Goal: Information Seeking & Learning: Learn about a topic

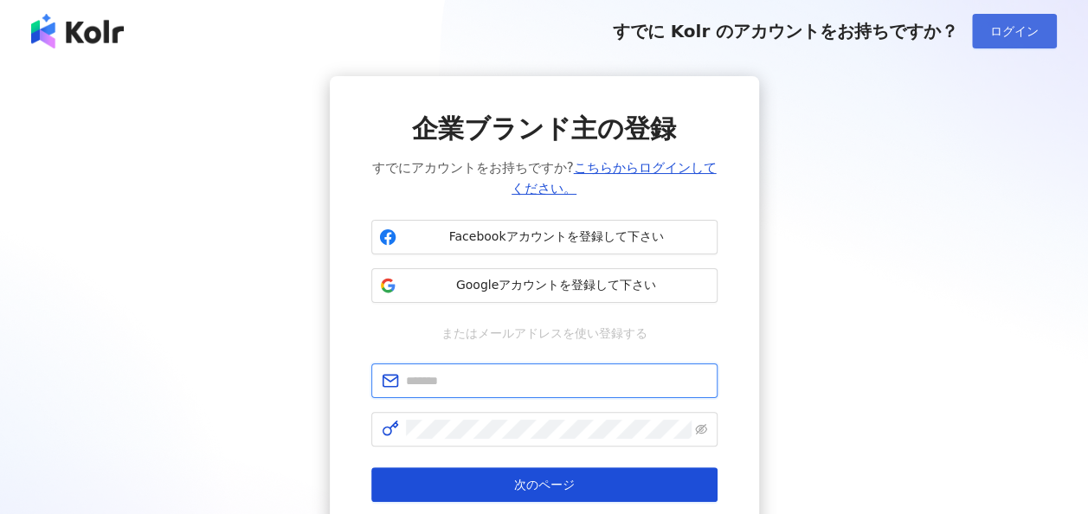
type input "**********"
click at [1004, 32] on span "ログイン" at bounding box center [1015, 31] width 48 height 14
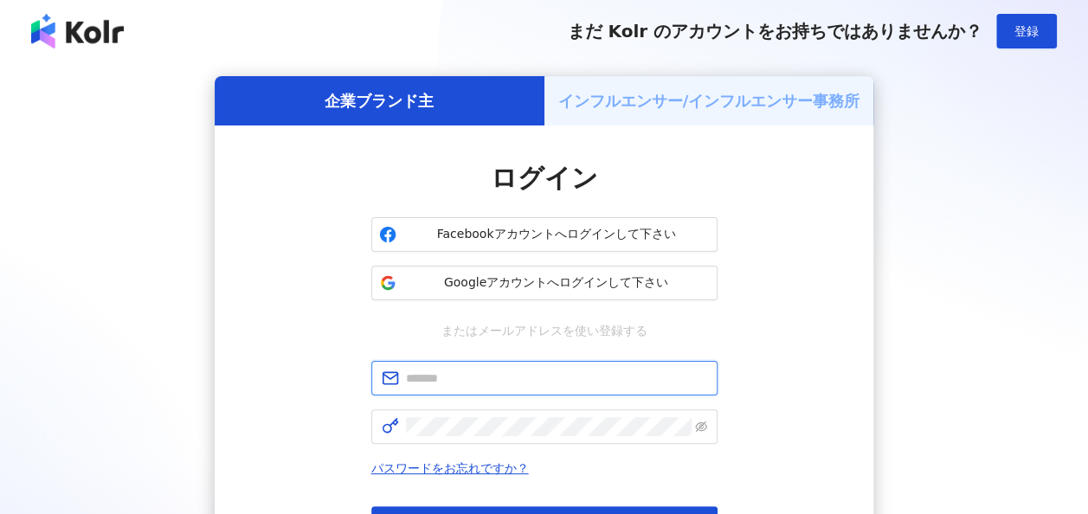
type input "**********"
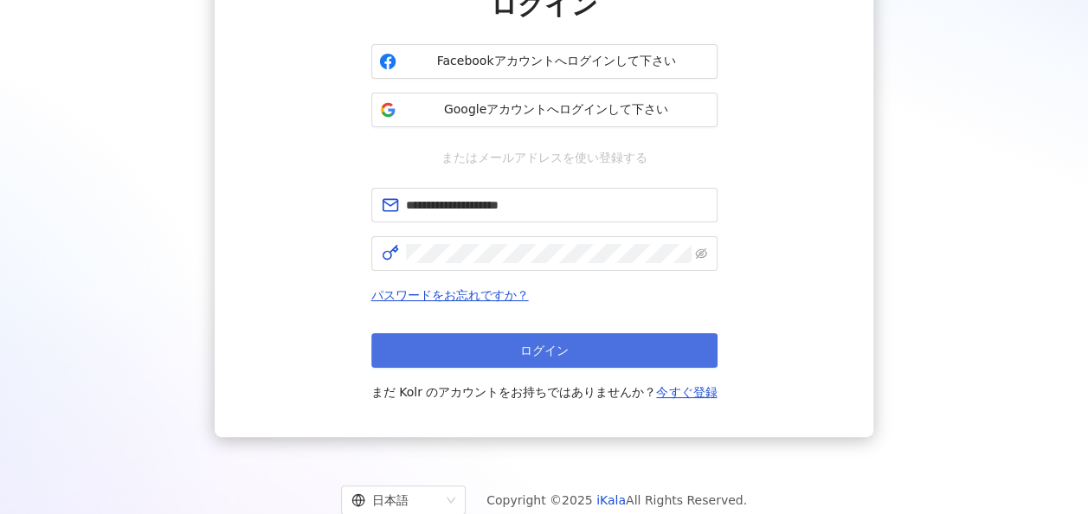
click at [588, 347] on button "ログイン" at bounding box center [544, 350] width 346 height 35
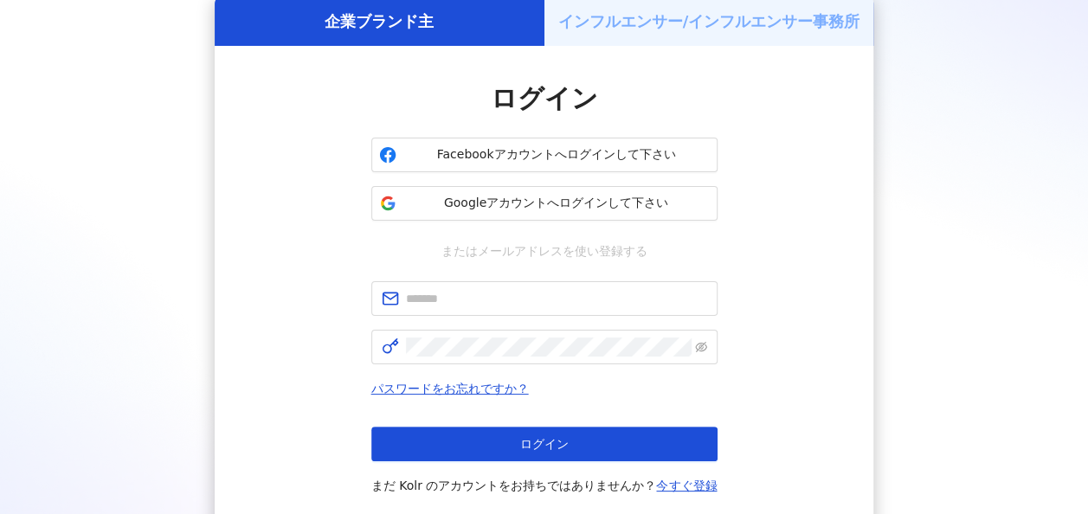
scroll to position [173, 0]
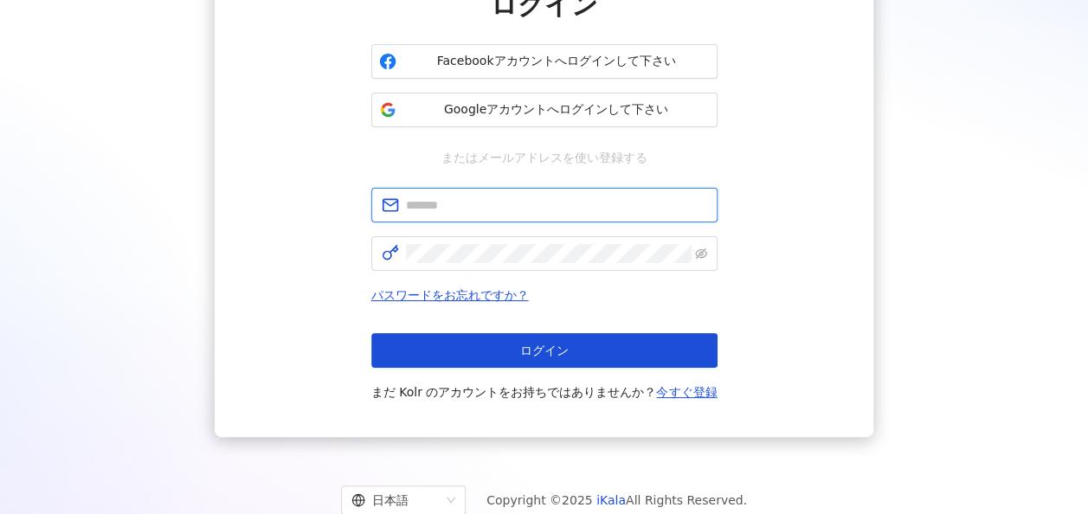
type input "**********"
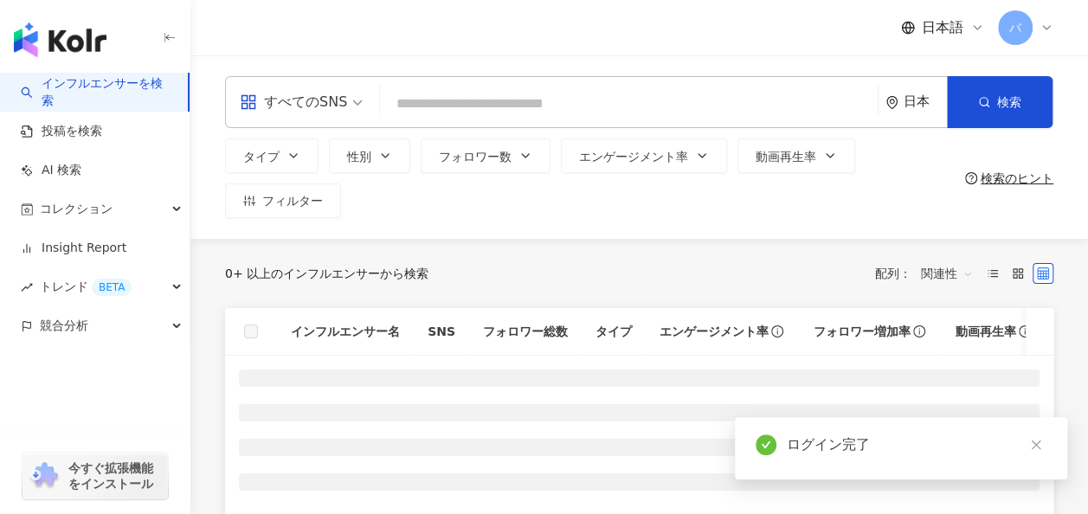
click at [343, 110] on div "すべてのSNS" at bounding box center [293, 102] width 107 height 28
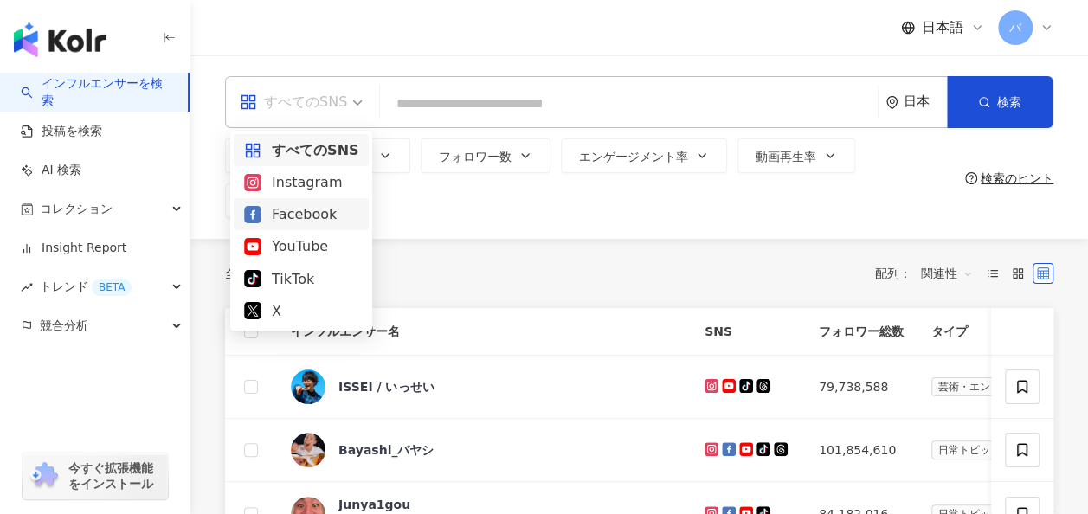
click at [331, 189] on div "Instagram" at bounding box center [301, 182] width 114 height 22
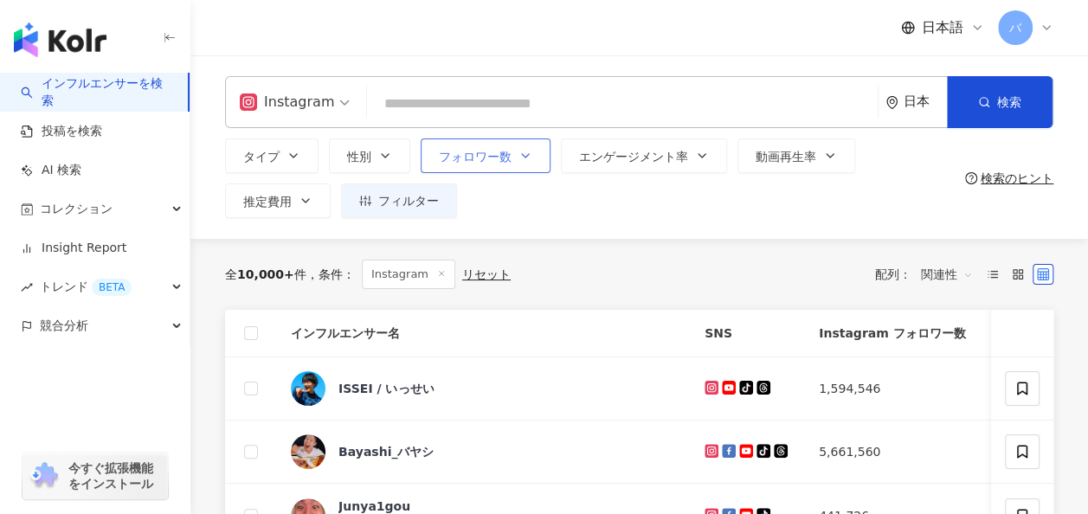
click at [534, 159] on button "フォロワー数" at bounding box center [486, 156] width 130 height 35
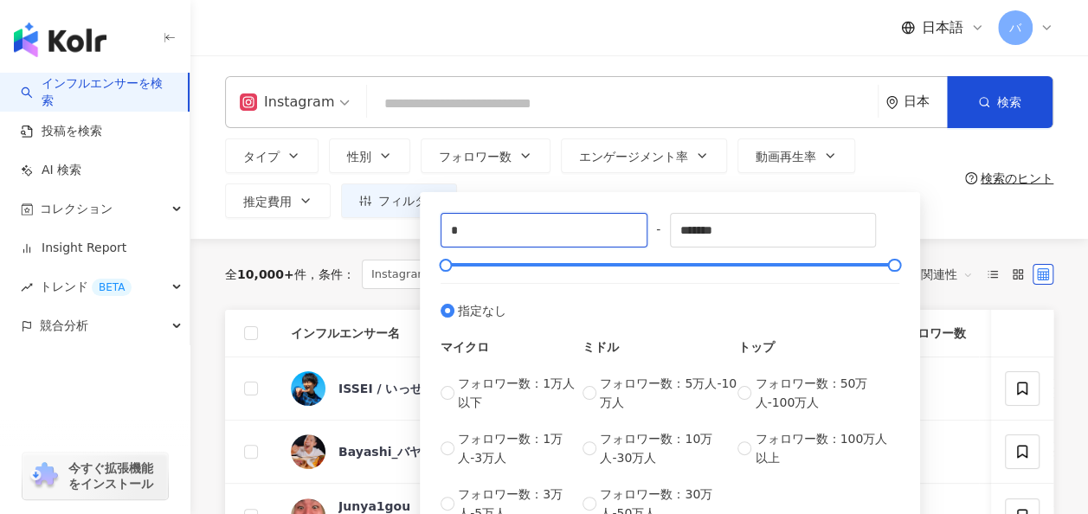
drag, startPoint x: 523, startPoint y: 222, endPoint x: 400, endPoint y: 220, distance: 123.0
click at [400, 220] on div "Instagram 日本 検索 タイプ 性別 フォロワー数 エンゲージメント率 動画再生率 推定費用 フィルター * - ******* 指定なし マイクロ …" at bounding box center [639, 147] width 898 height 184
type input "*"
type input "****"
click at [513, 116] on input "search" at bounding box center [622, 103] width 497 height 33
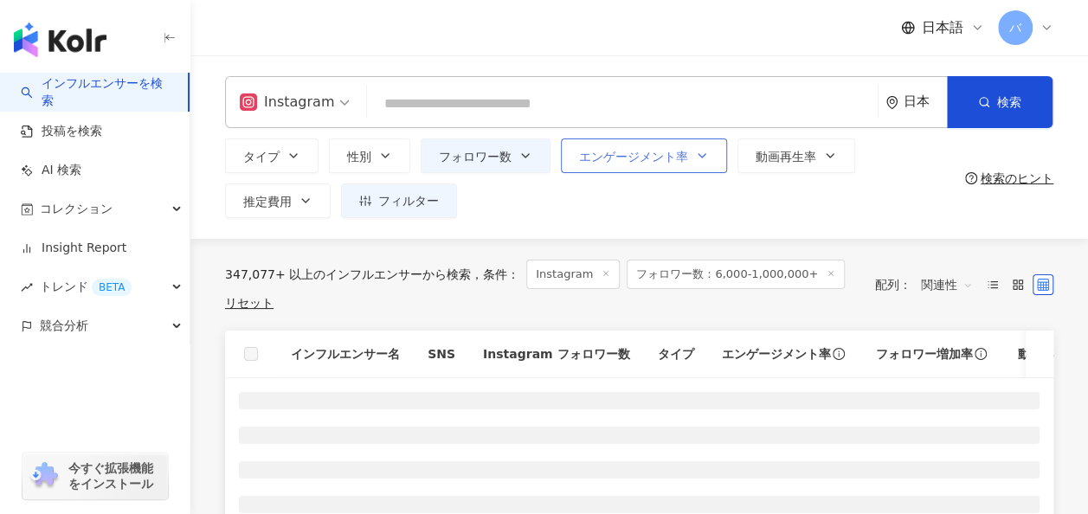
click at [640, 158] on span "エンゲージメント率" at bounding box center [633, 157] width 109 height 14
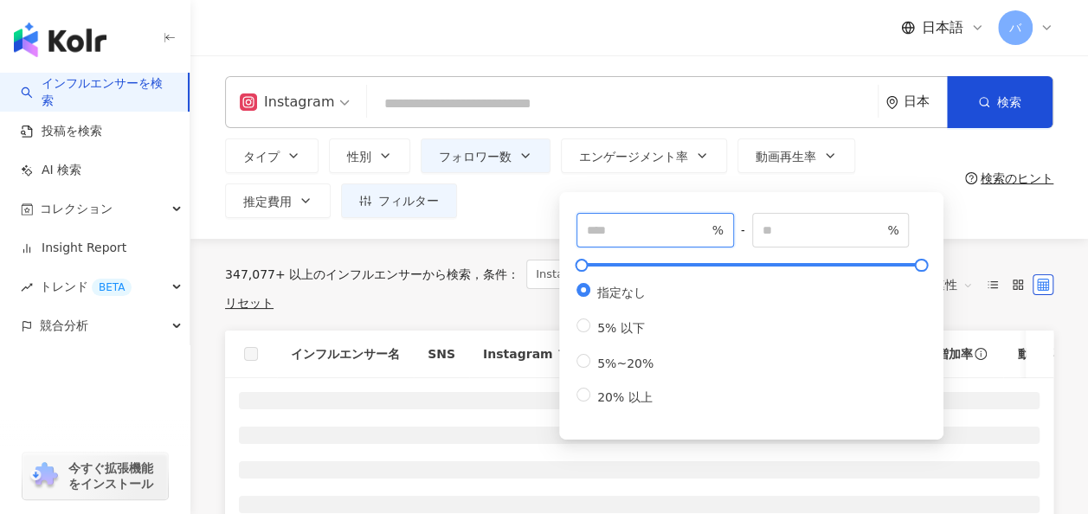
click at [639, 225] on input "number" at bounding box center [647, 230] width 121 height 19
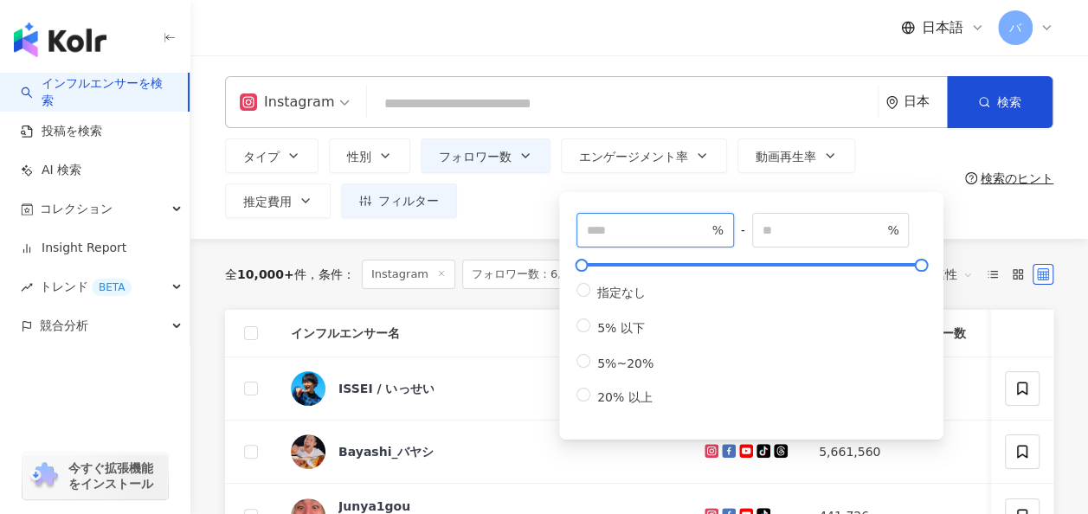
type input "*"
click at [523, 221] on div "Instagram 日本 検索 タイプ 性別 フォロワー数 エンゲージメント率 動画再生率 推定費用 フィルター **** - ******* 指定なし マイ…" at bounding box center [639, 147] width 898 height 184
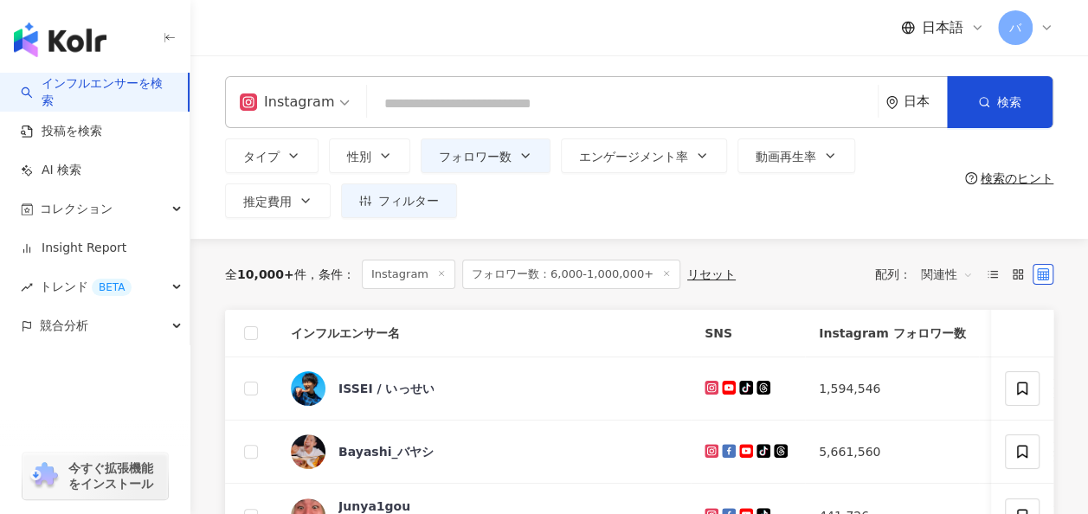
click at [500, 112] on input "search" at bounding box center [622, 103] width 497 height 33
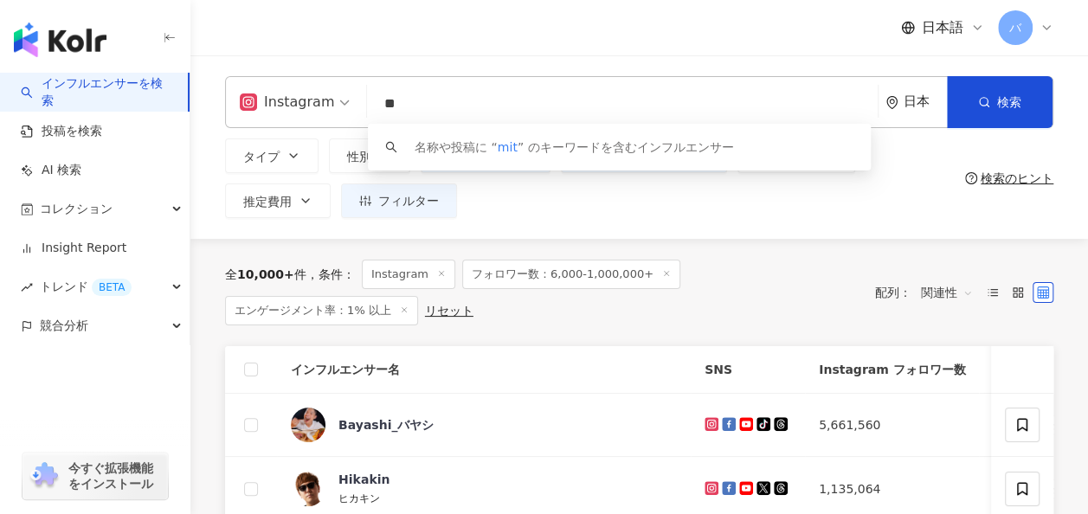
type input "*"
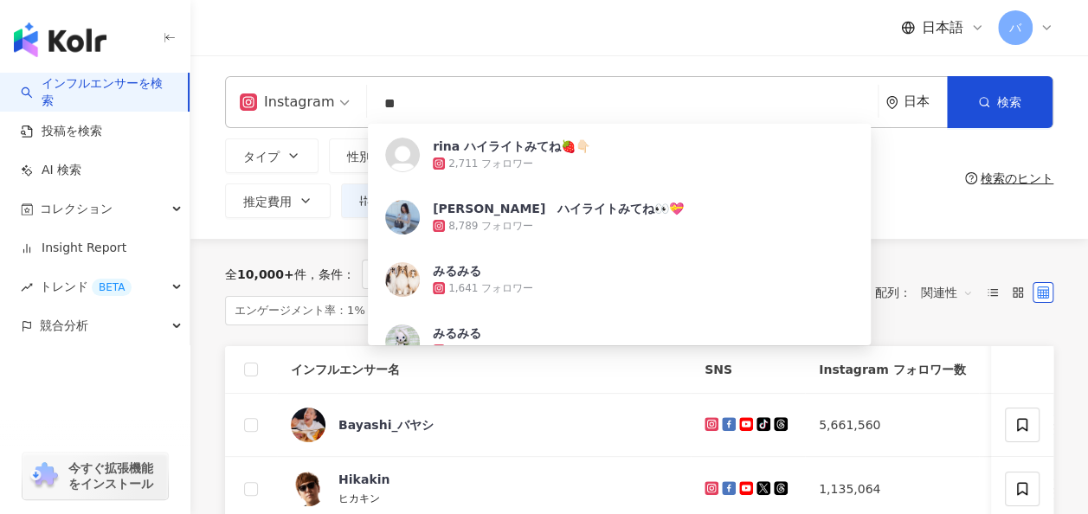
type input "*"
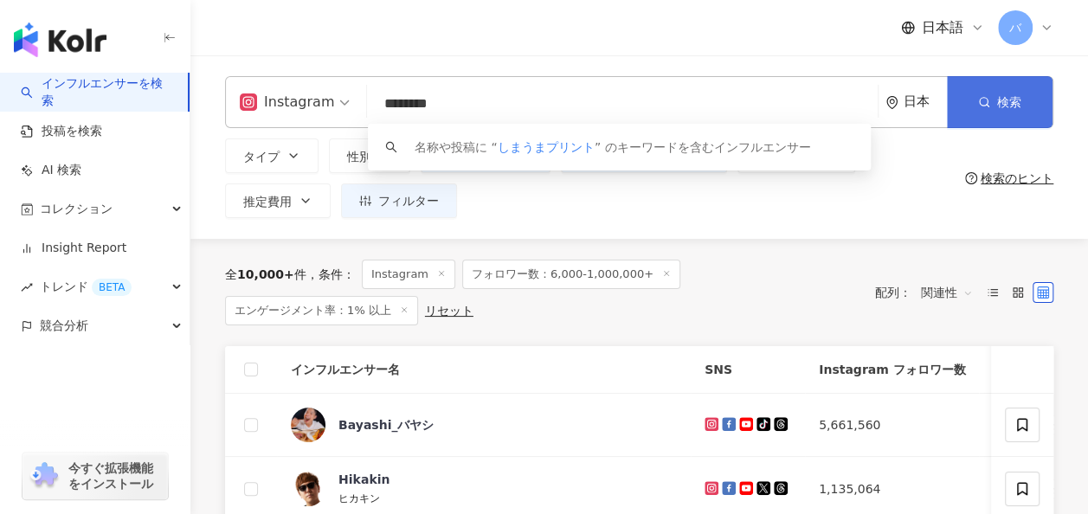
click at [978, 95] on button "検索" at bounding box center [1000, 102] width 106 height 52
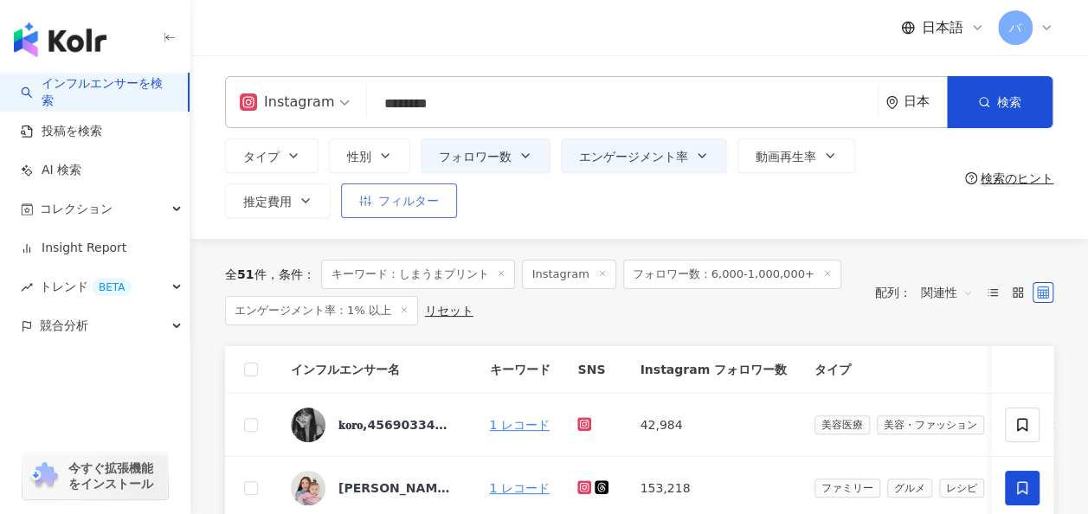
click at [397, 204] on span "フィルター" at bounding box center [408, 201] width 61 height 14
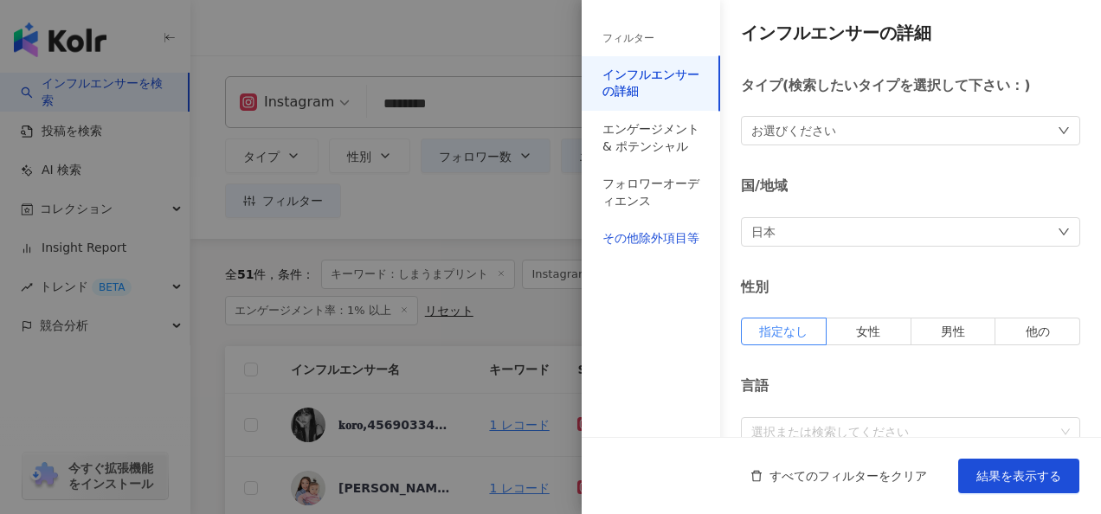
click at [665, 242] on div "その他除外項目等" at bounding box center [651, 238] width 97 height 17
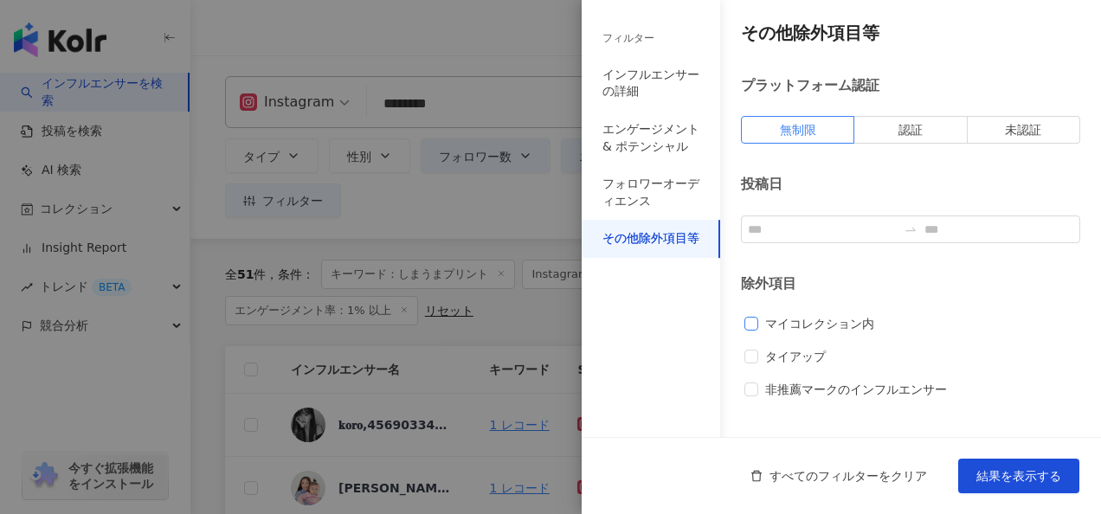
click at [805, 325] on span "マイコレクション内" at bounding box center [819, 323] width 123 height 19
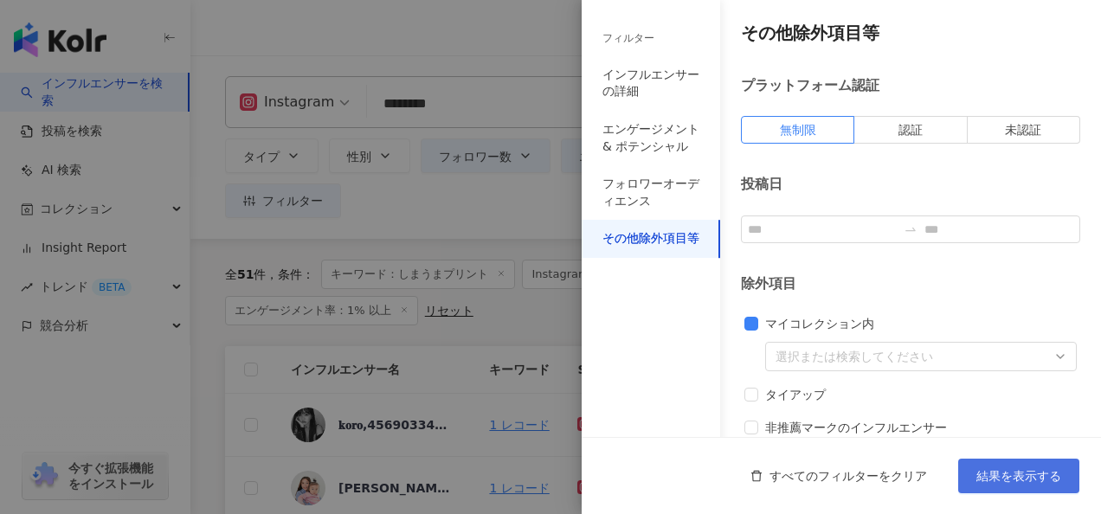
click at [1003, 475] on span "結果を表示する" at bounding box center [1019, 476] width 85 height 14
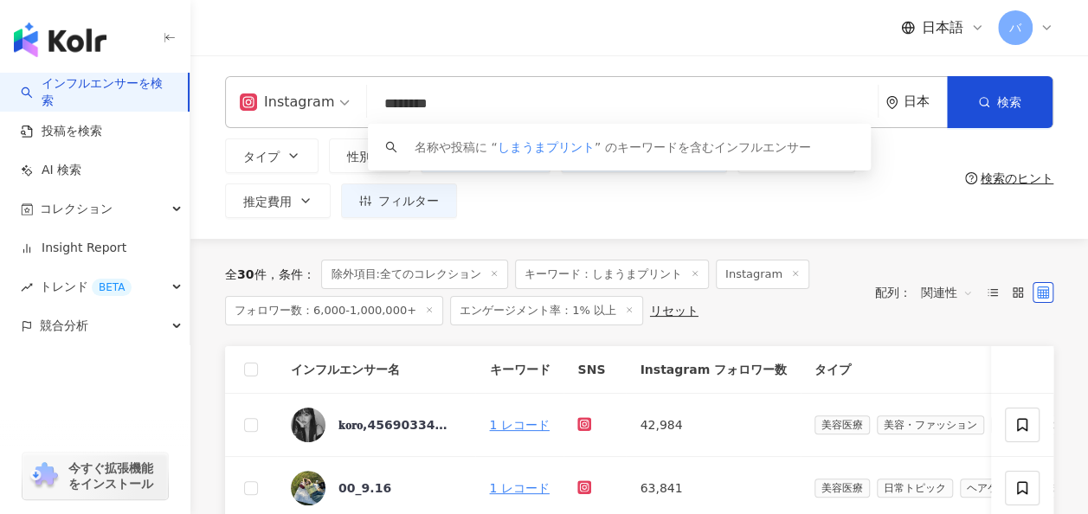
drag, startPoint x: 478, startPoint y: 104, endPoint x: 357, endPoint y: 101, distance: 121.2
click at [357, 101] on div "Instagram ******** 日本 検索 keyword 名称や投稿に “ しまうまプリント ” のキーワードを含むインフルエンサー" at bounding box center [639, 102] width 829 height 52
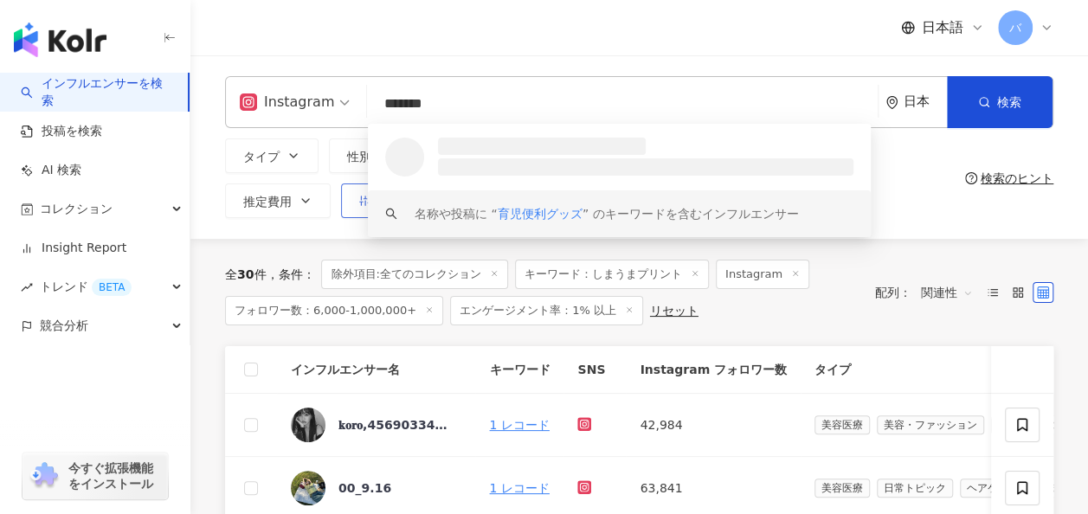
click at [361, 208] on button "フィルター" at bounding box center [399, 201] width 116 height 35
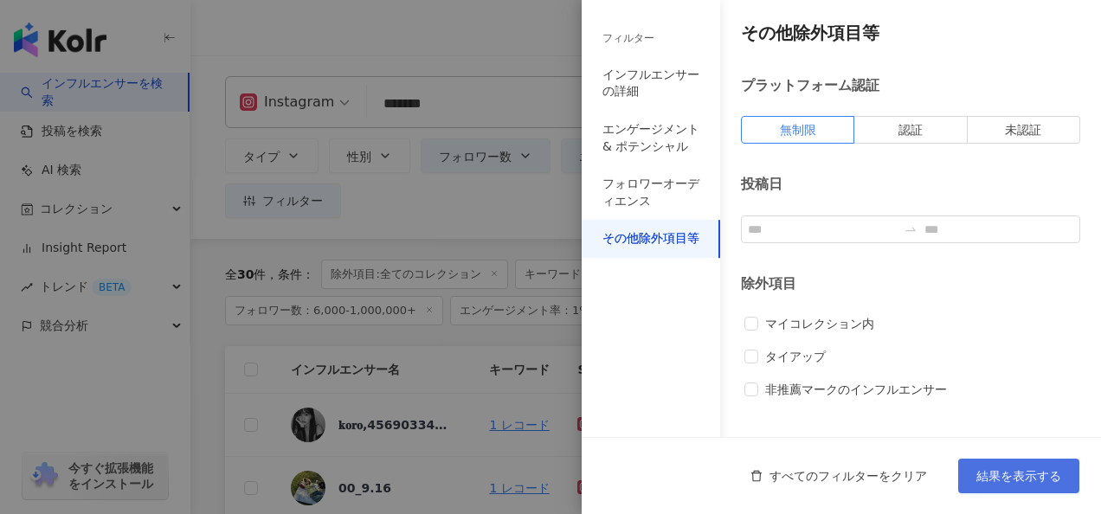
click at [998, 474] on span "結果を表示する" at bounding box center [1019, 476] width 85 height 14
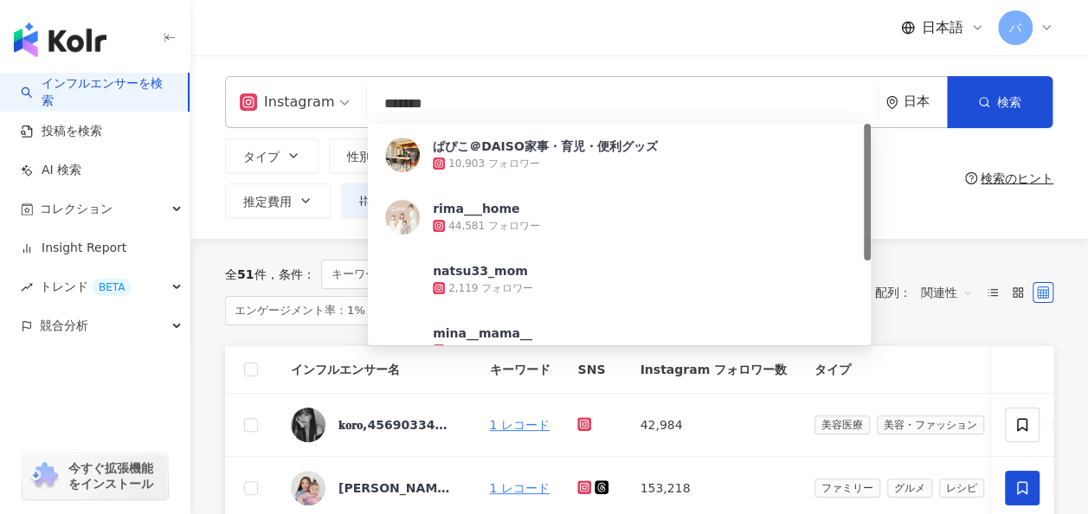
drag, startPoint x: 407, startPoint y: 110, endPoint x: 277, endPoint y: 109, distance: 129.9
click at [277, 109] on div "Instagram ******* 日本 検索 f59f29c7-5223-4532-95ff-2bca0314f67a ぱぴこ＠DAISO家事・育児・便利グ…" at bounding box center [639, 102] width 829 height 52
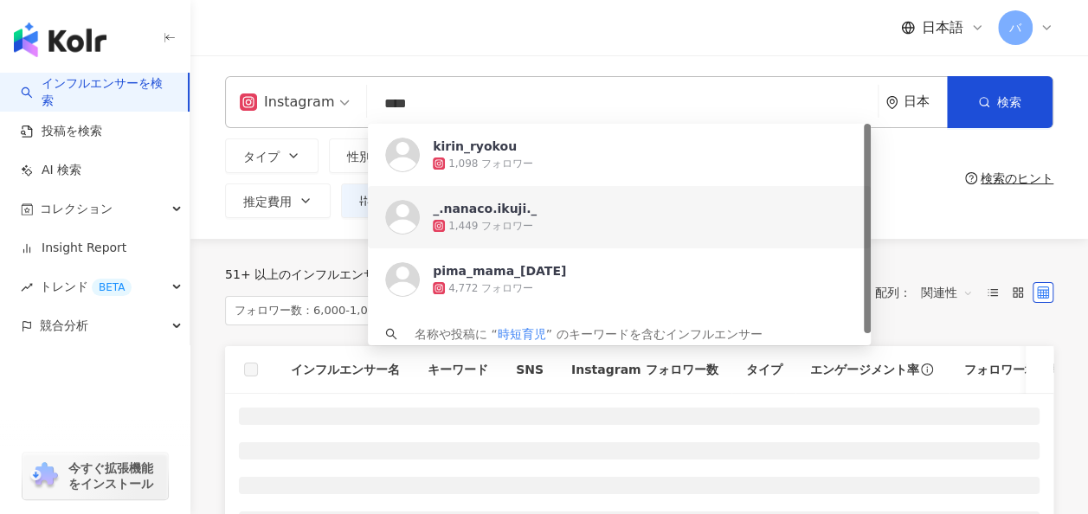
type input "****"
click at [913, 210] on div "タイプ 性別 フォロワー数 エンゲージメント率 動画再生率 推定費用 フィルター フィルター インフルエンサーの詳細 エンゲージメント & ポテンシャル フォ…" at bounding box center [591, 179] width 733 height 80
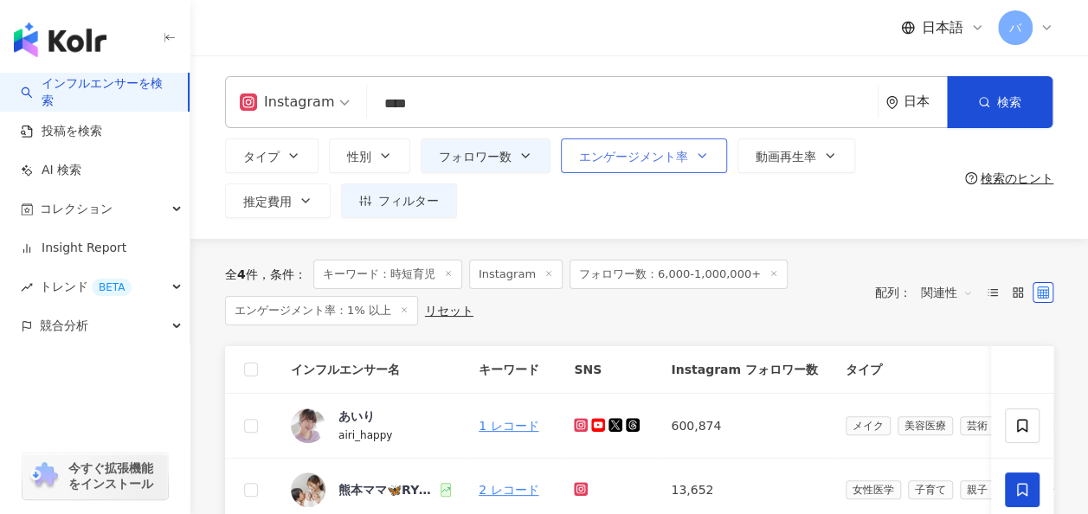
click at [633, 158] on span "エンゲージメント率" at bounding box center [633, 157] width 109 height 14
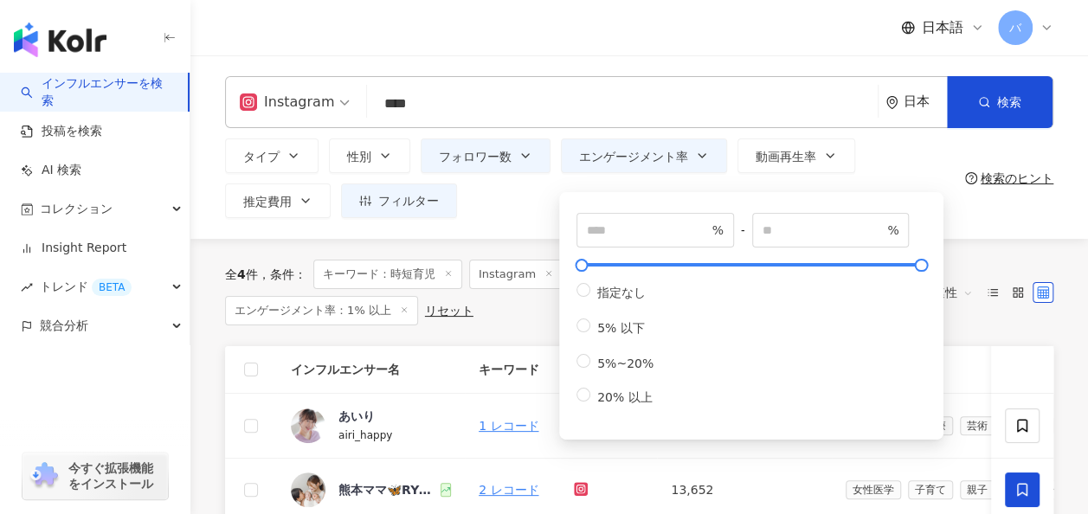
click at [506, 199] on div "タイプ 性別 フォロワー数 エンゲージメント率 動画再生率 推定費用 フィルター フィルター インフルエンサーの詳細 エンゲージメント & ポテンシャル フォ…" at bounding box center [591, 179] width 733 height 80
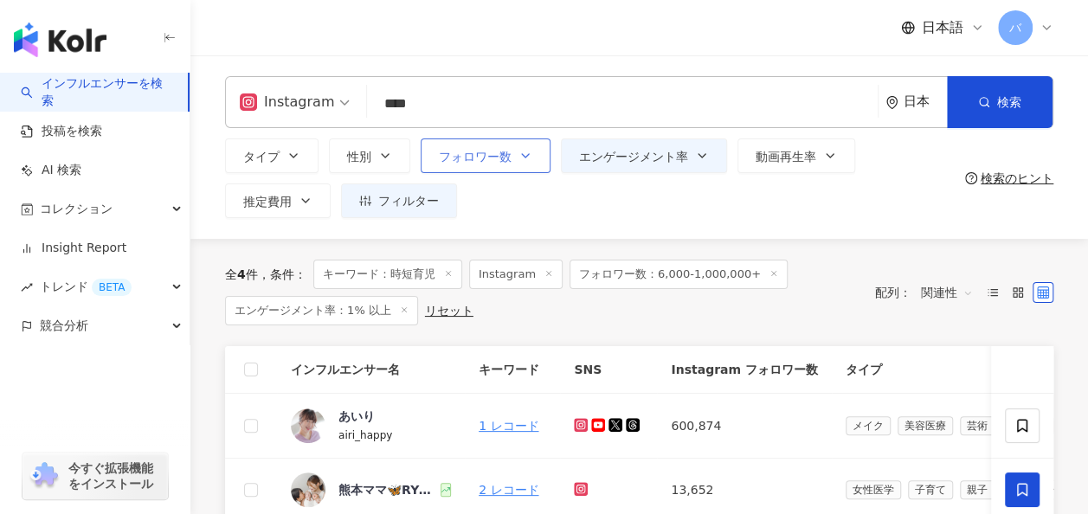
click at [506, 166] on button "フォロワー数" at bounding box center [486, 156] width 130 height 35
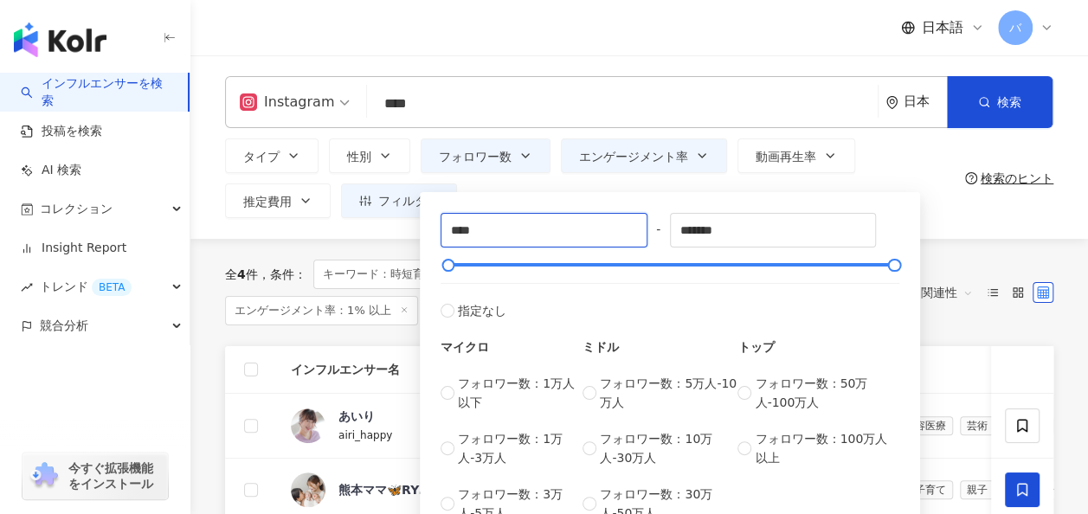
drag, startPoint x: 498, startPoint y: 227, endPoint x: 407, endPoint y: 227, distance: 90.9
click at [407, 227] on div "Instagram **** 日本 検索 https://www.instagram.com/kirin_ryokou https://www.instagr…" at bounding box center [639, 147] width 898 height 184
type input "*"
type input "****"
click at [455, 113] on input "****" at bounding box center [622, 103] width 497 height 33
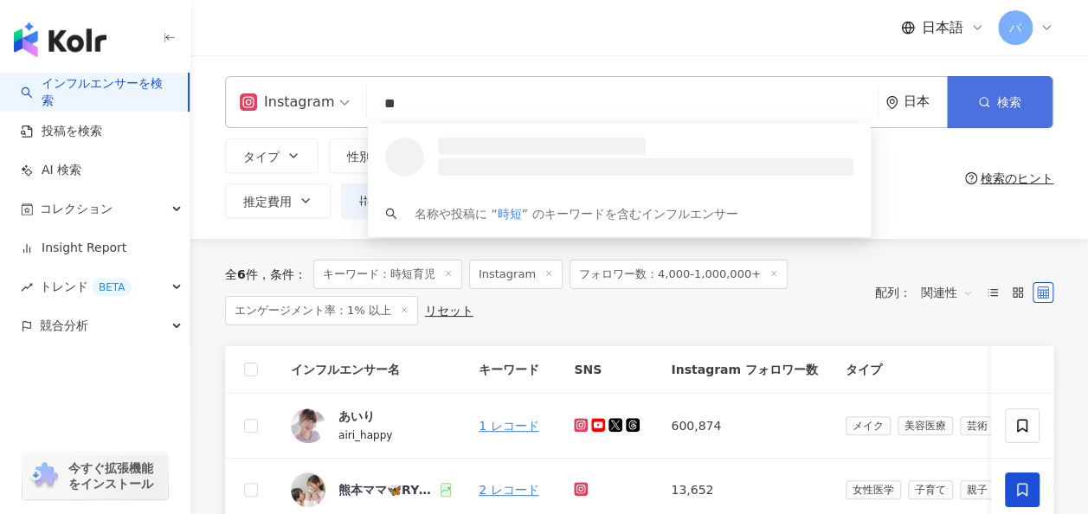
click at [973, 112] on button "検索" at bounding box center [1000, 102] width 106 height 52
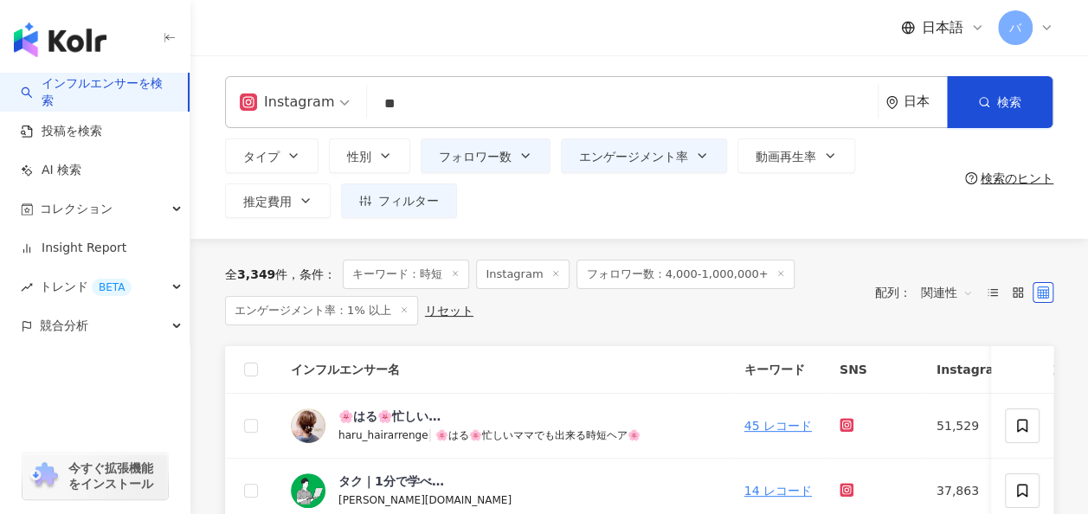
click at [502, 105] on input "**" at bounding box center [622, 103] width 497 height 33
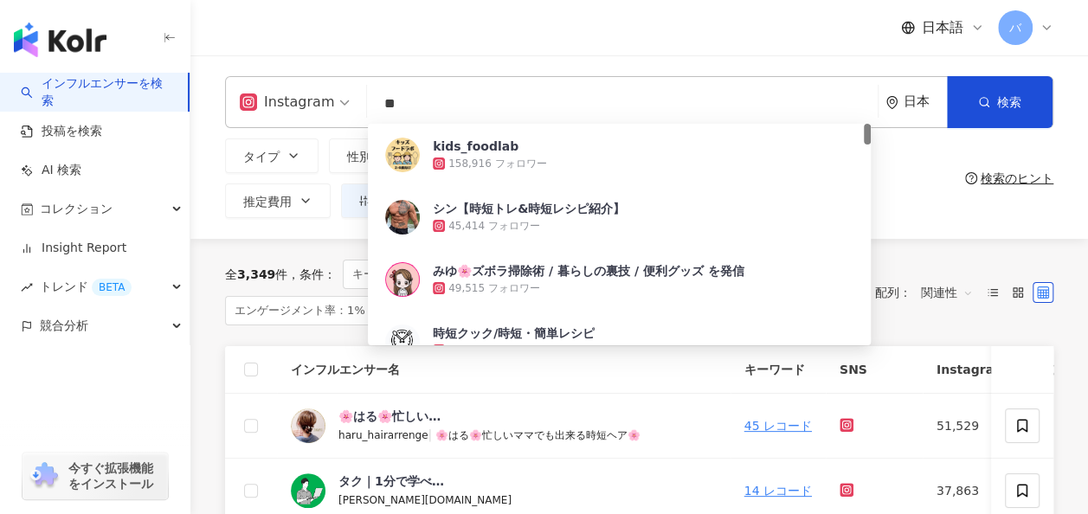
drag, startPoint x: 338, startPoint y: 94, endPoint x: 320, endPoint y: 94, distance: 17.3
click at [320, 94] on div "Instagram ** 日本 検索 856fb2df-e9d8-405a-893e-15875511e6be kids_foodlab 158,916 フォ…" at bounding box center [639, 102] width 829 height 52
type input "*"
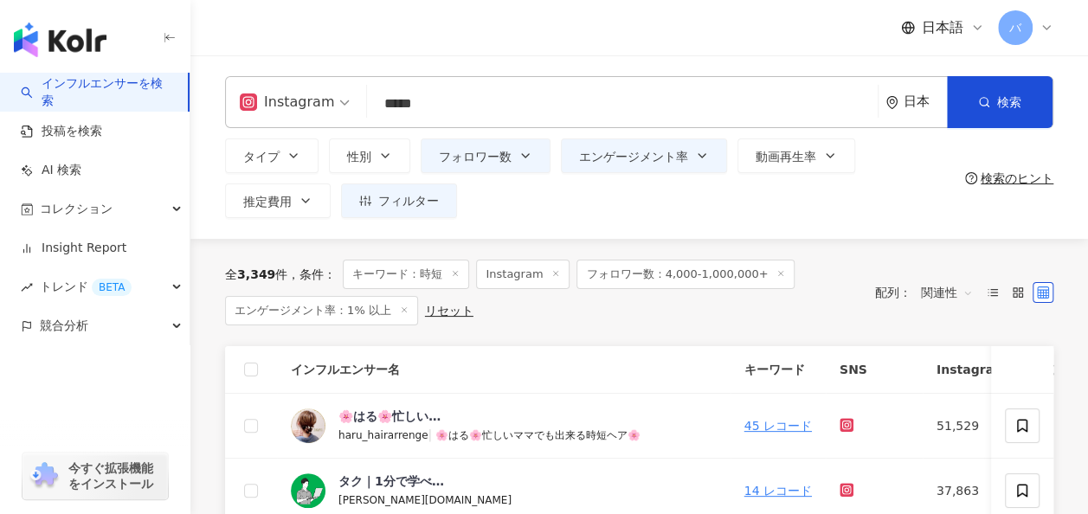
type input "*****"
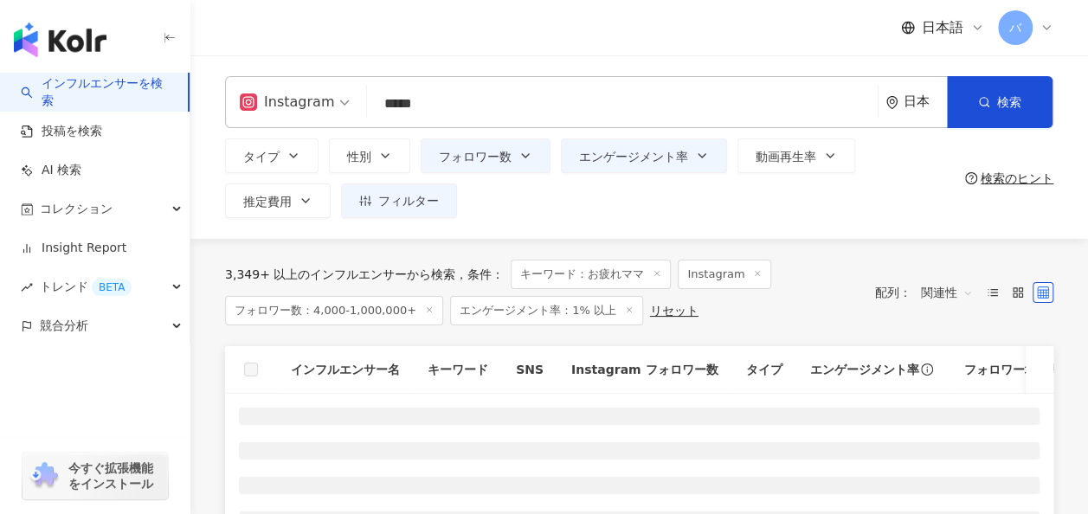
click at [906, 173] on div "タイプ 性別 フォロワー数 エンゲージメント率 動画再生率 推定費用 フィルター フィルター インフルエンサーの詳細 エンゲージメント & ポテンシャル フォ…" at bounding box center [591, 179] width 733 height 80
click at [439, 210] on button "フィルター" at bounding box center [399, 201] width 116 height 35
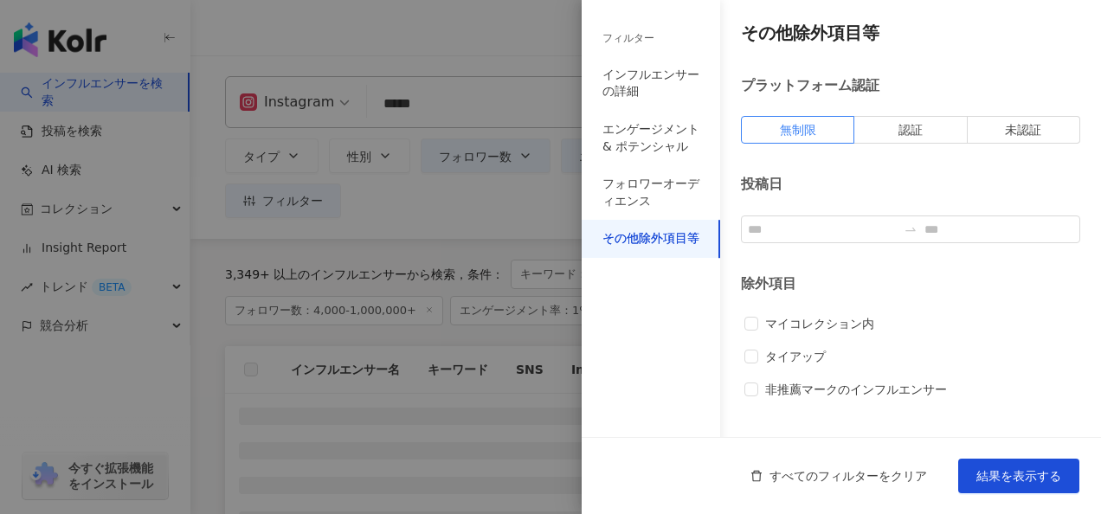
click at [532, 213] on div at bounding box center [550, 257] width 1101 height 514
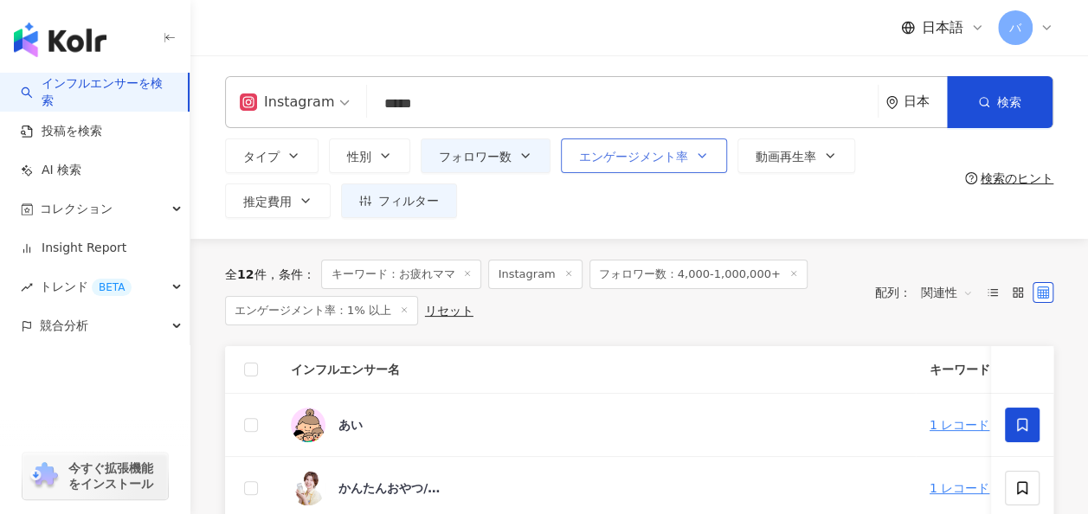
click at [635, 168] on button "エンゲージメント率" at bounding box center [644, 156] width 166 height 35
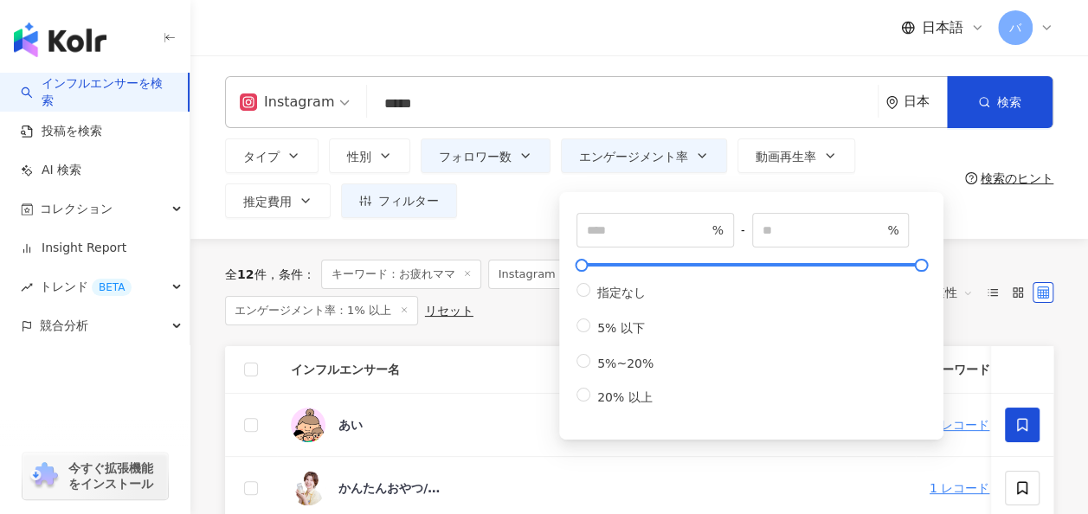
click at [516, 197] on div "タイプ 性別 フォロワー数 エンゲージメント率 動画再生率 推定費用 フィルター フィルター インフルエンサーの詳細 エンゲージメント & ポテンシャル フォ…" at bounding box center [591, 179] width 733 height 80
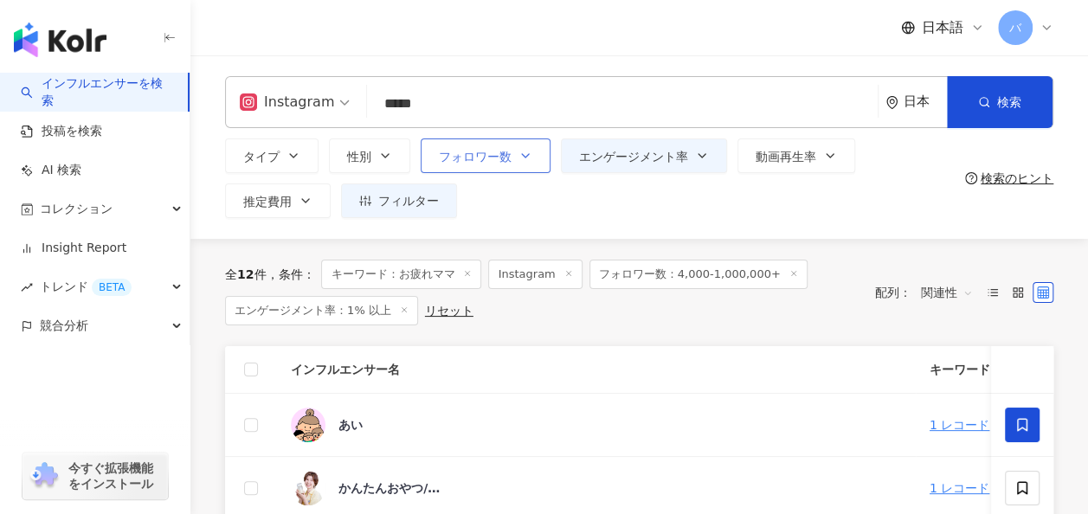
click at [516, 163] on button "フォロワー数" at bounding box center [486, 156] width 130 height 35
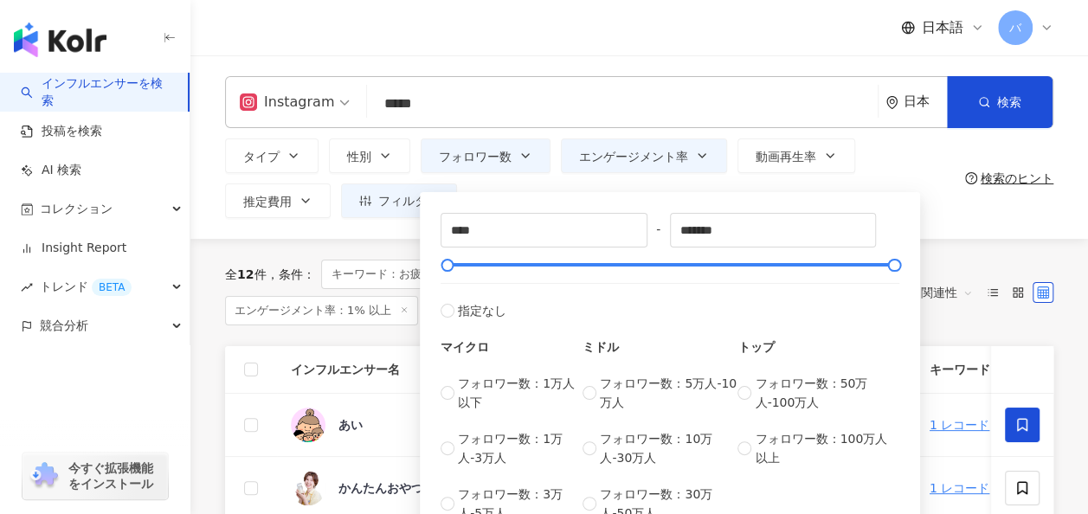
click at [542, 183] on div "タイプ 性別 フォロワー数 エンゲージメント率 動画再生率 推定費用 フィルター フィルター インフルエンサーの詳細 エンゲージメント & ポテンシャル フォ…" at bounding box center [591, 179] width 733 height 80
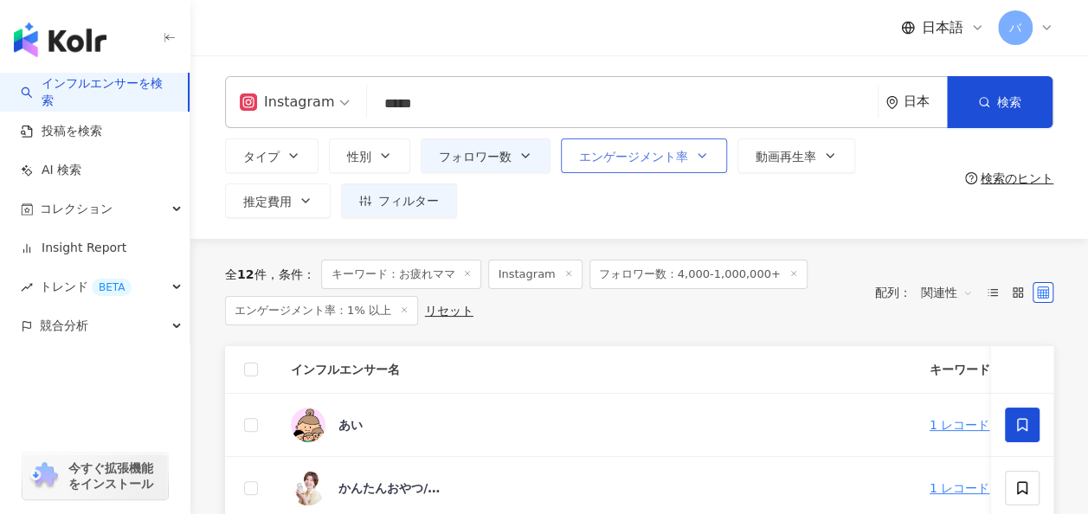
click at [620, 159] on span "エンゲージメント率" at bounding box center [633, 157] width 109 height 14
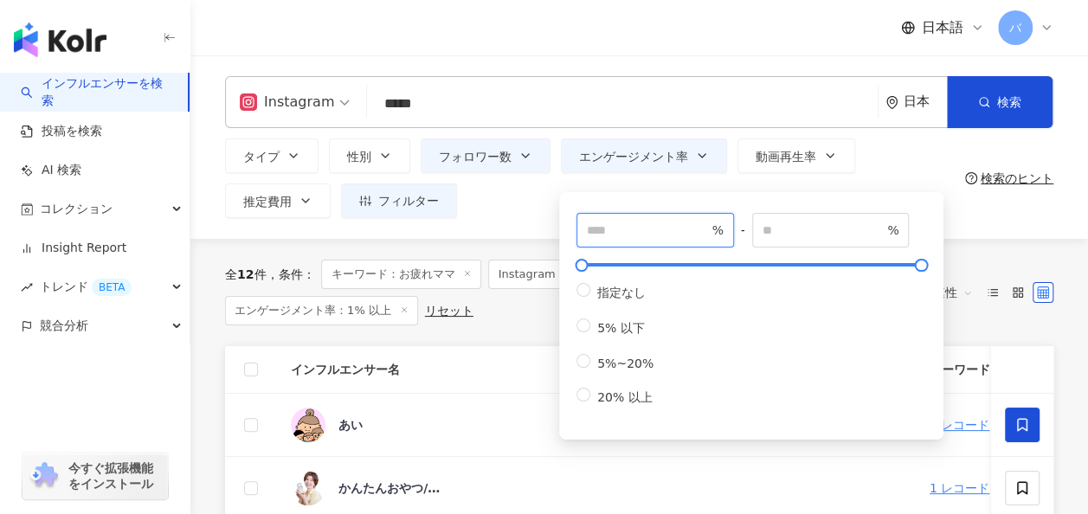
click at [623, 223] on input "*" at bounding box center [647, 230] width 121 height 19
click at [699, 233] on input "*" at bounding box center [647, 230] width 121 height 19
click at [700, 233] on input "*" at bounding box center [647, 230] width 121 height 19
click at [669, 223] on input "*" at bounding box center [647, 230] width 121 height 19
type input "***"
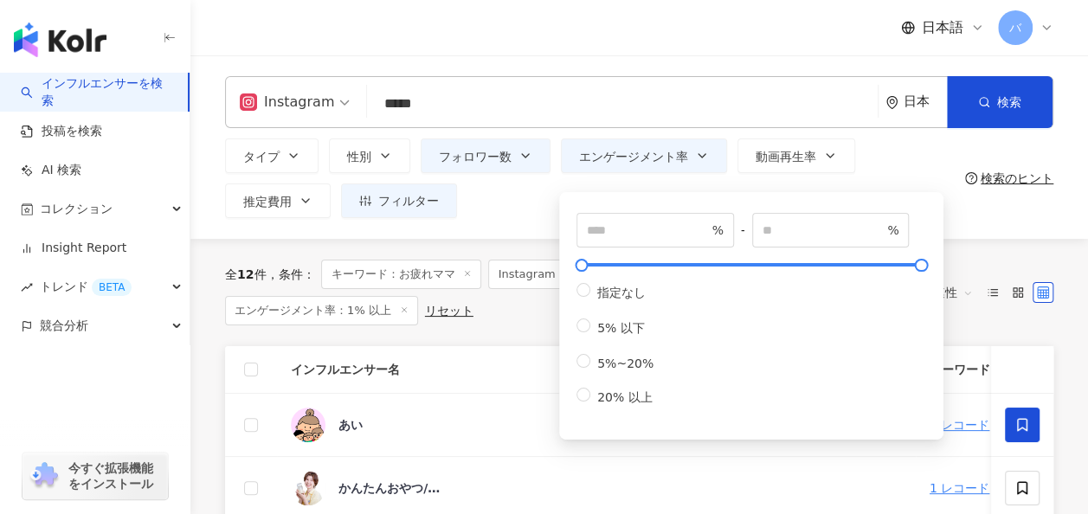
click at [533, 217] on div "タイプ 性別 フォロワー数 エンゲージメント率 動画再生率 推定費用 フィルター フィルター インフルエンサーの詳細 エンゲージメント & ポテンシャル フォ…" at bounding box center [591, 179] width 733 height 80
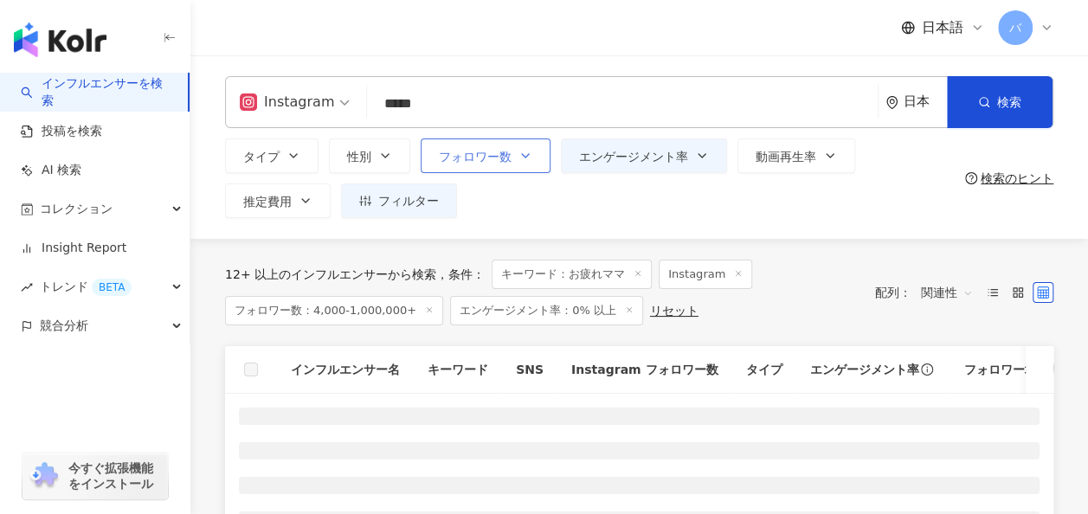
click at [526, 172] on button "フォロワー数" at bounding box center [486, 156] width 130 height 35
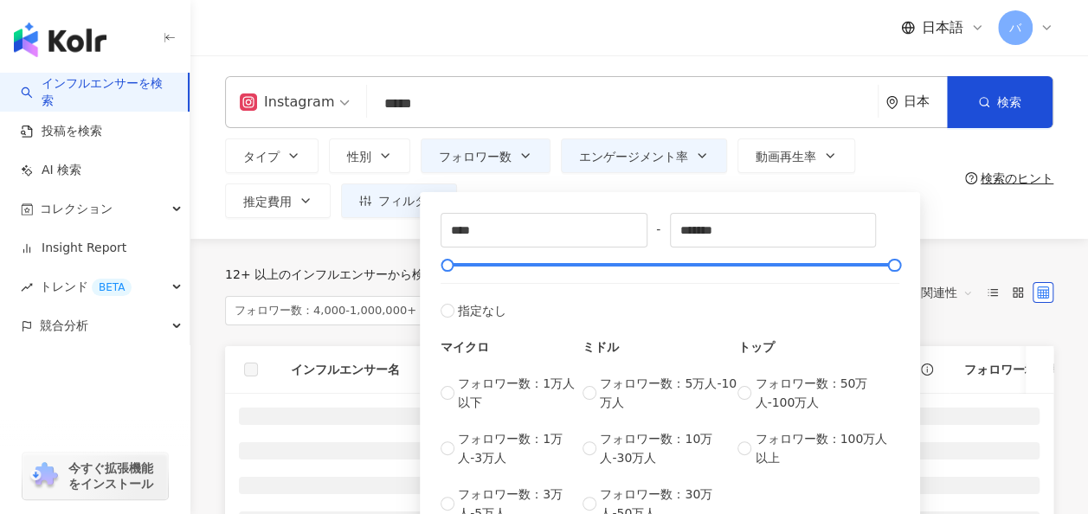
click at [542, 189] on div "**** - ******* 指定なし マイクロ フォロワー数：1万人以下 フォロワー数：1万人-3万人 フォロワー数：3万人-5万人 ミドル フォロワー数：…" at bounding box center [670, 364] width 500 height 360
click at [905, 161] on div "タイプ 性別 フォロワー数 エンゲージメント率 動画再生率 推定費用 フィルター フィルター インフルエンサーの詳細 エンゲージメント & ポテンシャル フォ…" at bounding box center [591, 179] width 733 height 80
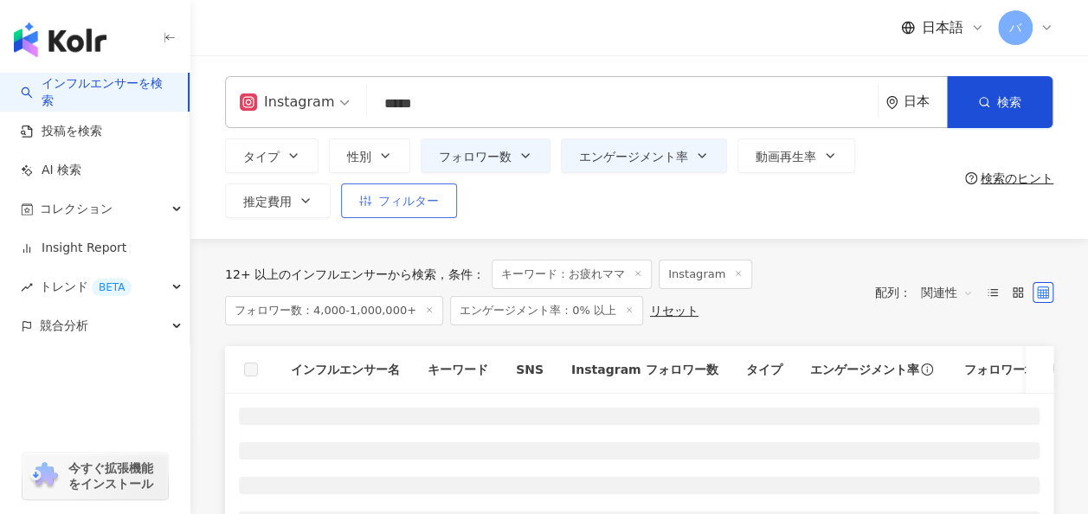
click at [409, 215] on button "フィルター" at bounding box center [399, 201] width 116 height 35
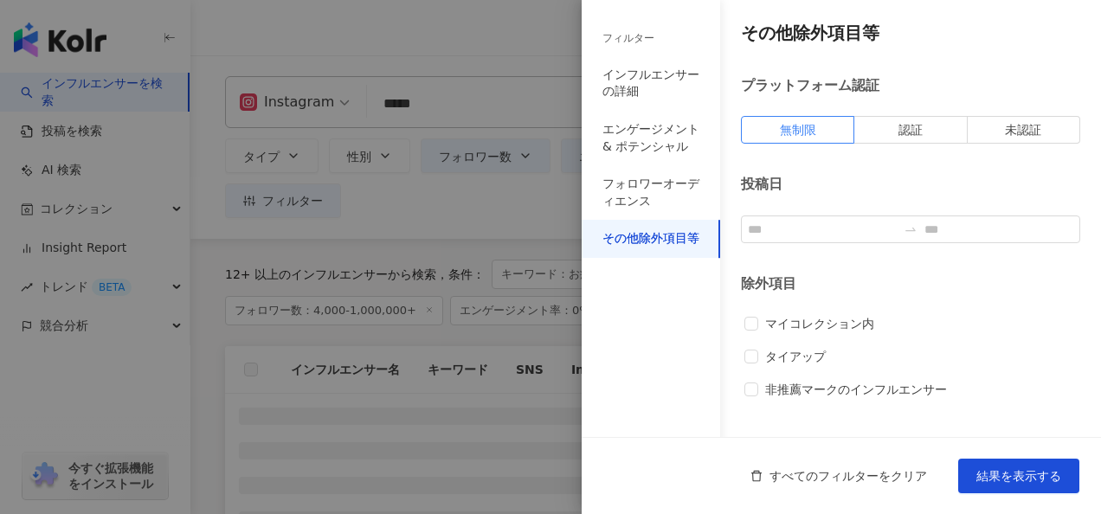
click at [513, 211] on div at bounding box center [550, 257] width 1101 height 514
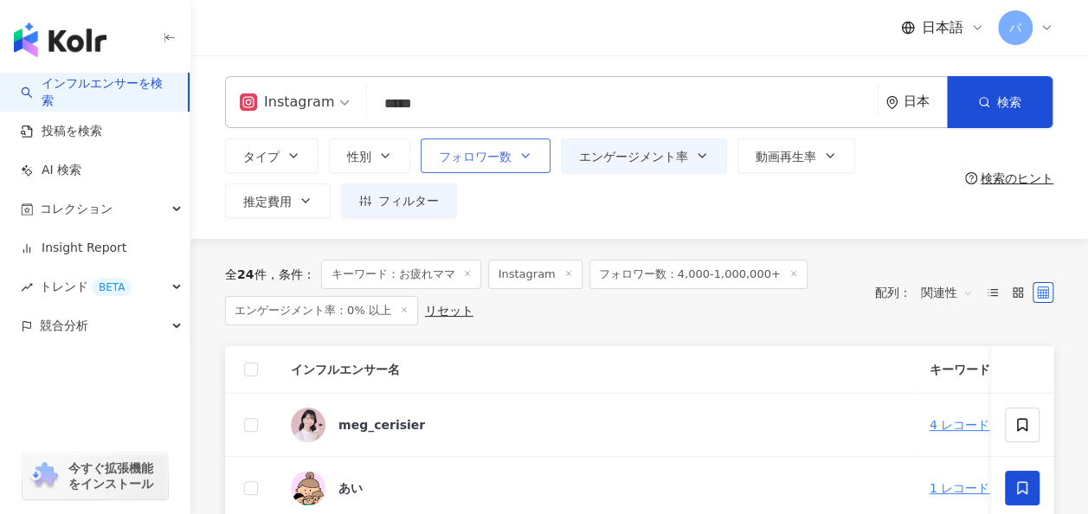
click at [533, 165] on button "フォロワー数" at bounding box center [486, 156] width 130 height 35
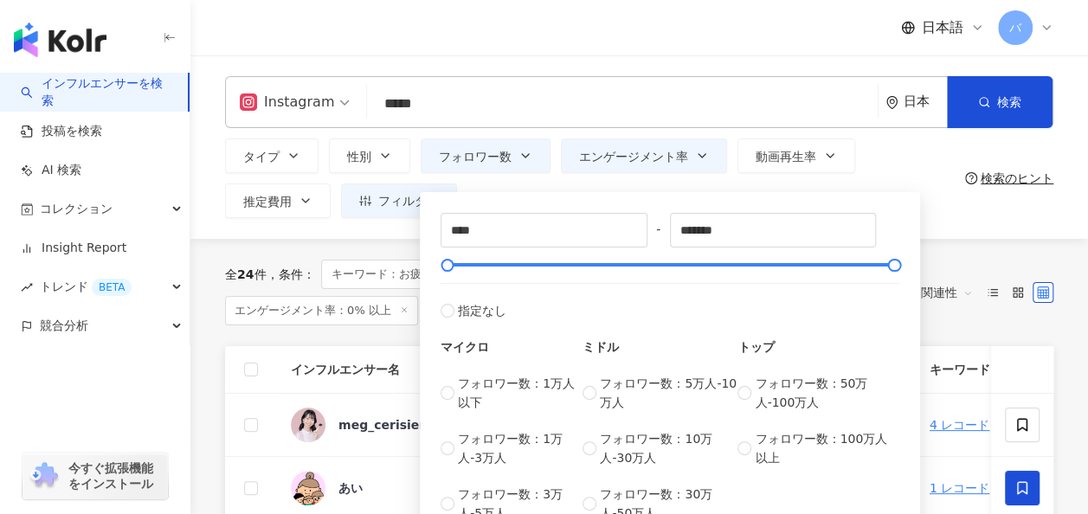
click at [526, 180] on div "タイプ 性別 フォロワー数 エンゲージメント率 動画再生率 推定費用 フィルター フィルター インフルエンサーの詳細 エンゲージメント & ポテンシャル フォ…" at bounding box center [591, 179] width 733 height 80
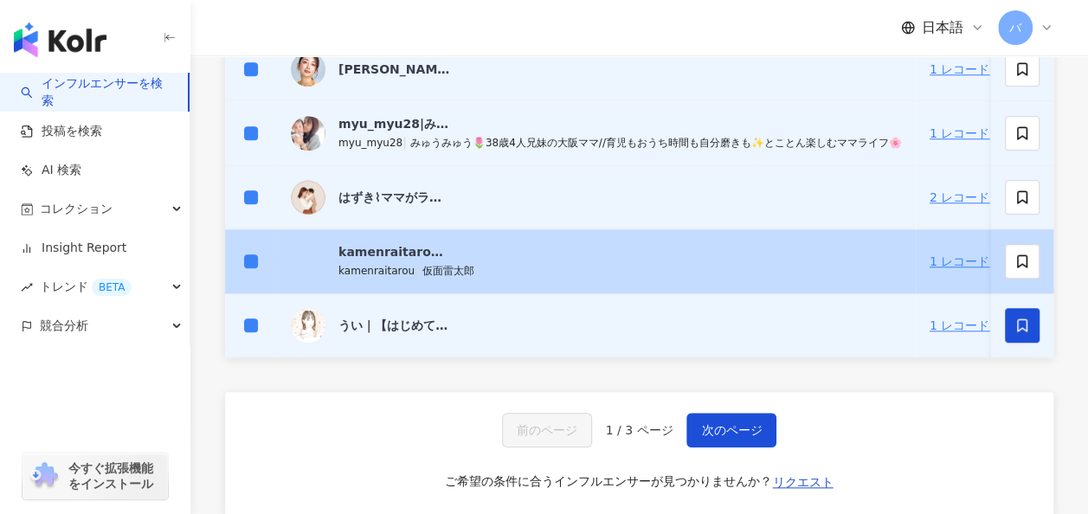
scroll to position [779, 0]
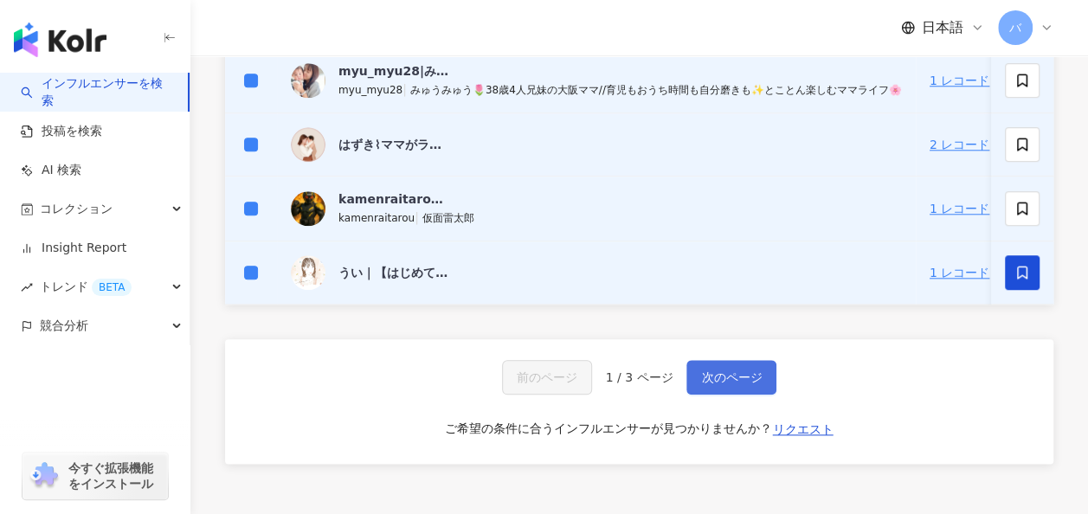
click at [727, 384] on span "次のページ" at bounding box center [731, 378] width 61 height 14
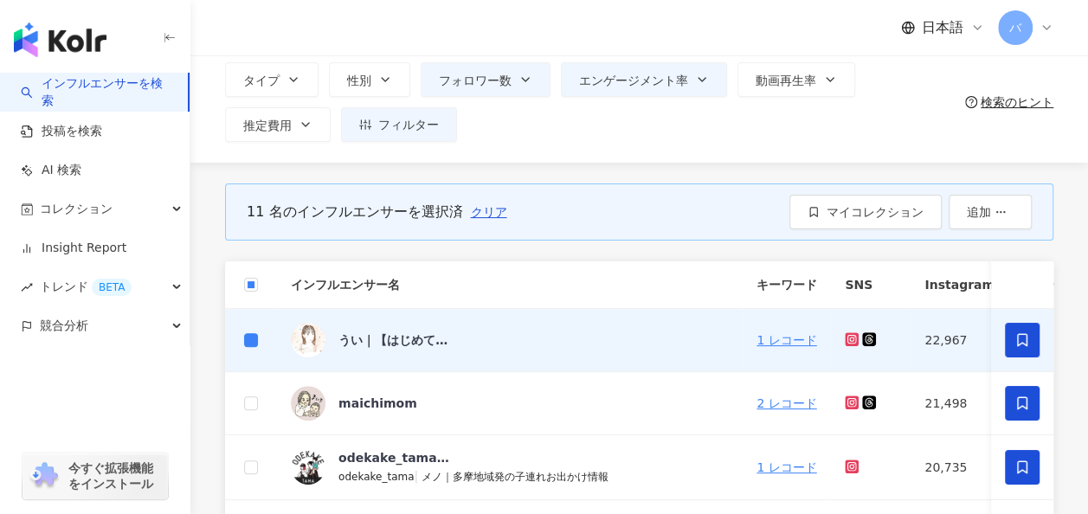
scroll to position [0, 0]
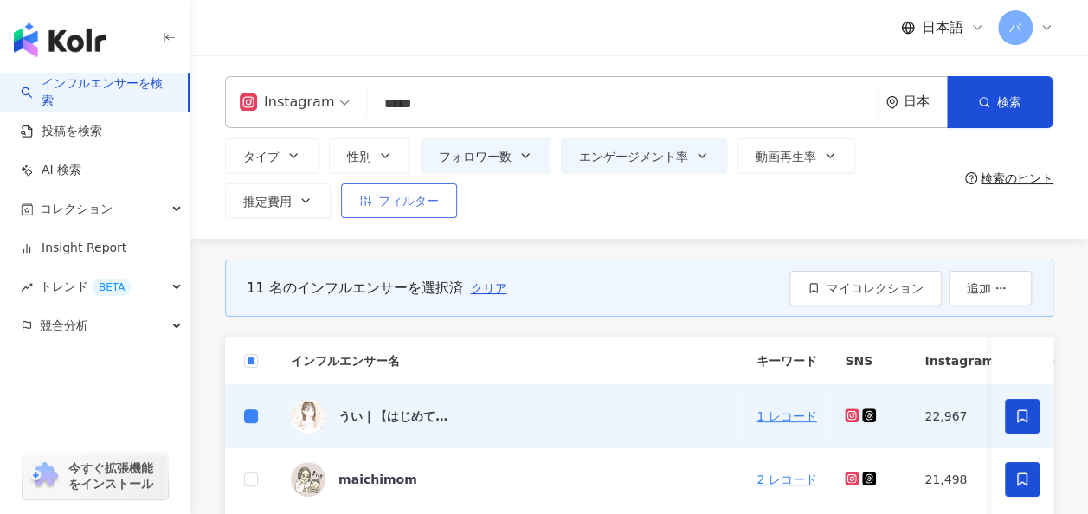
click at [384, 213] on button "フィルター" at bounding box center [399, 201] width 116 height 35
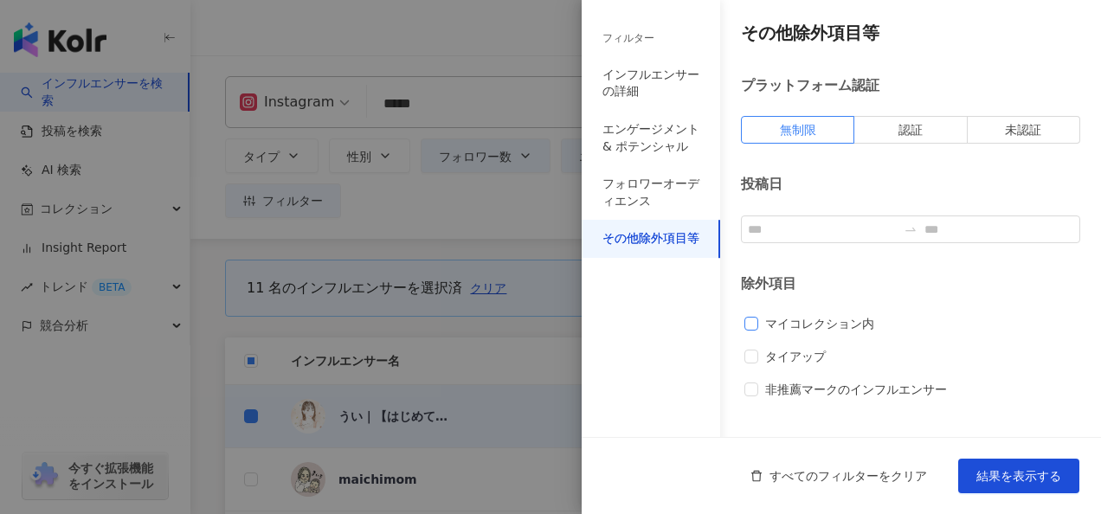
click at [771, 330] on span "マイコレクション内" at bounding box center [819, 323] width 123 height 19
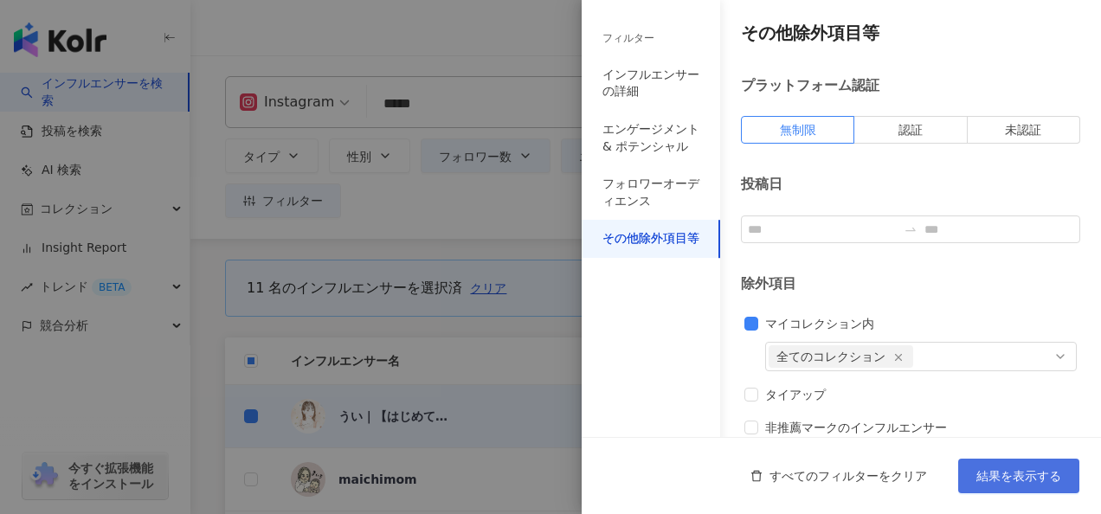
click at [997, 481] on span "結果を表示する" at bounding box center [1019, 476] width 85 height 14
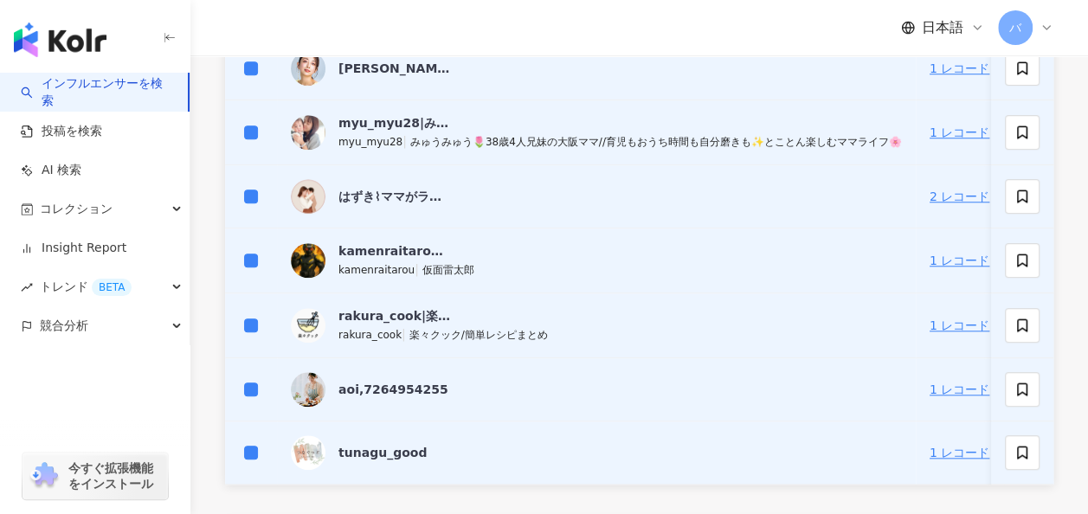
scroll to position [779, 0]
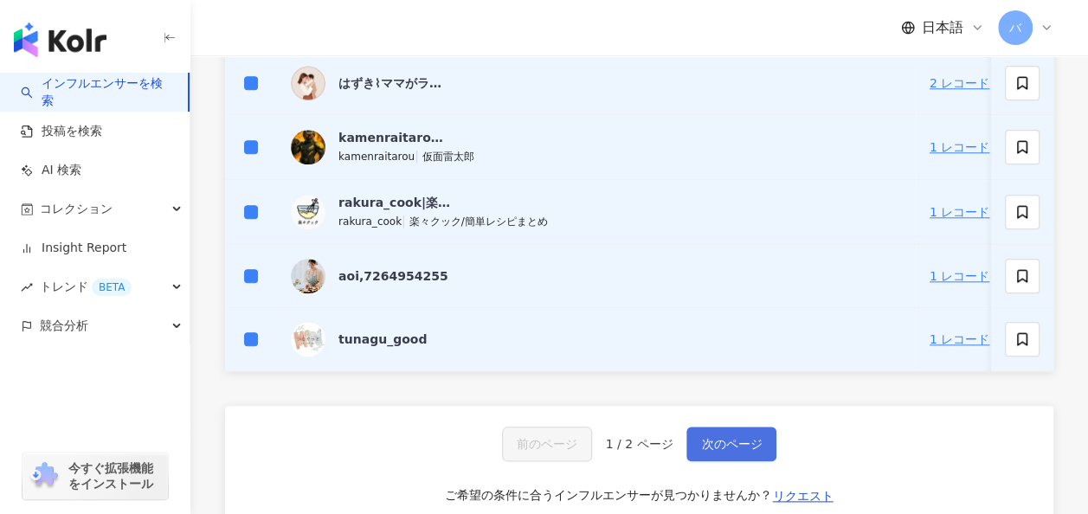
click at [746, 451] on span "次のページ" at bounding box center [731, 444] width 61 height 14
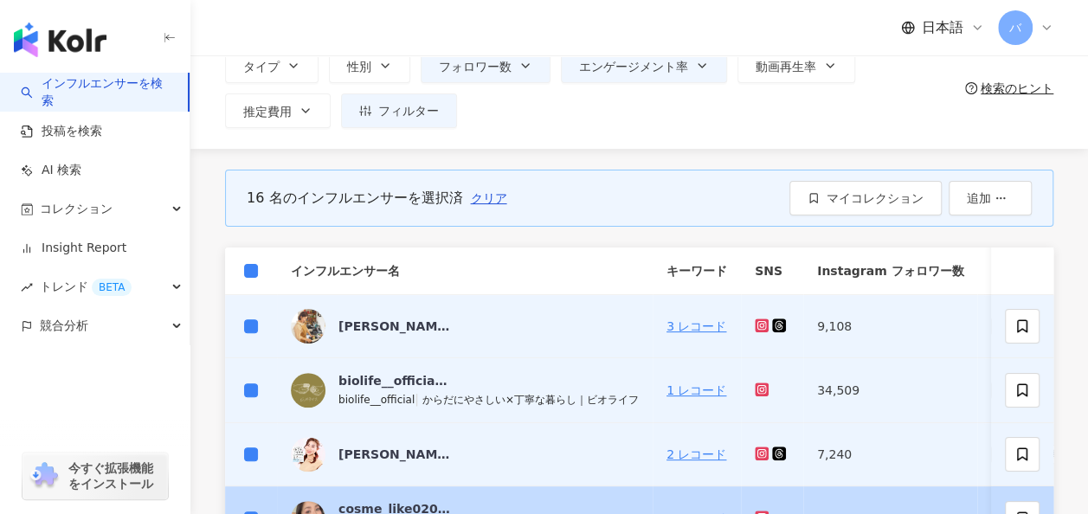
scroll to position [63, 0]
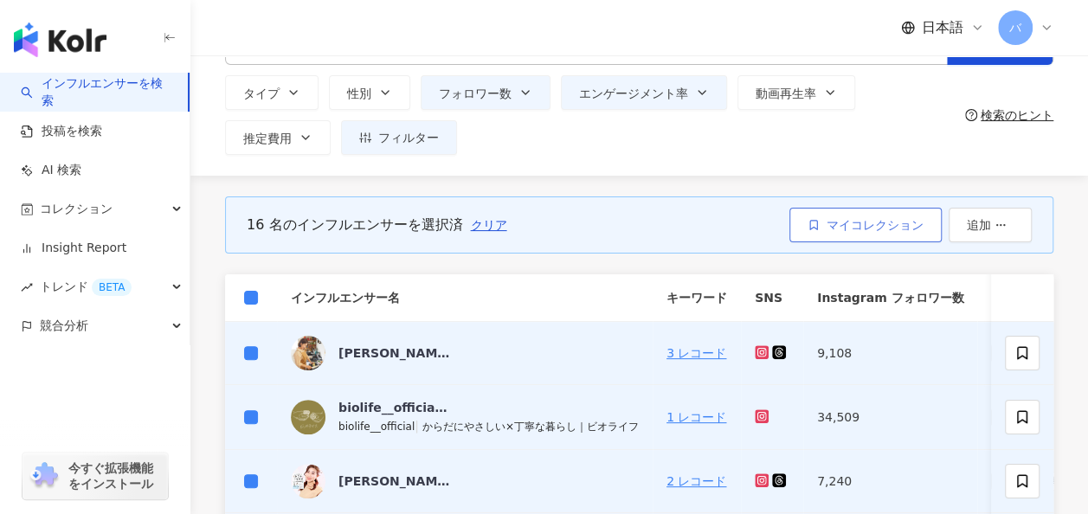
click at [858, 218] on span "マイコレクション" at bounding box center [875, 225] width 97 height 14
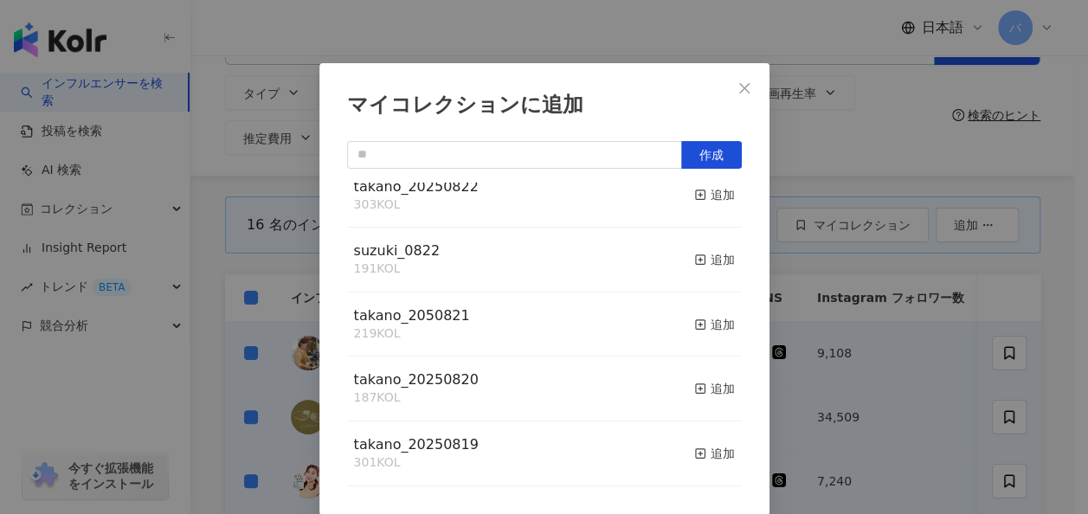
scroll to position [0, 0]
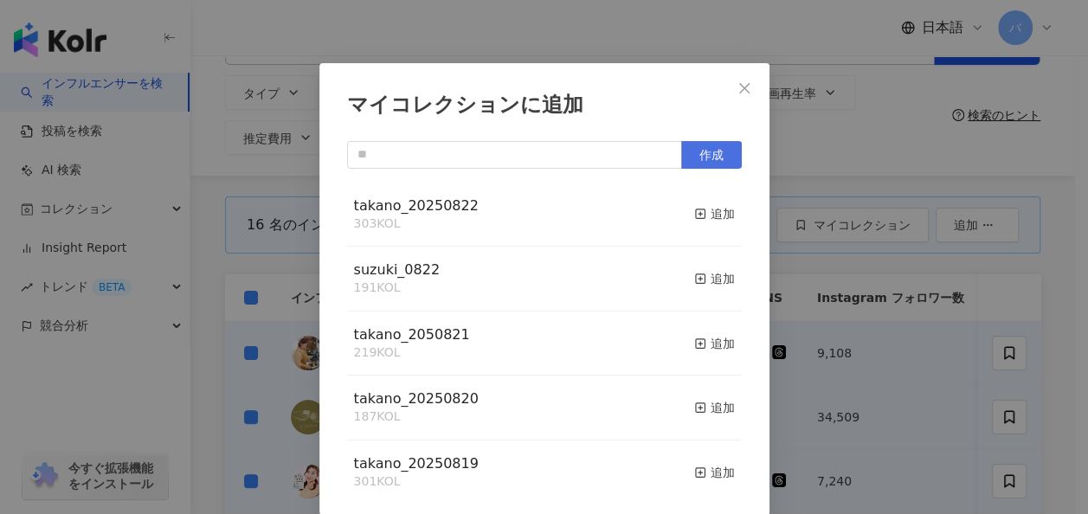
click at [689, 163] on button "作成" at bounding box center [711, 155] width 61 height 28
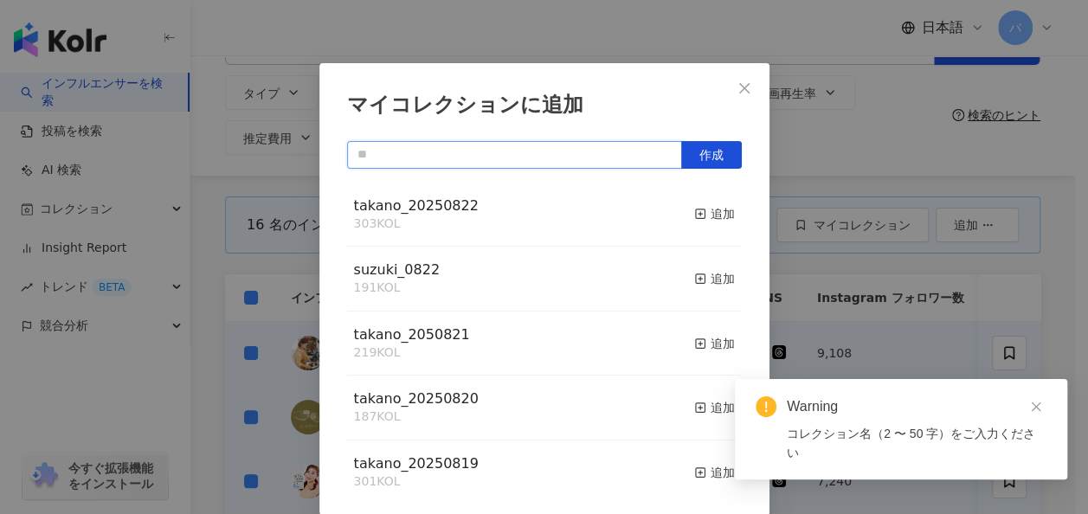
click at [457, 152] on input "text" at bounding box center [514, 155] width 335 height 28
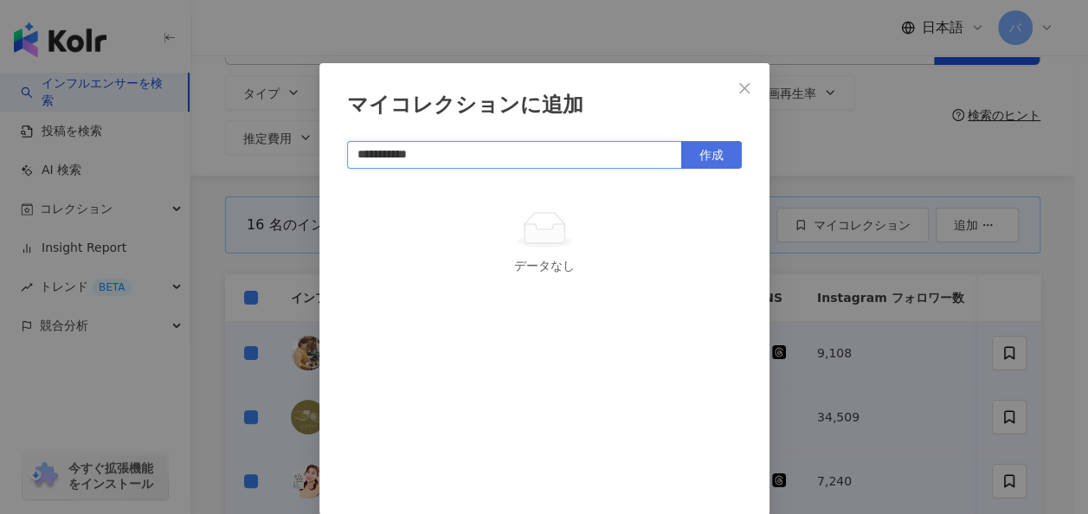
click at [700, 156] on span "作成" at bounding box center [712, 155] width 24 height 14
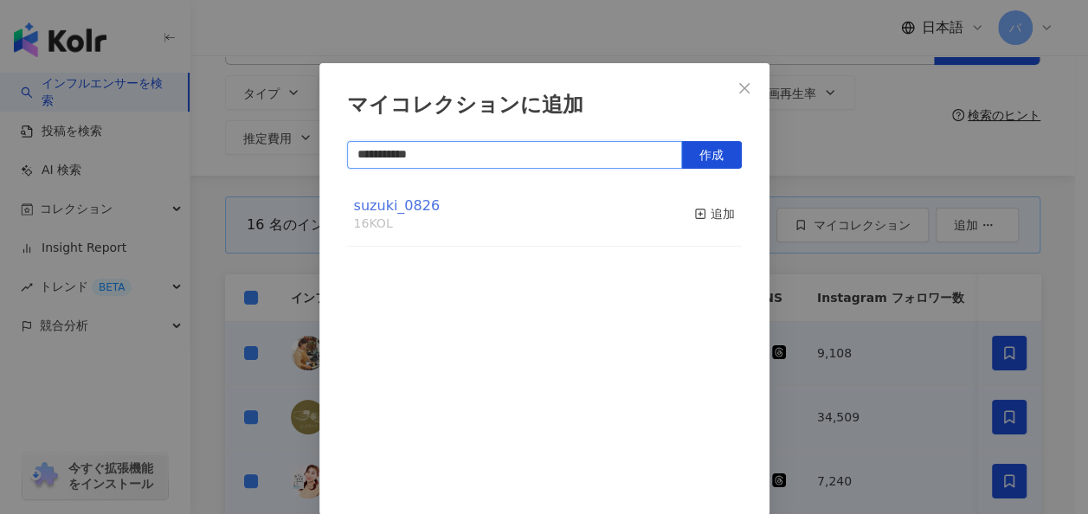
type input "**********"
click at [409, 208] on span "suzuki_0826" at bounding box center [397, 205] width 86 height 16
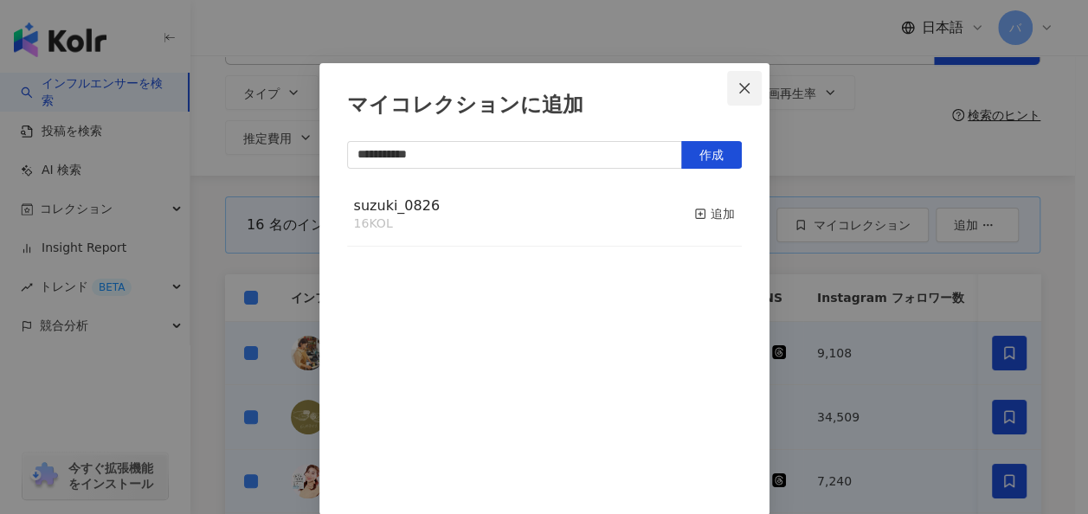
click at [727, 83] on span "Close" at bounding box center [744, 88] width 35 height 14
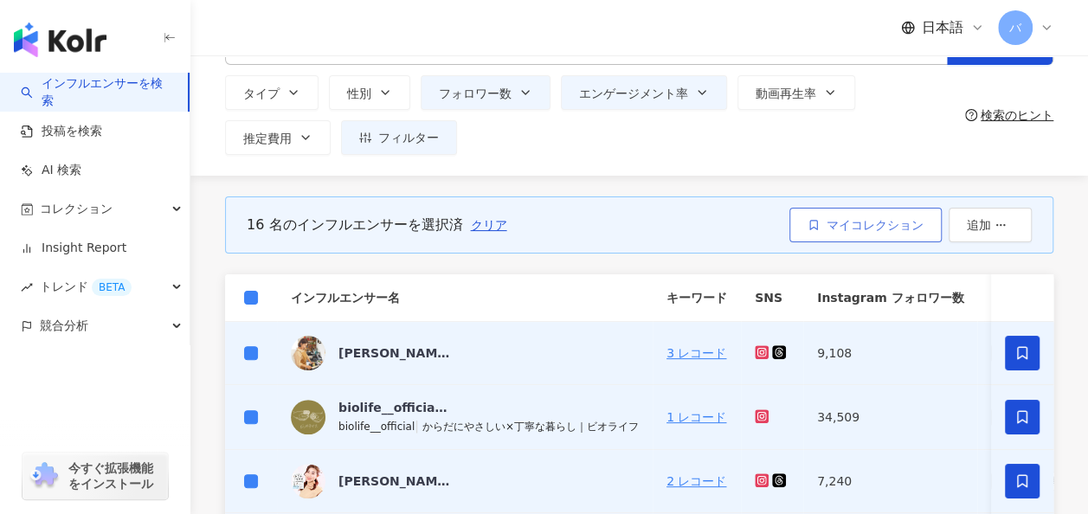
click at [843, 219] on span "マイコレクション" at bounding box center [875, 225] width 97 height 14
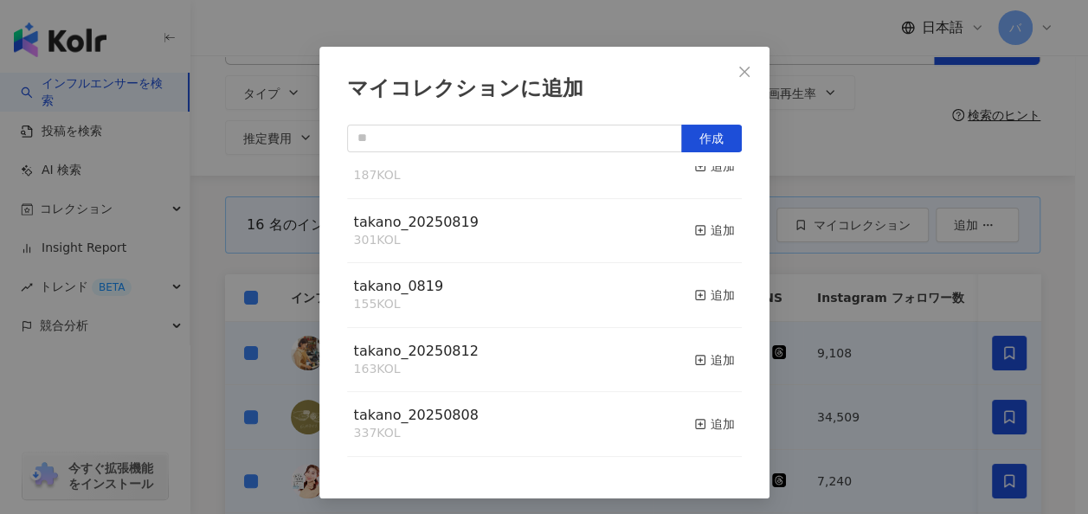
scroll to position [44, 0]
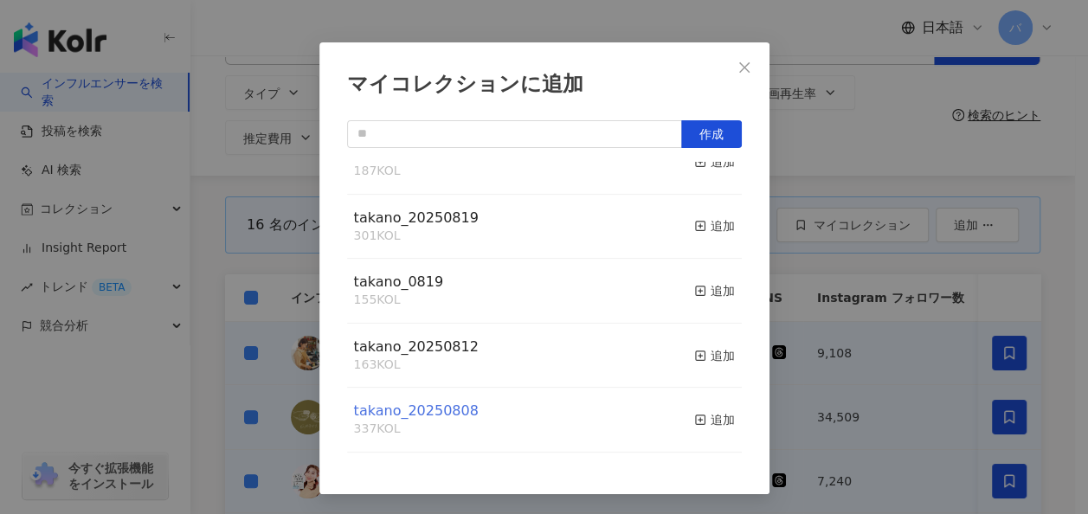
click at [435, 414] on span "takano_20250808" at bounding box center [416, 411] width 125 height 16
click at [430, 352] on span "takano_20250812" at bounding box center [416, 347] width 125 height 16
click at [743, 71] on icon "close" at bounding box center [745, 68] width 14 height 14
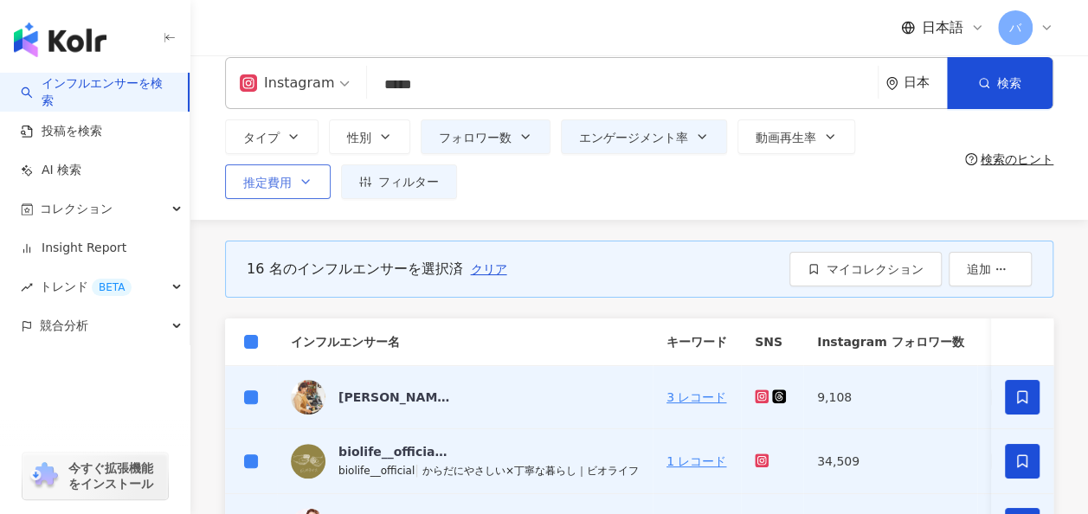
scroll to position [0, 0]
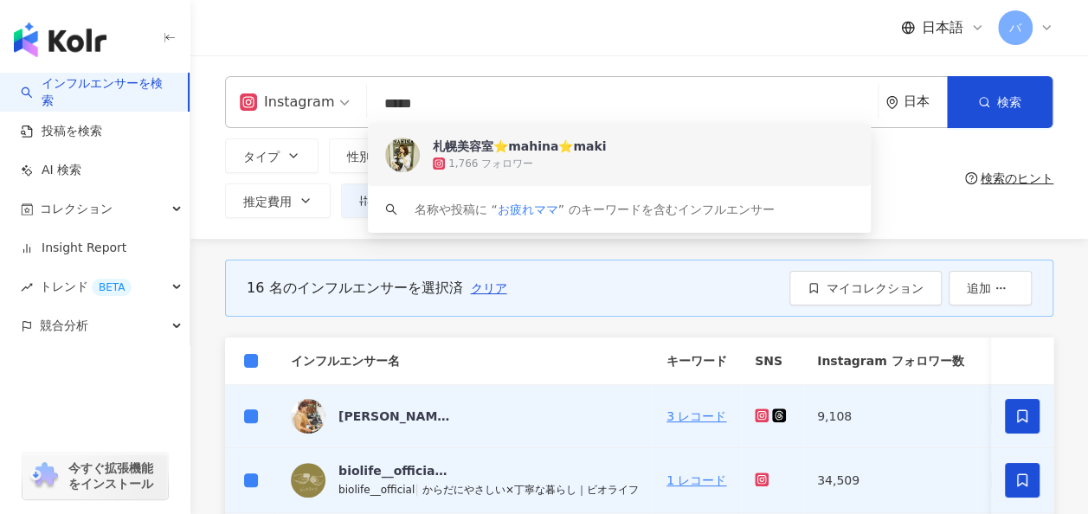
drag, startPoint x: 350, startPoint y: 102, endPoint x: 286, endPoint y: 102, distance: 64.1
click at [286, 102] on div "Instagram ***** 日本 検索 4acff69c-55c6-4338-ab52-f9c47236d766 keyword 札幌美容室⭐mahina…" at bounding box center [639, 102] width 829 height 52
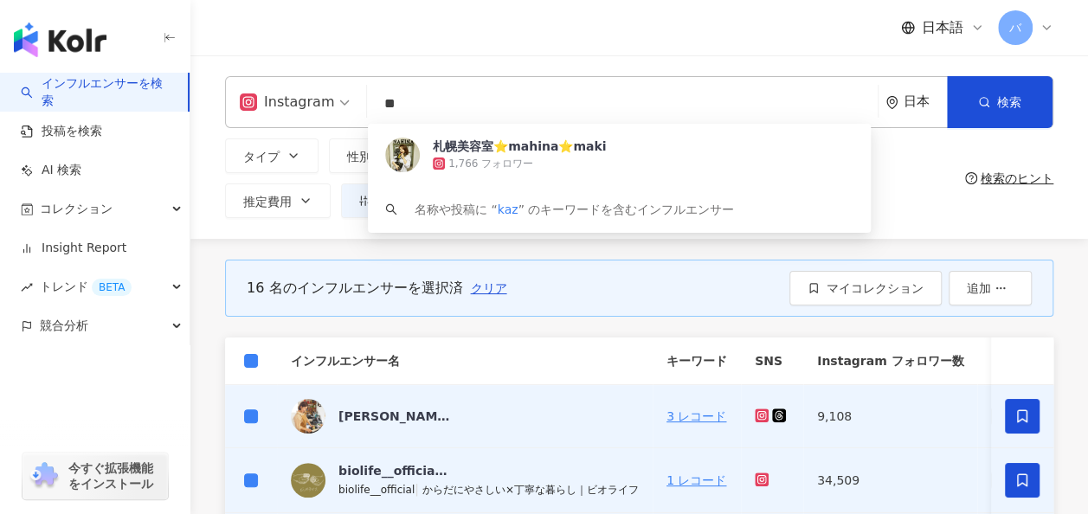
type input "*"
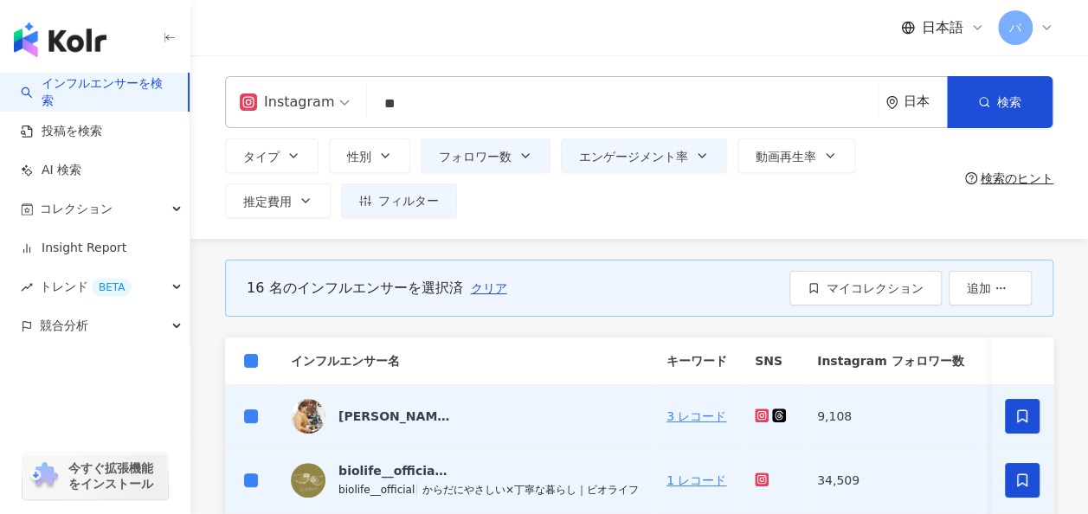
type input "*"
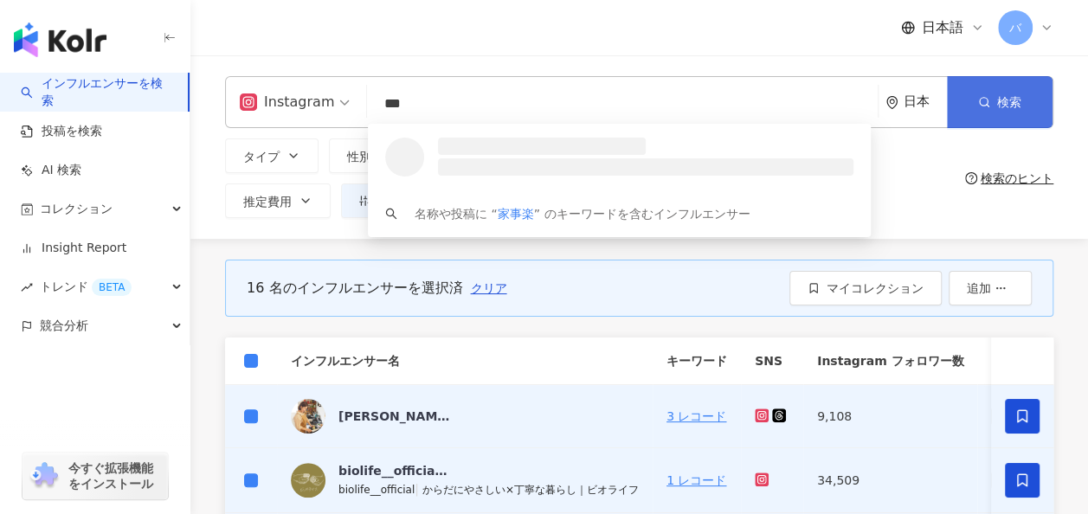
click at [968, 109] on button "検索" at bounding box center [1000, 102] width 106 height 52
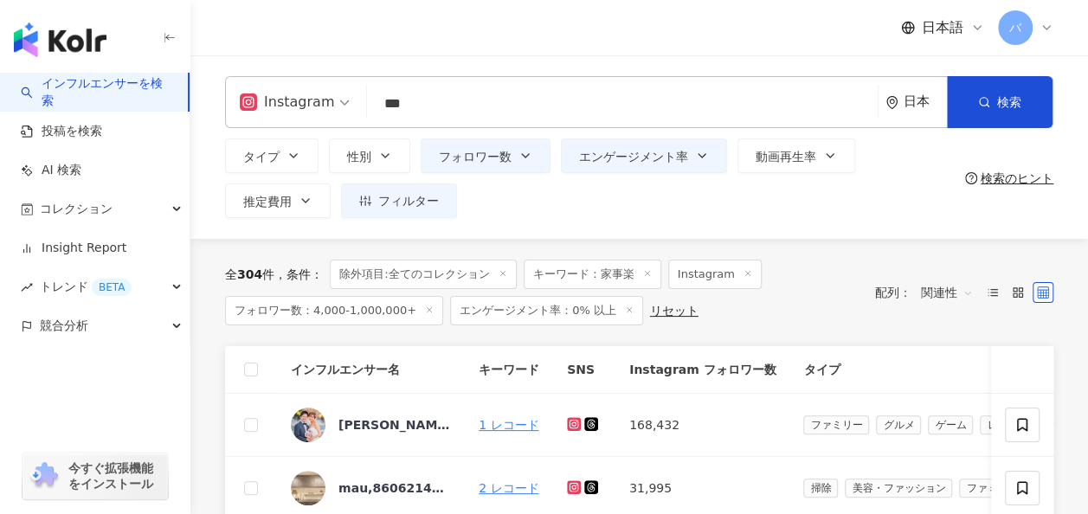
click at [516, 114] on input "***" at bounding box center [622, 103] width 497 height 33
click at [422, 210] on button "フィルター" at bounding box center [399, 201] width 116 height 35
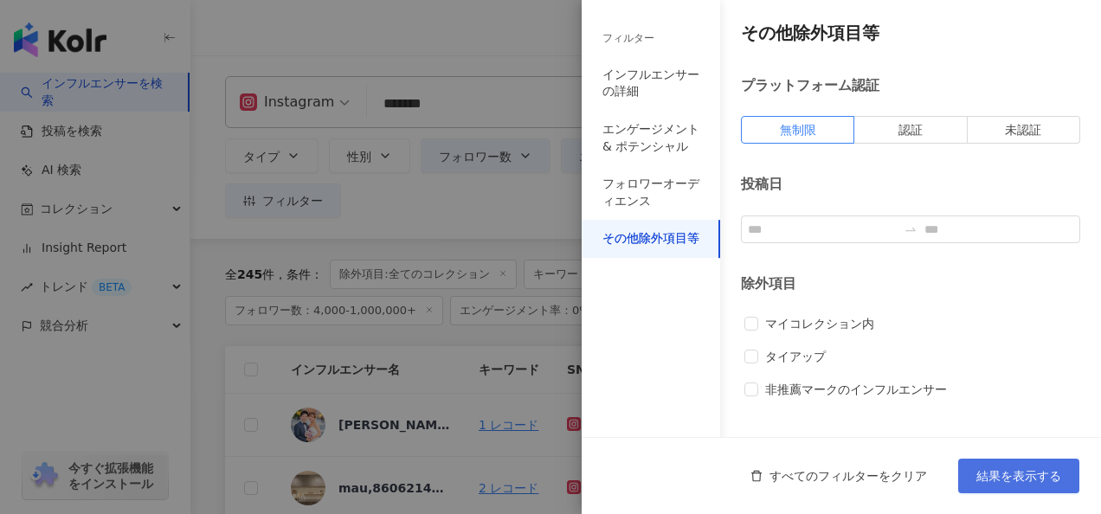
click at [992, 474] on span "結果を表示する" at bounding box center [1019, 476] width 85 height 14
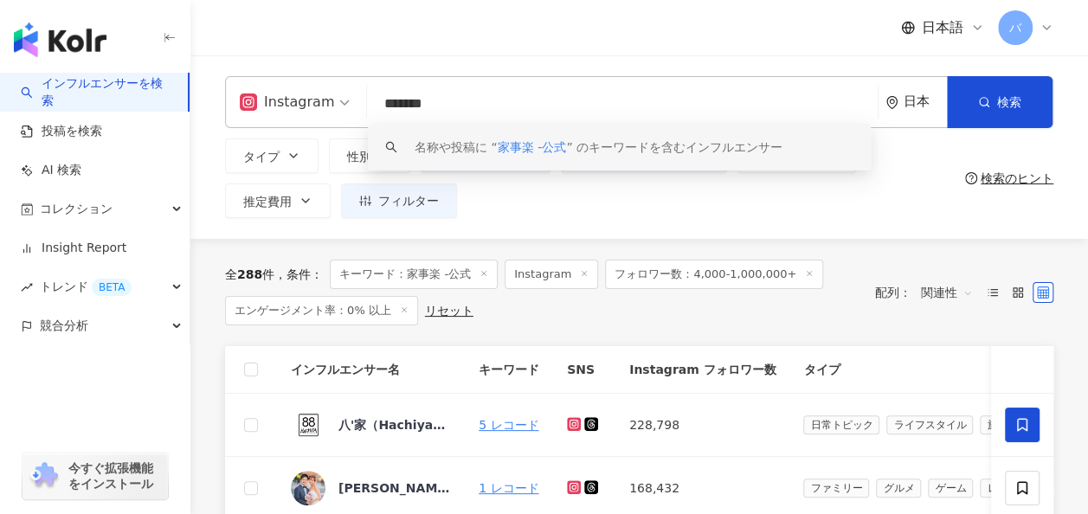
drag, startPoint x: 400, startPoint y: 102, endPoint x: 324, endPoint y: 100, distance: 76.2
click at [324, 100] on div "Instagram ******* 日本 検索 keyword 名称や投稿に “ 家事楽 -公式 ” のキーワードを含むインフルエンサー" at bounding box center [639, 102] width 829 height 52
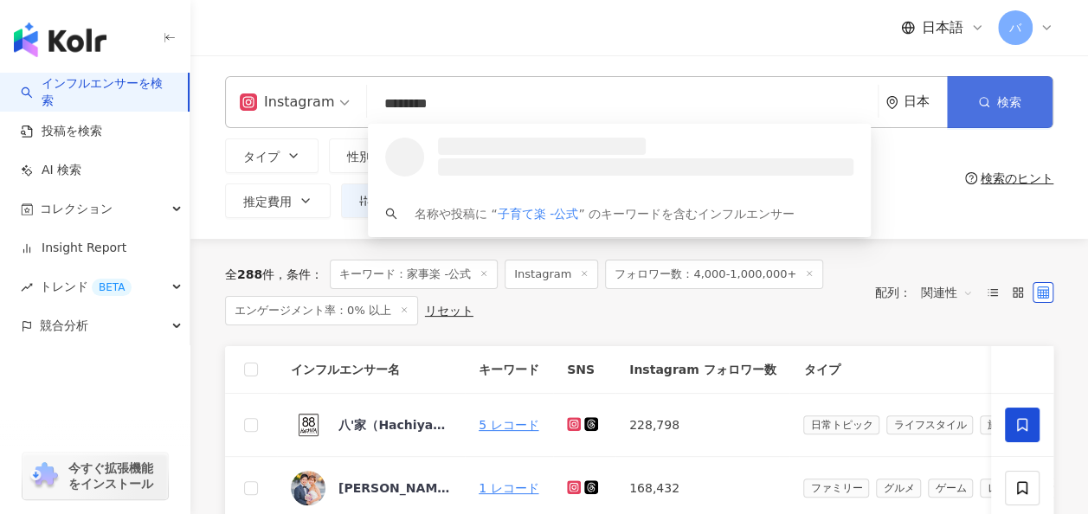
type input "********"
click at [991, 107] on button "検索" at bounding box center [1000, 102] width 106 height 52
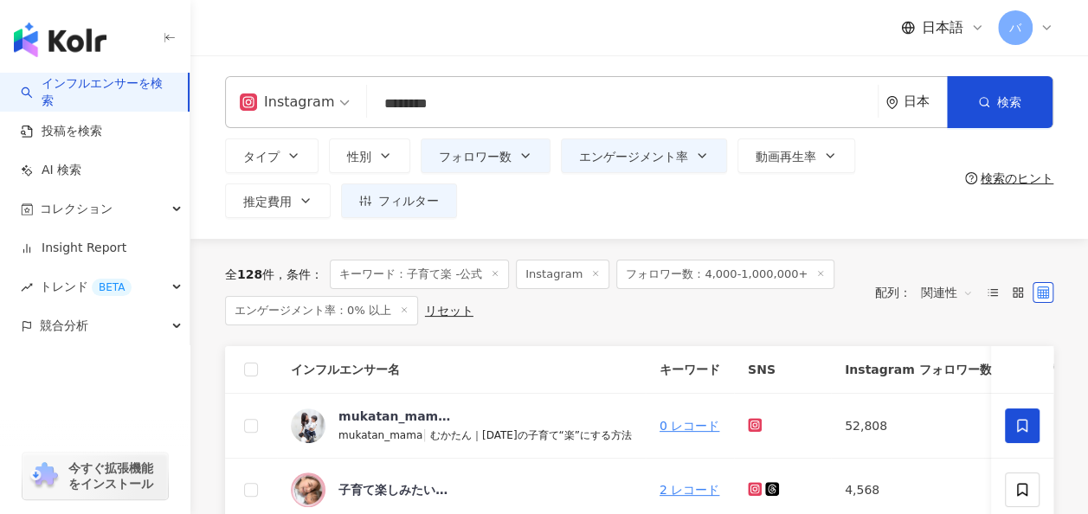
click at [490, 108] on input "********" at bounding box center [622, 103] width 497 height 33
click at [561, 197] on div "タイプ 性別 フォロワー数 エンゲージメント率 動画再生率 推定費用 フィルター フィルター インフルエンサーの詳細 エンゲージメント & ポテンシャル フォ…" at bounding box center [591, 179] width 733 height 80
click at [630, 168] on button "エンゲージメント率" at bounding box center [644, 156] width 166 height 35
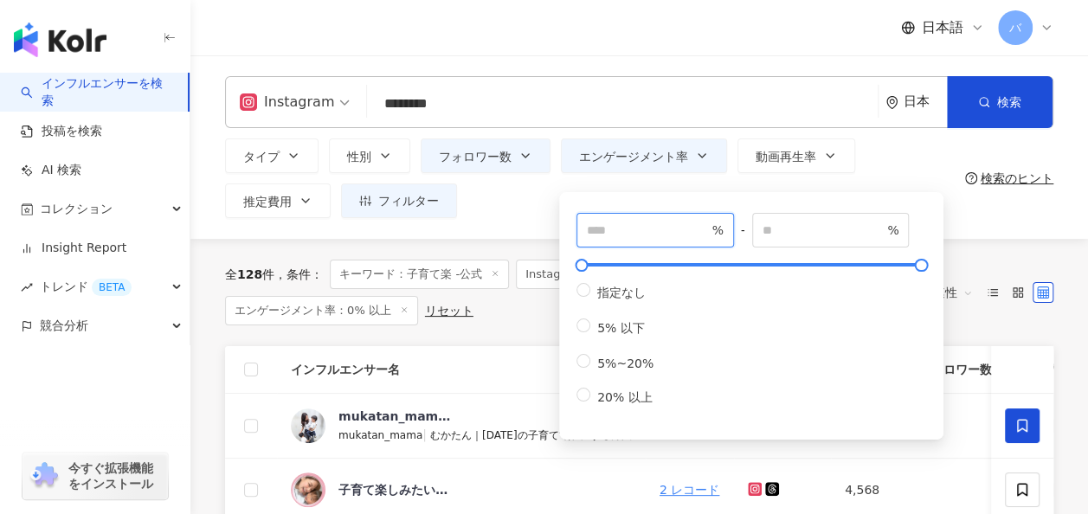
drag, startPoint x: 620, startPoint y: 230, endPoint x: 525, endPoint y: 230, distance: 95.2
click at [525, 230] on div "Instagram ******** 日本 検索 keyword 名称や投稿に “ 子育て楽 -公式 ” のキーワードを含むインフルエンサー タイプ 性別 フ…" at bounding box center [639, 147] width 898 height 184
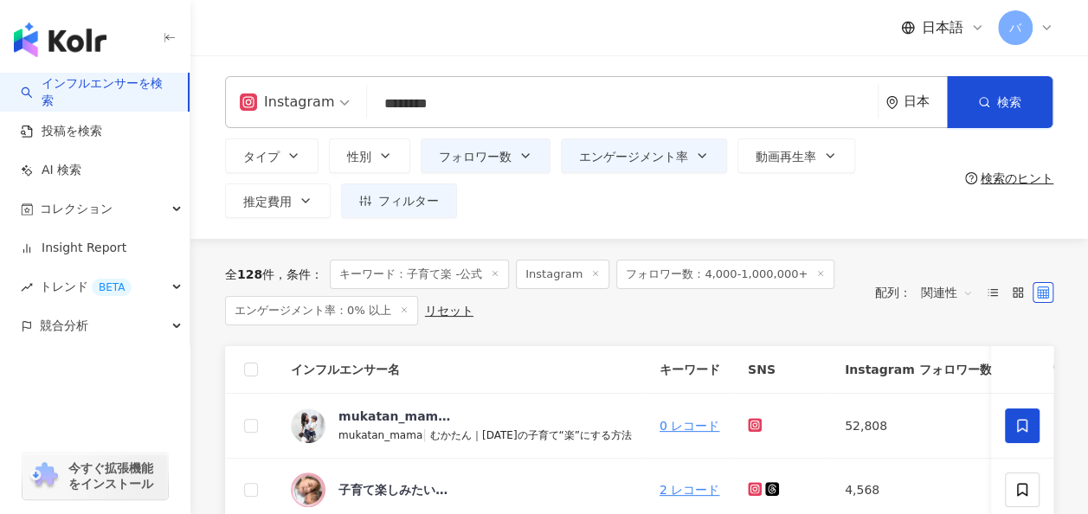
click at [526, 230] on div "Instagram ******** 日本 検索 keyword 名称や投稿に “ 子育て楽 -公式 ” のキーワードを含むインフルエンサー タイプ 性別 フ…" at bounding box center [639, 147] width 898 height 184
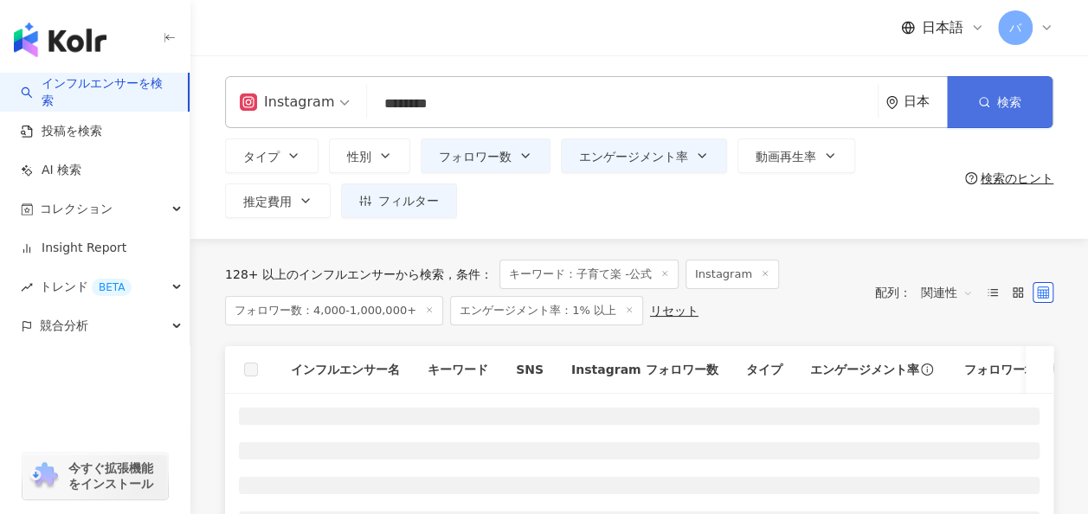
click at [1004, 97] on span "検索" at bounding box center [1009, 102] width 24 height 14
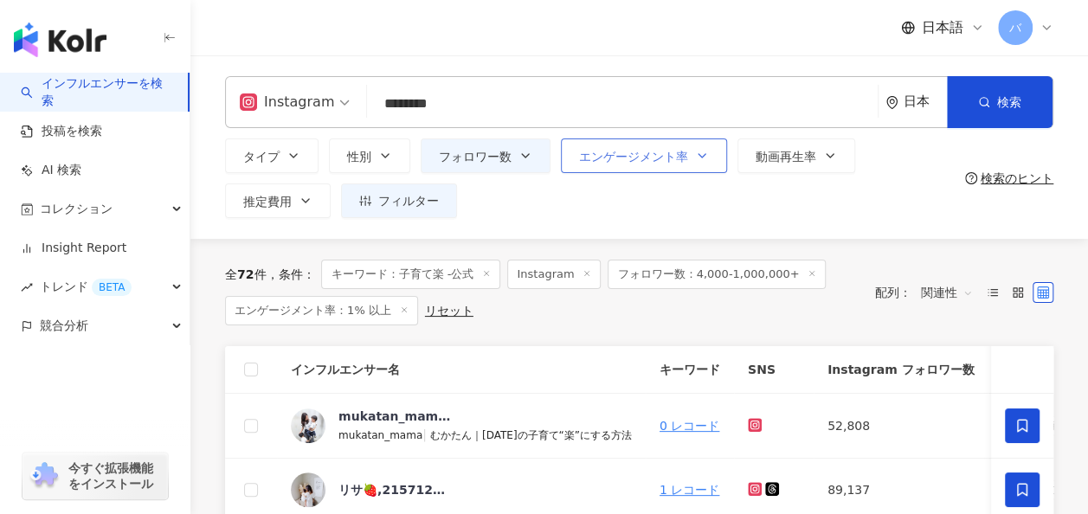
click at [668, 159] on span "エンゲージメント率" at bounding box center [633, 157] width 109 height 14
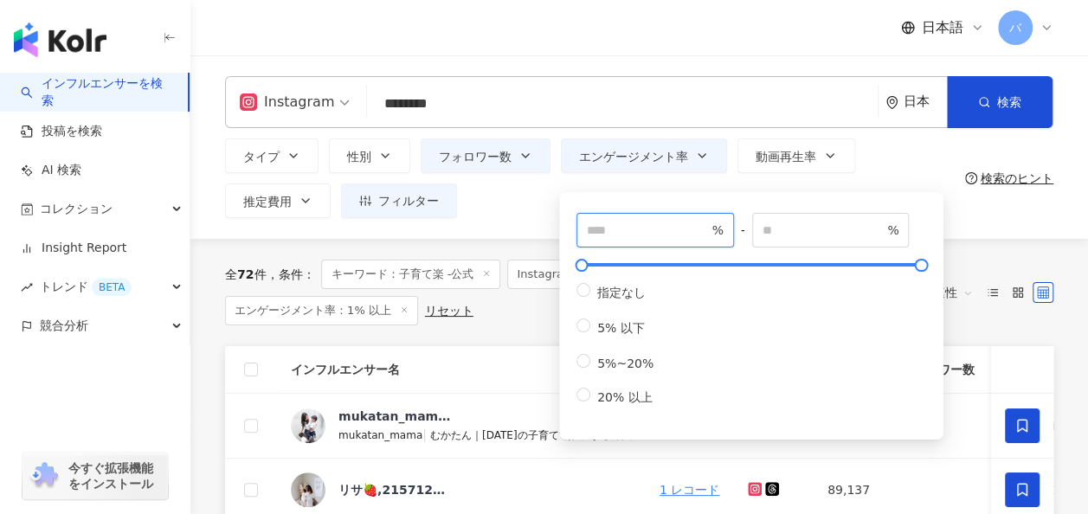
drag, startPoint x: 681, startPoint y: 230, endPoint x: 535, endPoint y: 230, distance: 146.3
click at [535, 230] on div "Instagram ******** 日本 検索 keyword 名称や投稿に “ 子育て楽 -公式 ” のキーワードを含むインフルエンサー タイプ 性別 フ…" at bounding box center [639, 147] width 898 height 184
type input "***"
click at [496, 162] on span "フォロワー数" at bounding box center [475, 157] width 73 height 14
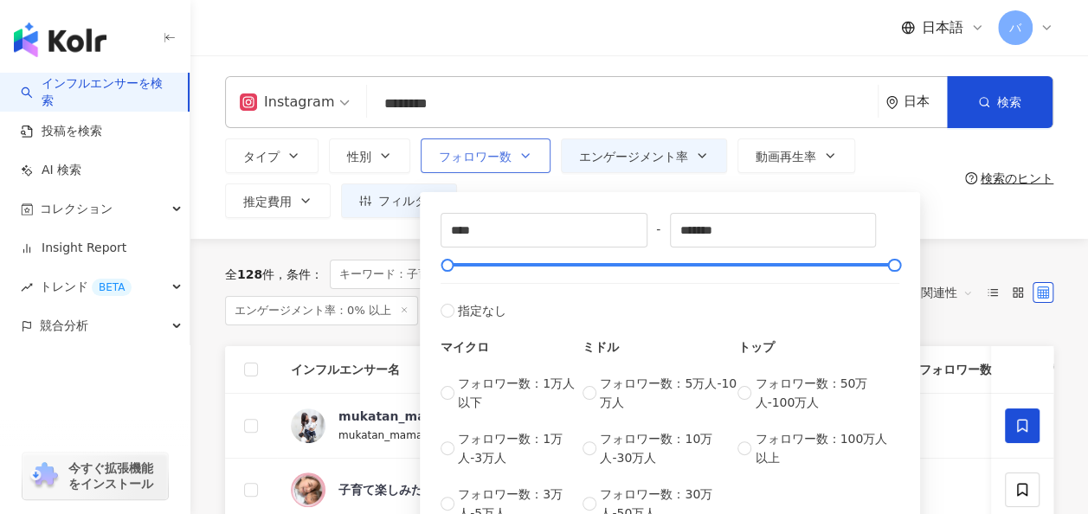
click at [496, 162] on span "フォロワー数" at bounding box center [475, 157] width 73 height 14
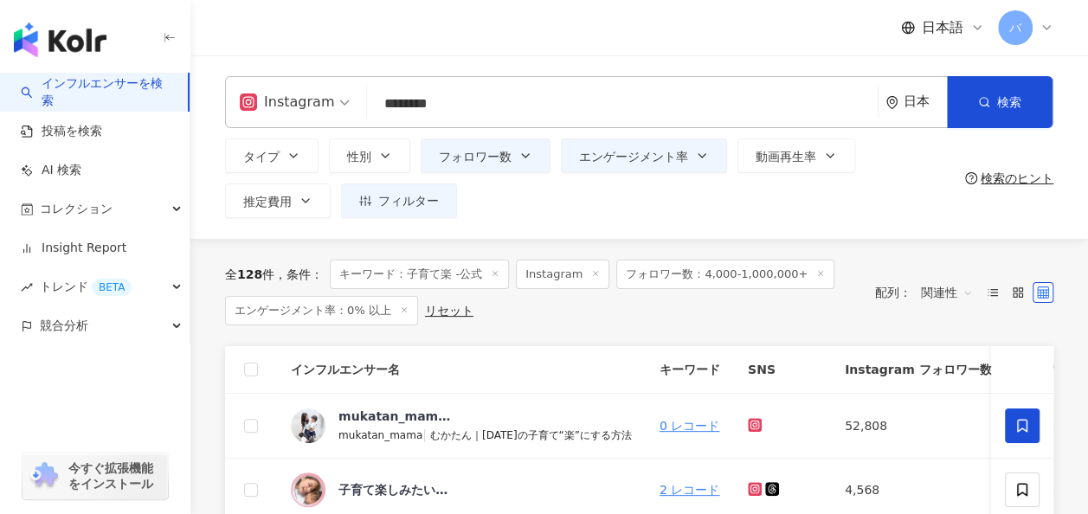
click at [513, 211] on div "タイプ 性別 フォロワー数 エンゲージメント率 動画再生率 推定費用 フィルター フィルター インフルエンサーの詳細 エンゲージメント & ポテンシャル フォ…" at bounding box center [591, 179] width 733 height 80
click at [976, 107] on button "検索" at bounding box center [1000, 102] width 106 height 52
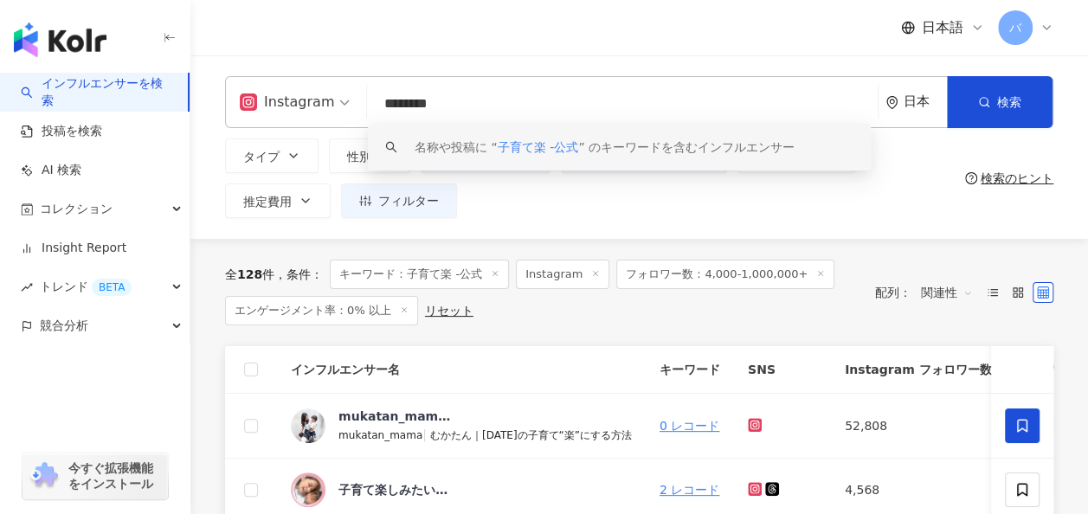
drag, startPoint x: 494, startPoint y: 113, endPoint x: 358, endPoint y: 112, distance: 135.1
click at [358, 112] on div "Instagram ******** 日本 検索 keyword 名称や投稿に “ 子育て楽 -公式 ” のキーワードを含むインフルエンサー" at bounding box center [639, 102] width 829 height 52
click at [551, 222] on div "Instagram ******** 日本 検索 keyword 名称や投稿に “ 子育て楽 -公式 ” のキーワードを含むインフルエンサー タイプ 性別 フ…" at bounding box center [639, 147] width 898 height 184
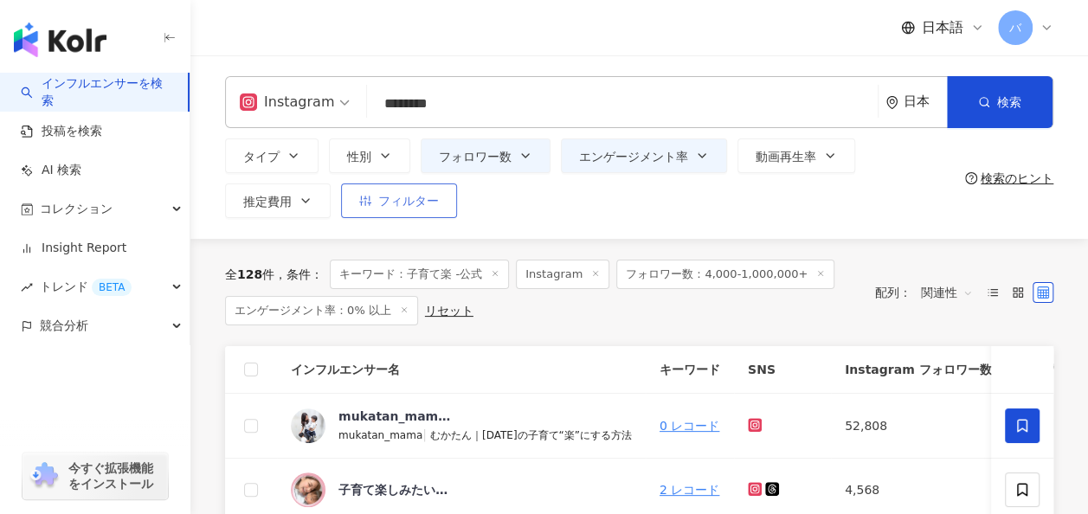
click at [436, 204] on span "フィルター" at bounding box center [408, 201] width 61 height 14
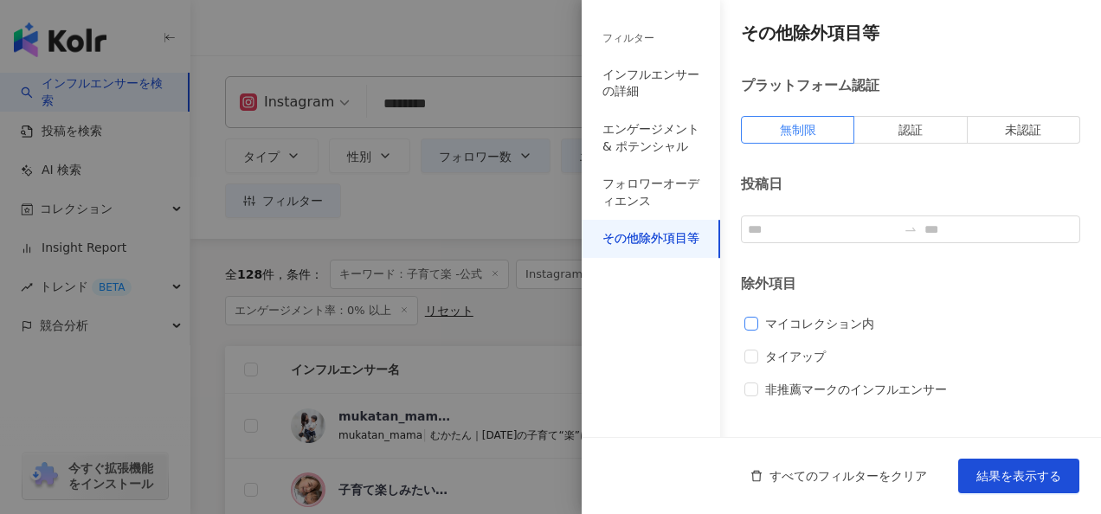
click at [803, 331] on span "マイコレクション内" at bounding box center [819, 323] width 123 height 19
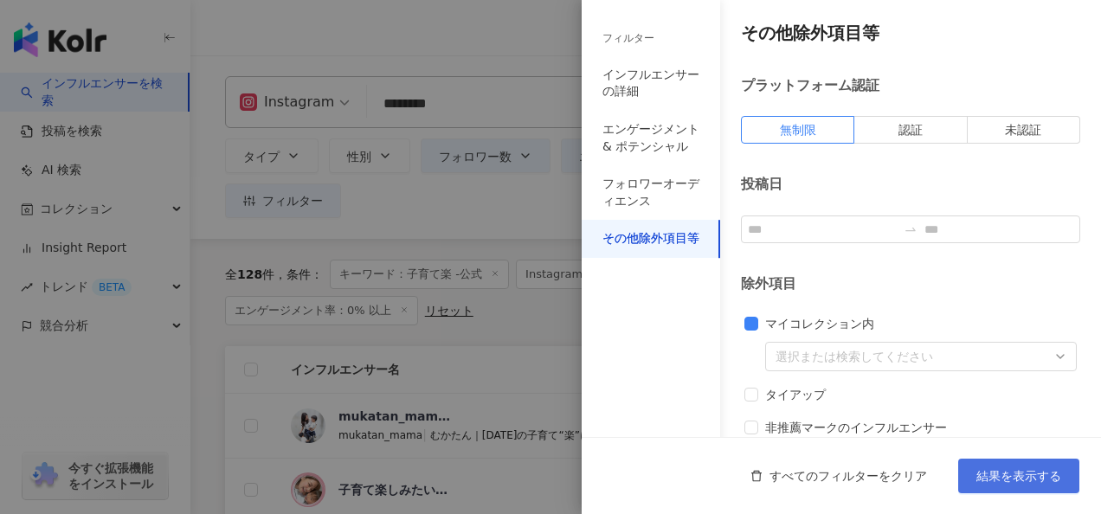
click at [979, 478] on span "結果を表示する" at bounding box center [1019, 476] width 85 height 14
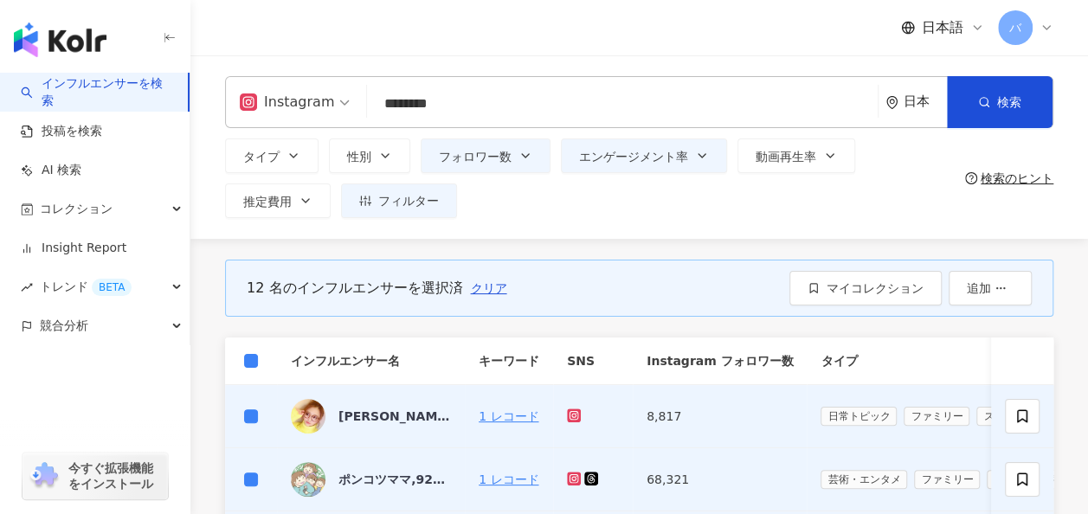
click at [496, 114] on input "********" at bounding box center [622, 103] width 497 height 33
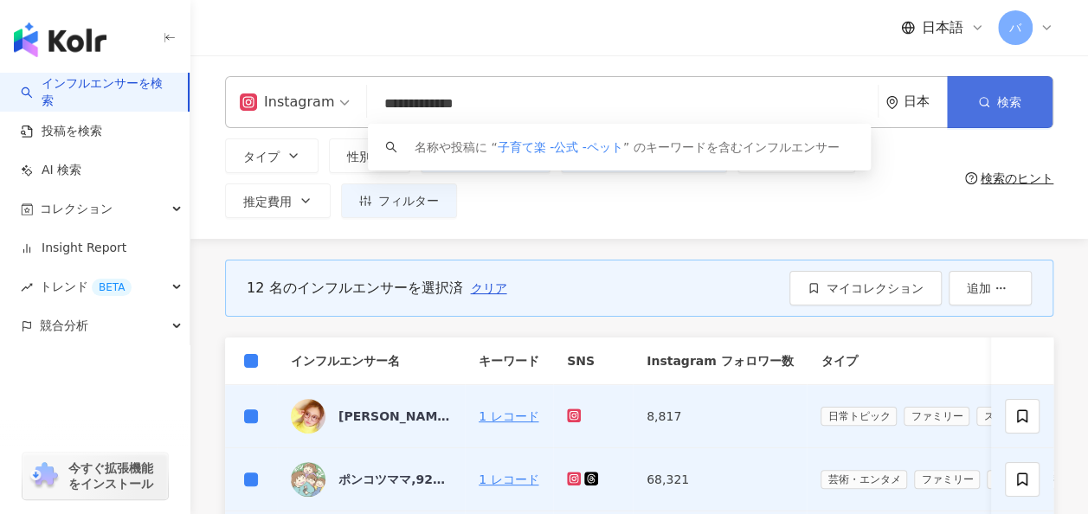
click at [975, 107] on button "検索" at bounding box center [1000, 102] width 106 height 52
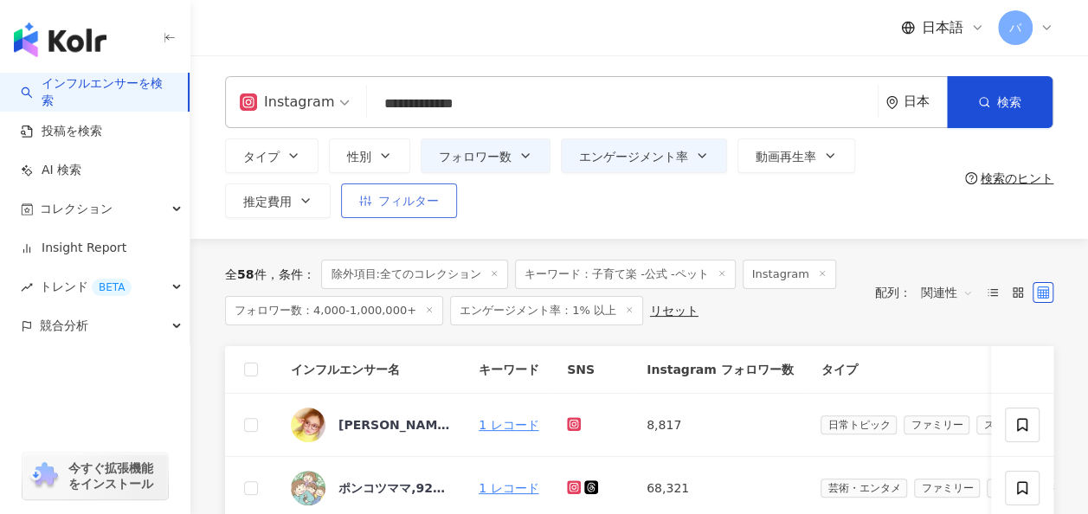
click at [416, 204] on span "フィルター" at bounding box center [408, 201] width 61 height 14
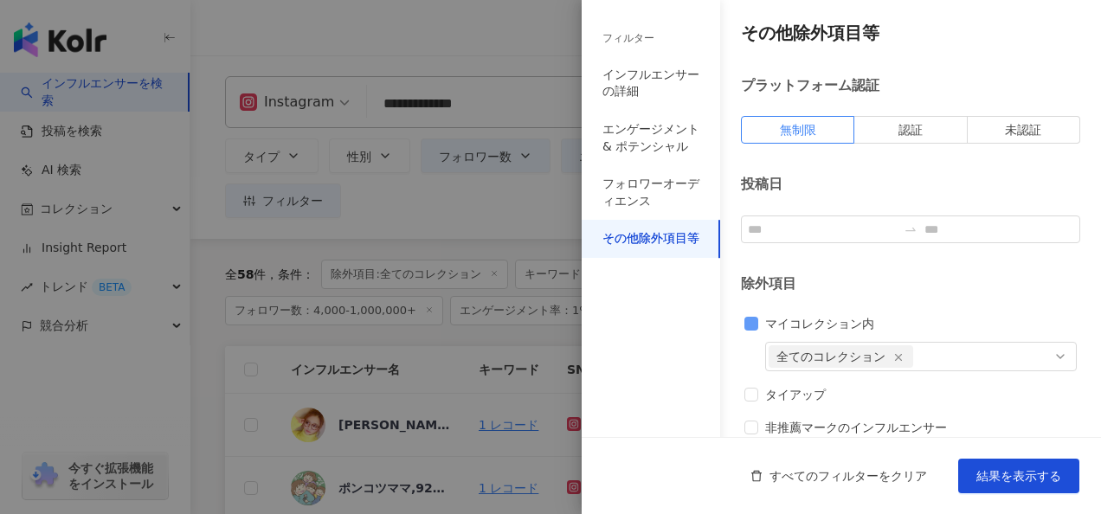
click at [778, 326] on span "マイコレクション内" at bounding box center [819, 323] width 123 height 19
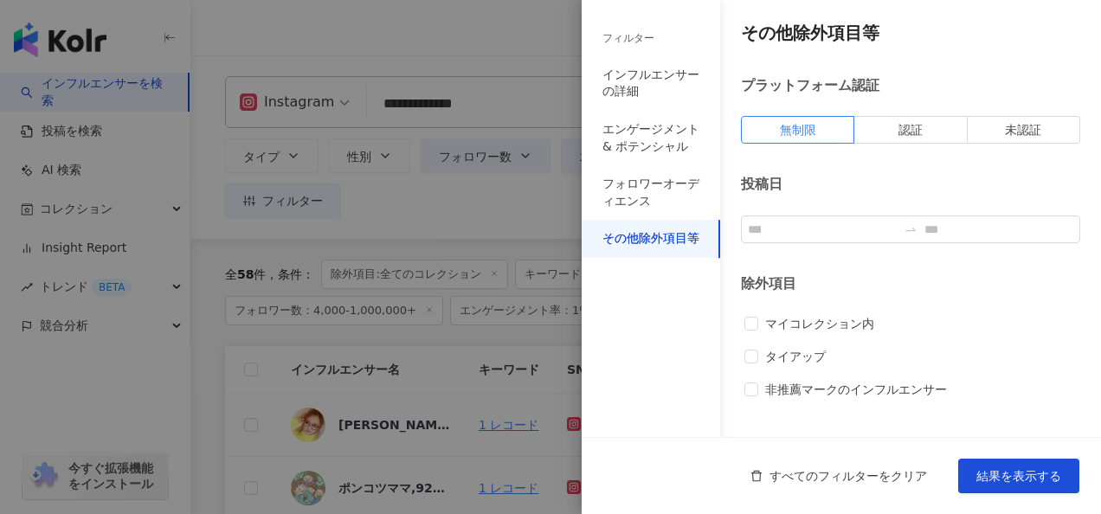
click at [459, 218] on div at bounding box center [550, 257] width 1101 height 514
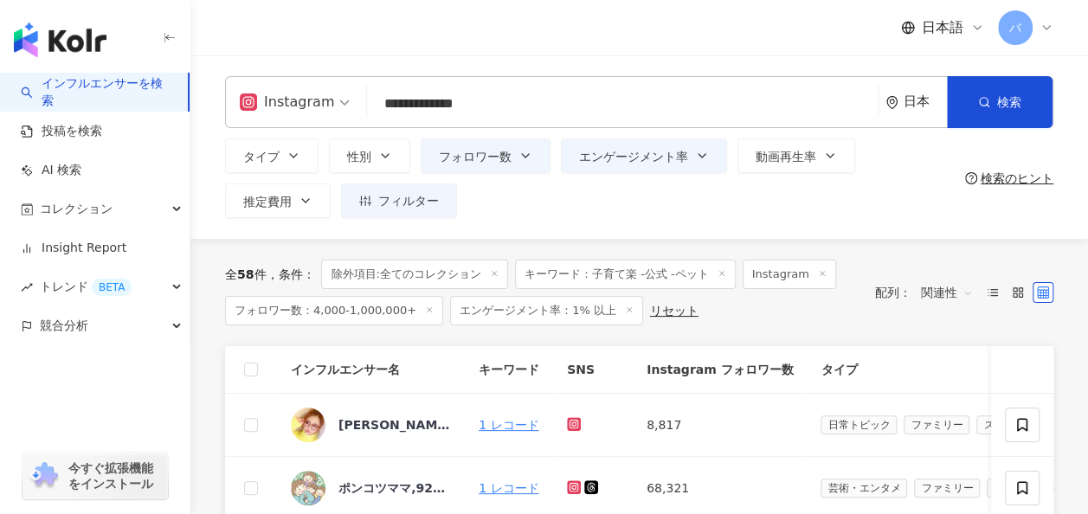
click at [559, 97] on input "**********" at bounding box center [622, 103] width 497 height 33
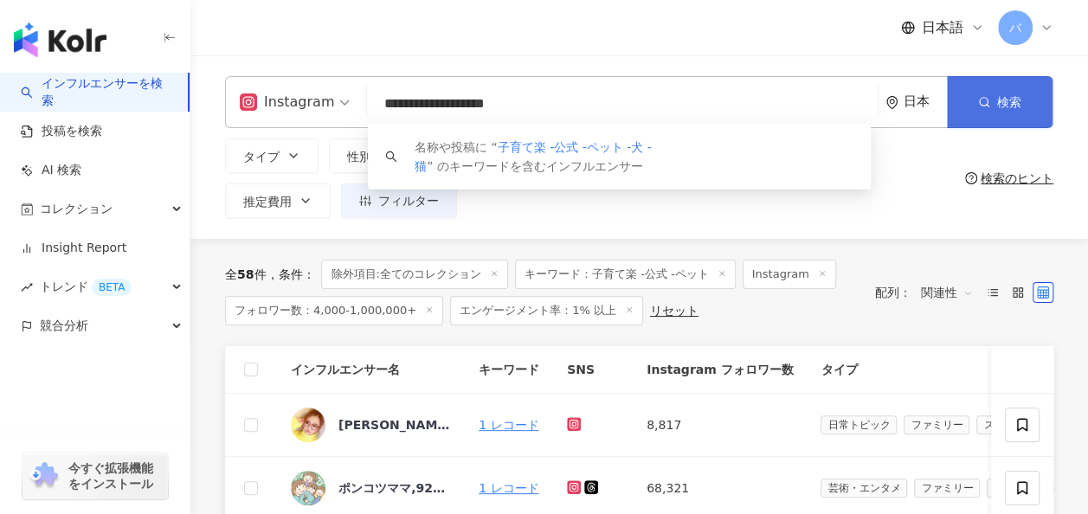
type input "**********"
click at [982, 106] on icon "button" at bounding box center [984, 102] width 12 height 12
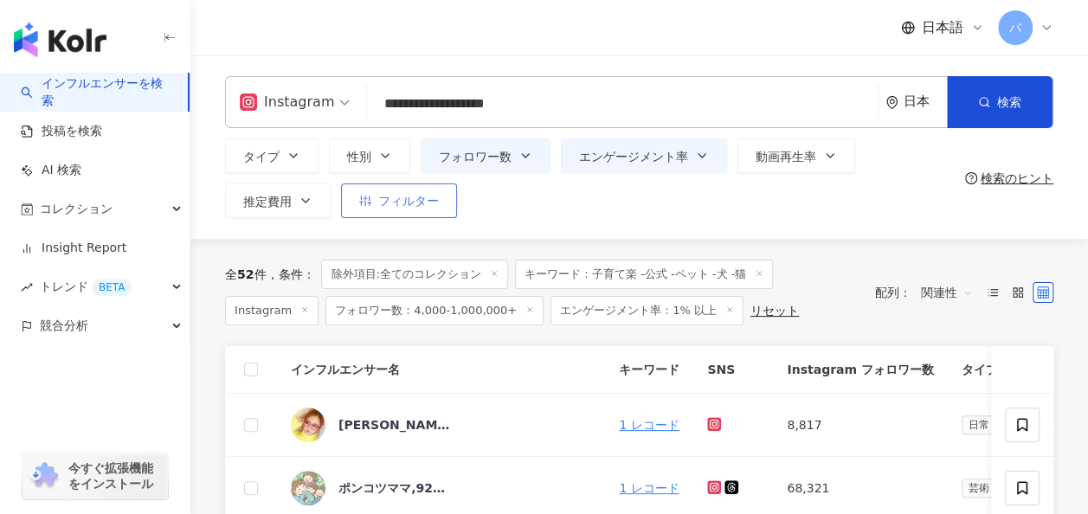
click at [426, 201] on span "フィルター" at bounding box center [408, 201] width 61 height 14
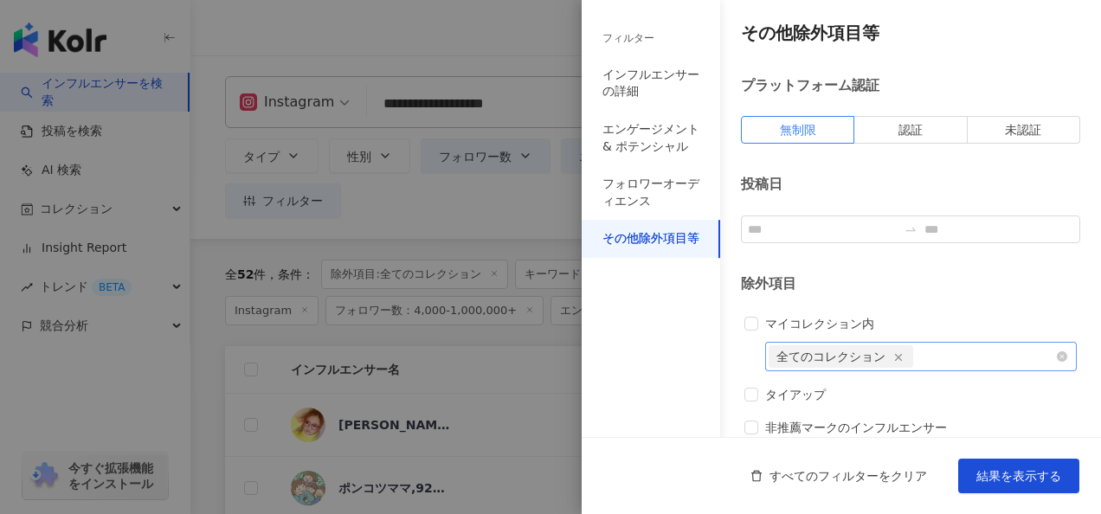
click at [900, 357] on icon "button" at bounding box center [899, 358] width 12 height 12
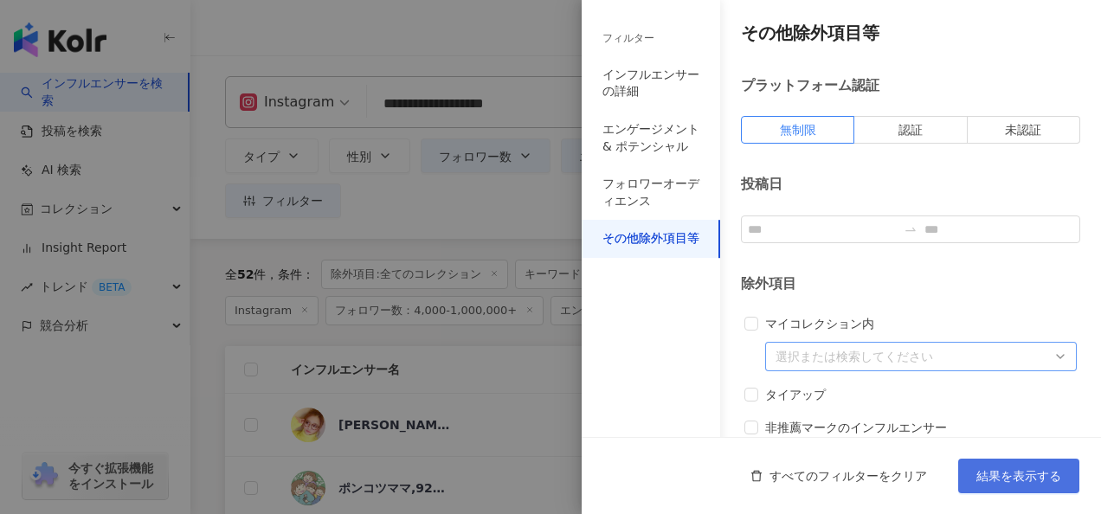
click at [1004, 464] on button "結果を表示する" at bounding box center [1019, 476] width 121 height 35
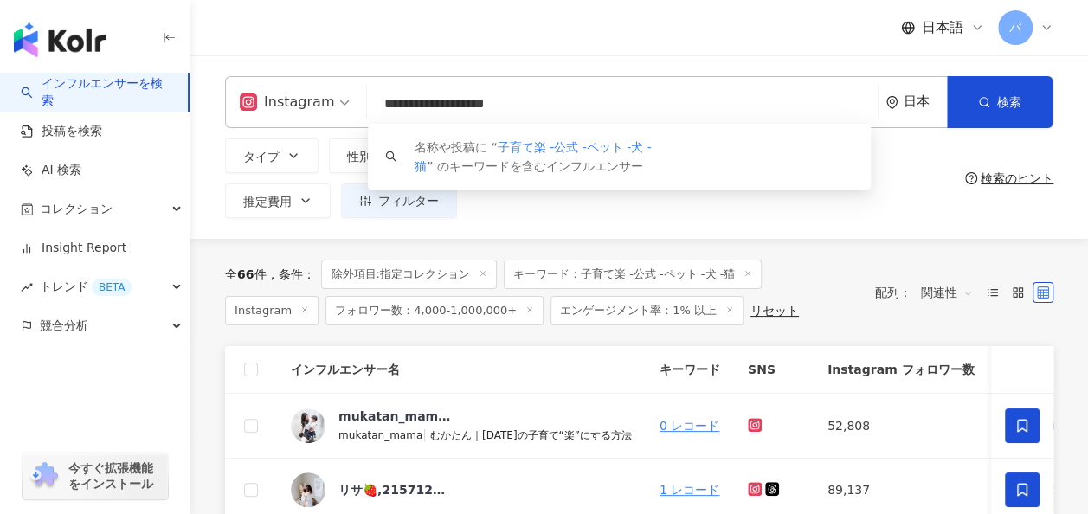
drag, startPoint x: 584, startPoint y: 102, endPoint x: 365, endPoint y: 103, distance: 218.2
click at [365, 103] on div "**********" at bounding box center [639, 102] width 829 height 52
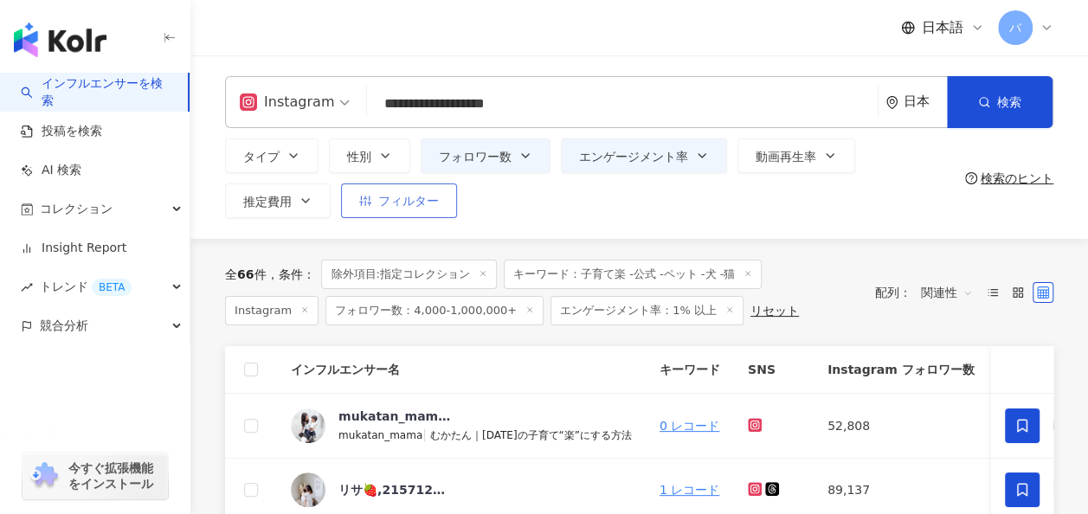
click at [392, 203] on span "フィルター" at bounding box center [408, 201] width 61 height 14
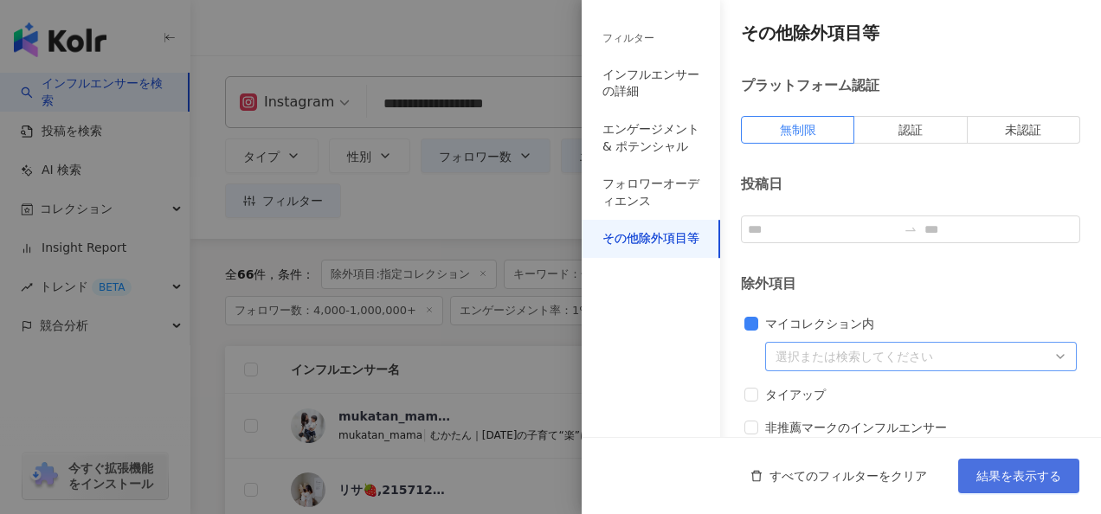
click at [984, 469] on span "結果を表示する" at bounding box center [1019, 476] width 85 height 14
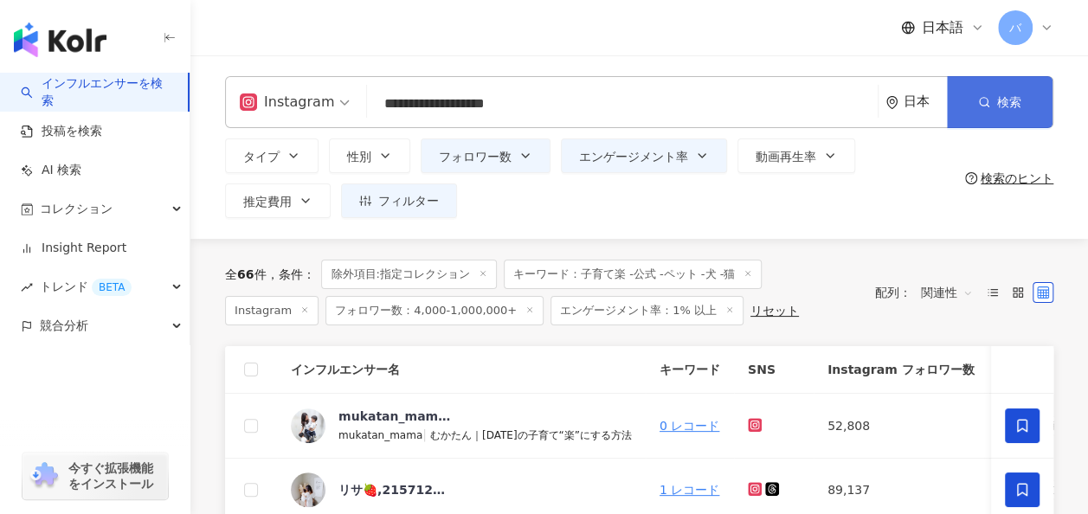
click at [982, 100] on icon "button" at bounding box center [984, 102] width 12 height 12
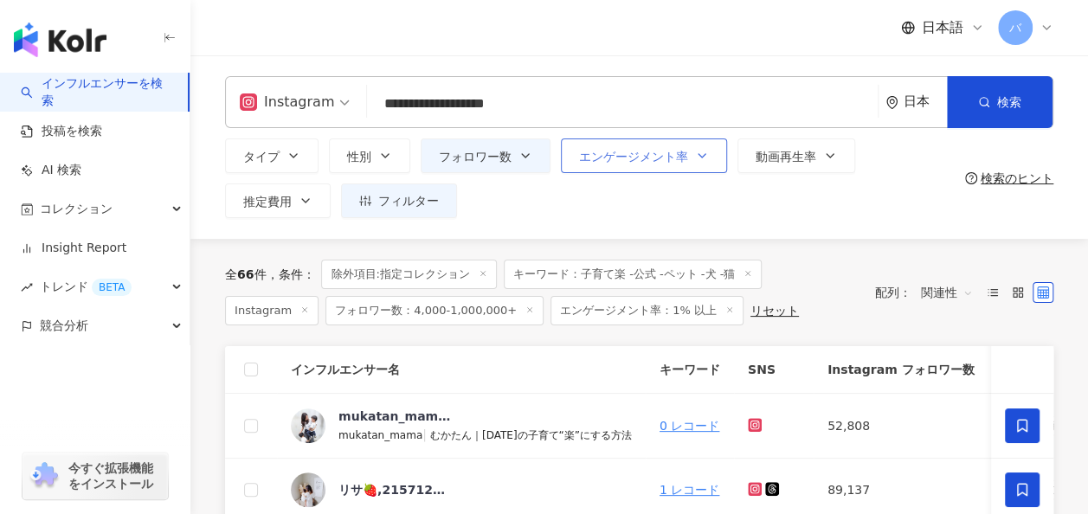
click at [677, 158] on span "エンゲージメント率" at bounding box center [633, 157] width 109 height 14
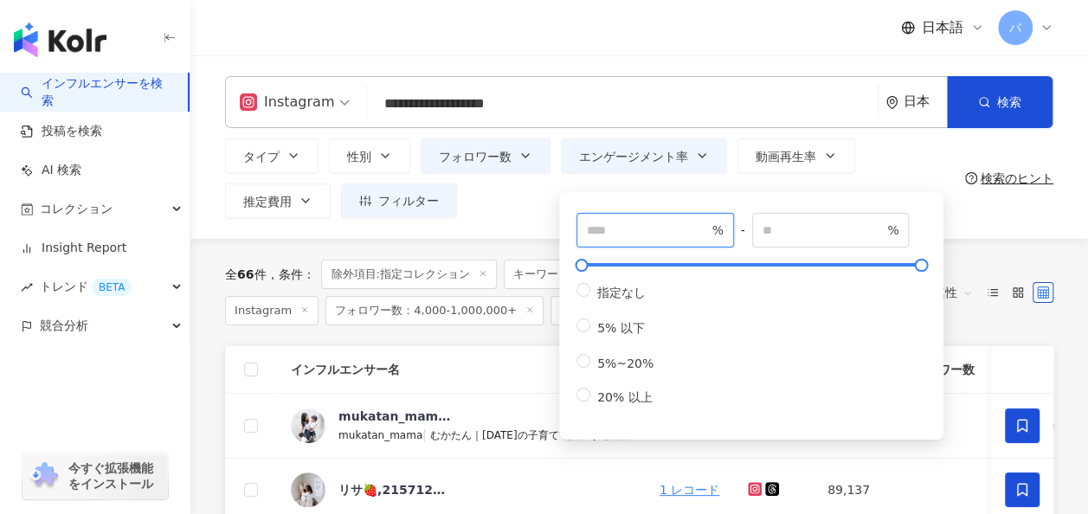
click at [603, 237] on input "*" at bounding box center [647, 230] width 121 height 19
type input "***"
click at [505, 229] on div "**********" at bounding box center [639, 147] width 898 height 184
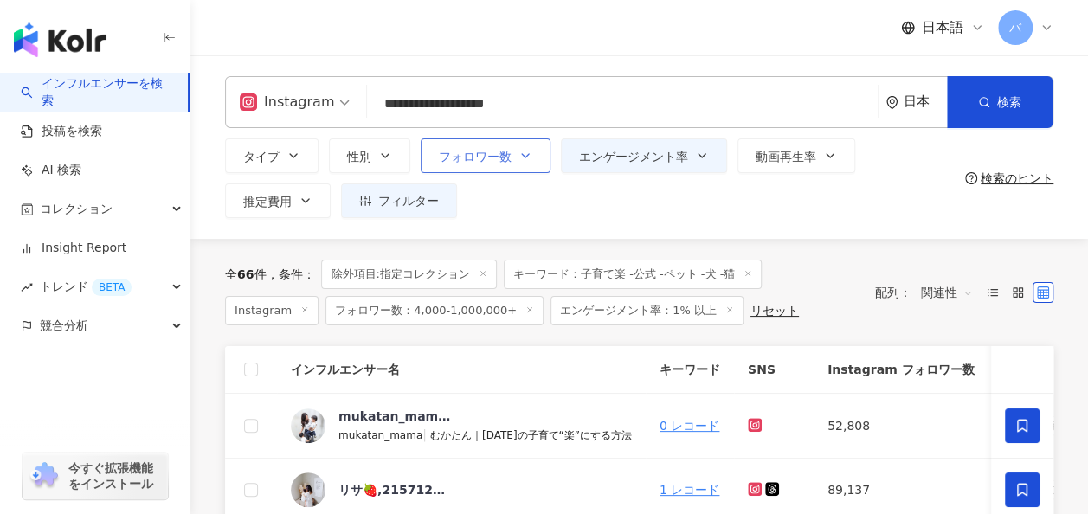
click at [507, 161] on span "フォロワー数" at bounding box center [475, 157] width 73 height 14
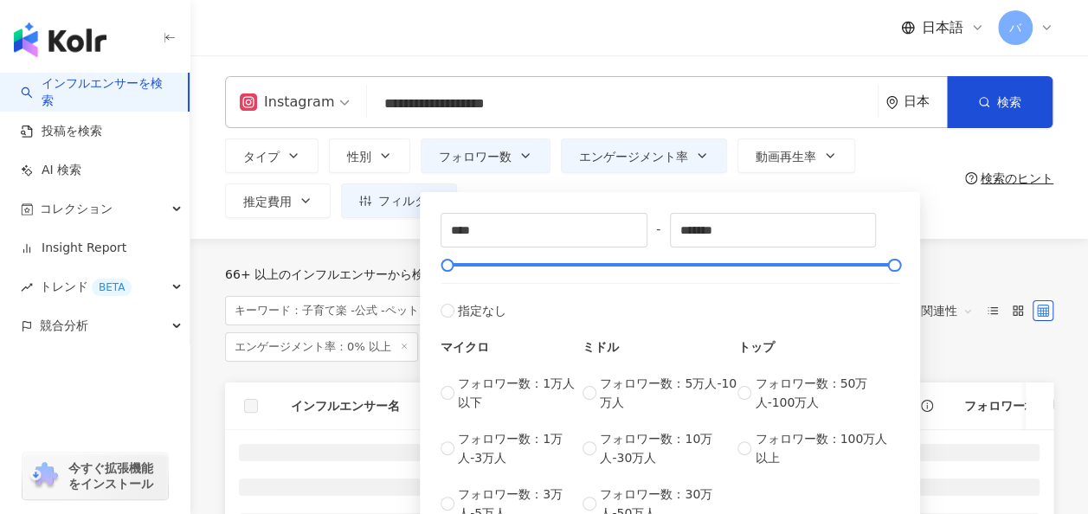
click at [509, 190] on div "**** - ******* 指定なし マイクロ フォロワー数：1万人以下 フォロワー数：1万人-3万人 フォロワー数：3万人-5万人 ミドル フォロワー数：…" at bounding box center [670, 364] width 500 height 360
click at [405, 197] on span "フィルター" at bounding box center [408, 201] width 61 height 14
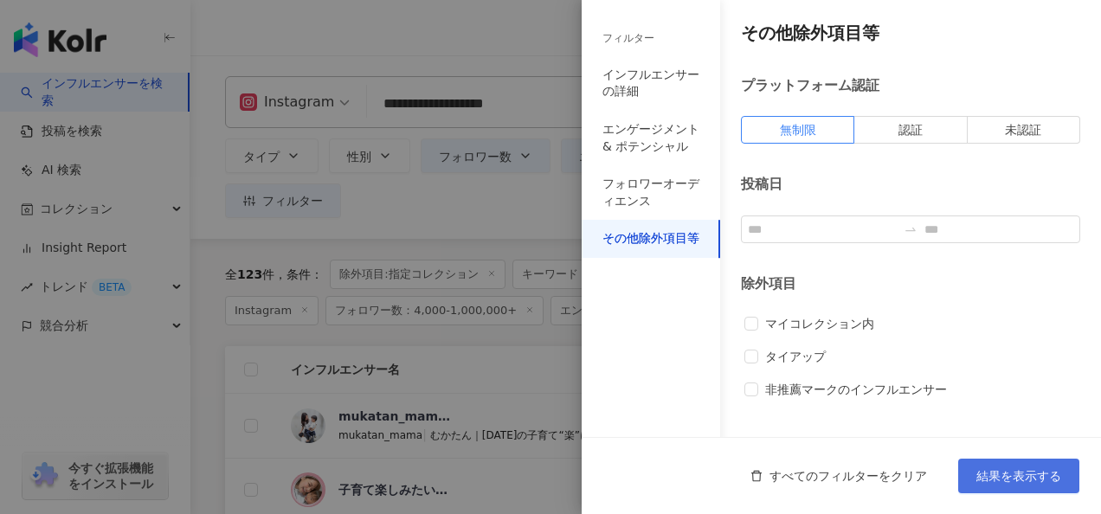
click at [1009, 481] on span "結果を表示する" at bounding box center [1019, 476] width 85 height 14
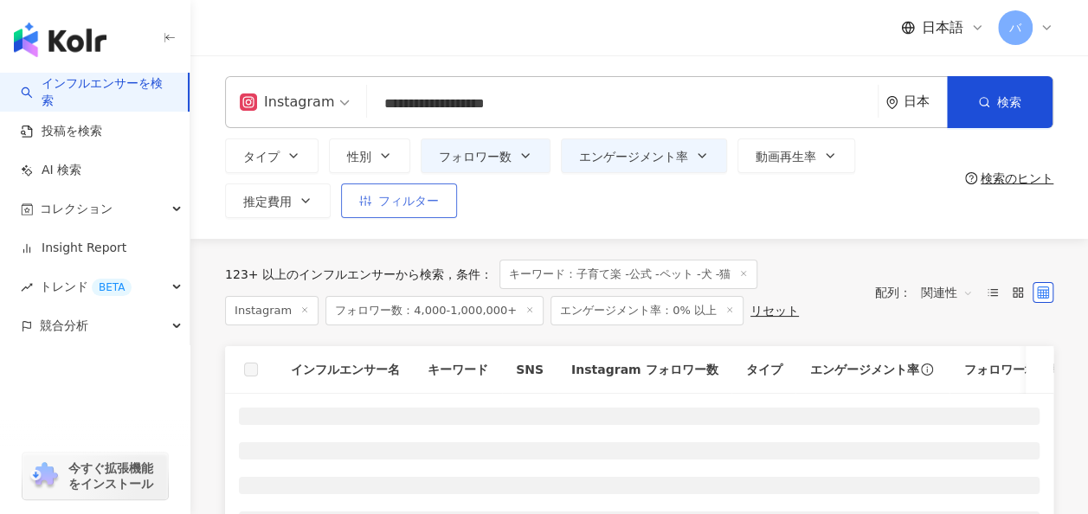
click at [446, 202] on button "フィルター" at bounding box center [399, 201] width 116 height 35
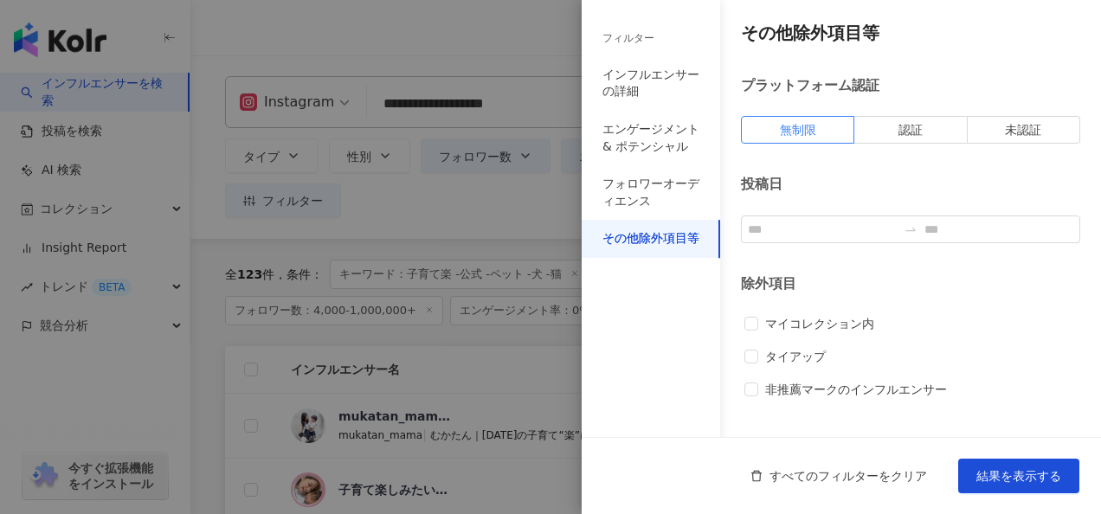
click at [526, 204] on div at bounding box center [550, 257] width 1101 height 514
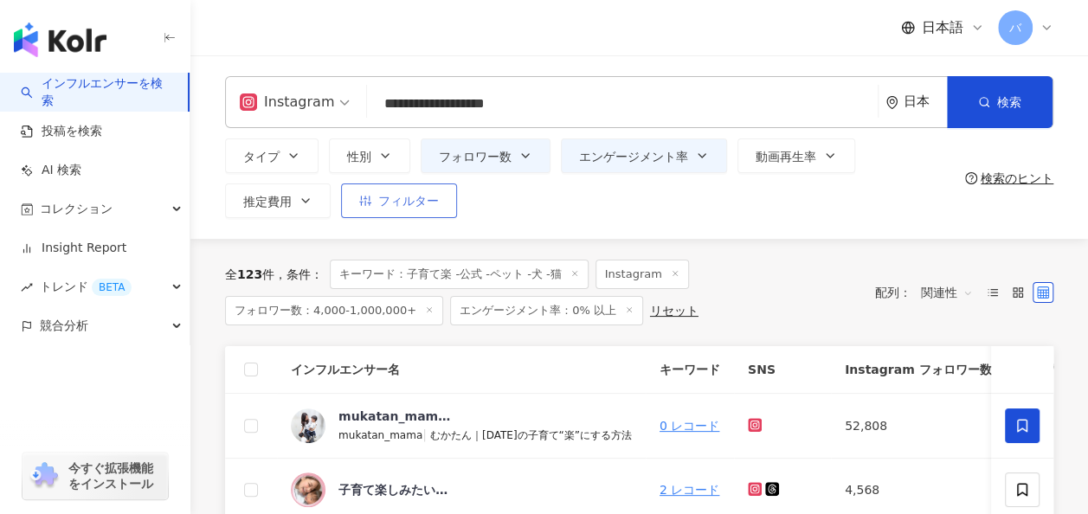
click at [441, 194] on button "フィルター" at bounding box center [399, 201] width 116 height 35
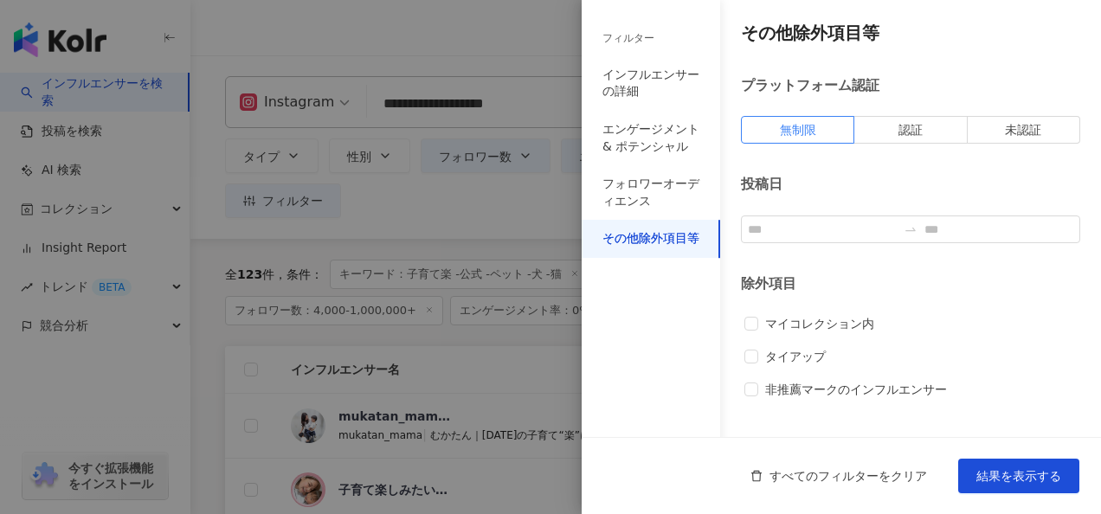
click at [481, 199] on div at bounding box center [550, 257] width 1101 height 514
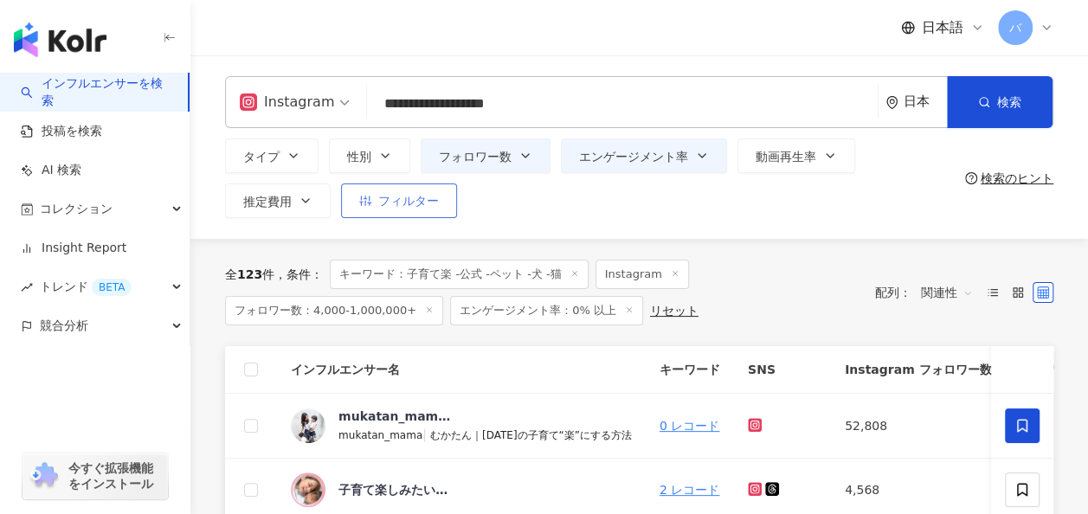
click at [414, 213] on button "フィルター" at bounding box center [399, 201] width 116 height 35
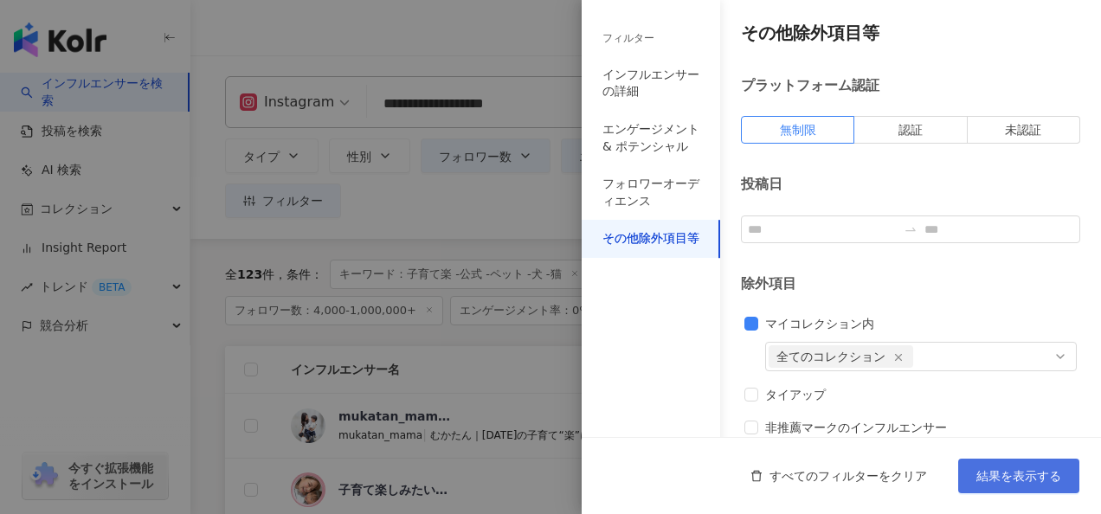
click at [980, 477] on span "結果を表示する" at bounding box center [1019, 476] width 85 height 14
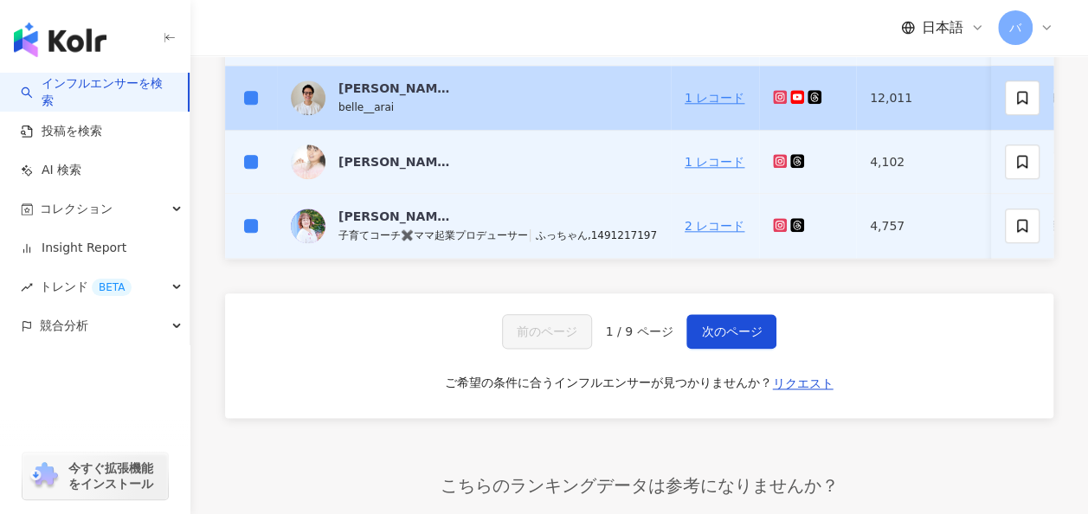
scroll to position [866, 0]
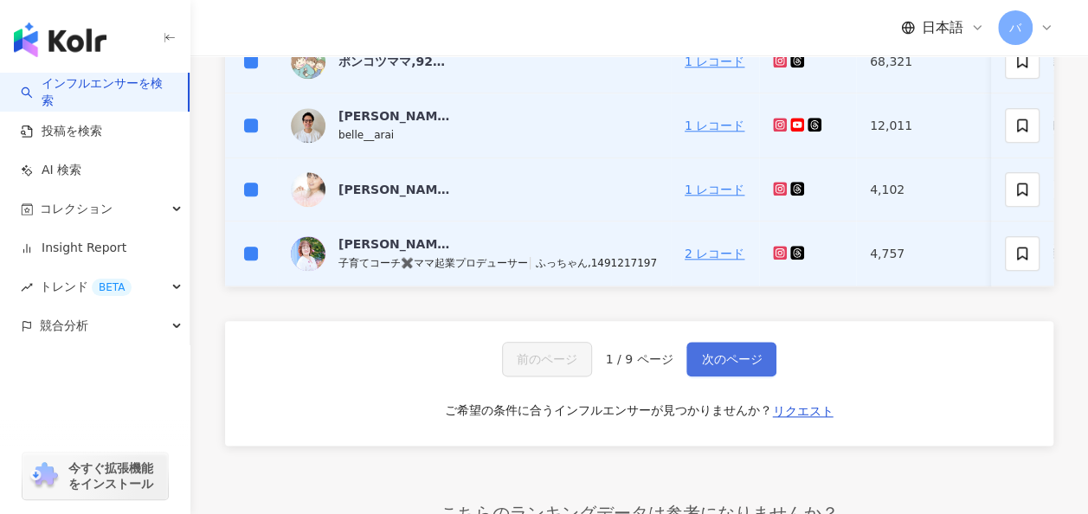
click at [745, 366] on span "次のページ" at bounding box center [731, 359] width 61 height 14
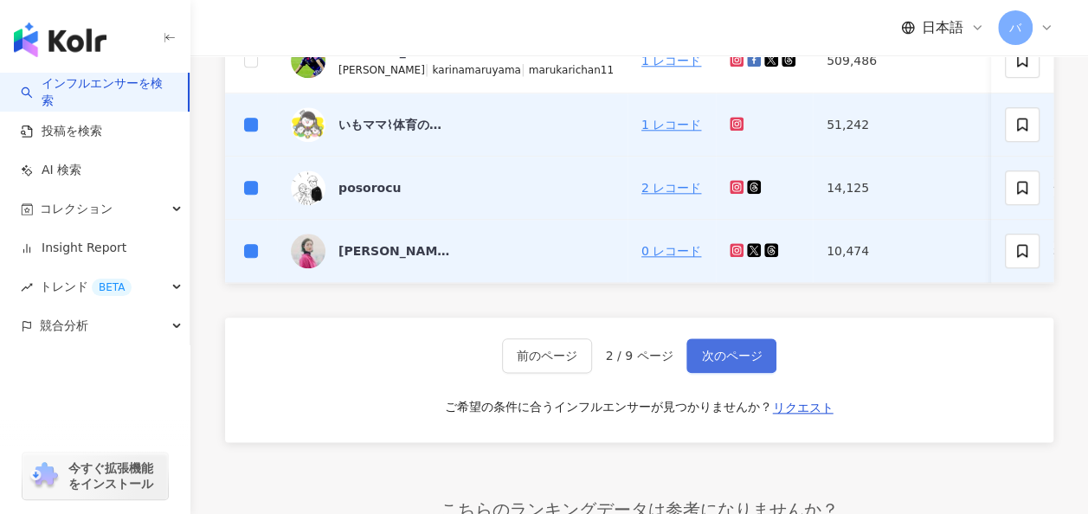
click at [739, 357] on span "次のページ" at bounding box center [731, 356] width 61 height 14
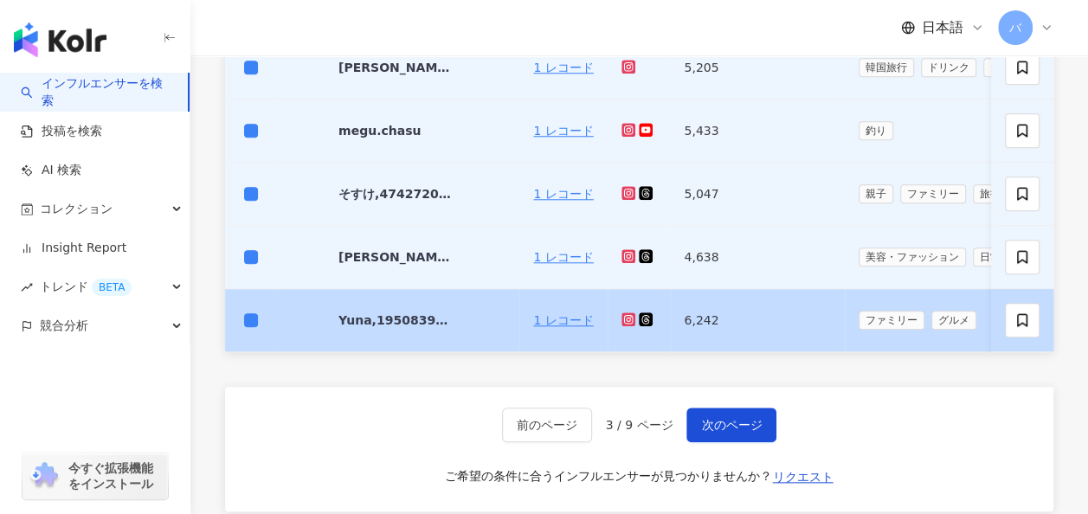
scroll to position [756, 0]
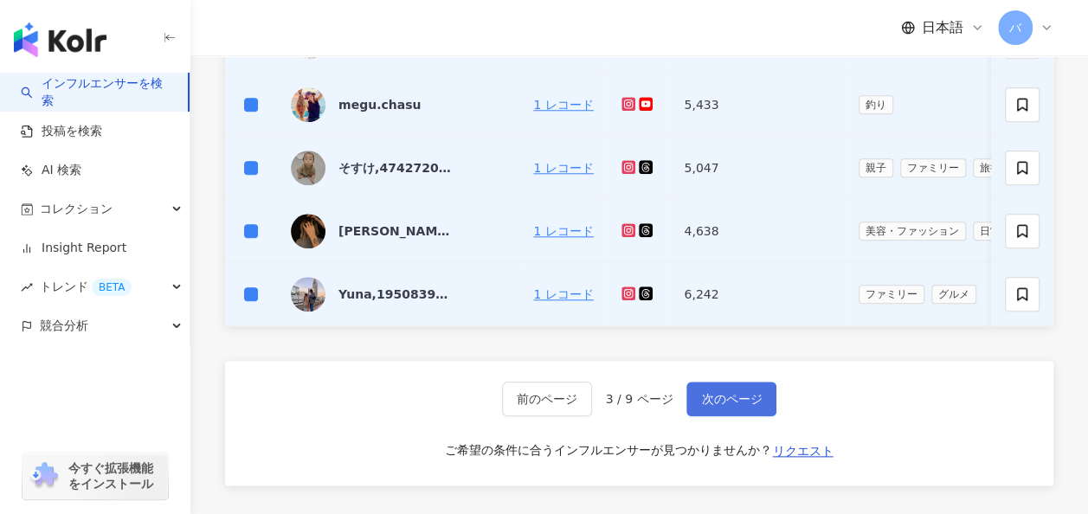
click at [763, 402] on button "次のページ" at bounding box center [732, 399] width 90 height 35
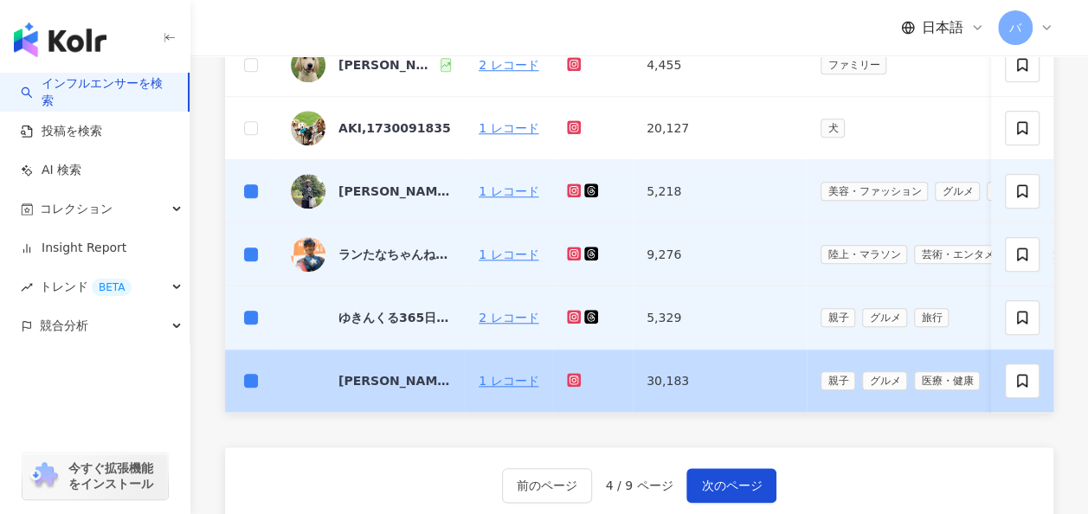
scroll to position [842, 0]
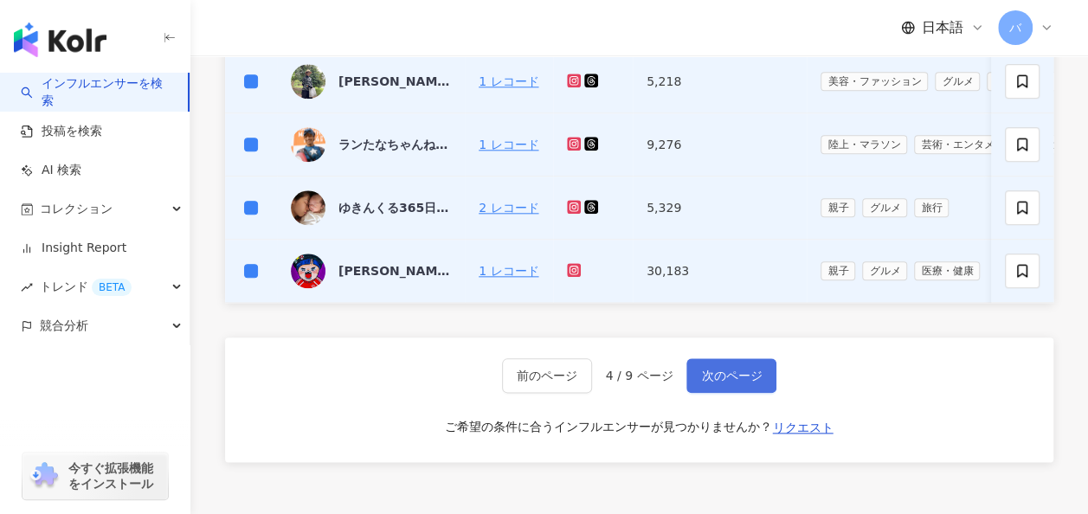
click at [760, 379] on button "次のページ" at bounding box center [732, 375] width 90 height 35
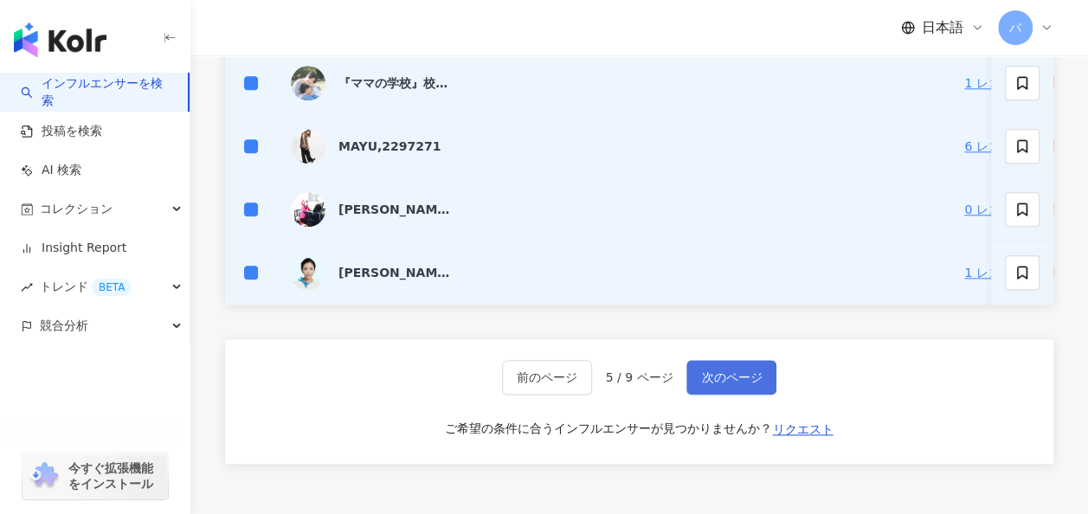
click at [743, 384] on span "次のページ" at bounding box center [731, 378] width 61 height 14
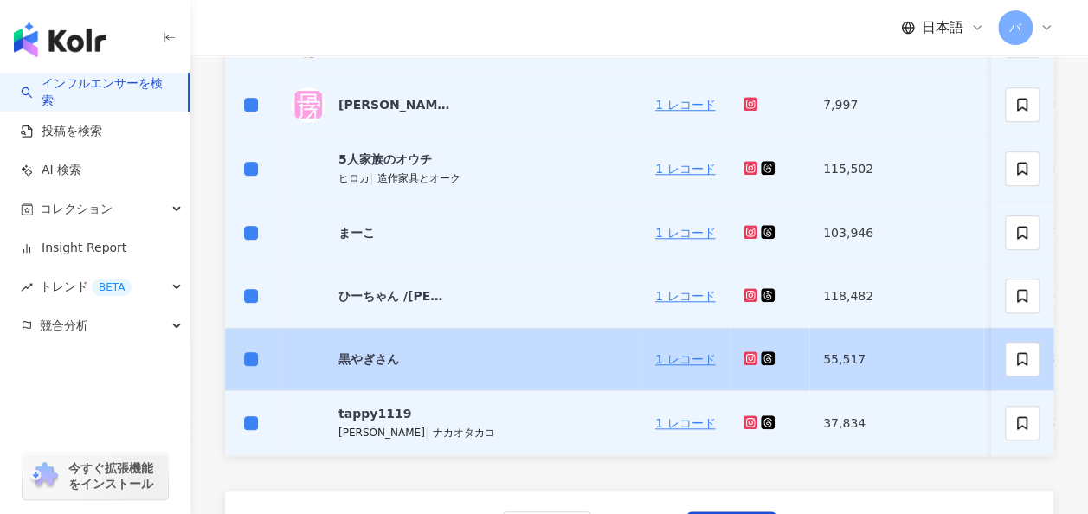
scroll to position [866, 0]
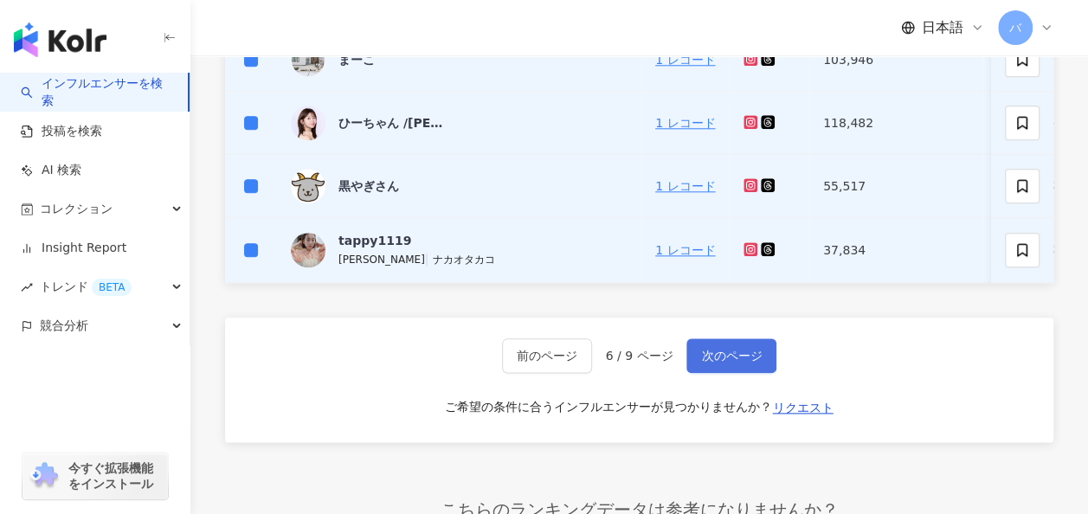
click at [726, 363] on span "次のページ" at bounding box center [731, 356] width 61 height 14
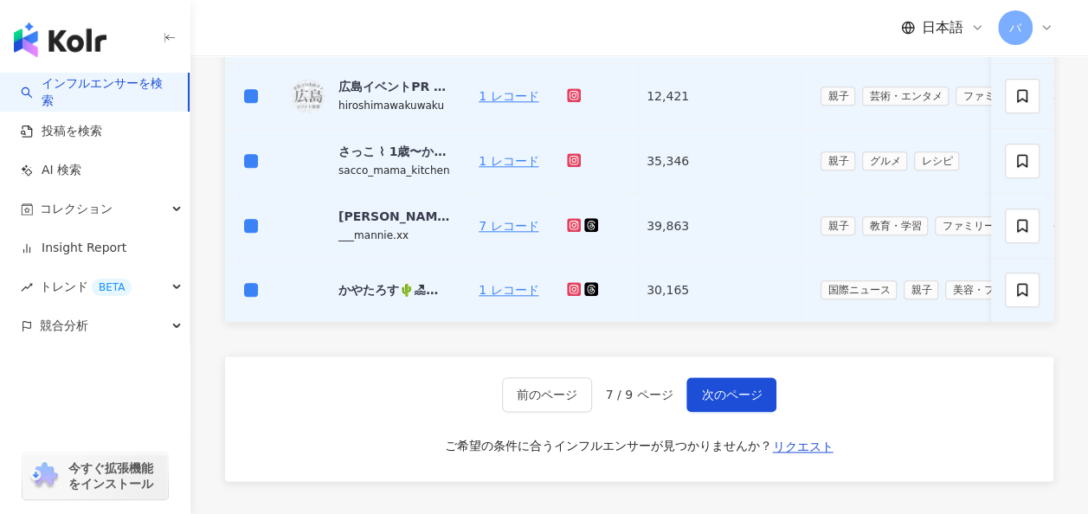
scroll to position [952, 0]
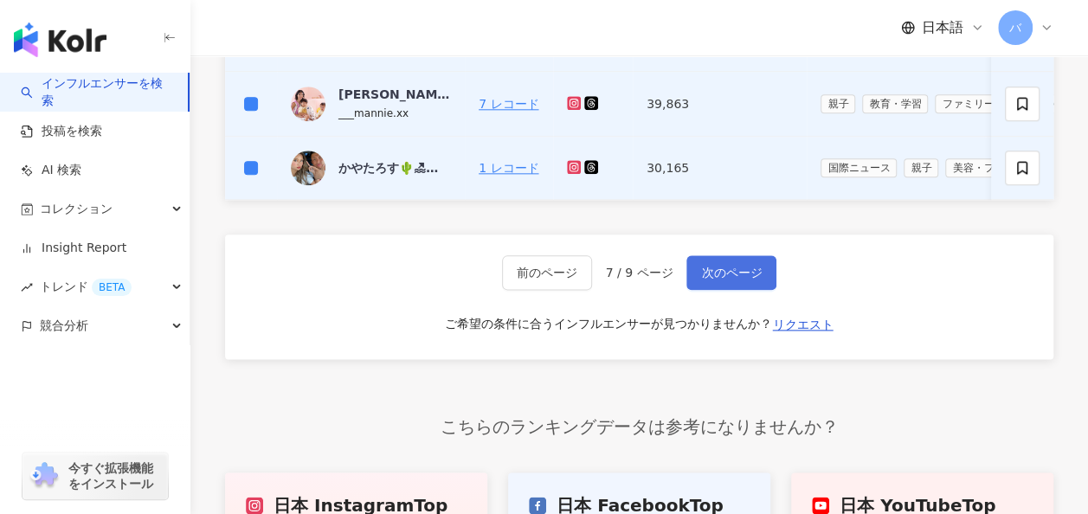
click at [720, 280] on span "次のページ" at bounding box center [731, 273] width 61 height 14
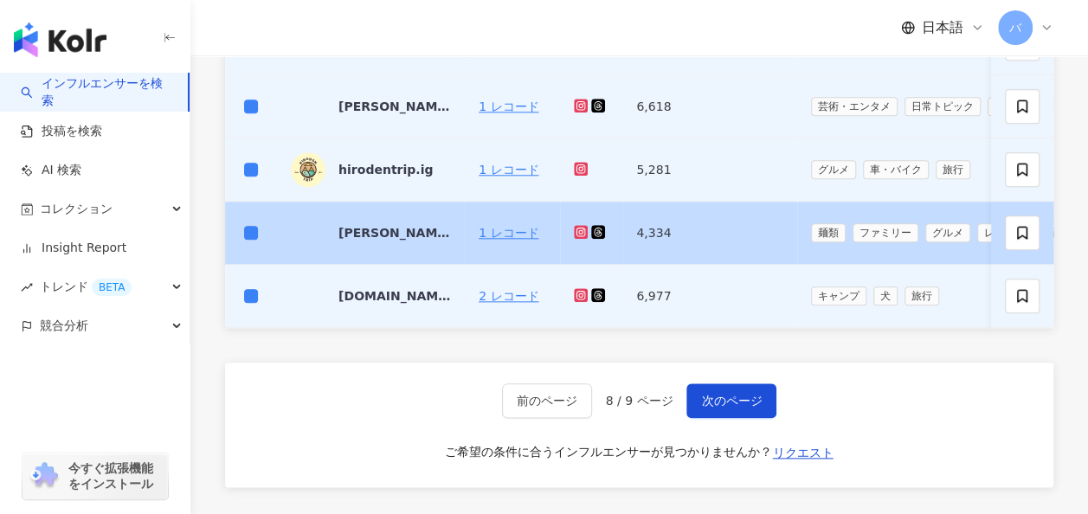
scroll to position [842, 0]
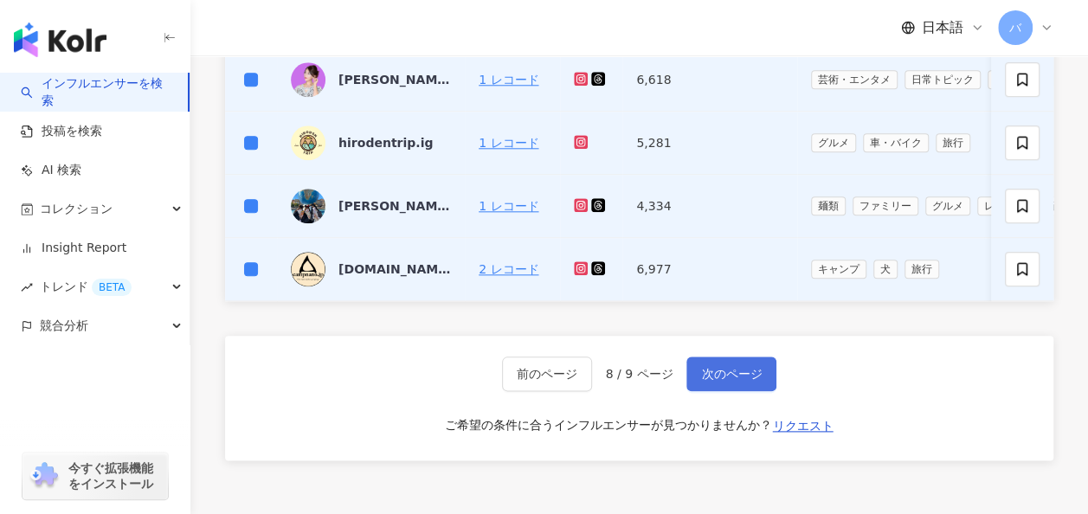
click at [758, 390] on button "次のページ" at bounding box center [732, 374] width 90 height 35
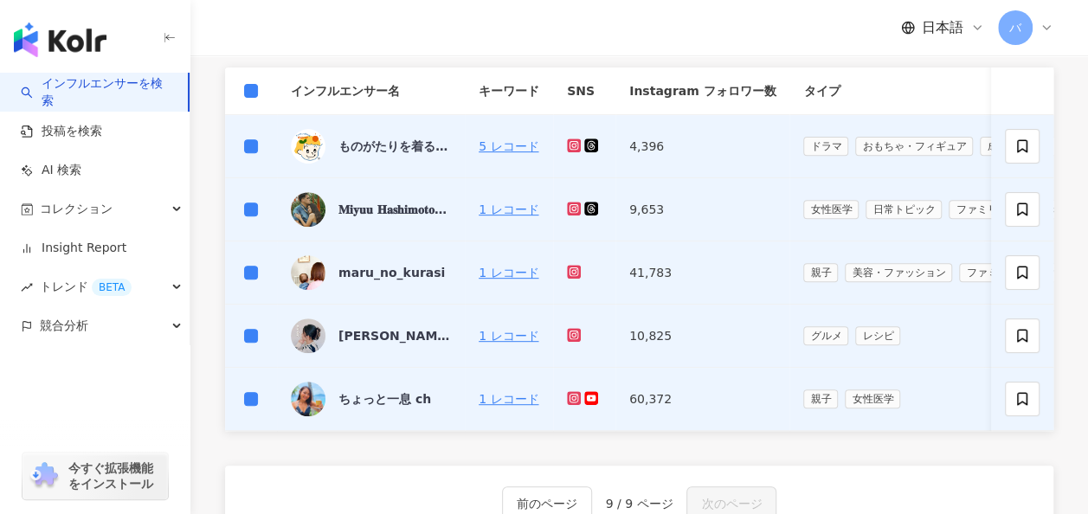
scroll to position [63, 0]
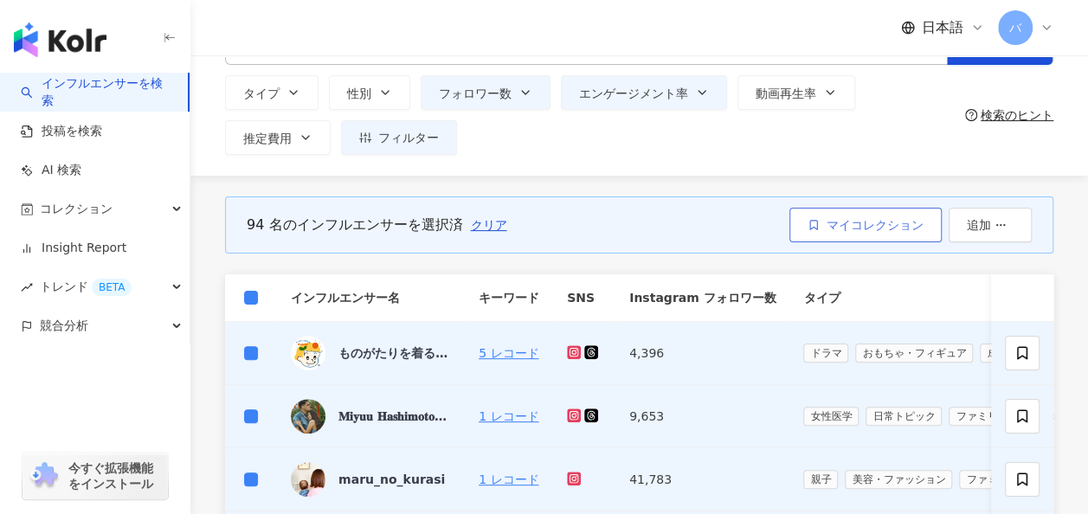
click at [907, 210] on button "マイコレクション" at bounding box center [866, 225] width 152 height 35
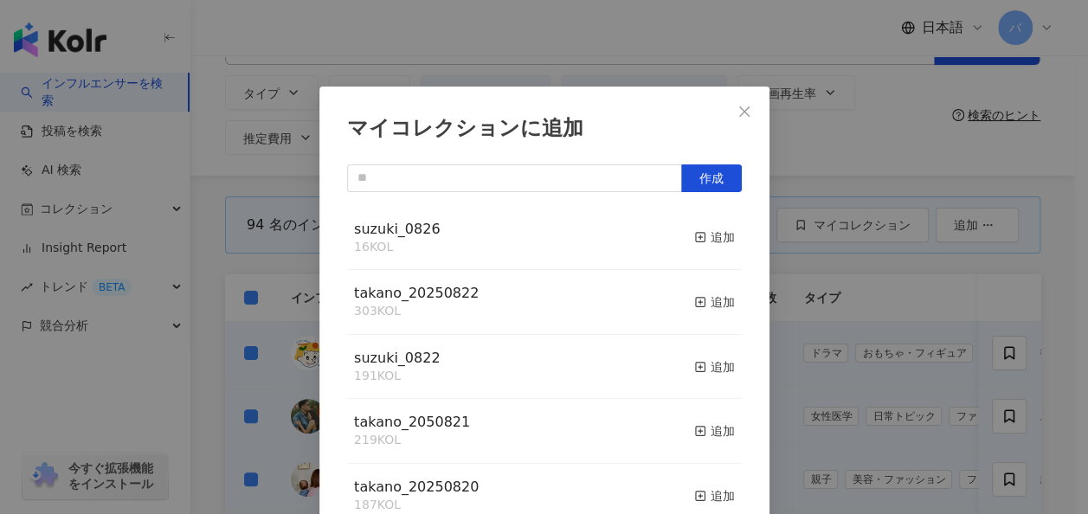
scroll to position [23, 0]
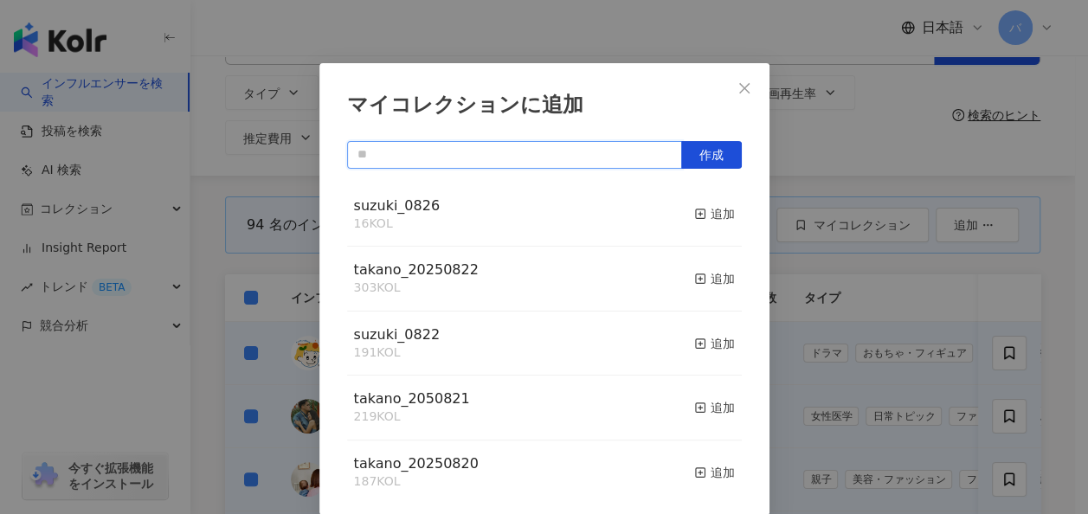
click at [595, 158] on input "text" at bounding box center [514, 155] width 335 height 28
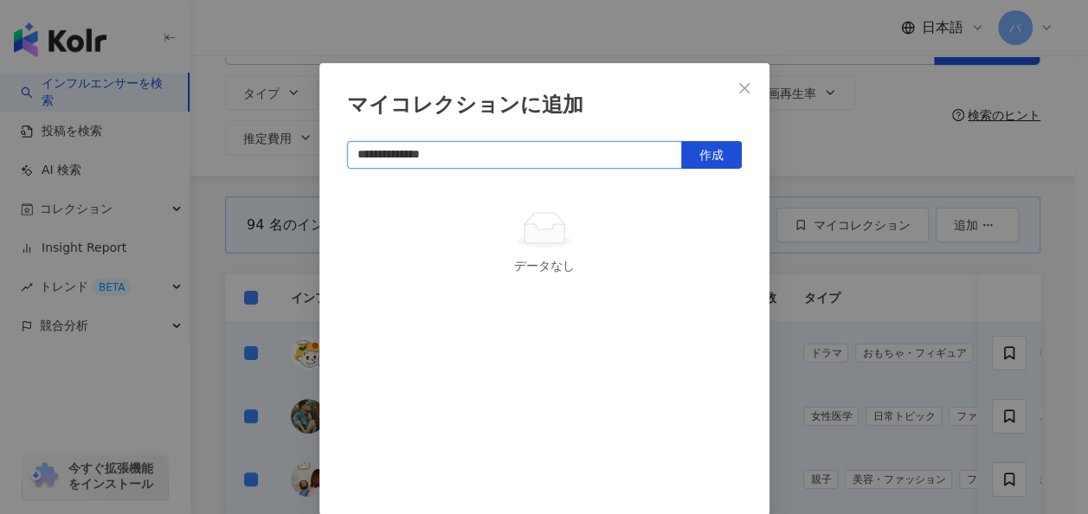
click at [397, 157] on input "**********" at bounding box center [514, 155] width 335 height 28
click at [700, 152] on span "作成" at bounding box center [712, 155] width 24 height 14
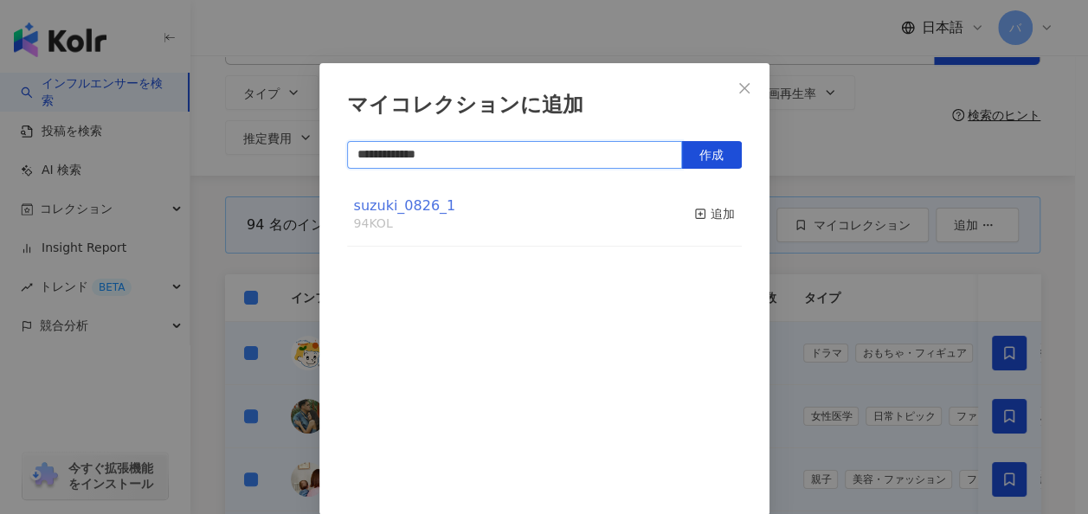
type input "**********"
click at [418, 204] on span "suzuki_0826_1" at bounding box center [405, 205] width 102 height 16
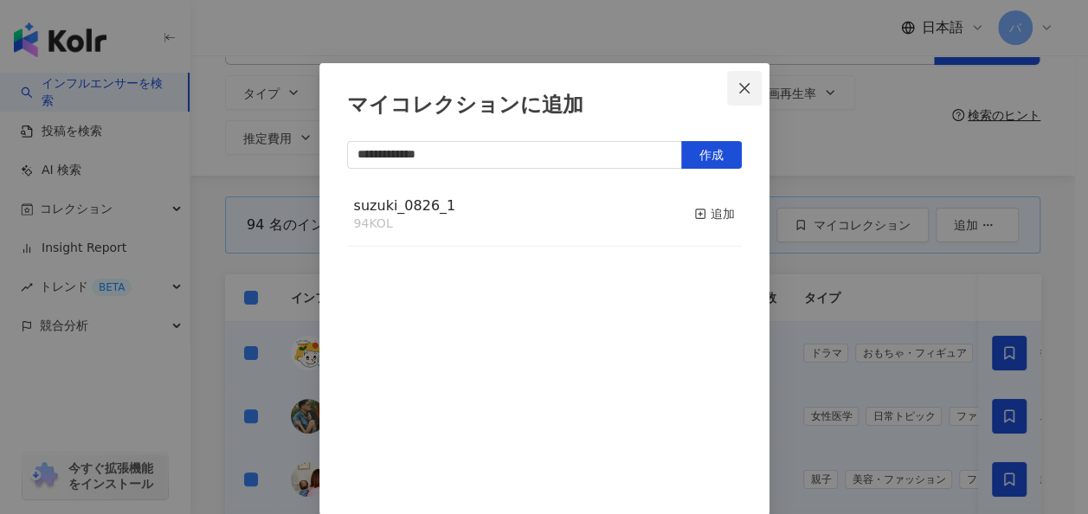
click at [738, 86] on icon "close" at bounding box center [745, 88] width 14 height 14
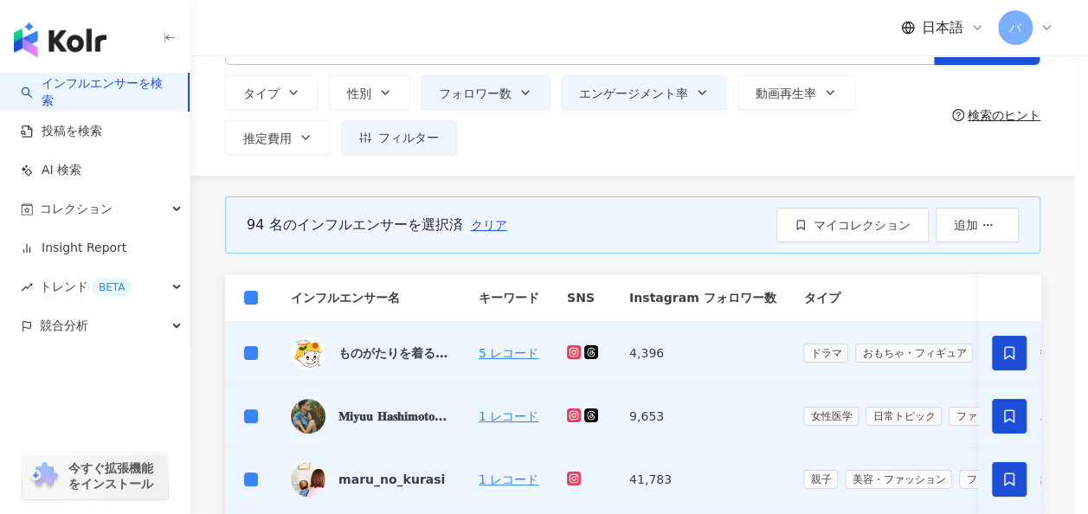
scroll to position [0, 0]
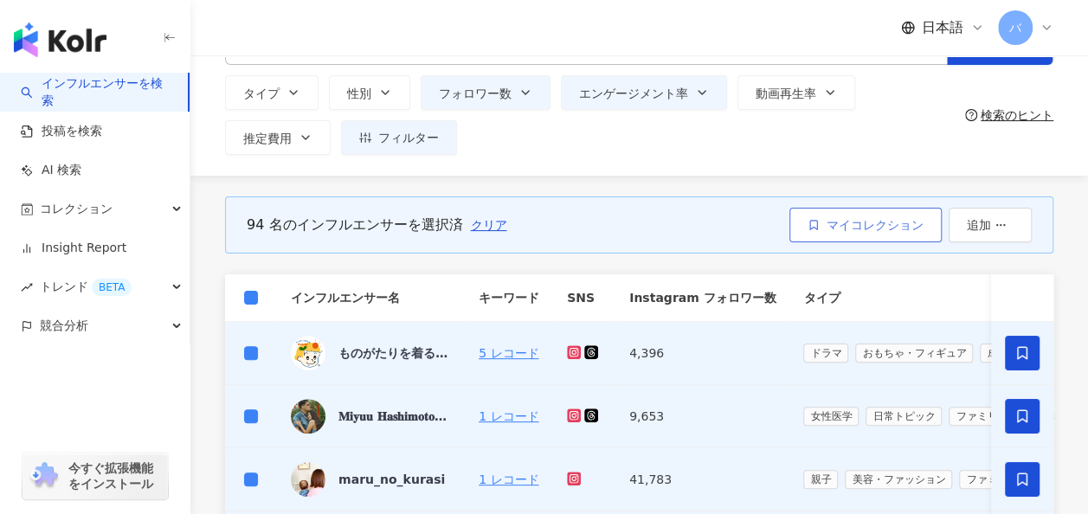
click at [853, 211] on button "マイコレクション" at bounding box center [866, 225] width 152 height 35
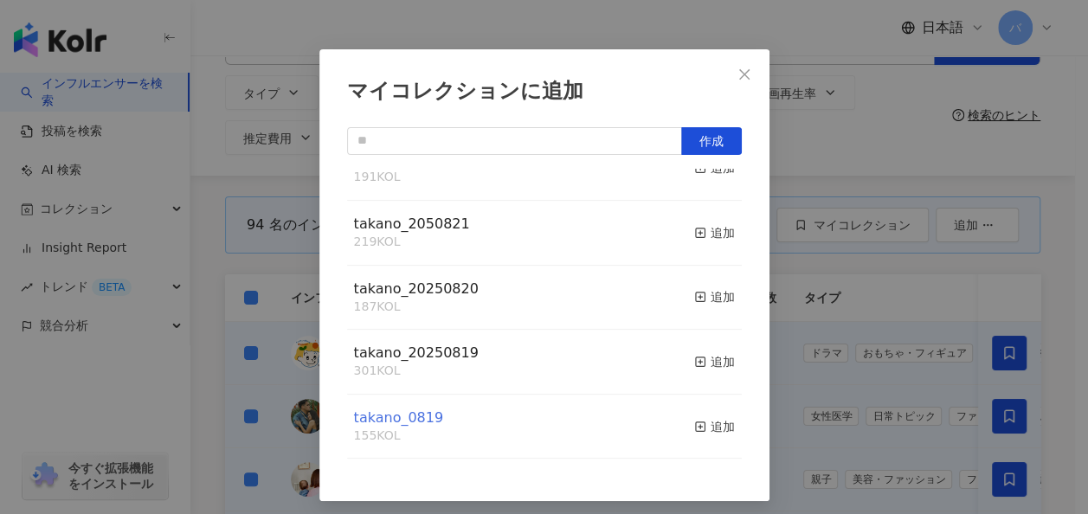
scroll to position [44, 0]
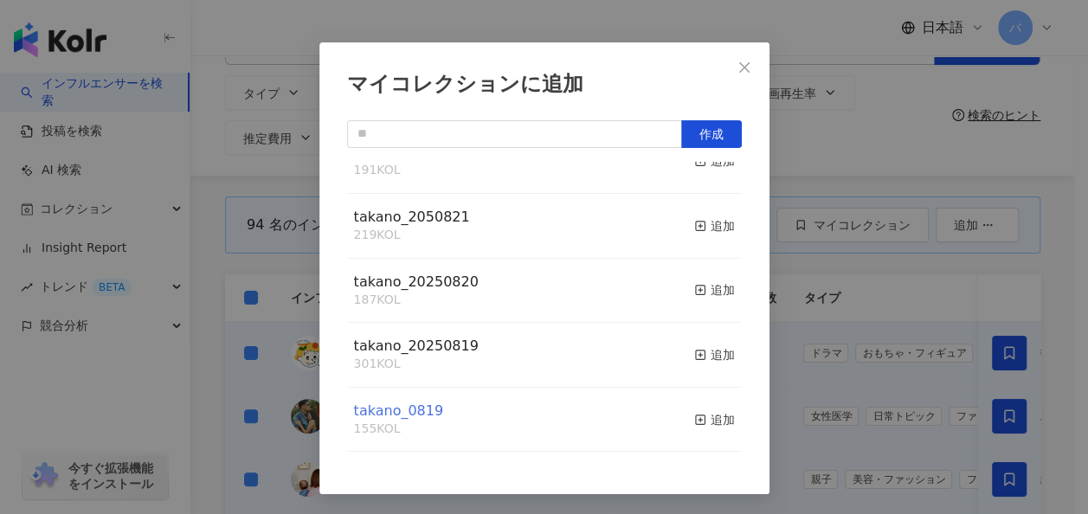
click at [405, 416] on span "takano_0819" at bounding box center [399, 411] width 90 height 16
click at [738, 73] on icon "close" at bounding box center [745, 68] width 14 height 14
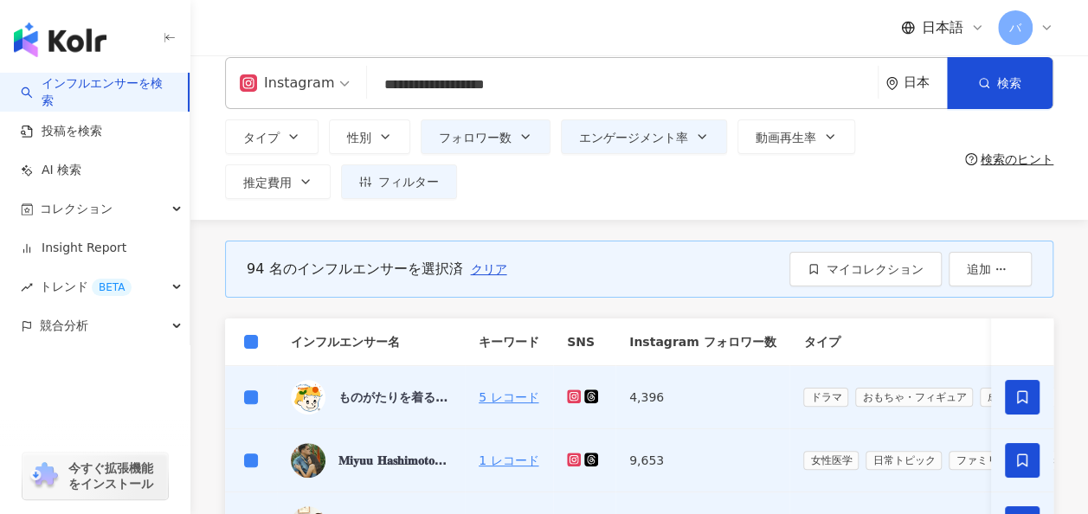
scroll to position [0, 0]
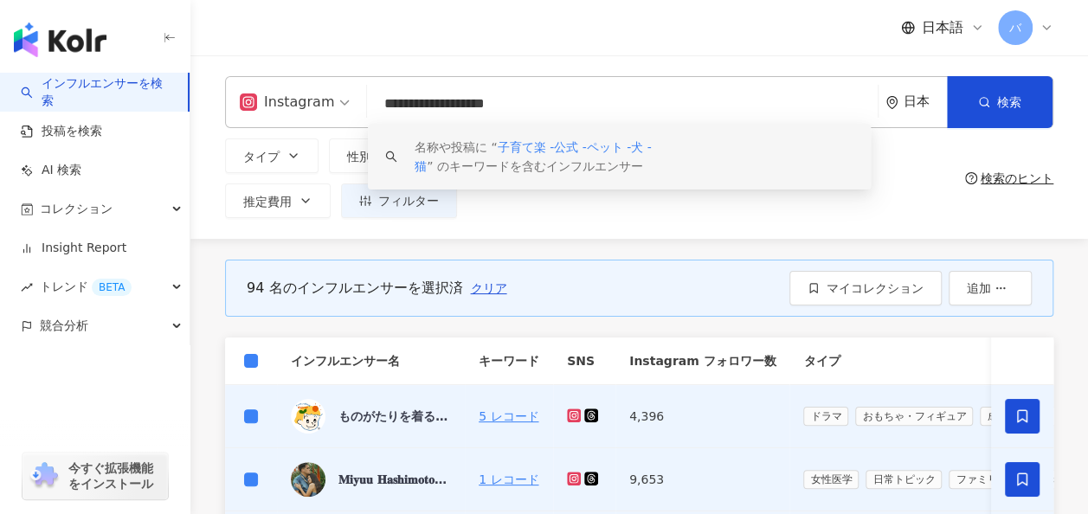
drag, startPoint x: 405, startPoint y: 100, endPoint x: 339, endPoint y: 100, distance: 65.8
click at [339, 100] on div "**********" at bounding box center [639, 102] width 829 height 52
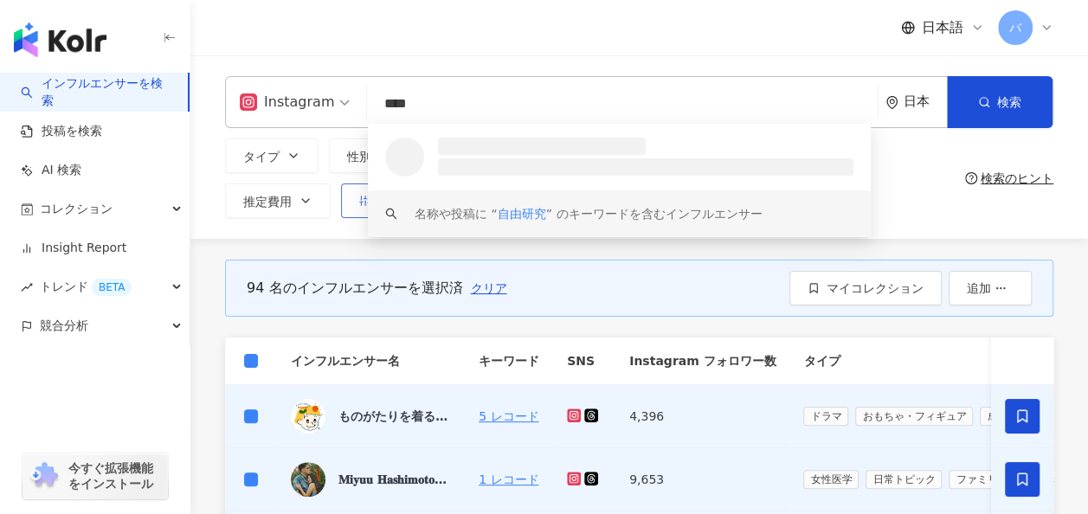
type input "****"
click at [352, 197] on button "フィルター" at bounding box center [399, 201] width 116 height 35
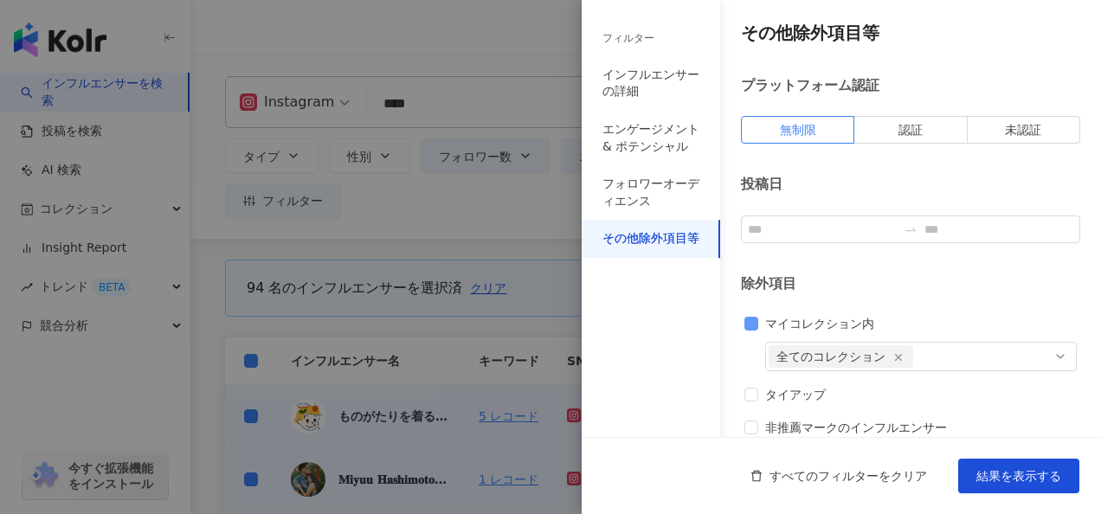
click at [766, 322] on span "マイコレクション内" at bounding box center [819, 323] width 123 height 19
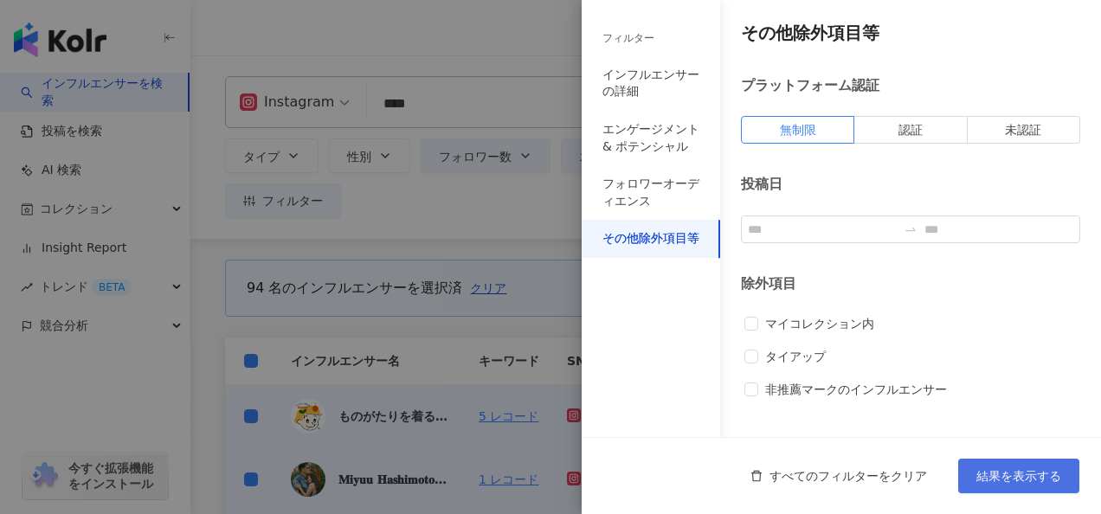
click at [984, 473] on span "結果を表示する" at bounding box center [1019, 476] width 85 height 14
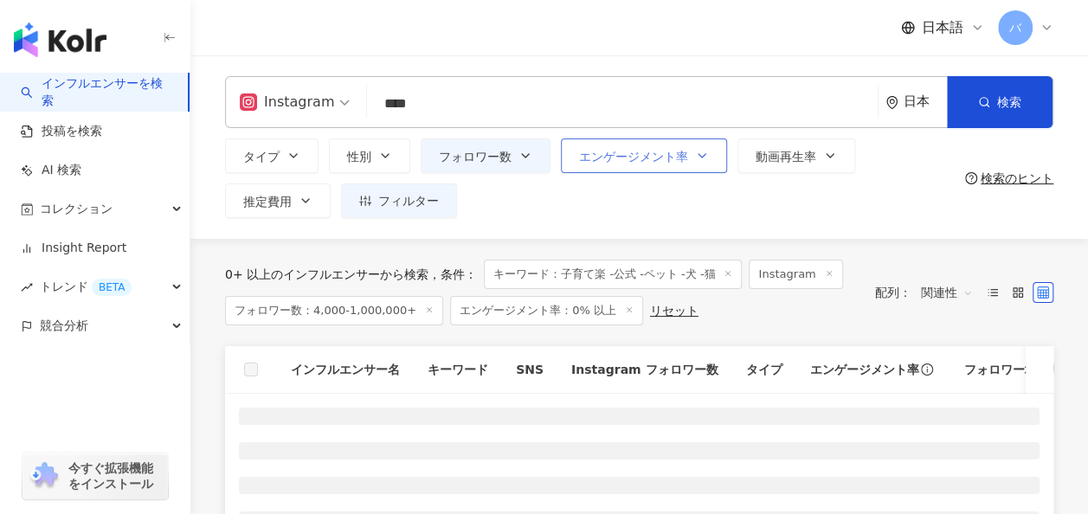
click at [648, 150] on span "エンゲージメント率" at bounding box center [633, 157] width 109 height 14
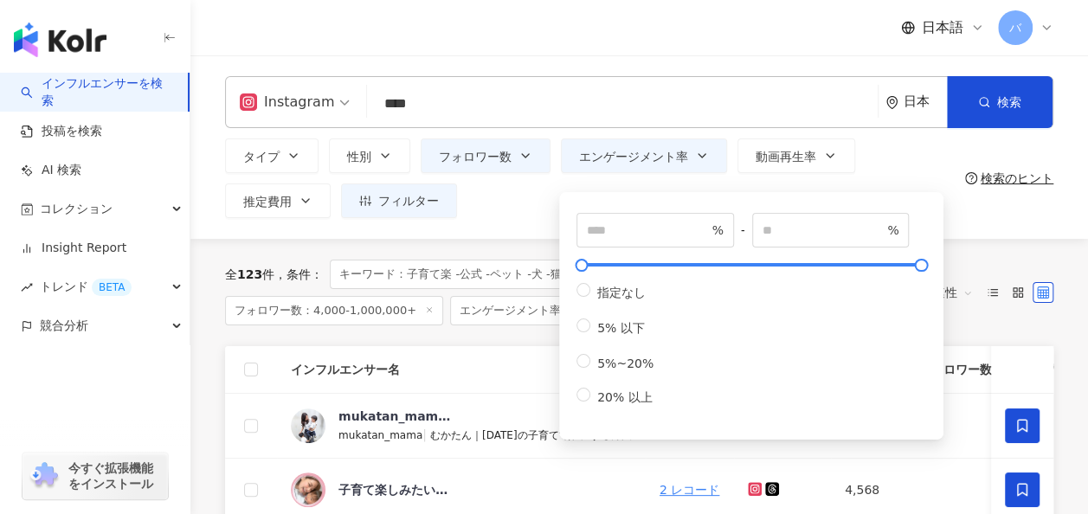
click at [528, 208] on div "タイプ 性別 フォロワー数 エンゲージメント率 動画再生率 推定費用 フィルター フィルター インフルエンサーの詳細 エンゲージメント & ポテンシャル フォ…" at bounding box center [591, 179] width 733 height 80
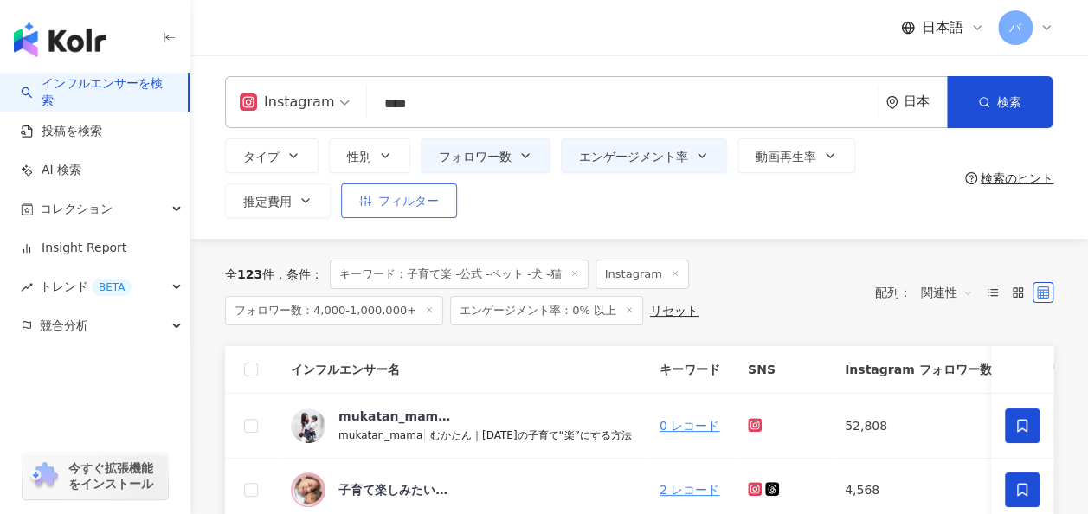
click at [418, 203] on span "フィルター" at bounding box center [408, 201] width 61 height 14
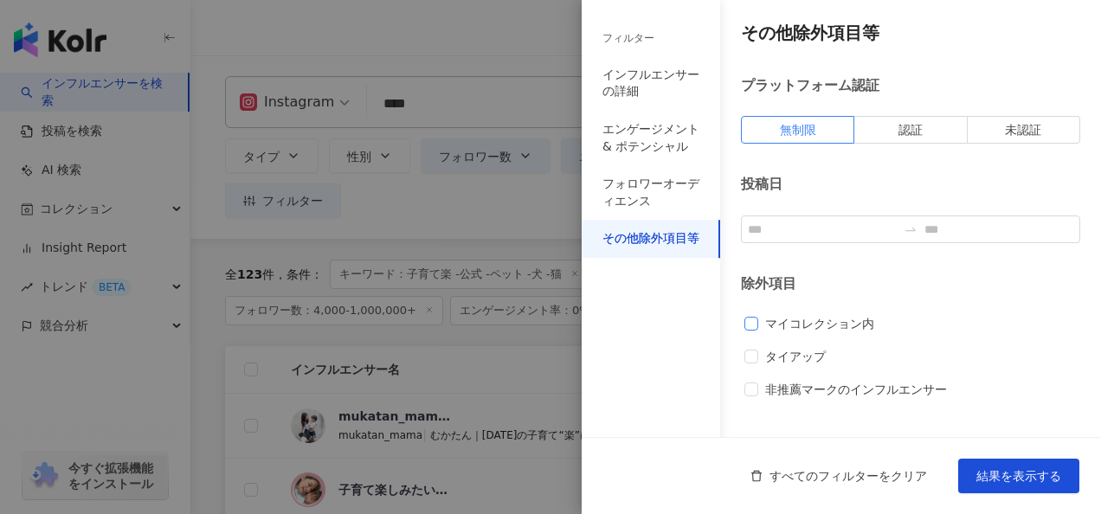
click at [777, 326] on span "マイコレクション内" at bounding box center [819, 323] width 123 height 19
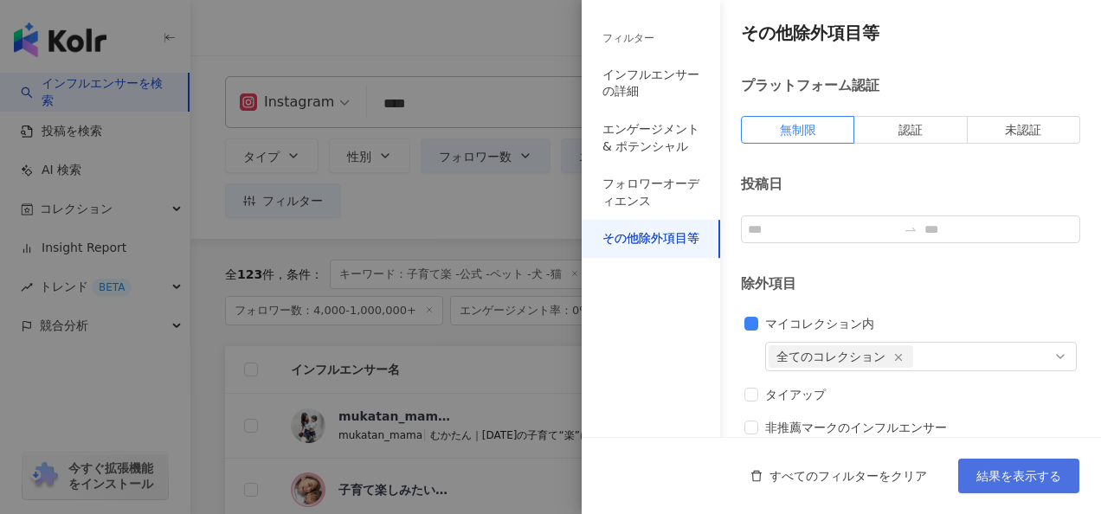
click at [1025, 488] on button "結果を表示する" at bounding box center [1019, 476] width 121 height 35
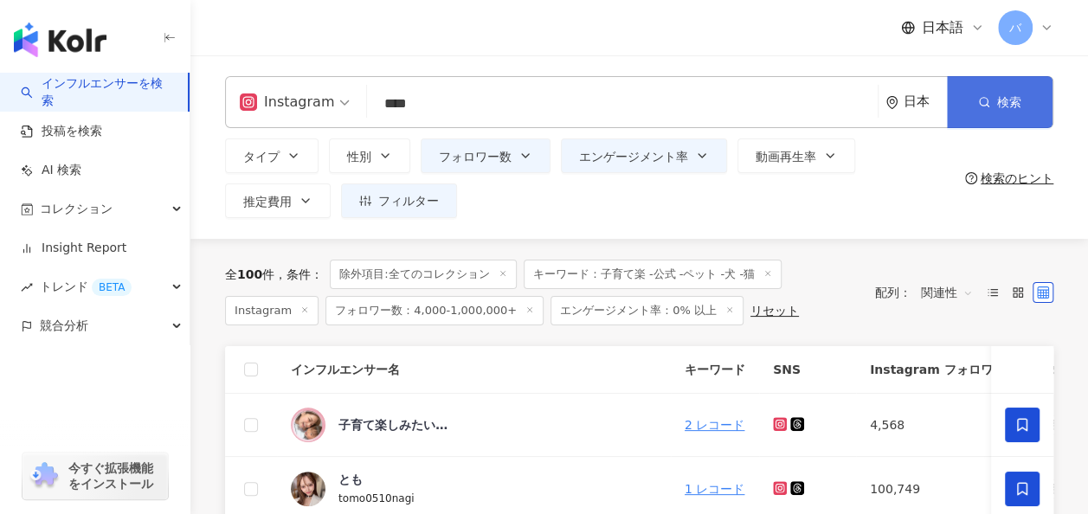
click at [990, 116] on button "検索" at bounding box center [1000, 102] width 106 height 52
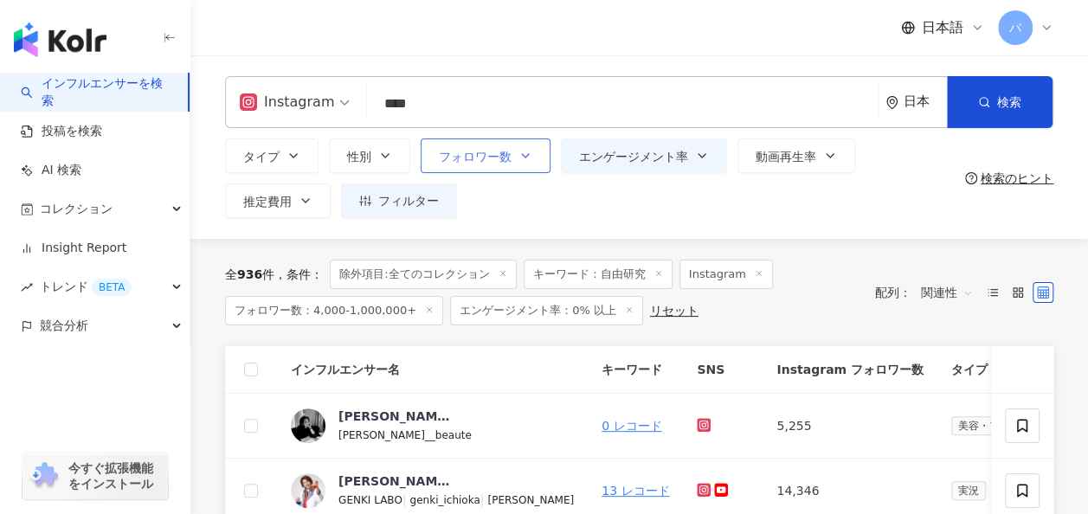
click at [520, 160] on icon "button" at bounding box center [526, 156] width 14 height 14
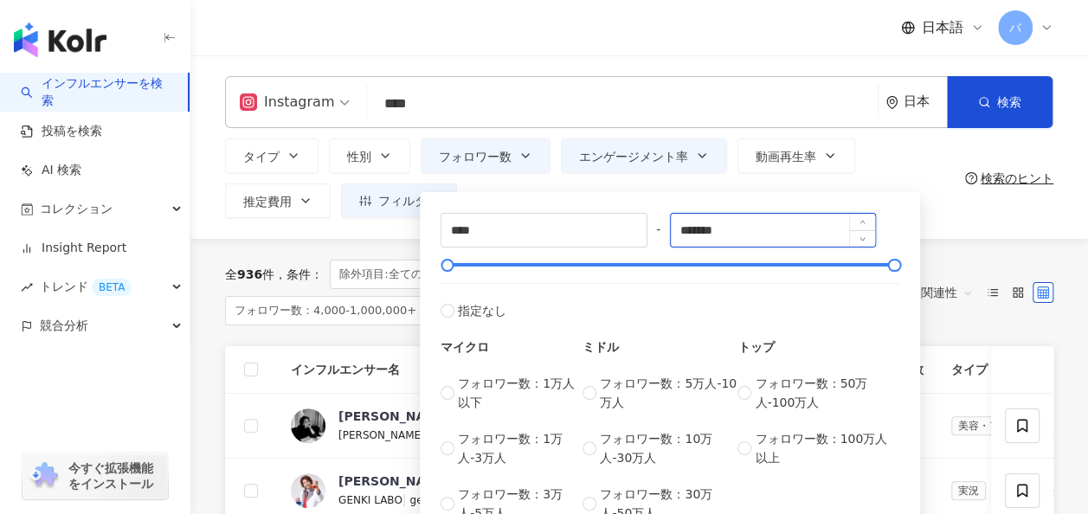
click at [765, 232] on input "*******" at bounding box center [773, 230] width 205 height 33
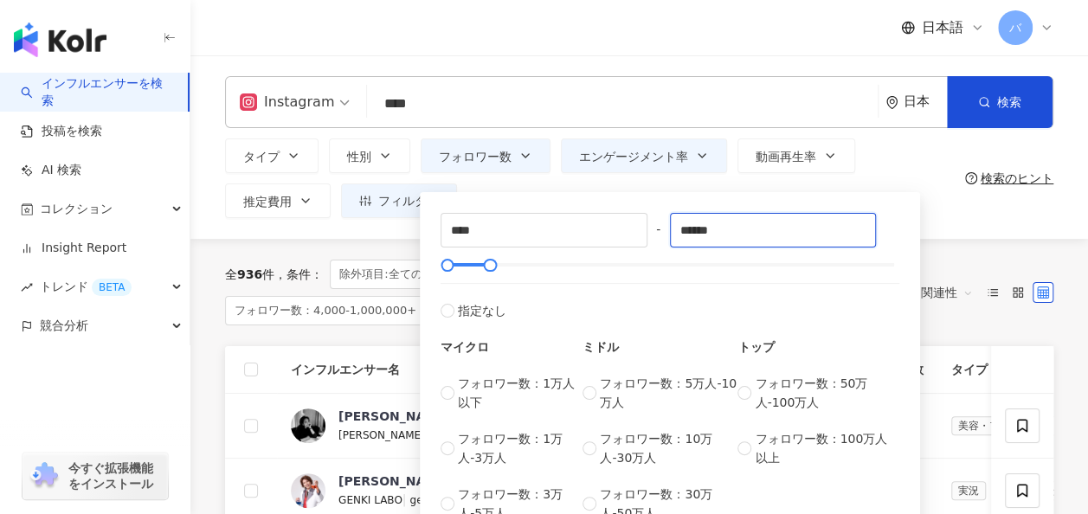
type input "******"
click at [889, 170] on div "タイプ 性別 フォロワー数 エンゲージメント率 動画再生率 推定費用 フィルター フィルター インフルエンサーの詳細 エンゲージメント & ポテンシャル フォ…" at bounding box center [591, 179] width 733 height 80
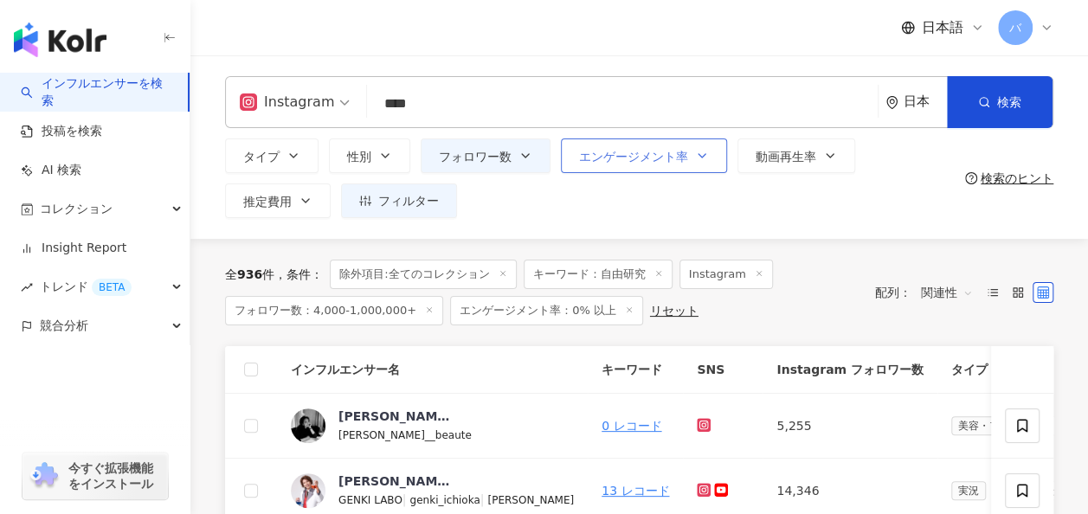
click at [672, 167] on button "エンゲージメント率" at bounding box center [644, 156] width 166 height 35
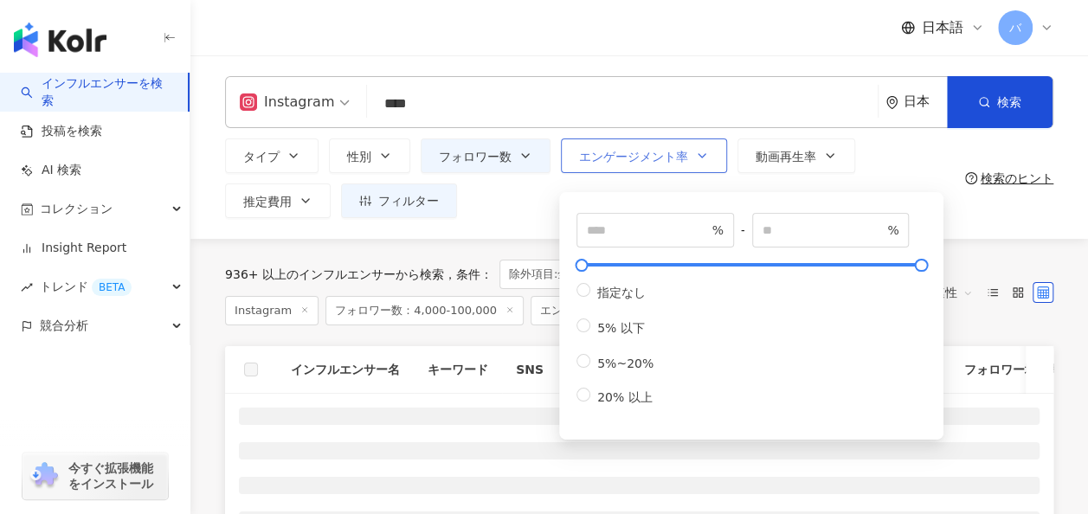
click at [680, 166] on button "エンゲージメント率" at bounding box center [644, 156] width 166 height 35
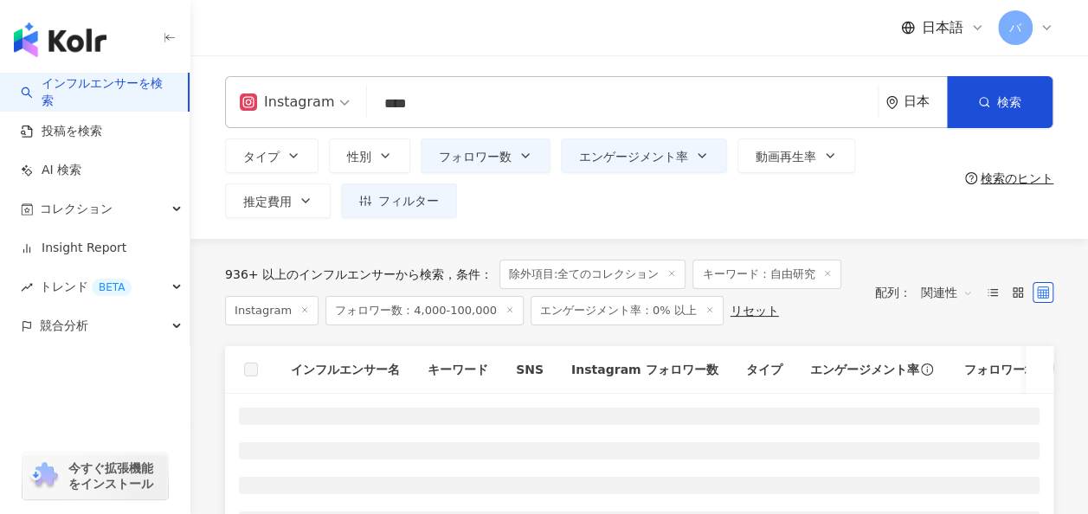
click at [649, 208] on div "タイプ 性別 フォロワー数 エンゲージメント率 動画再生率 推定費用 フィルター フィルター インフルエンサーの詳細 エンゲージメント & ポテンシャル フォ…" at bounding box center [591, 179] width 733 height 80
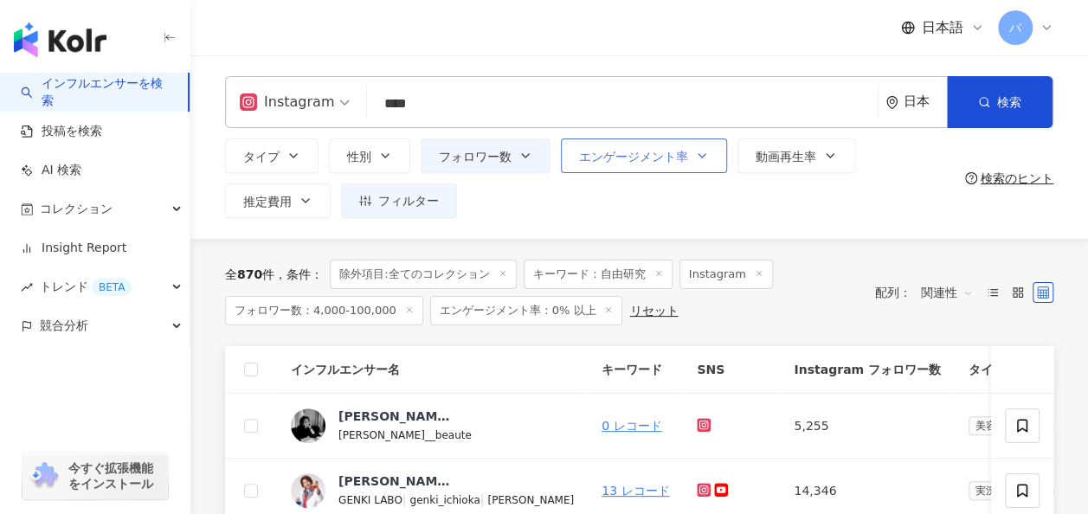
click at [657, 163] on span "エンゲージメント率" at bounding box center [633, 157] width 109 height 14
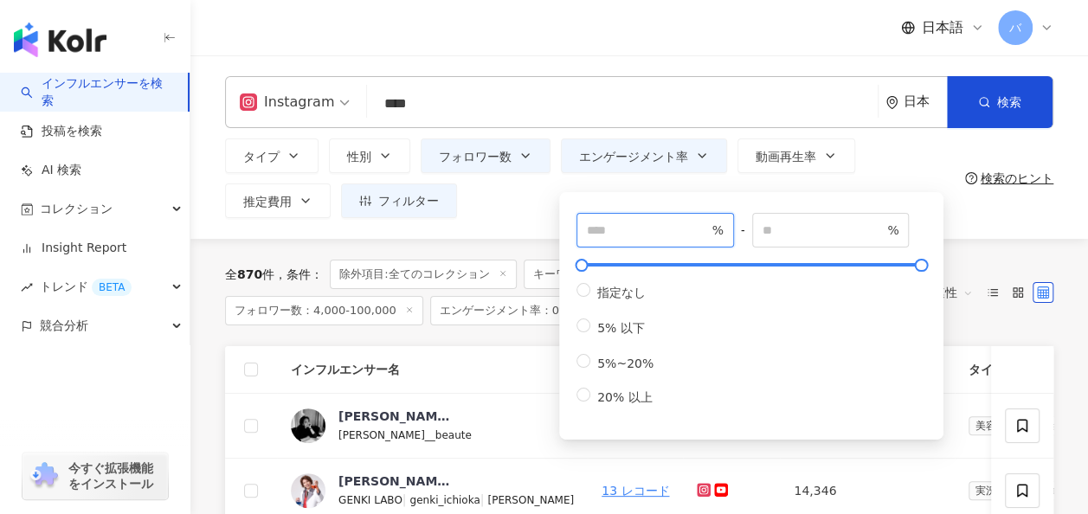
drag, startPoint x: 620, startPoint y: 230, endPoint x: 559, endPoint y: 230, distance: 60.6
click at [559, 230] on div "*** % - % 指定なし 5% 以下 5%~20% 20% 以上" at bounding box center [751, 316] width 384 height 248
type input "*"
click at [516, 222] on div "Instagram **** 日本 検索 loading keyword 名称や投稿に “ 自由研究 ” のキーワードを含むインフルエンサー タイプ 性別 フ…" at bounding box center [639, 147] width 898 height 184
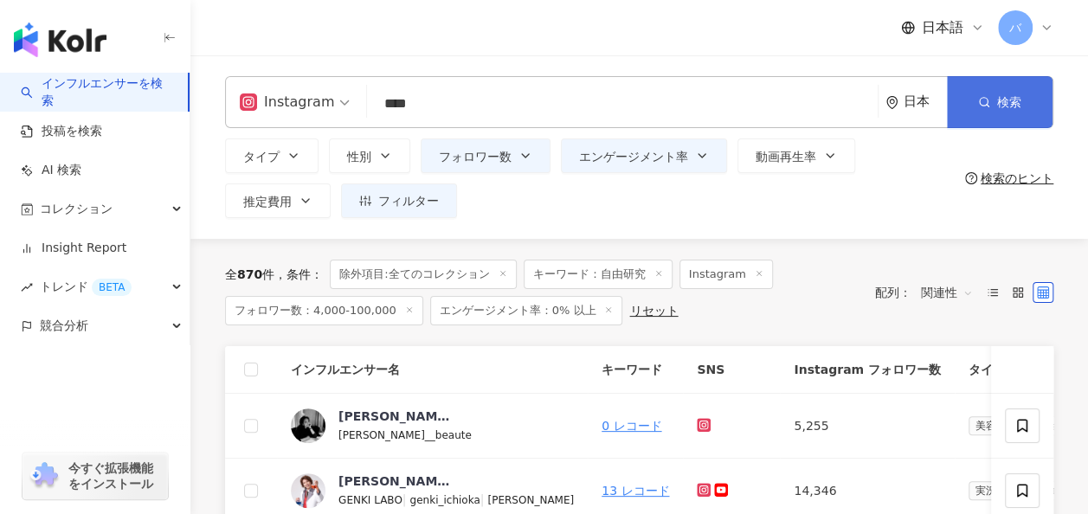
click at [978, 109] on button "検索" at bounding box center [1000, 102] width 106 height 52
drag, startPoint x: 455, startPoint y: 102, endPoint x: 350, endPoint y: 92, distance: 105.3
click at [345, 100] on div "Instagram **** 日本 検索 931216a0-7752-4103-b23f-a15fbf8e9aa2 #和田唱自由研究 8,885 フォロワー …" at bounding box center [639, 102] width 829 height 52
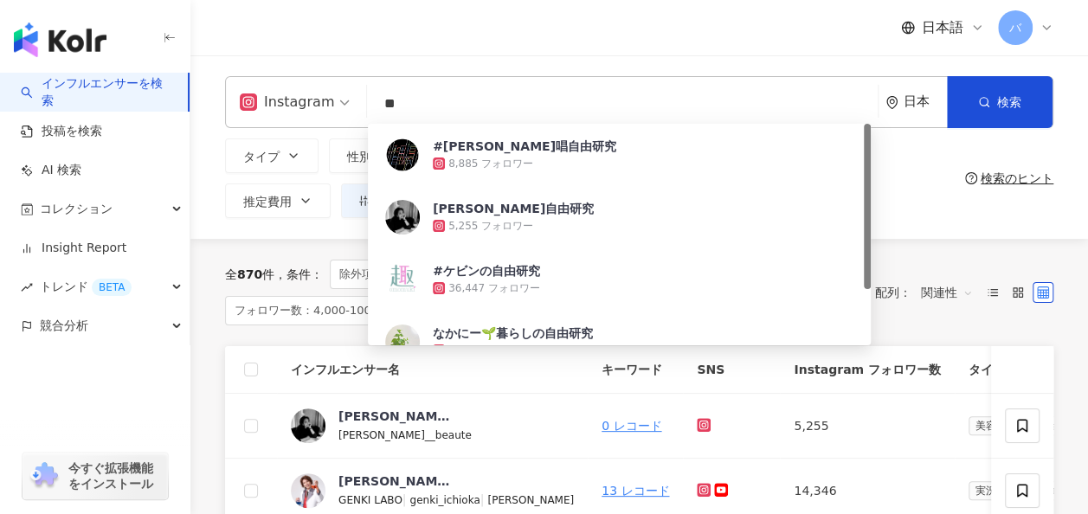
type input "*"
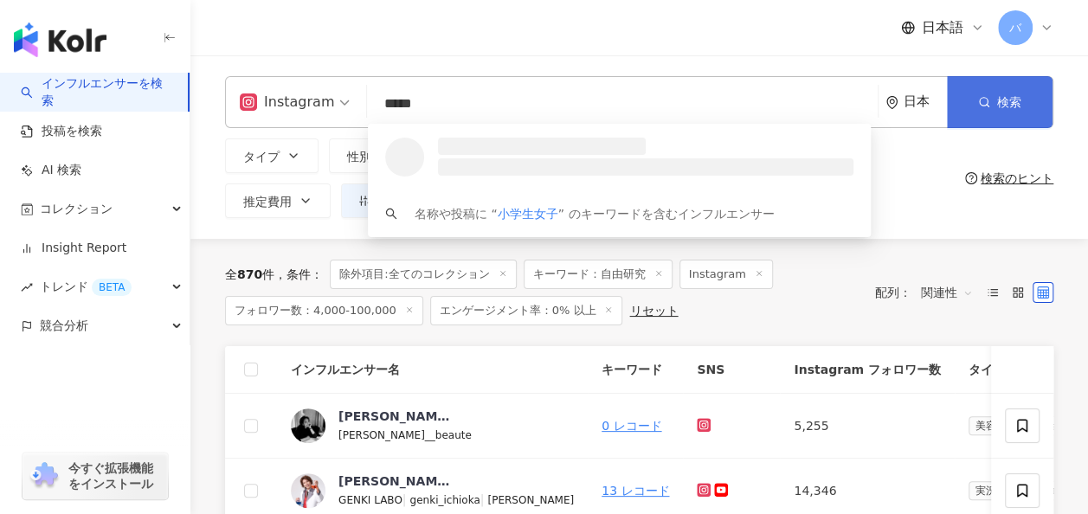
click at [978, 113] on button "検索" at bounding box center [1000, 102] width 106 height 52
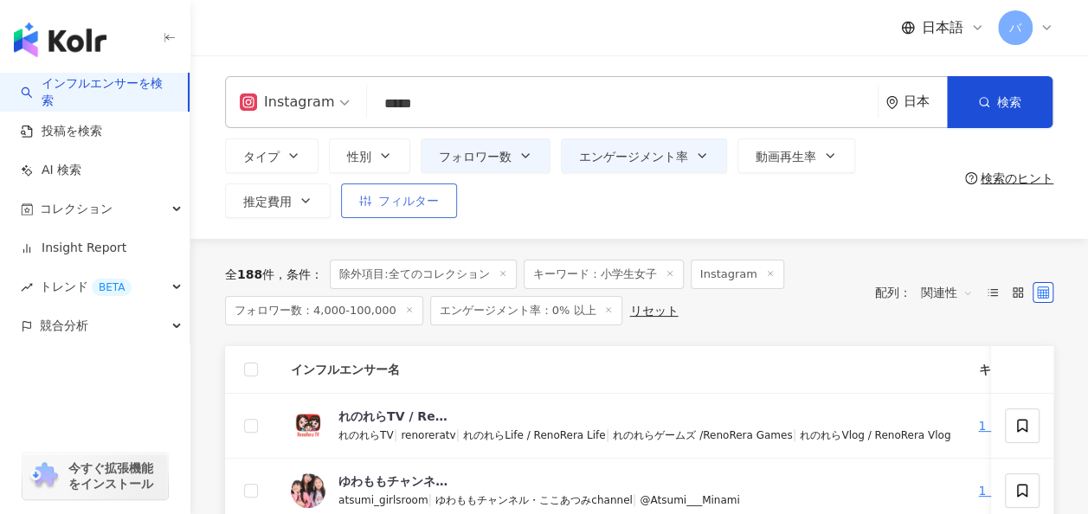
click at [429, 203] on span "フィルター" at bounding box center [408, 201] width 61 height 14
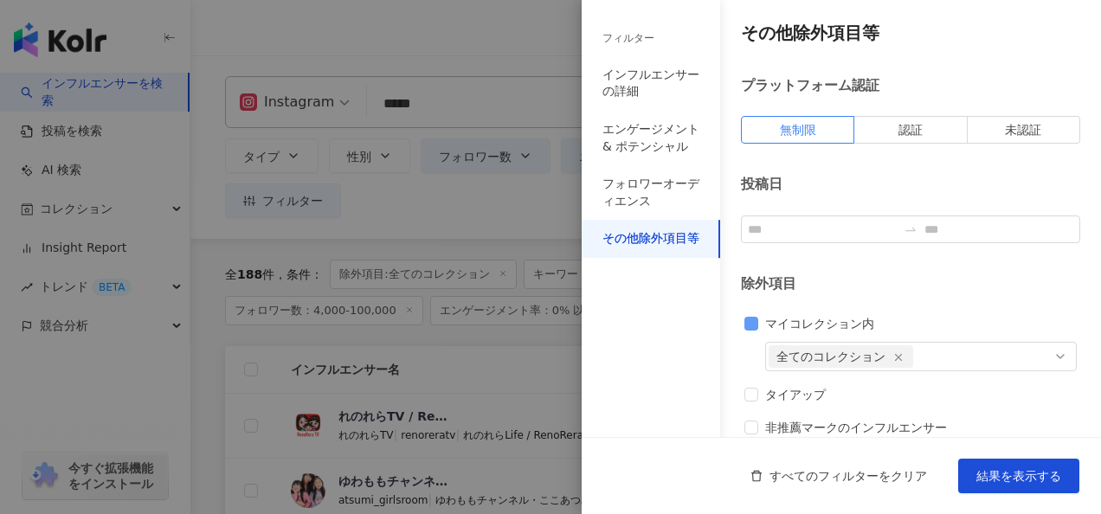
click at [767, 321] on span "マイコレクション内" at bounding box center [819, 323] width 123 height 19
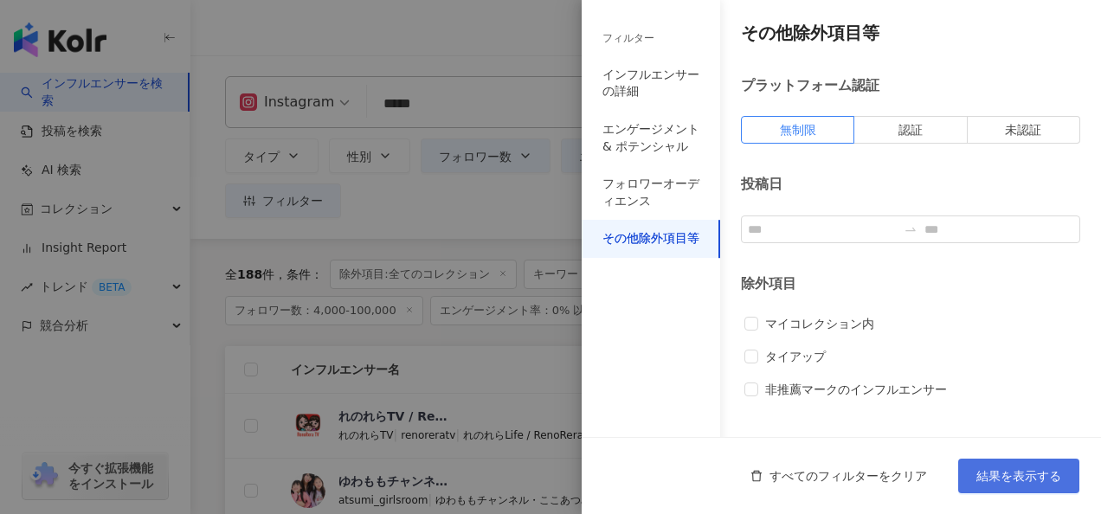
click at [982, 469] on span "結果を表示する" at bounding box center [1019, 476] width 85 height 14
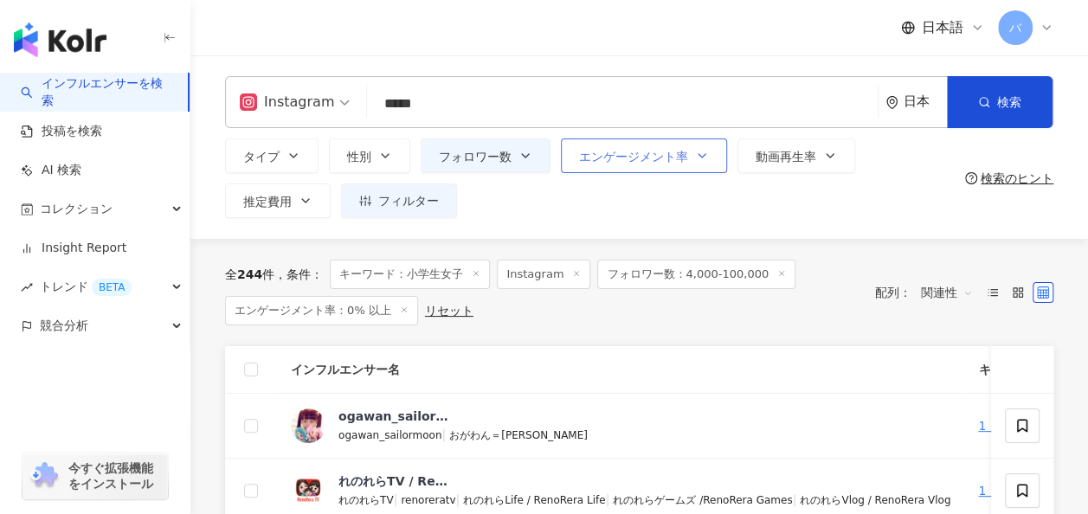
click at [649, 165] on button "エンゲージメント率" at bounding box center [644, 156] width 166 height 35
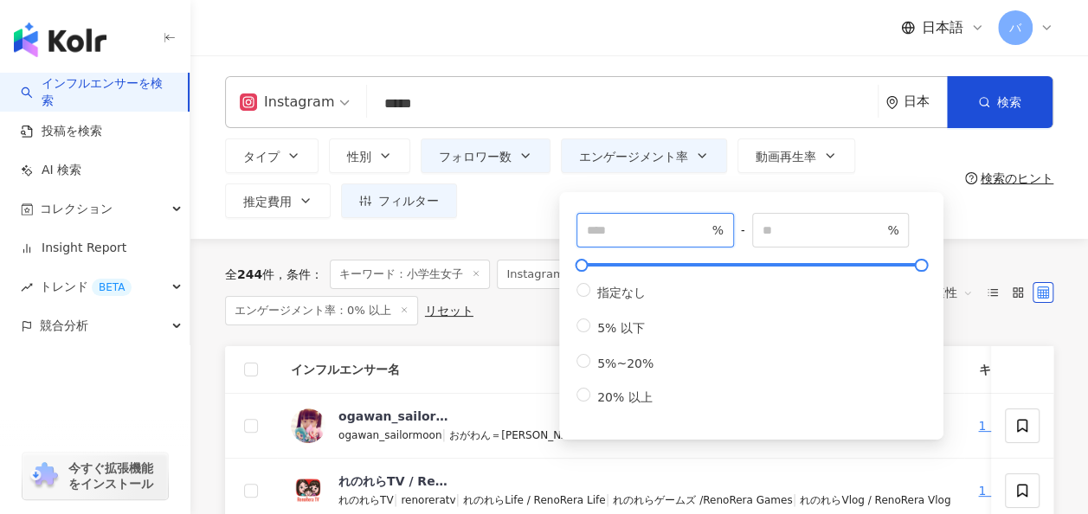
click at [651, 232] on input "*" at bounding box center [647, 230] width 121 height 19
click at [805, 194] on div "* % - % 指定なし 5% 以下 5%~20% 20% 以上" at bounding box center [751, 316] width 384 height 248
click at [525, 195] on div "タイプ 性別 フォロワー数 エンゲージメント率 動画再生率 推定費用 フィルター フィルター インフルエンサーの詳細 エンゲージメント & ポテンシャル フォ…" at bounding box center [591, 179] width 733 height 80
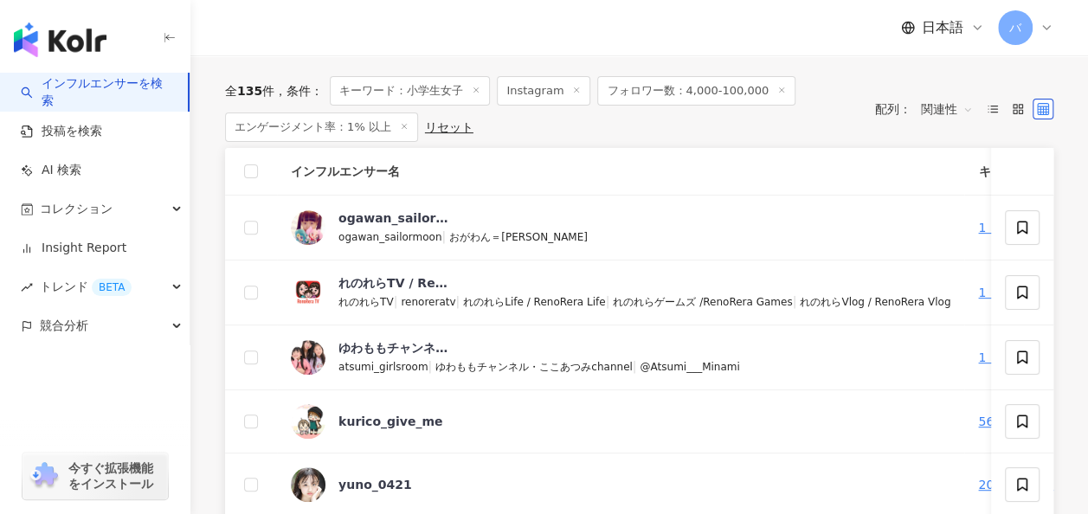
scroll to position [173, 0]
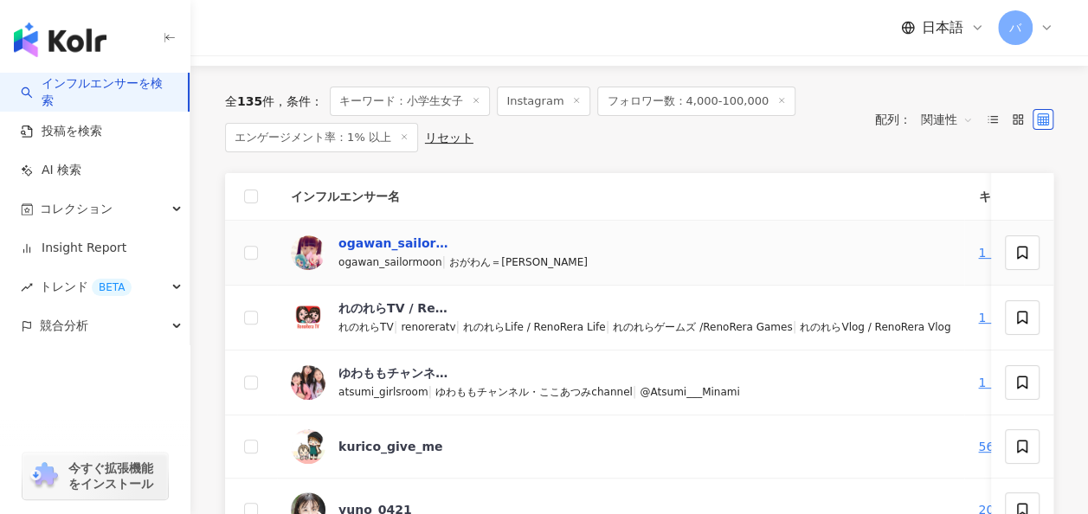
click at [430, 246] on div "ogawan_sailormoon|おがわん＝Sailor Ma Ogawa" at bounding box center [395, 243] width 113 height 17
click at [427, 312] on div "れのれらTV / RenoRera TV" at bounding box center [395, 308] width 113 height 17
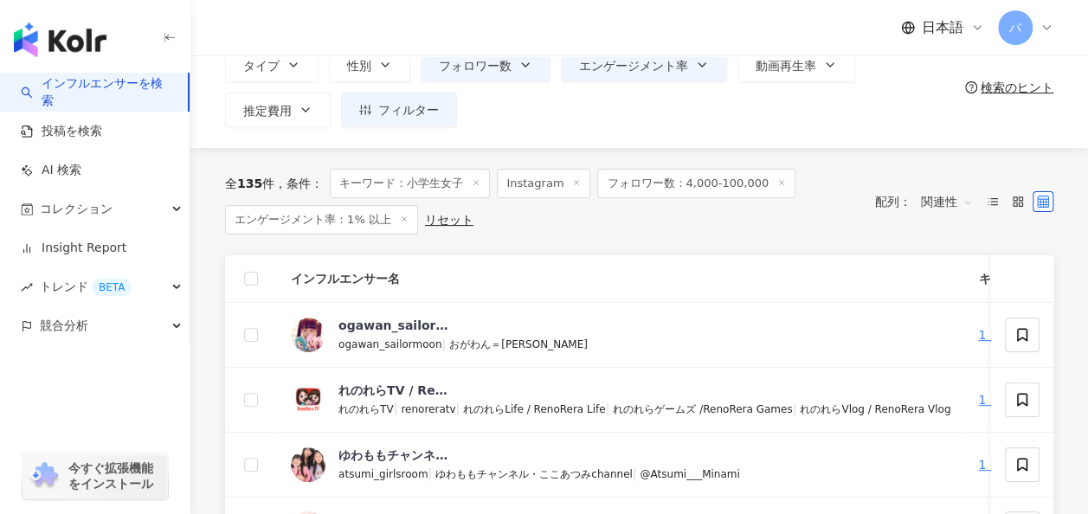
scroll to position [0, 0]
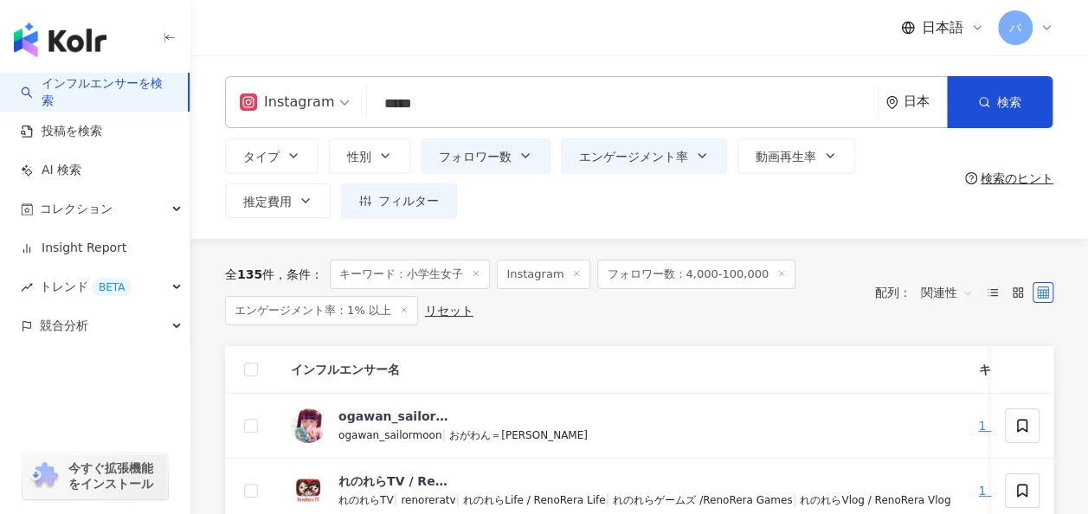
click at [452, 108] on input "*****" at bounding box center [622, 103] width 497 height 33
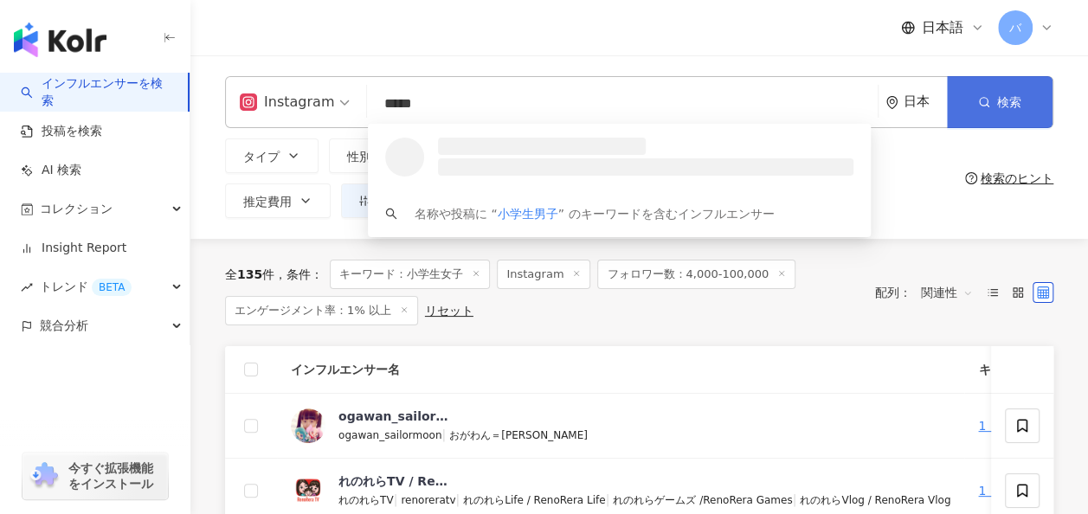
click at [1000, 121] on button "検索" at bounding box center [1000, 102] width 106 height 52
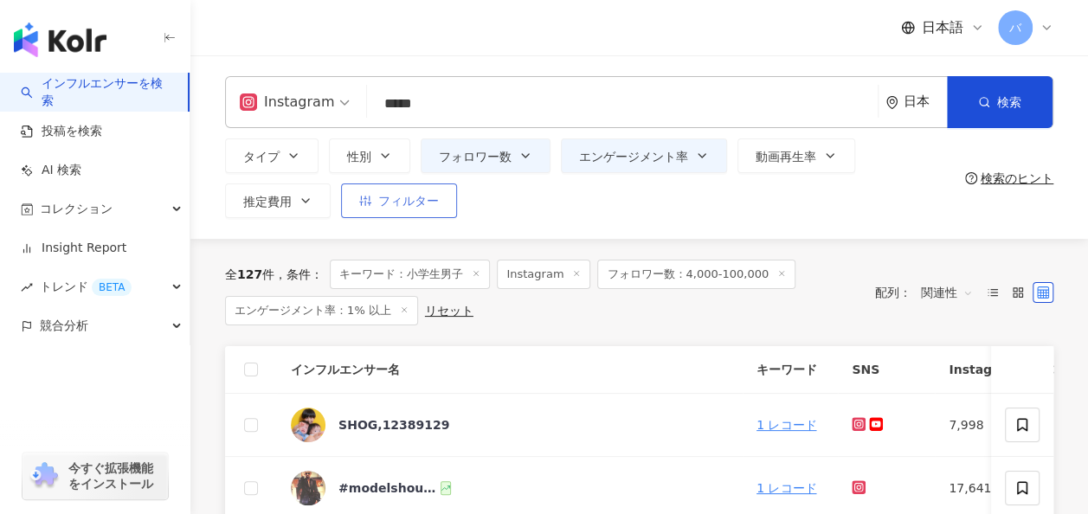
click at [440, 213] on button "フィルター" at bounding box center [399, 201] width 116 height 35
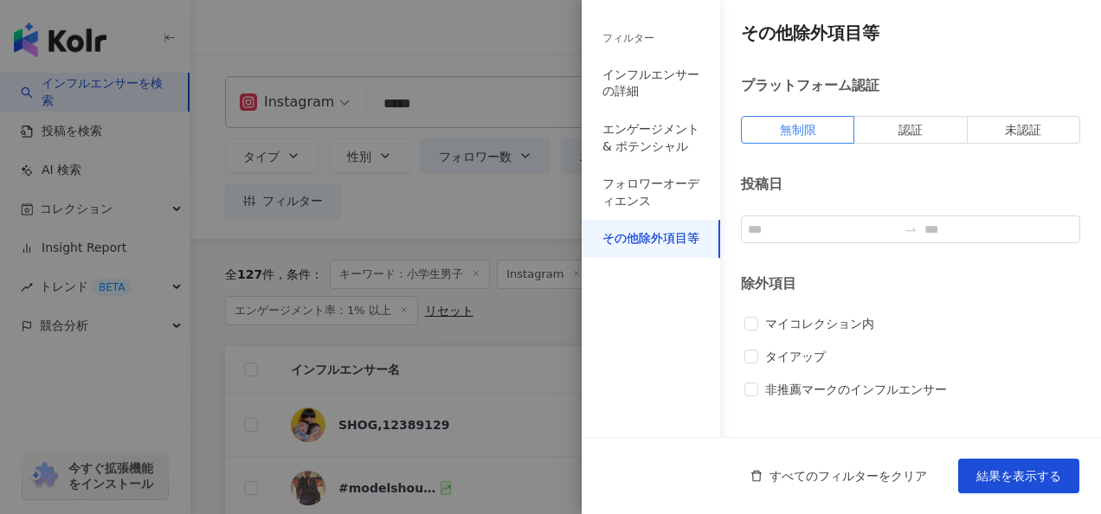
click at [492, 212] on div at bounding box center [550, 257] width 1101 height 514
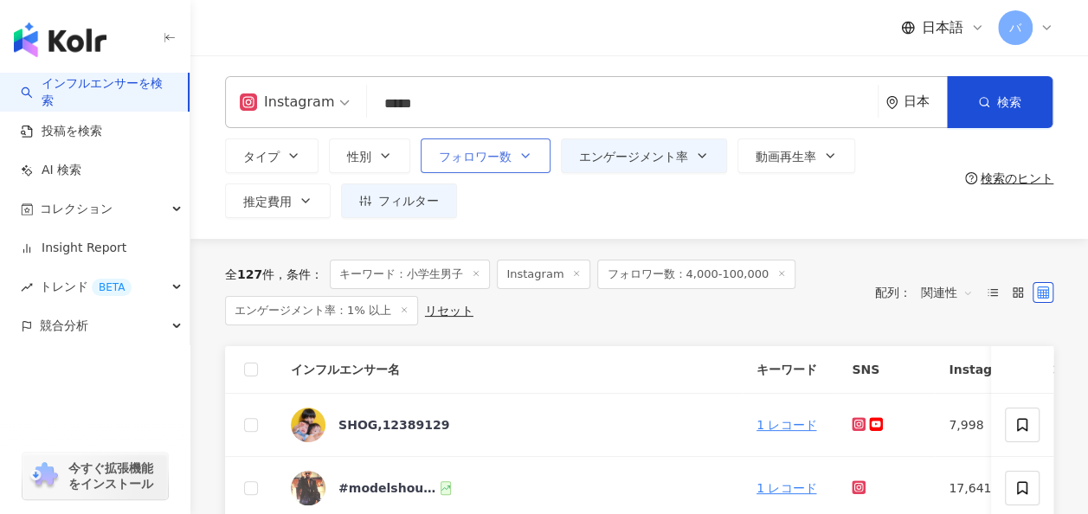
click at [509, 171] on button "フォロワー数" at bounding box center [486, 156] width 130 height 35
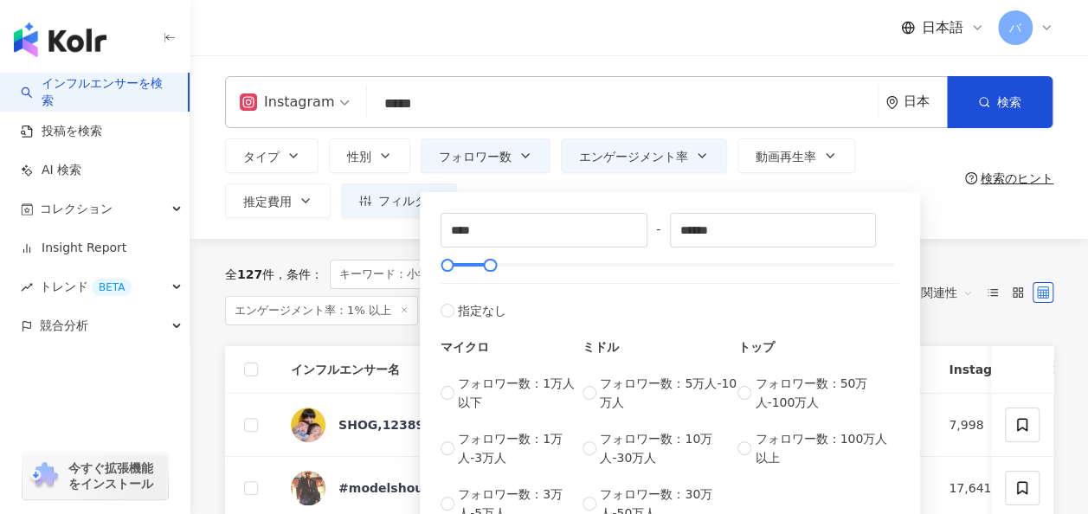
click at [516, 194] on div "**** - ****** 指定なし マイクロ フォロワー数：1万人以下 フォロワー数：1万人-3万人 フォロワー数：3万人-5万人 ミドル フォロワー数：5…" at bounding box center [670, 368] width 500 height 352
click at [820, 192] on div "**** - ****** 指定なし マイクロ フォロワー数：1万人以下 フォロワー数：1万人-3万人 フォロワー数：3万人-5万人 ミドル フォロワー数：5…" at bounding box center [670, 368] width 500 height 352
click at [694, 163] on button "エンゲージメント率" at bounding box center [644, 156] width 166 height 35
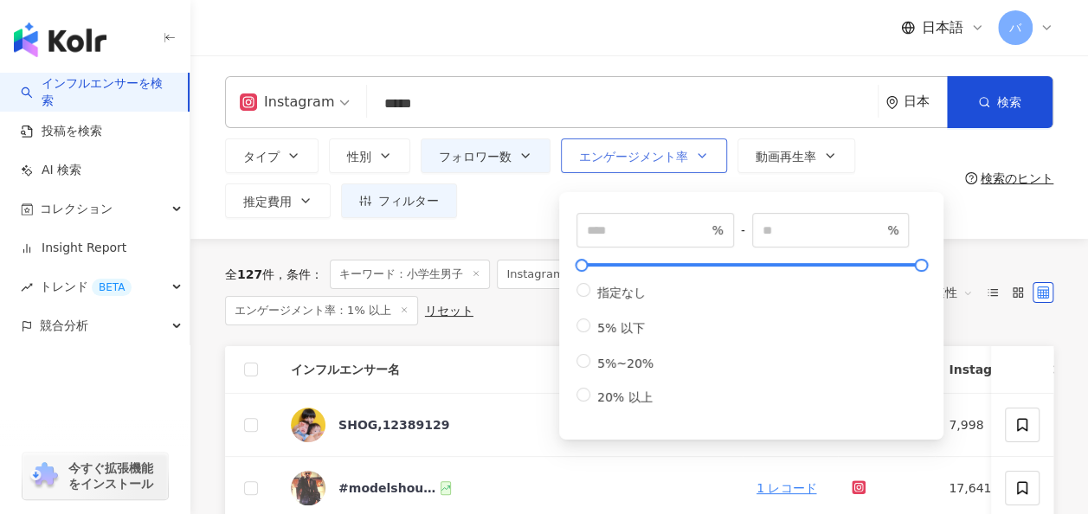
click at [694, 163] on button "エンゲージメント率" at bounding box center [644, 156] width 166 height 35
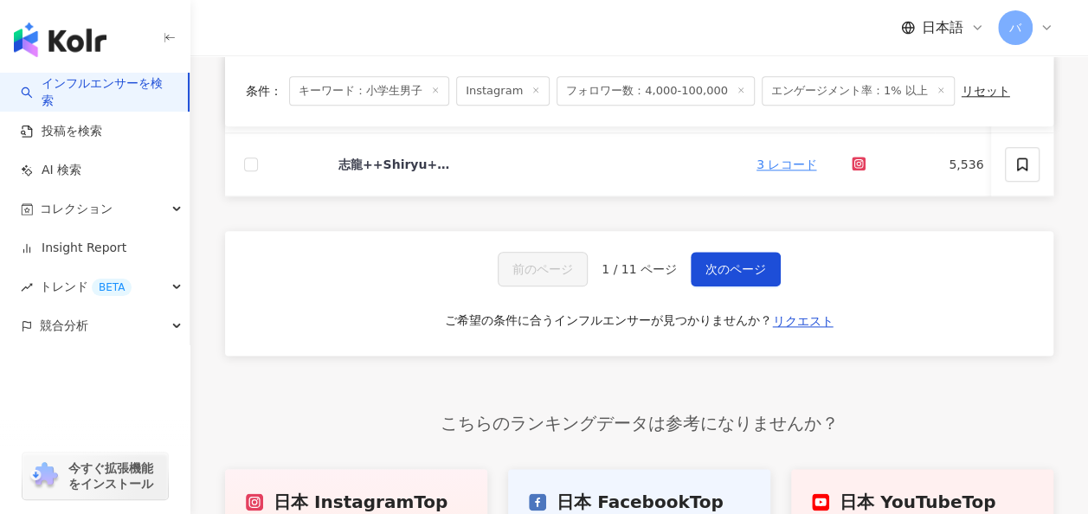
scroll to position [916, 0]
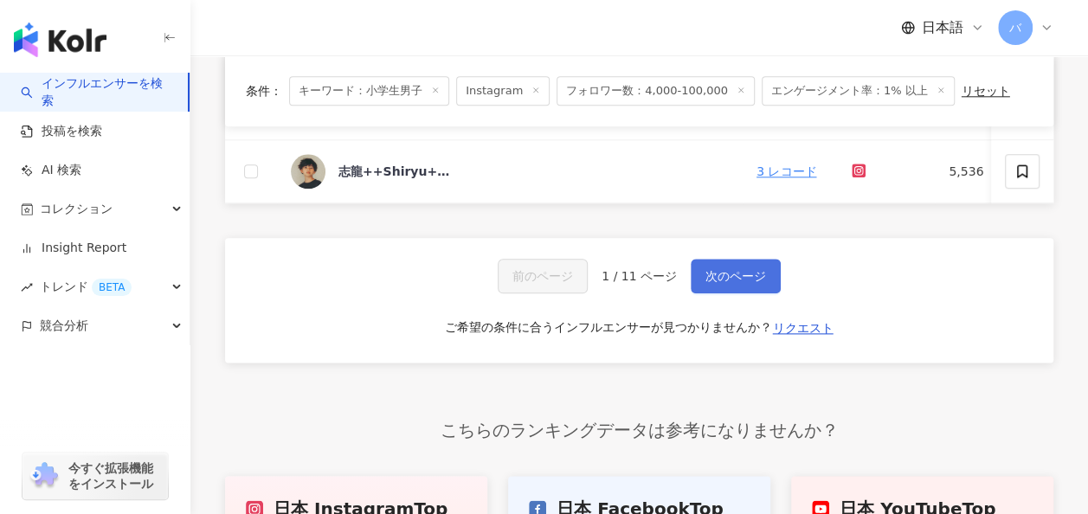
click at [718, 281] on span "次のページ" at bounding box center [736, 276] width 61 height 14
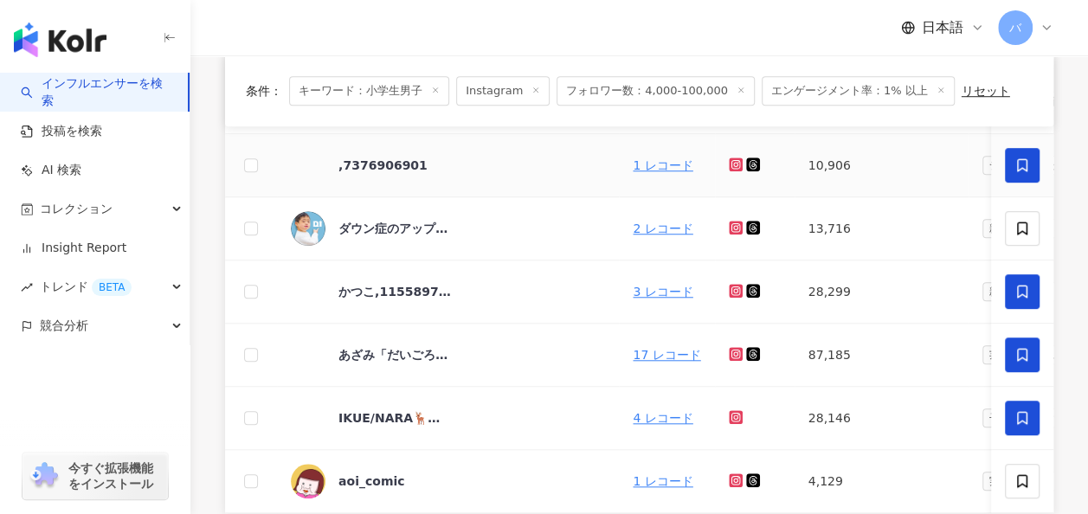
scroll to position [728, 0]
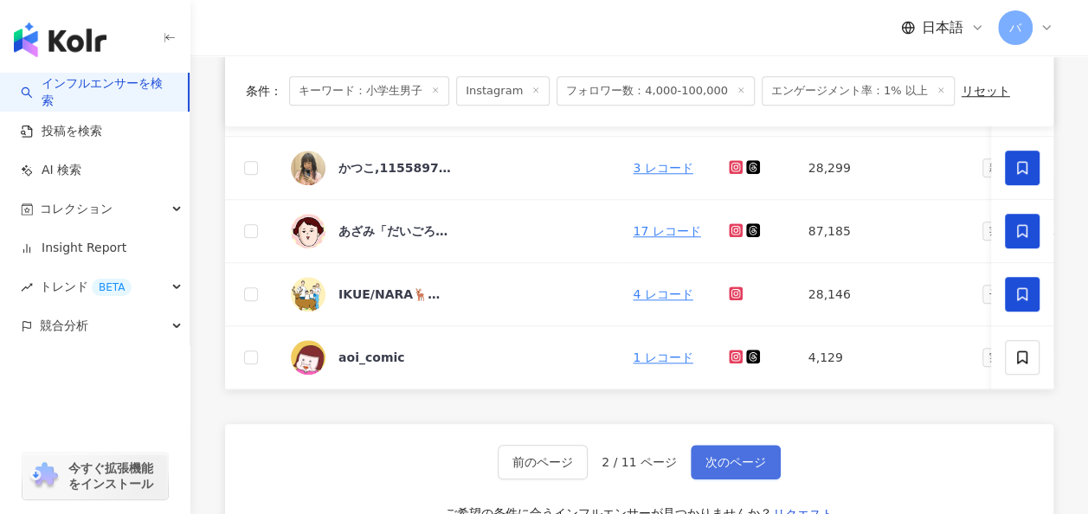
click at [746, 462] on span "次のページ" at bounding box center [736, 462] width 61 height 14
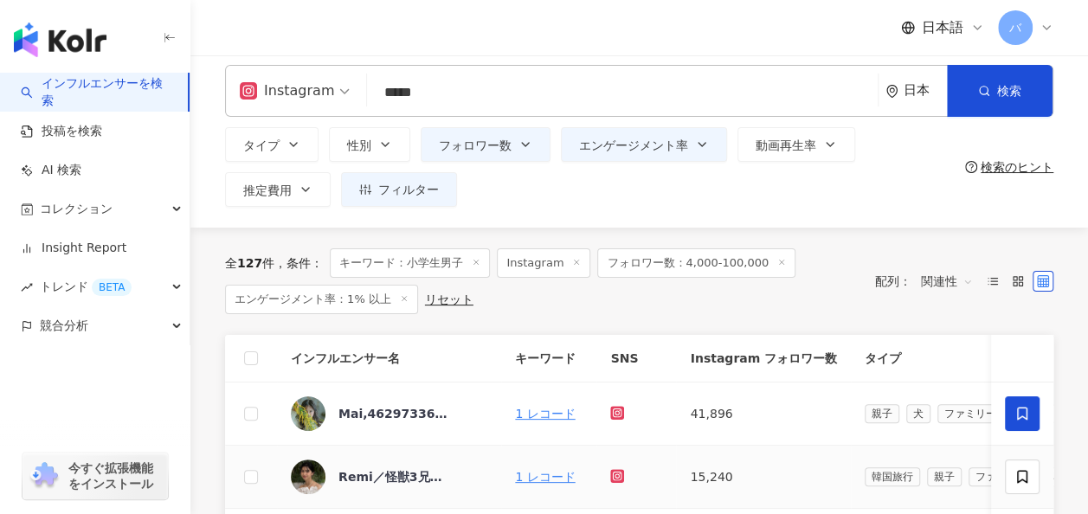
scroll to position [0, 0]
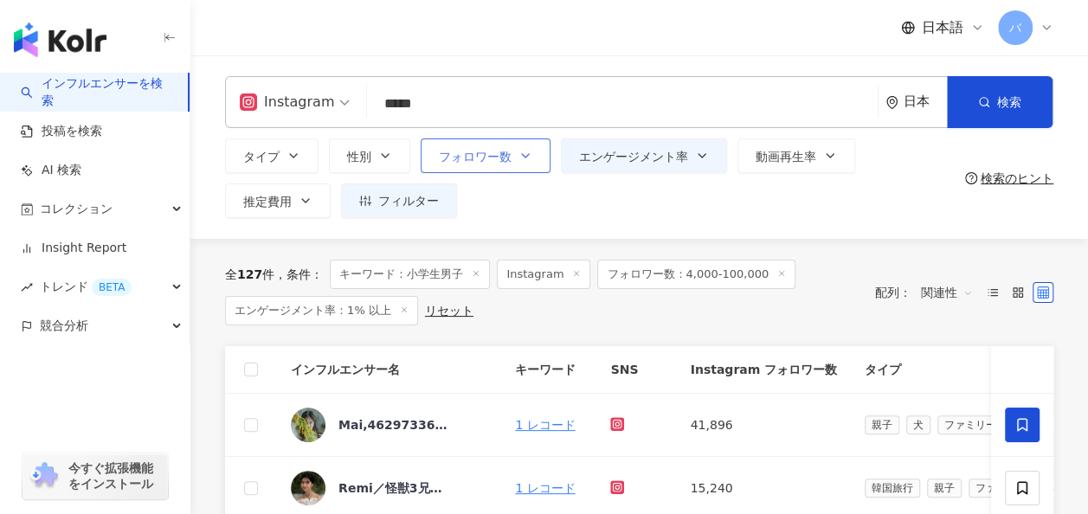
click at [471, 163] on span "フォロワー数" at bounding box center [475, 157] width 73 height 14
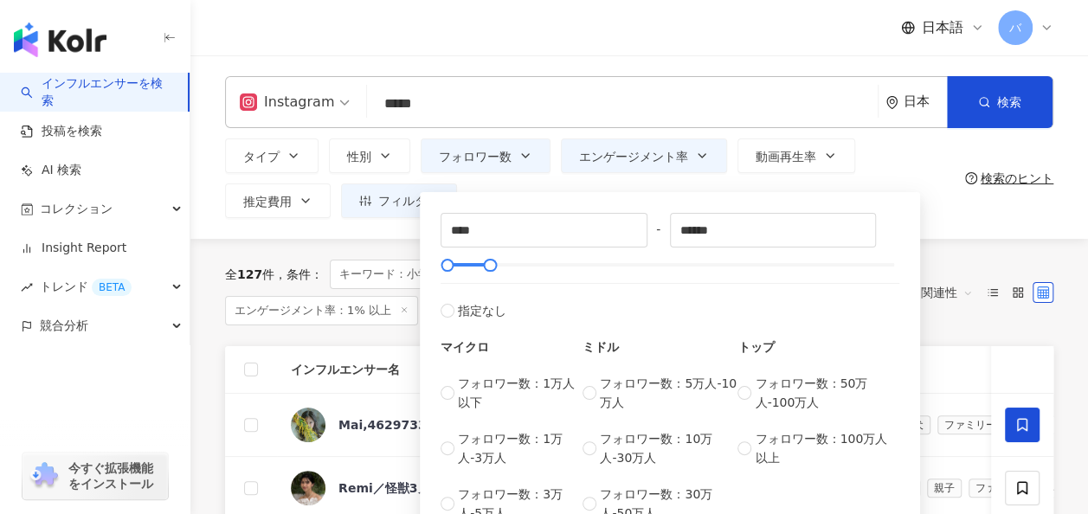
click at [520, 189] on div "**** - ****** 指定なし マイクロ フォロワー数：1万人以下 フォロワー数：1万人-3万人 フォロワー数：3万人-5万人 ミドル フォロワー数：5…" at bounding box center [670, 364] width 500 height 360
click at [601, 158] on span "エンゲージメント率" at bounding box center [633, 157] width 109 height 14
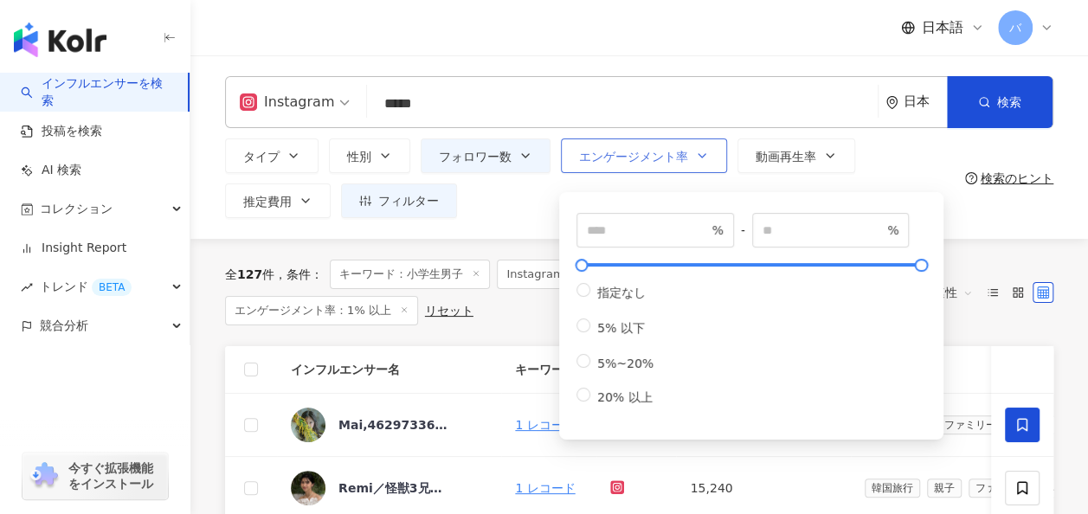
click at [601, 158] on span "エンゲージメント率" at bounding box center [633, 157] width 109 height 14
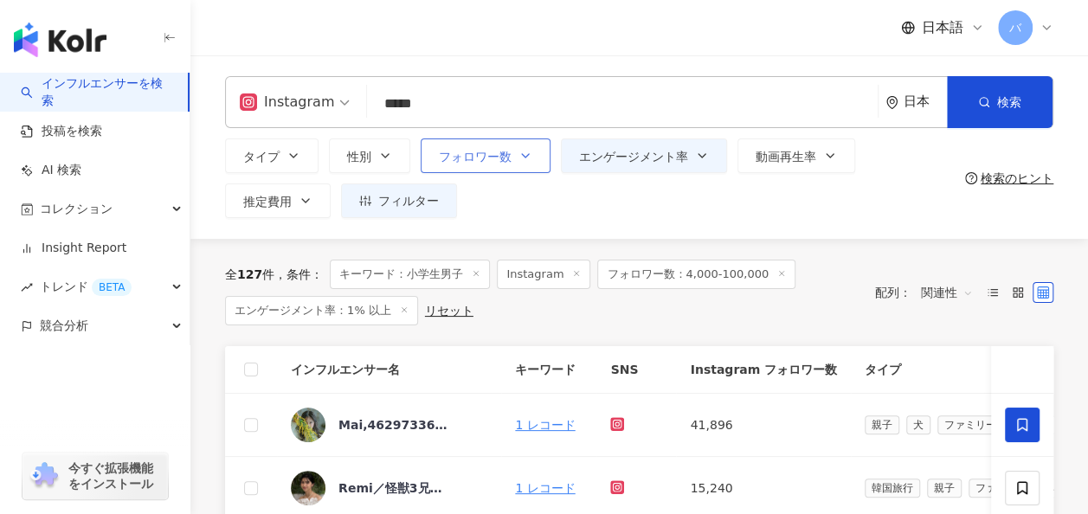
click at [519, 163] on button "フォロワー数" at bounding box center [486, 156] width 130 height 35
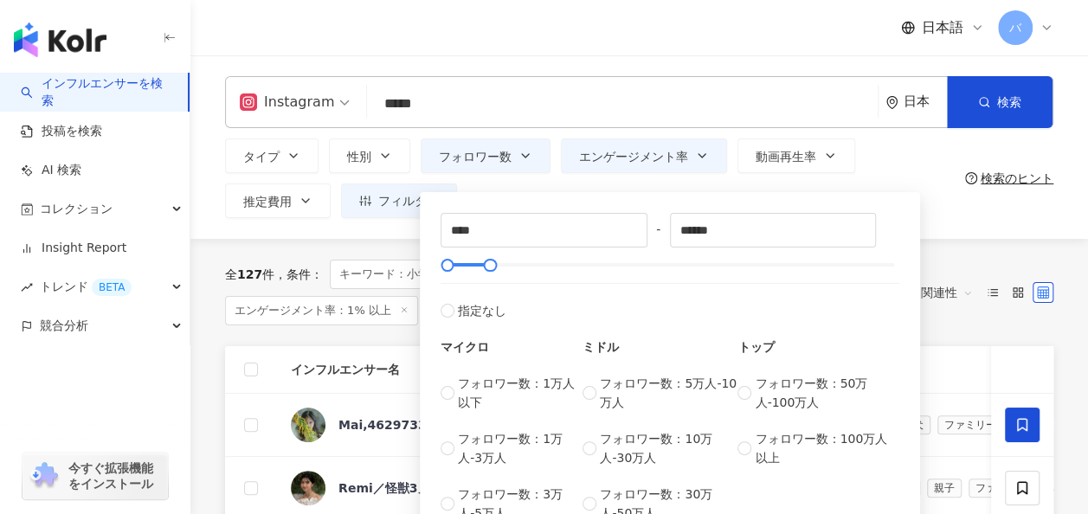
click at [565, 185] on div "**** - ****** 指定なし マイクロ フォロワー数：1万人以下 フォロワー数：1万人-3万人 フォロワー数：3万人-5万人 ミドル フォロワー数：5…" at bounding box center [670, 364] width 500 height 360
click at [468, 184] on div "**** - ****** 指定なし マイクロ フォロワー数：1万人以下 フォロワー数：1万人-3万人 フォロワー数：3万人-5万人 ミドル フォロワー数：5…" at bounding box center [670, 364] width 500 height 360
click at [490, 103] on input "*****" at bounding box center [622, 103] width 497 height 33
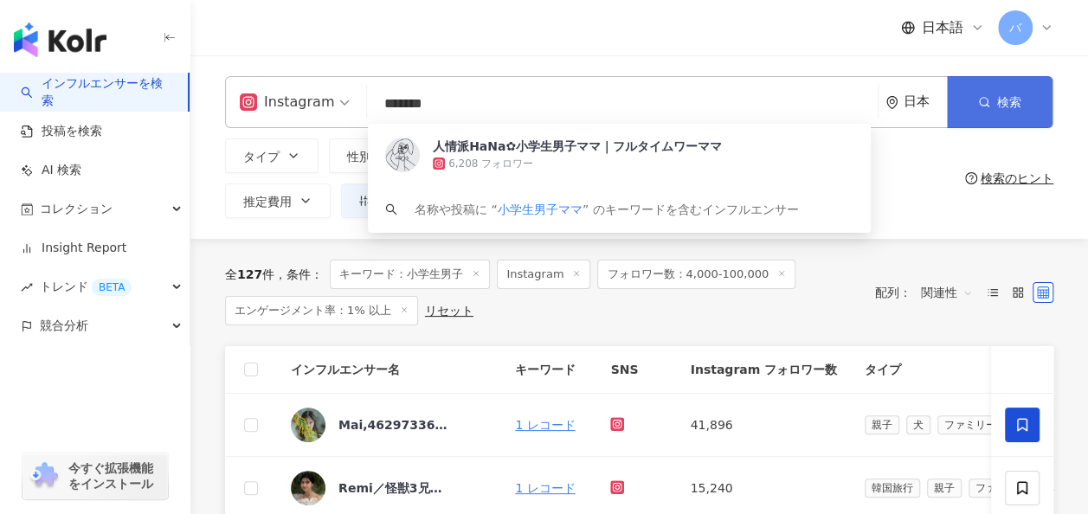
click at [989, 108] on span "button" at bounding box center [984, 102] width 12 height 14
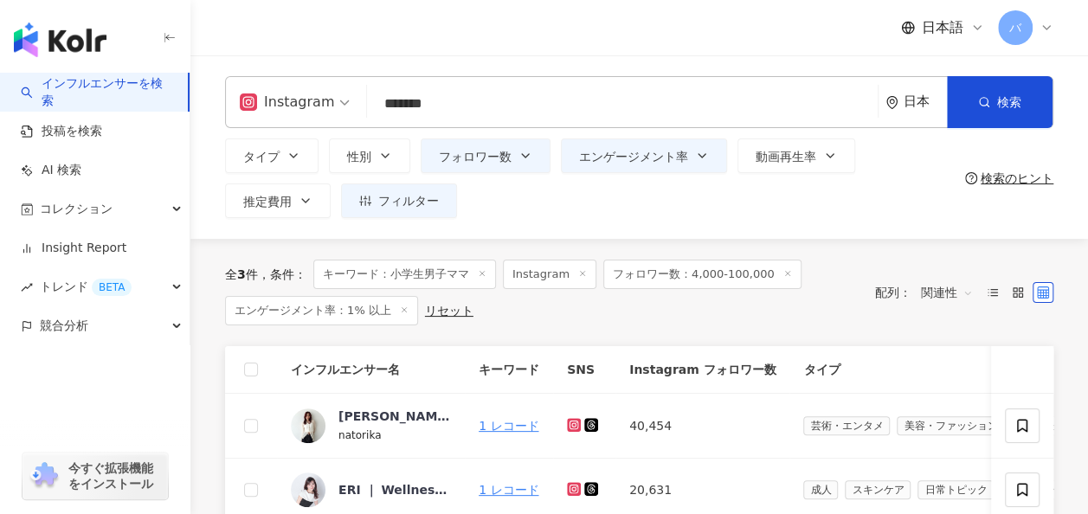
click at [474, 108] on input "*******" at bounding box center [622, 103] width 497 height 33
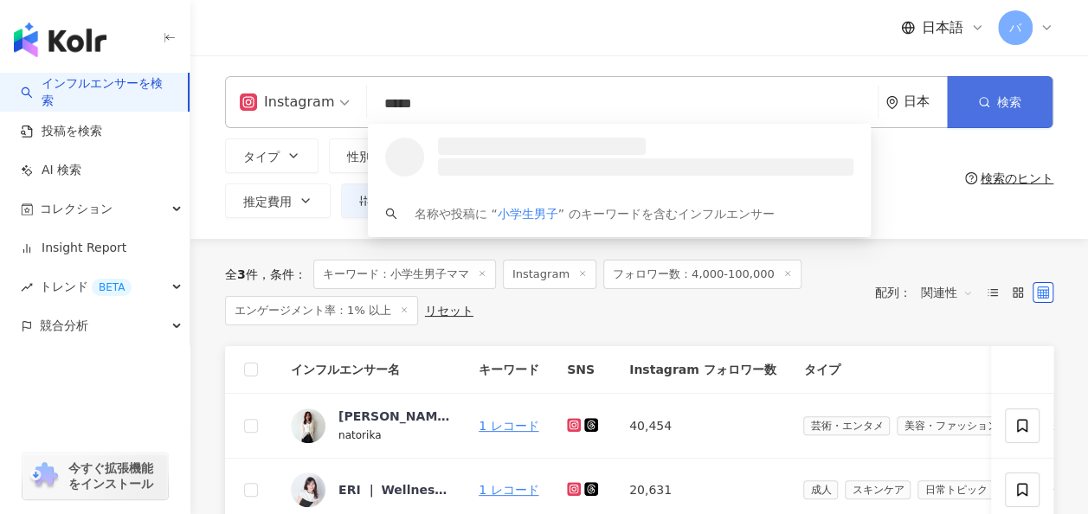
type input "*****"
click at [976, 93] on button "検索" at bounding box center [1000, 102] width 106 height 52
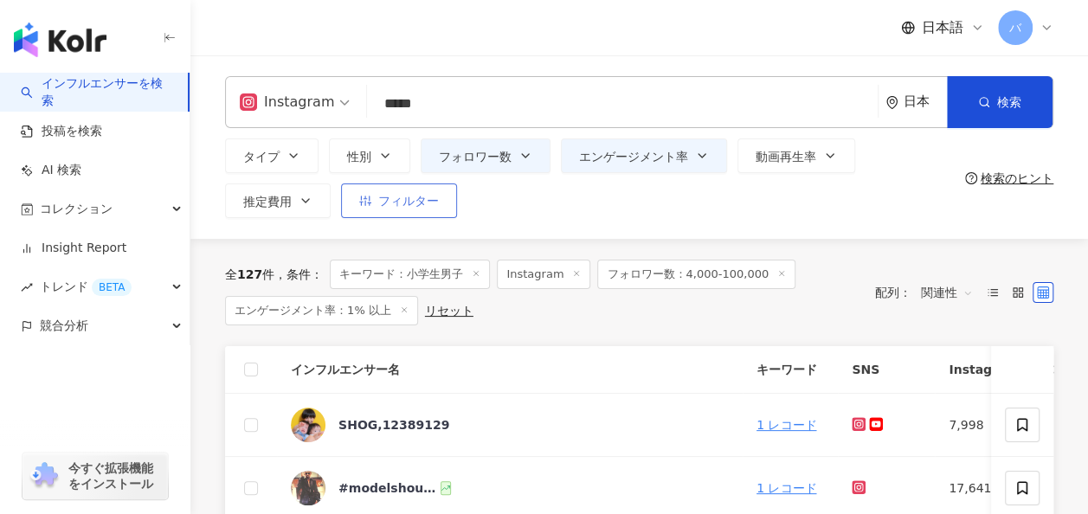
click at [449, 203] on button "フィルター" at bounding box center [399, 201] width 116 height 35
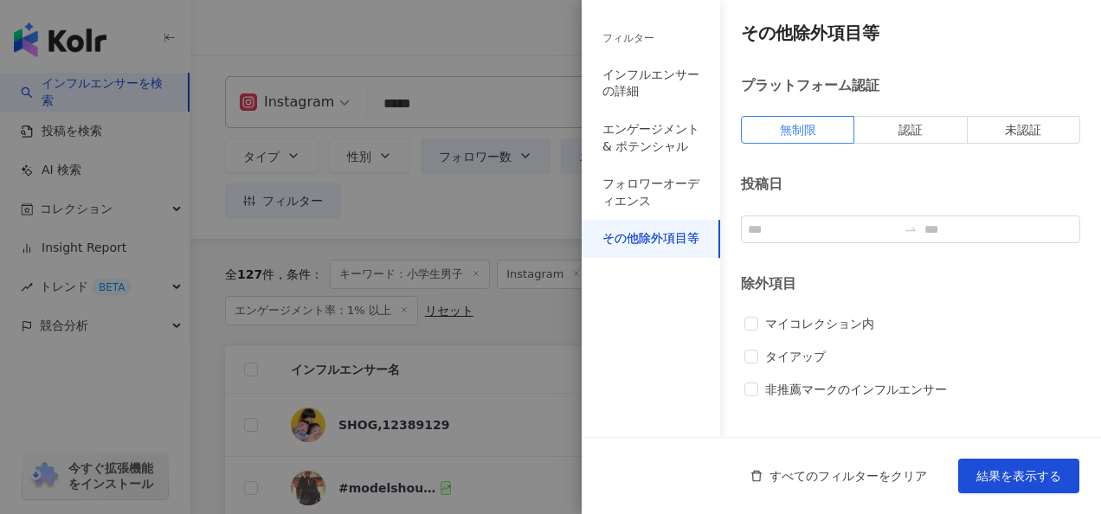
click at [511, 203] on div at bounding box center [550, 257] width 1101 height 514
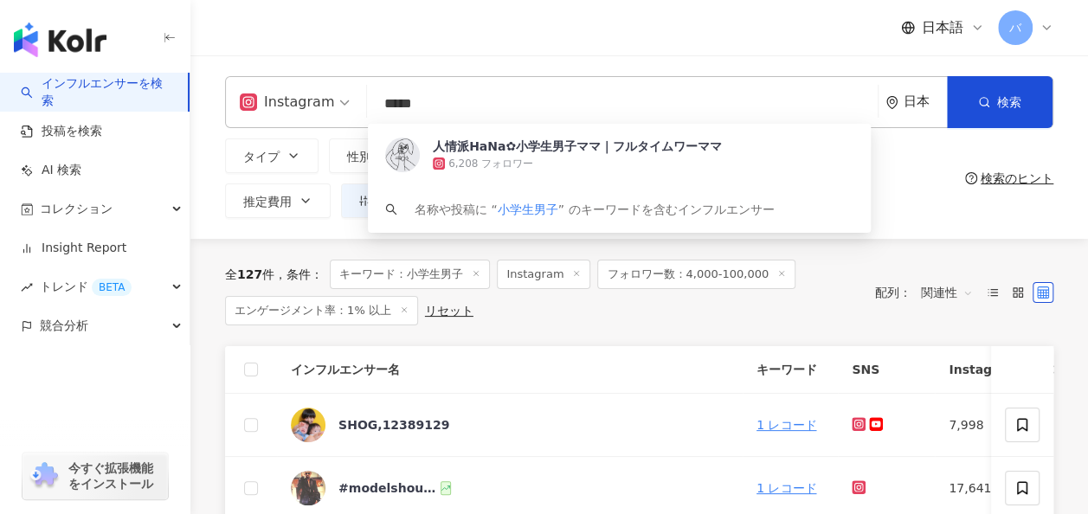
drag, startPoint x: 458, startPoint y: 107, endPoint x: 354, endPoint y: 107, distance: 103.9
click at [354, 107] on div "Instagram ***** 日本 検索 60f71241-4ece-4bff-a5c2-b00a04897a64 人情派HaNa✿小学生男子ママ｜フルタイ…" at bounding box center [639, 102] width 829 height 52
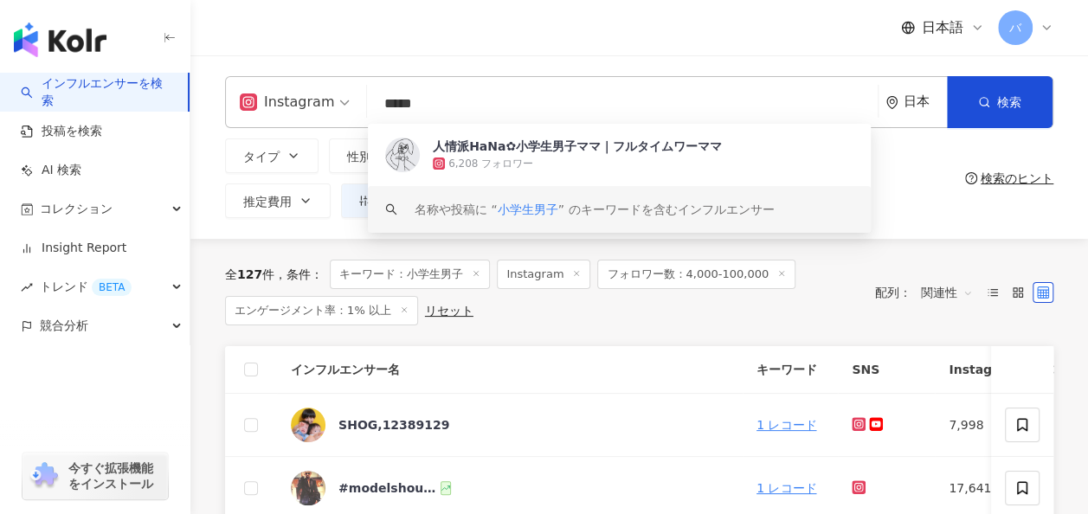
click at [535, 336] on div "全 127 件 条件 ： キーワード：小学生男子 Instagram フォロワー数：4,000-100,000 エンゲージメント率：1% 以上 リセット 配列…" at bounding box center [639, 292] width 829 height 107
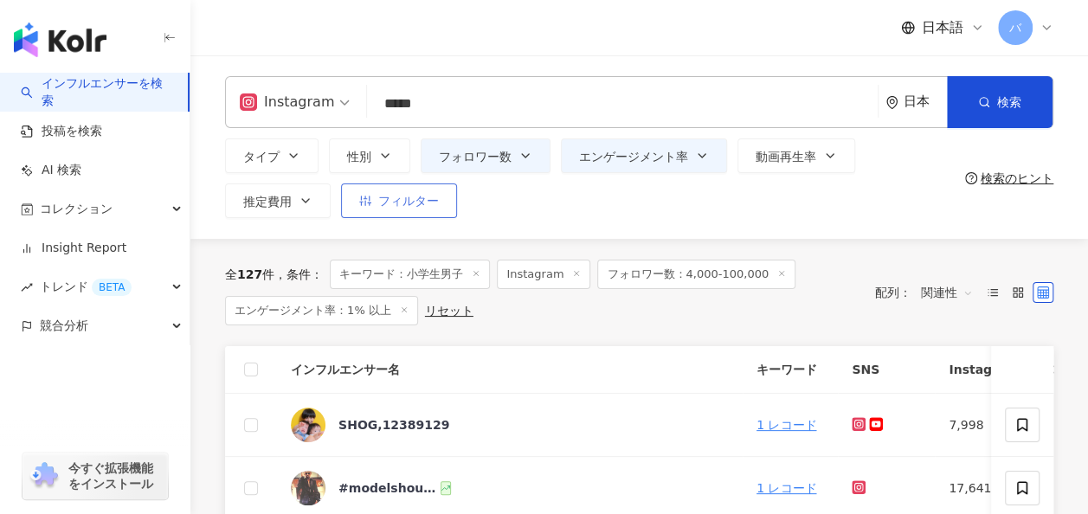
click at [367, 202] on icon "button" at bounding box center [365, 201] width 12 height 12
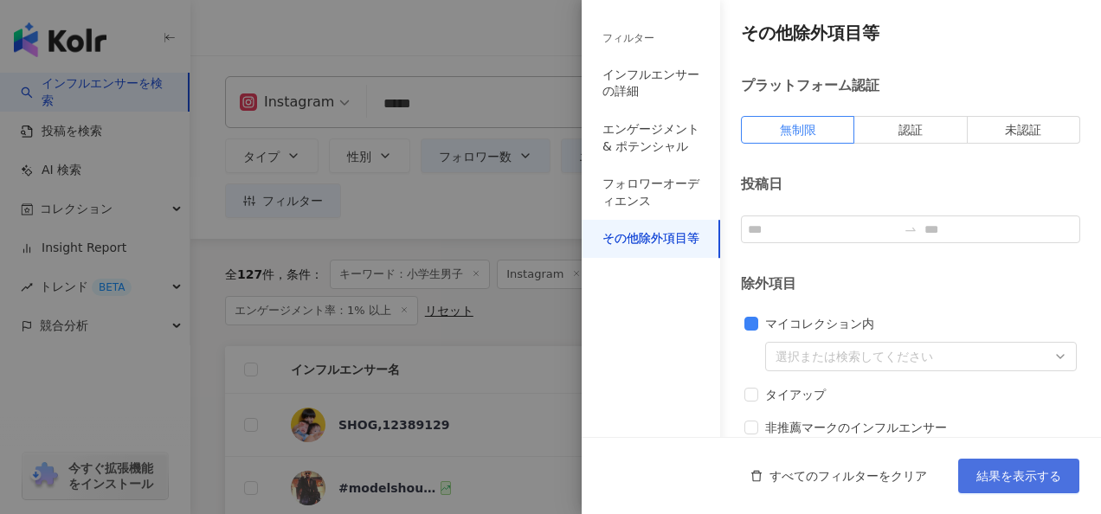
click at [989, 464] on button "結果を表示する" at bounding box center [1019, 476] width 121 height 35
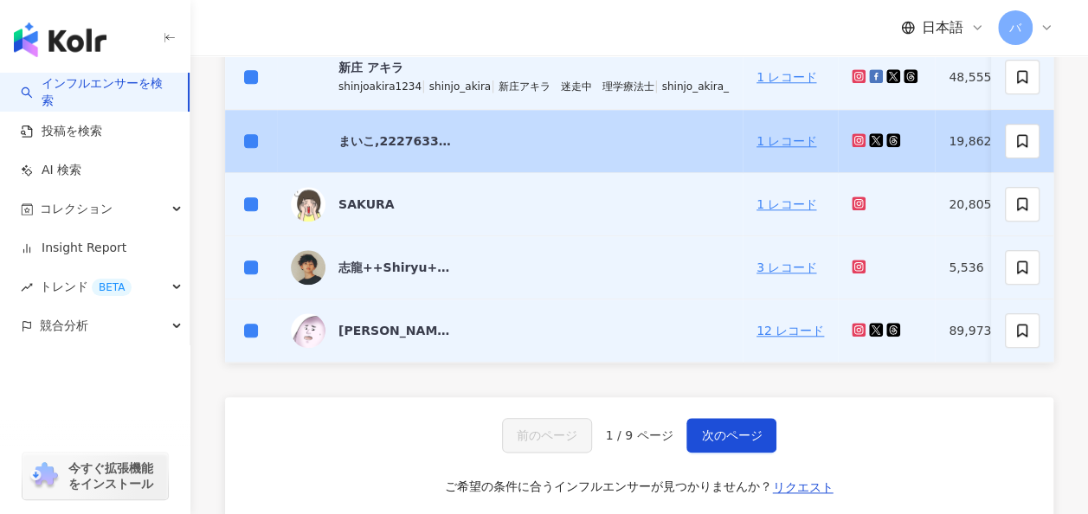
scroll to position [866, 0]
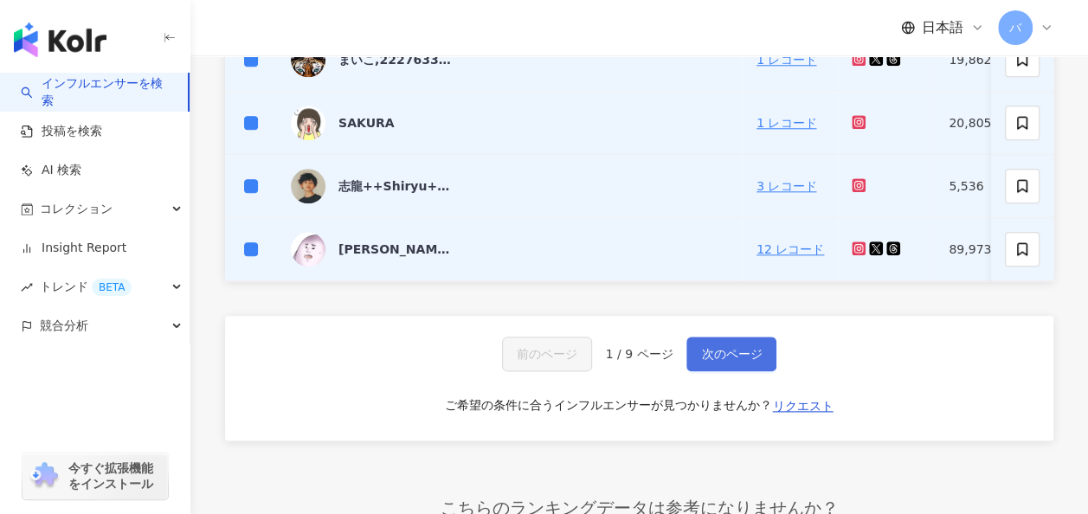
click at [746, 361] on span "次のページ" at bounding box center [731, 354] width 61 height 14
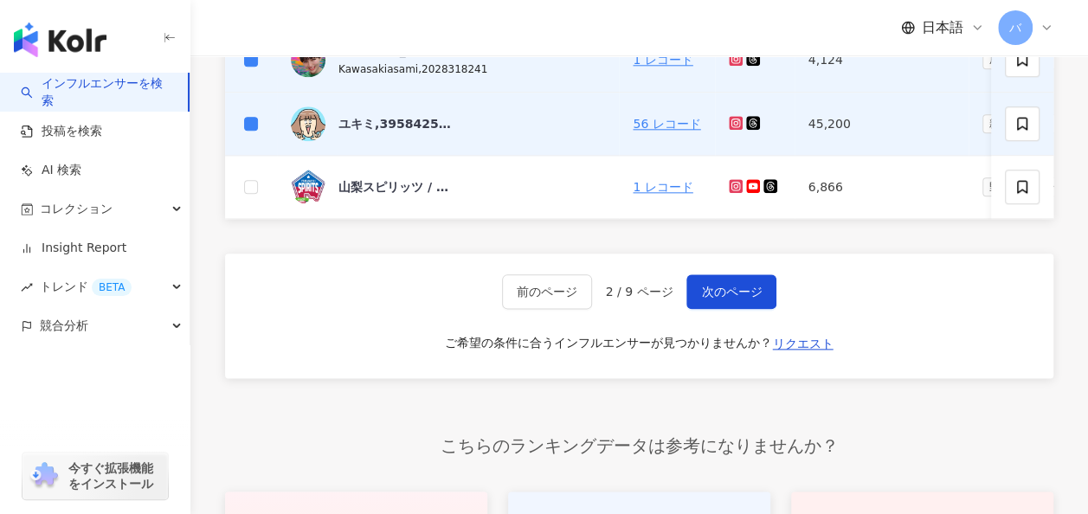
scroll to position [929, 0]
click at [717, 289] on button "次のページ" at bounding box center [732, 291] width 90 height 35
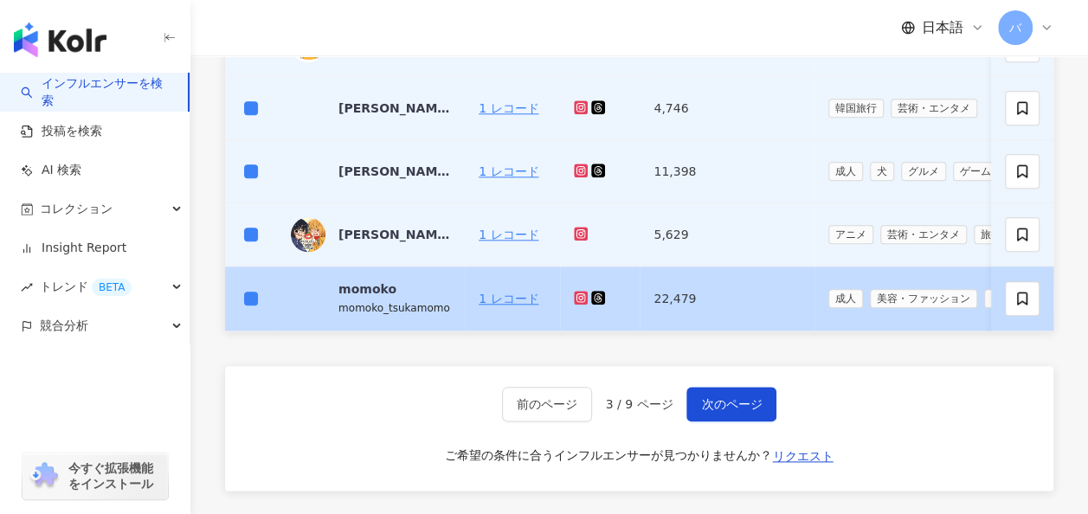
scroll to position [842, 0]
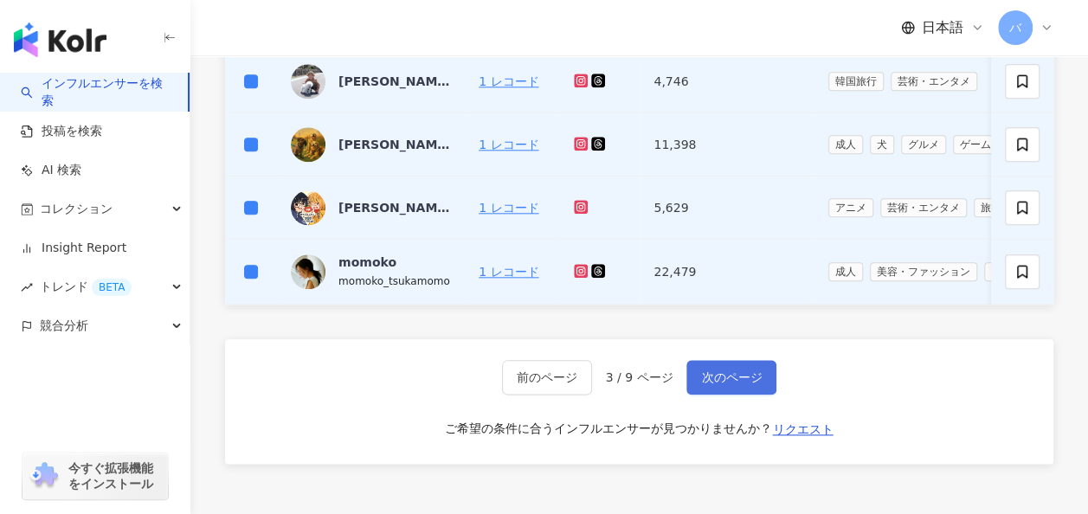
click at [720, 376] on button "次のページ" at bounding box center [732, 377] width 90 height 35
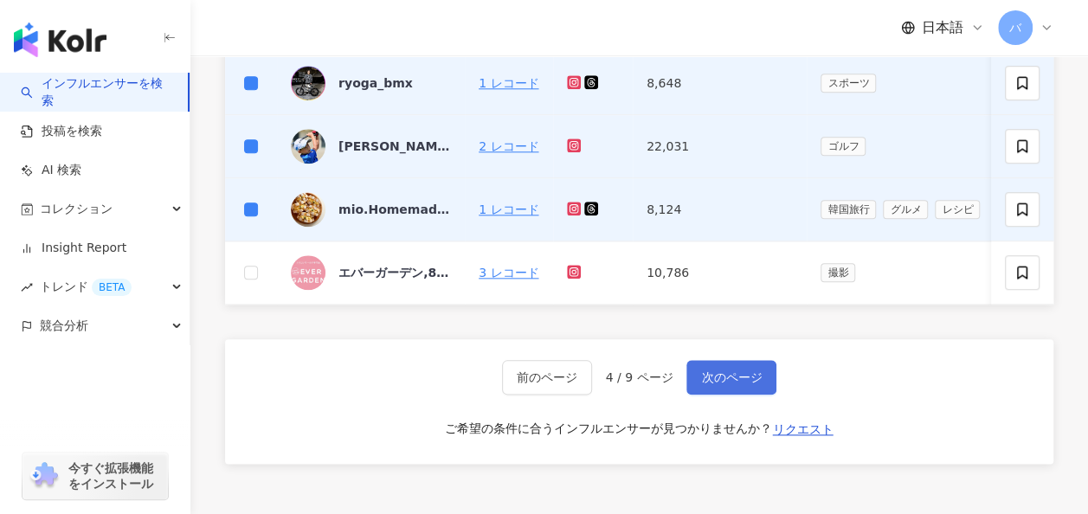
click at [741, 371] on button "次のページ" at bounding box center [732, 377] width 90 height 35
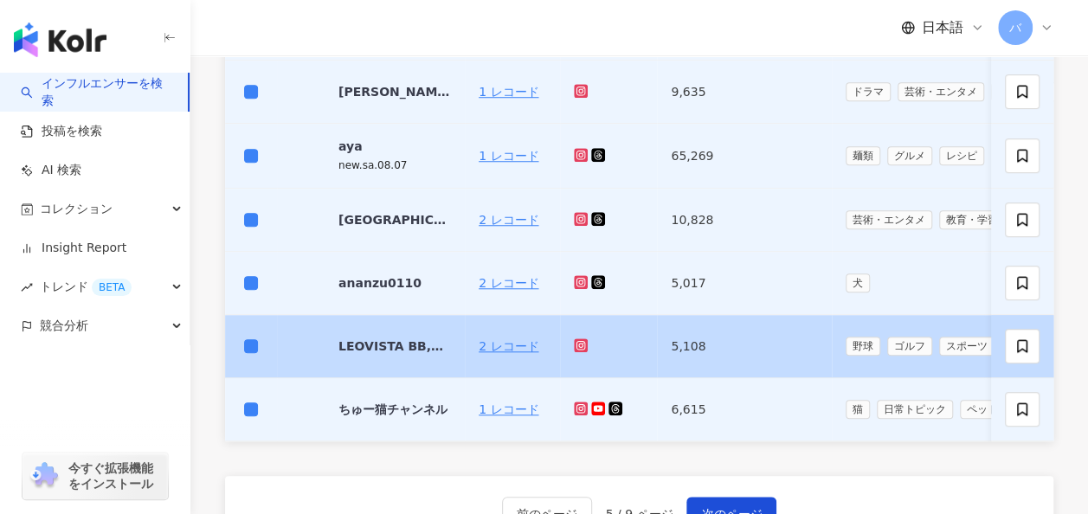
scroll to position [669, 0]
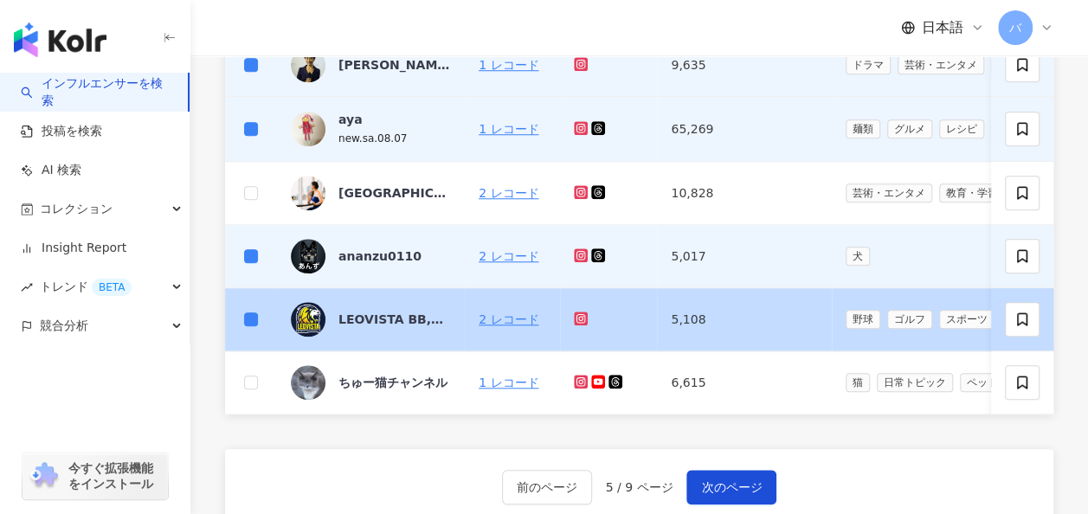
click at [242, 313] on td at bounding box center [251, 319] width 52 height 63
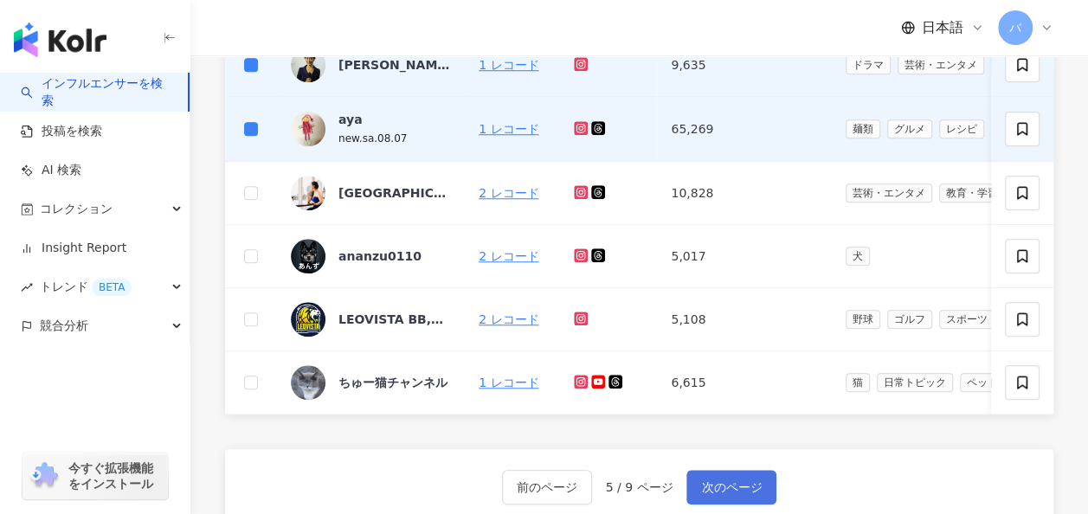
click at [720, 494] on span "次のページ" at bounding box center [731, 488] width 61 height 14
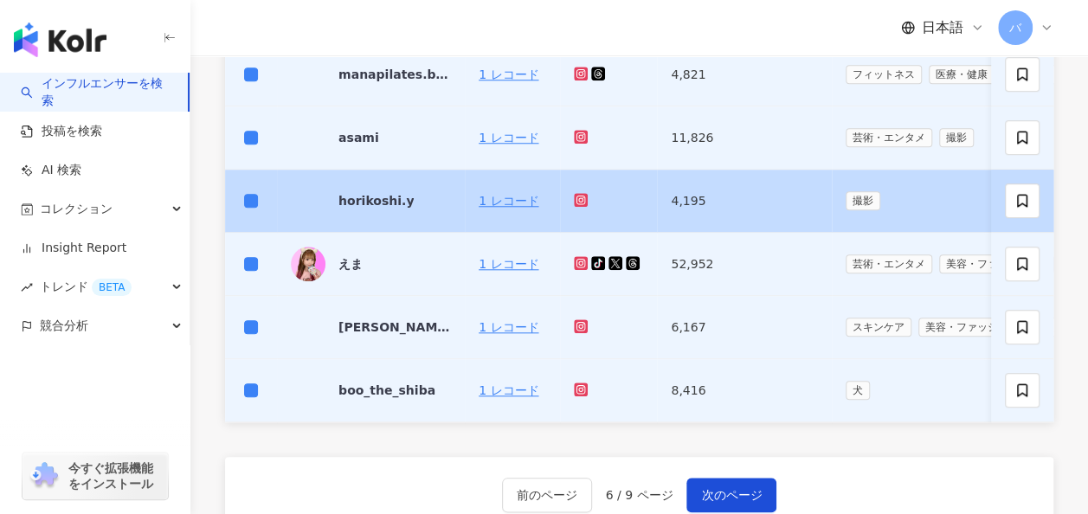
scroll to position [842, 0]
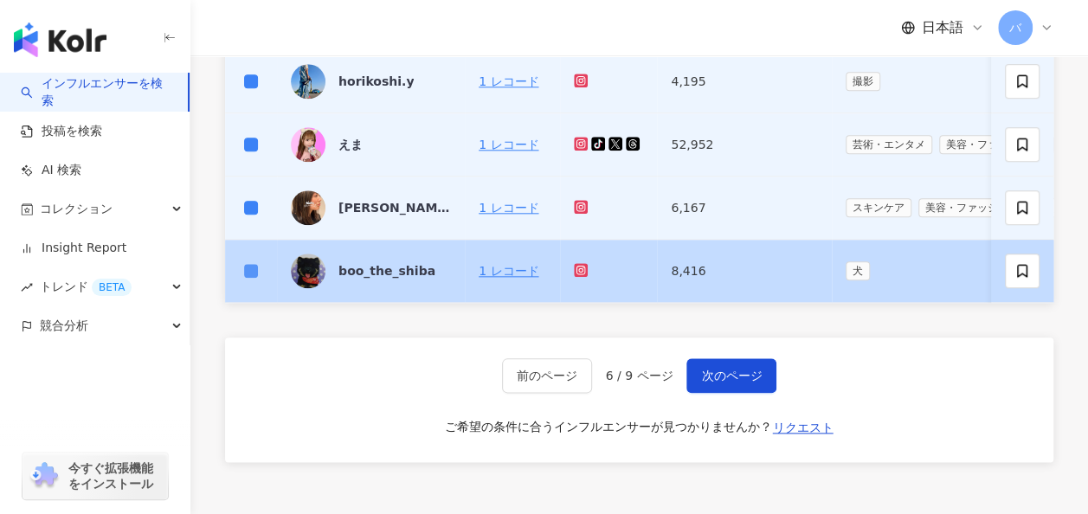
click at [249, 261] on label at bounding box center [251, 270] width 14 height 19
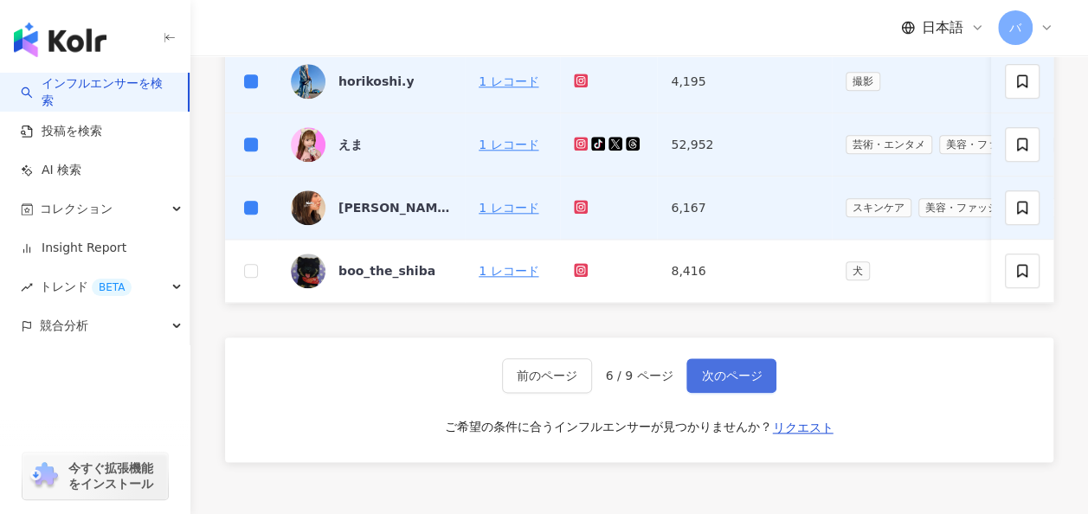
click at [722, 383] on span "次のページ" at bounding box center [731, 376] width 61 height 14
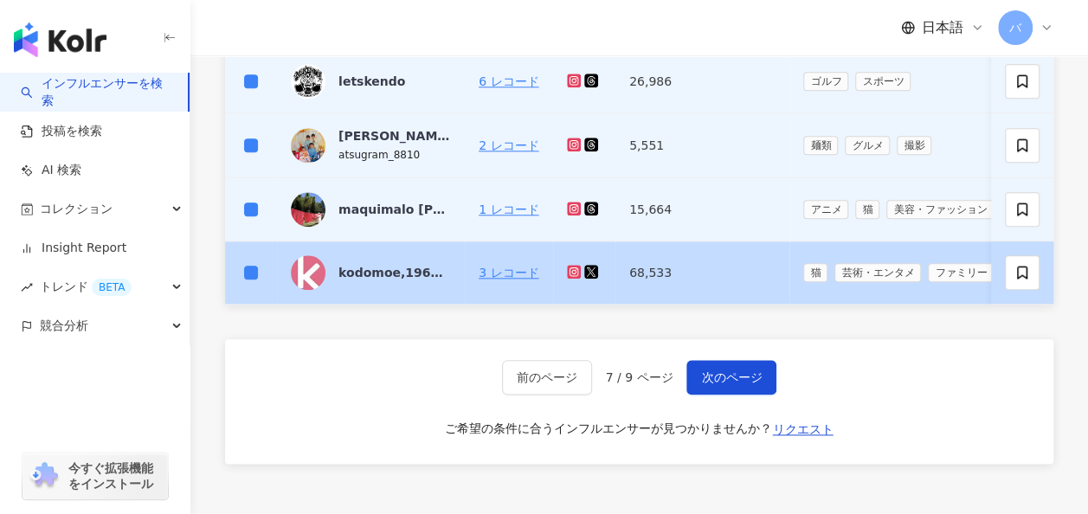
click at [259, 261] on td at bounding box center [251, 273] width 52 height 63
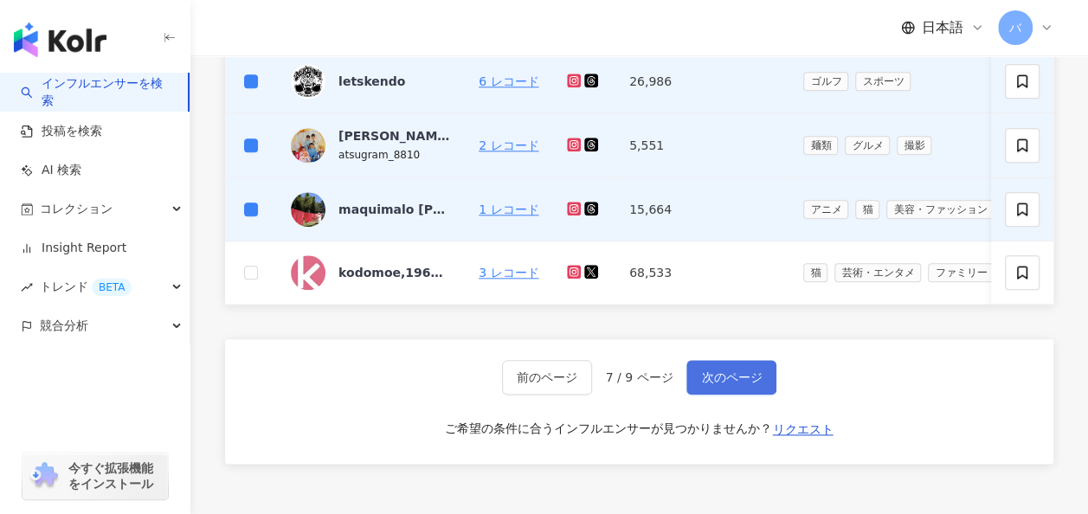
click at [722, 384] on span "次のページ" at bounding box center [731, 378] width 61 height 14
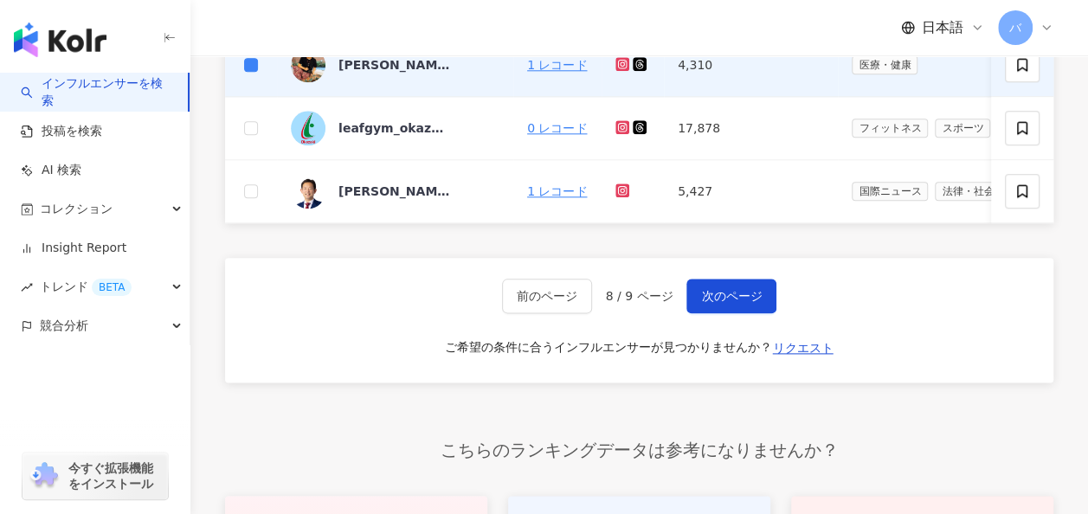
scroll to position [1016, 0]
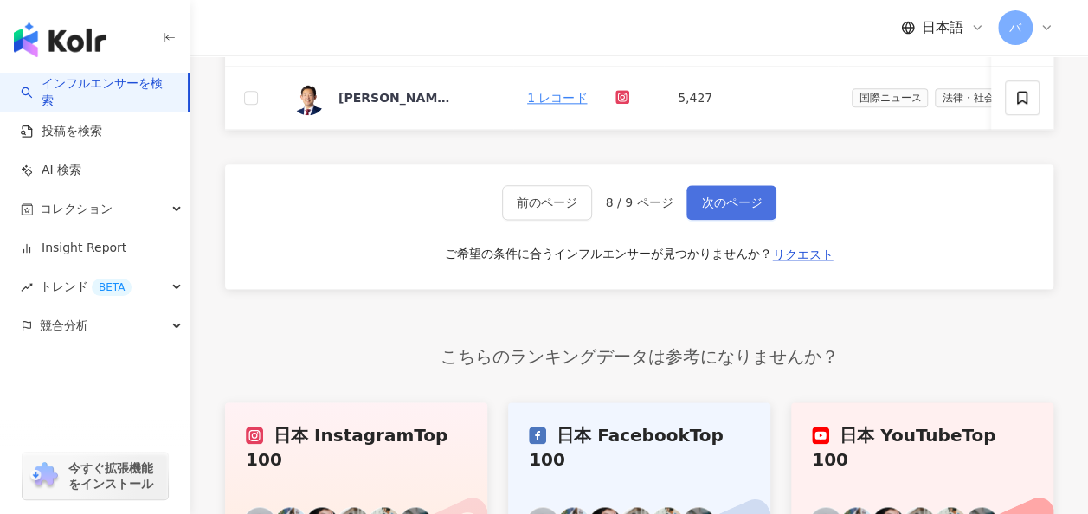
click at [720, 220] on button "次のページ" at bounding box center [732, 202] width 90 height 35
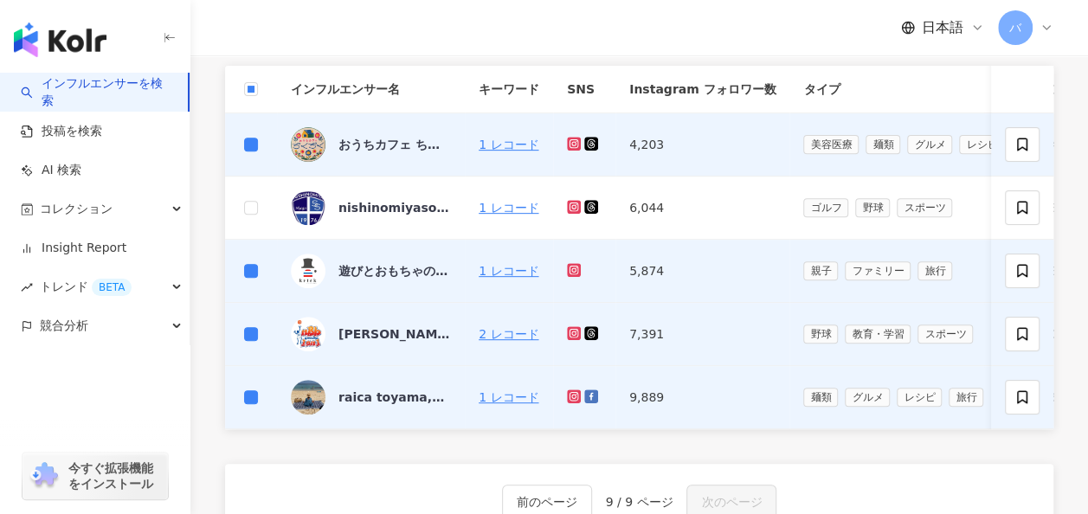
scroll to position [63, 0]
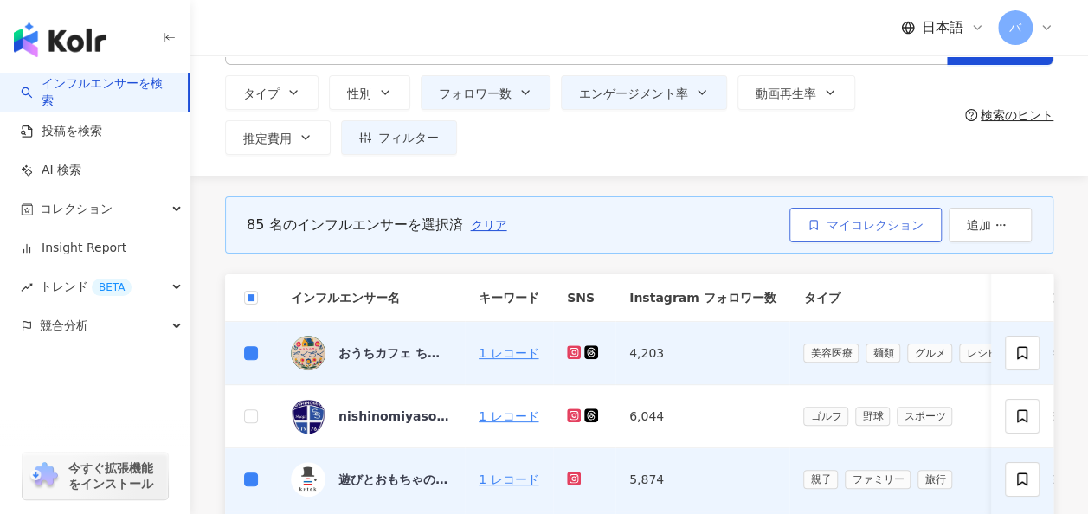
click at [848, 229] on span "マイコレクション" at bounding box center [875, 225] width 97 height 14
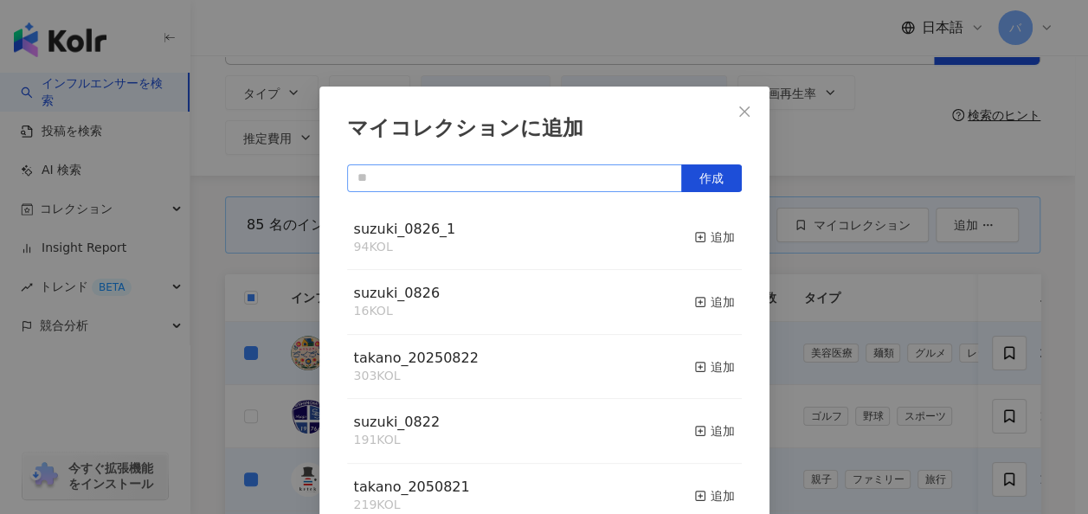
scroll to position [23, 0]
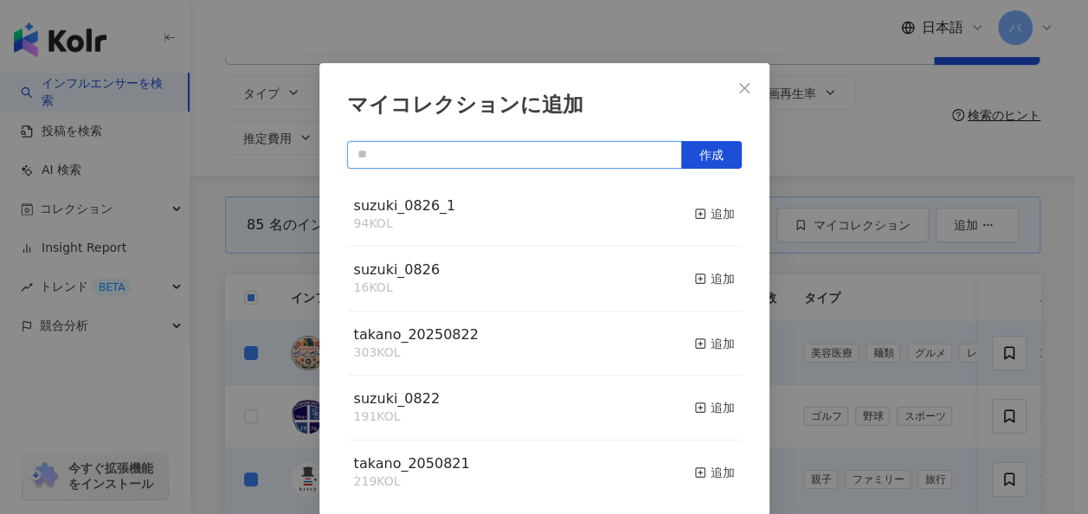
click at [485, 154] on input "text" at bounding box center [514, 155] width 335 height 28
type input "*"
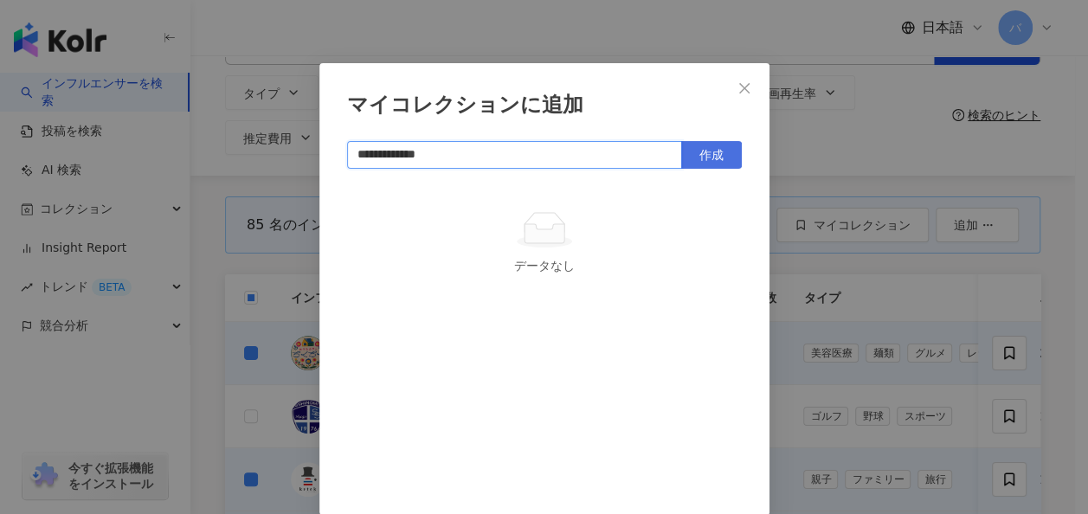
click at [720, 152] on button "作成" at bounding box center [711, 155] width 61 height 28
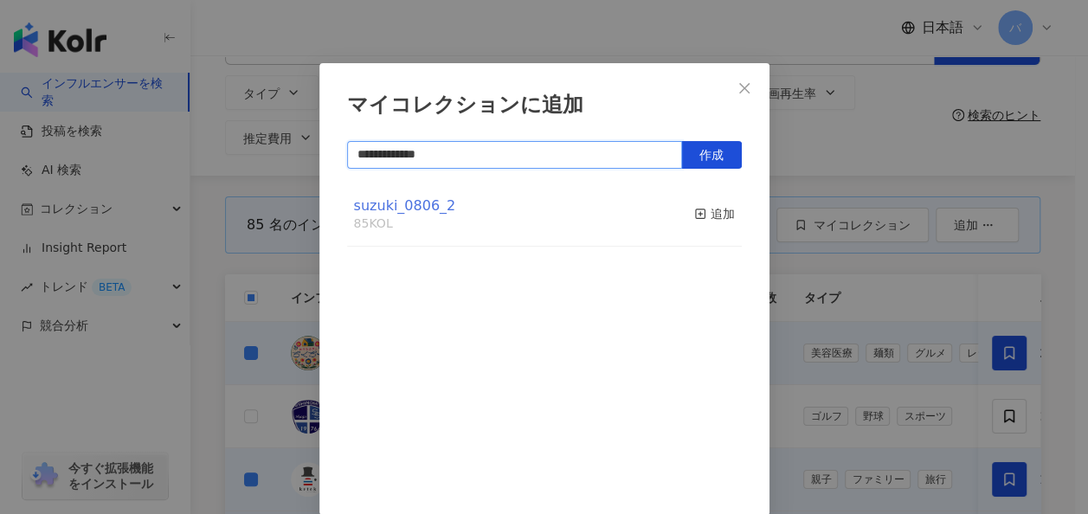
type input "**********"
click at [414, 208] on span "suzuki_0806_2" at bounding box center [405, 205] width 102 height 16
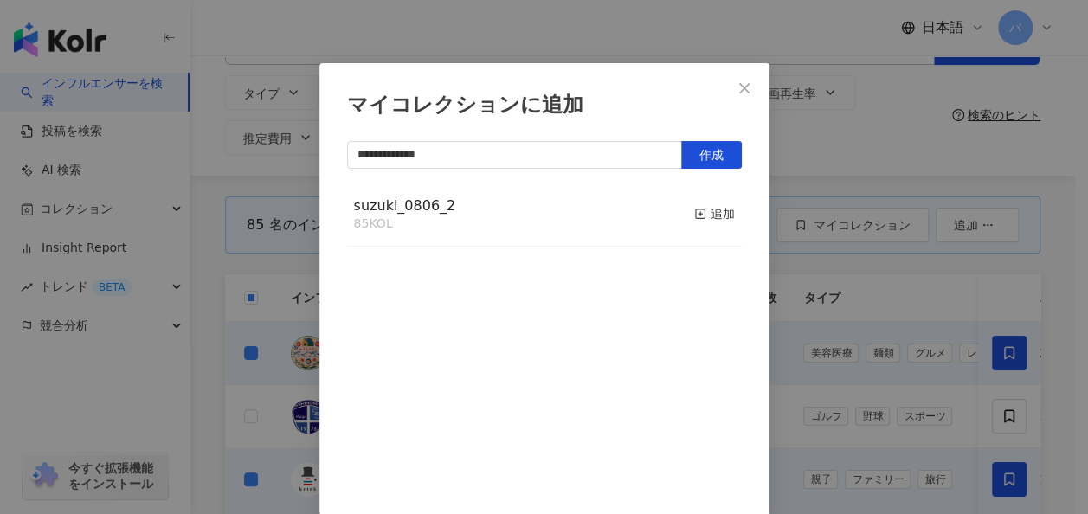
click at [286, 194] on div "**********" at bounding box center [544, 257] width 1088 height 514
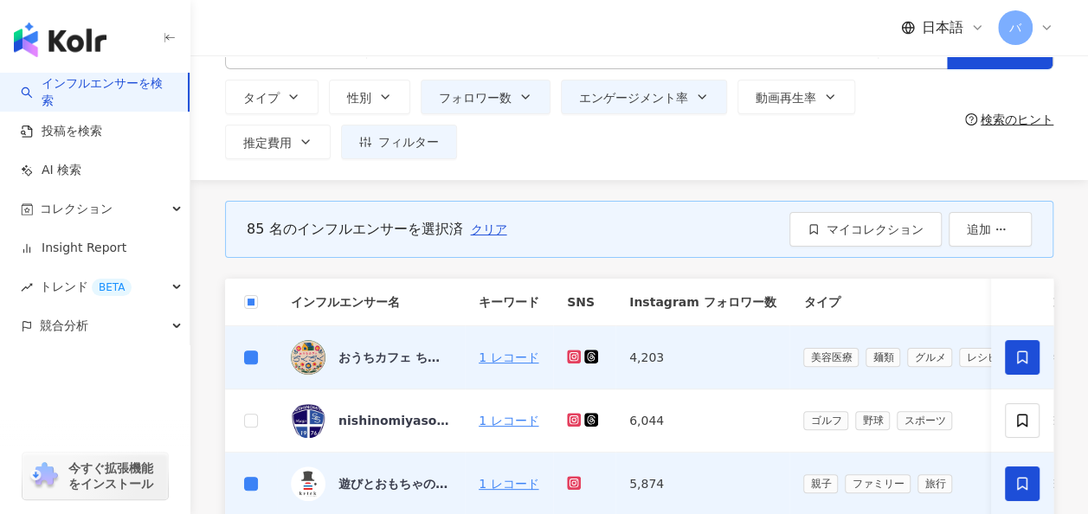
scroll to position [0, 0]
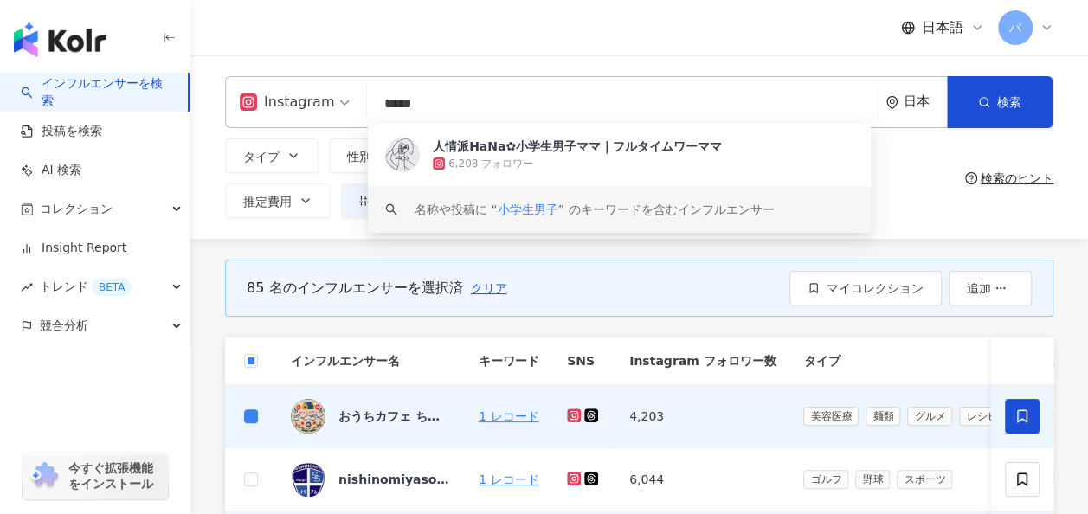
drag, startPoint x: 470, startPoint y: 101, endPoint x: 323, endPoint y: 100, distance: 147.2
click at [323, 100] on div "Instagram ***** 日本 検索 60f71241-4ece-4bff-a5c2-b00a04897a64 keyword 人情派HaNa✿小学生男…" at bounding box center [639, 102] width 829 height 52
paste input "**"
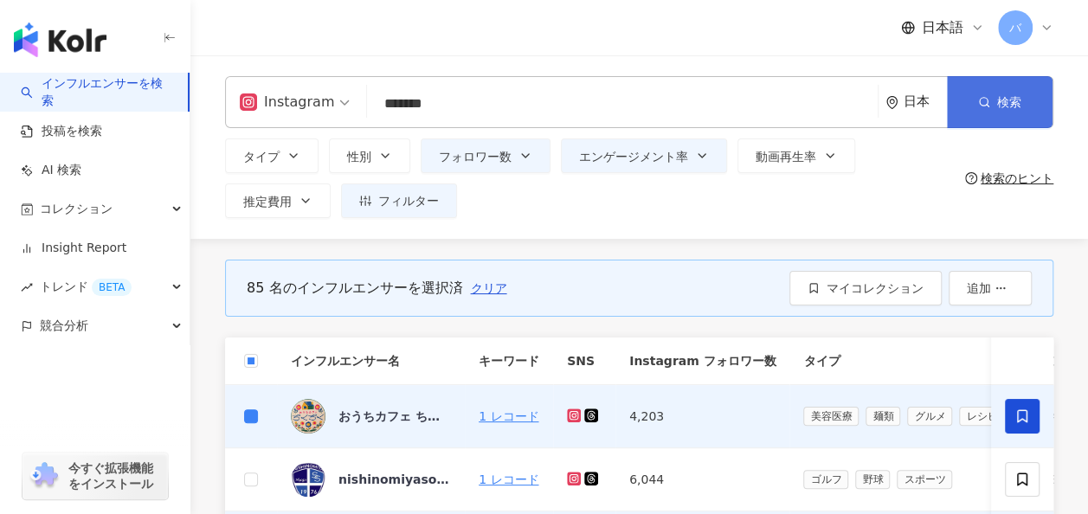
type input "*******"
click at [997, 102] on span "検索" at bounding box center [1009, 102] width 24 height 14
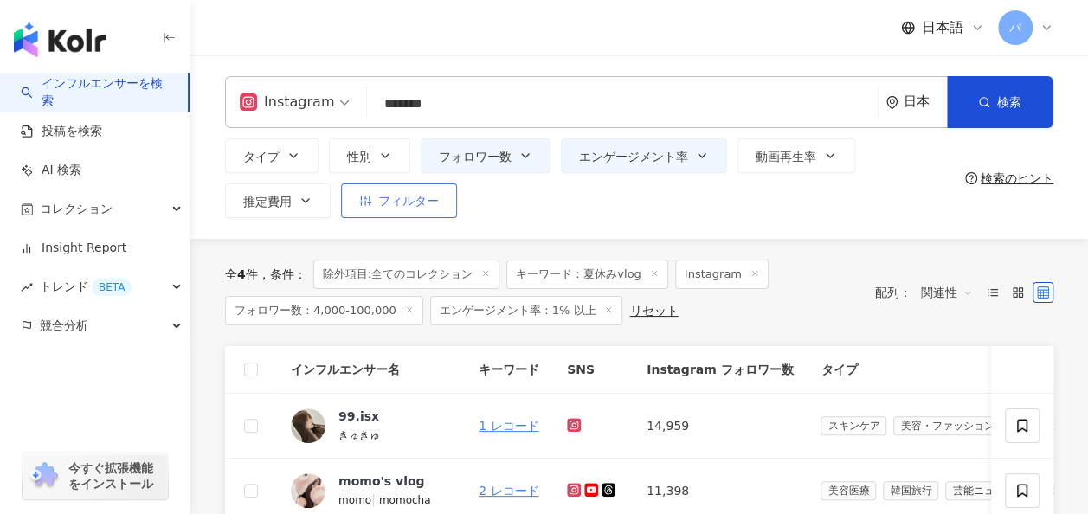
click at [423, 212] on button "フィルター" at bounding box center [399, 201] width 116 height 35
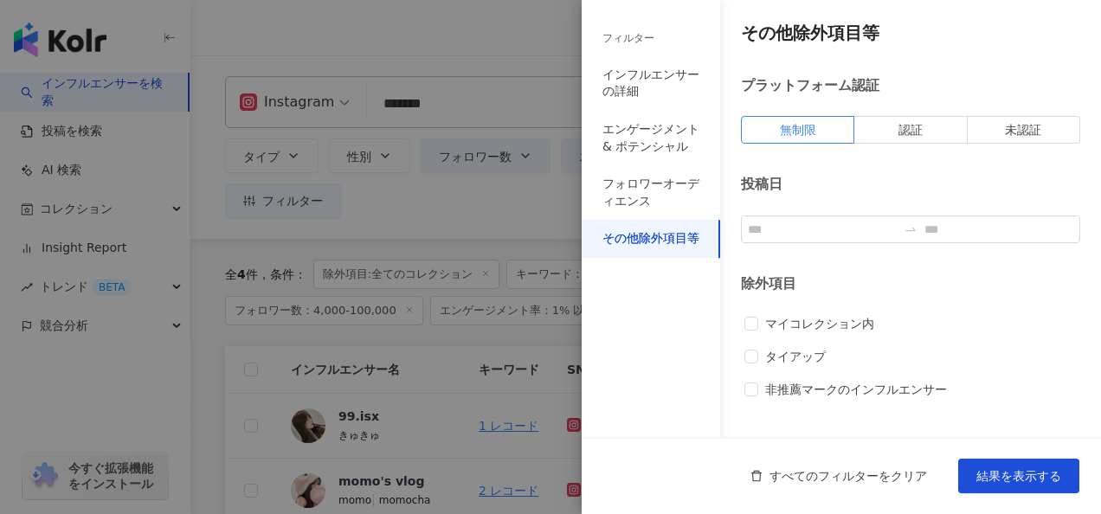
click at [516, 205] on div at bounding box center [550, 257] width 1101 height 514
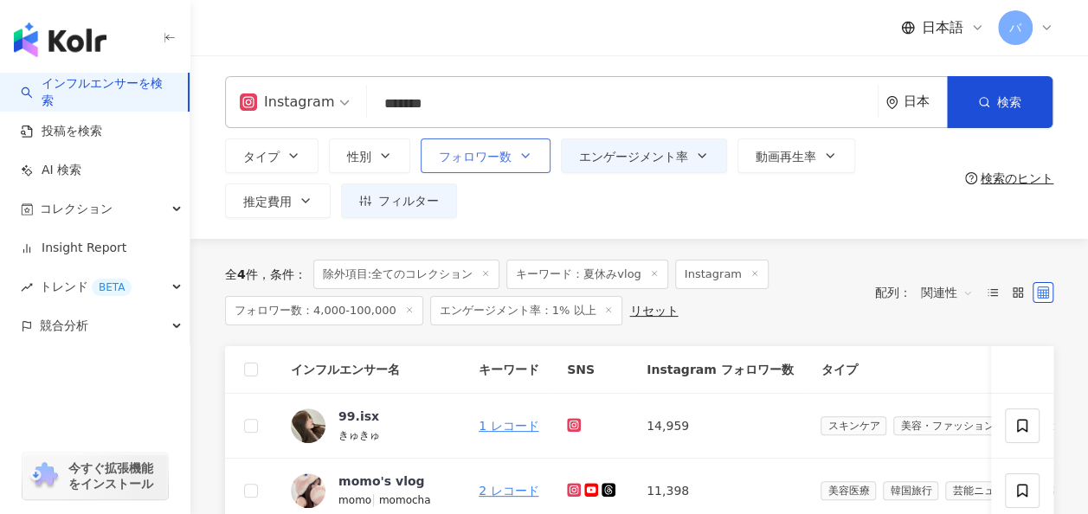
click at [521, 159] on icon "button" at bounding box center [526, 156] width 14 height 14
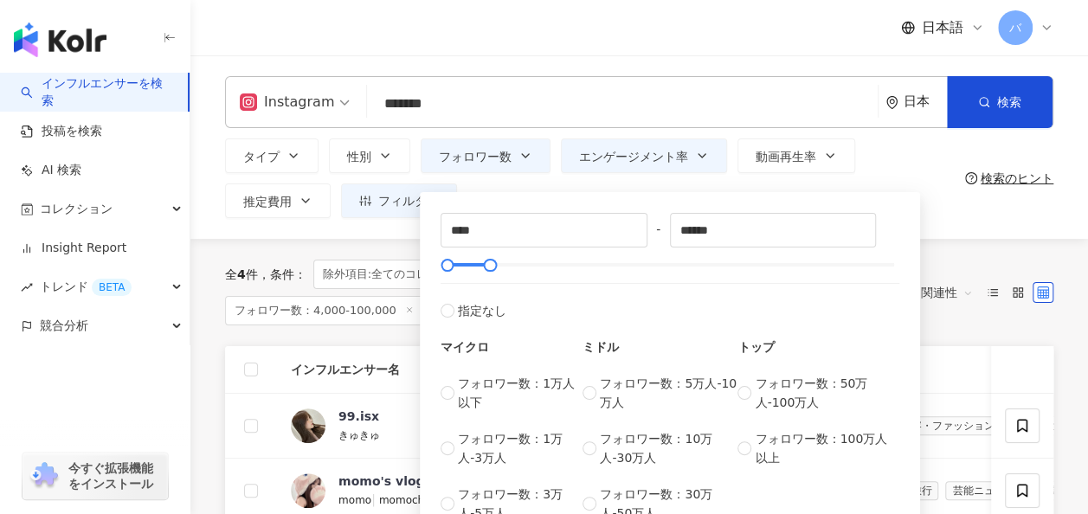
click at [532, 185] on div "**** - ****** 指定なし マイクロ フォロワー数：1万人以下 フォロワー数：1万人-3万人 フォロワー数：3万人-5万人 ミドル フォロワー数：5…" at bounding box center [670, 364] width 500 height 360
click at [616, 165] on button "エンゲージメント率" at bounding box center [644, 156] width 166 height 35
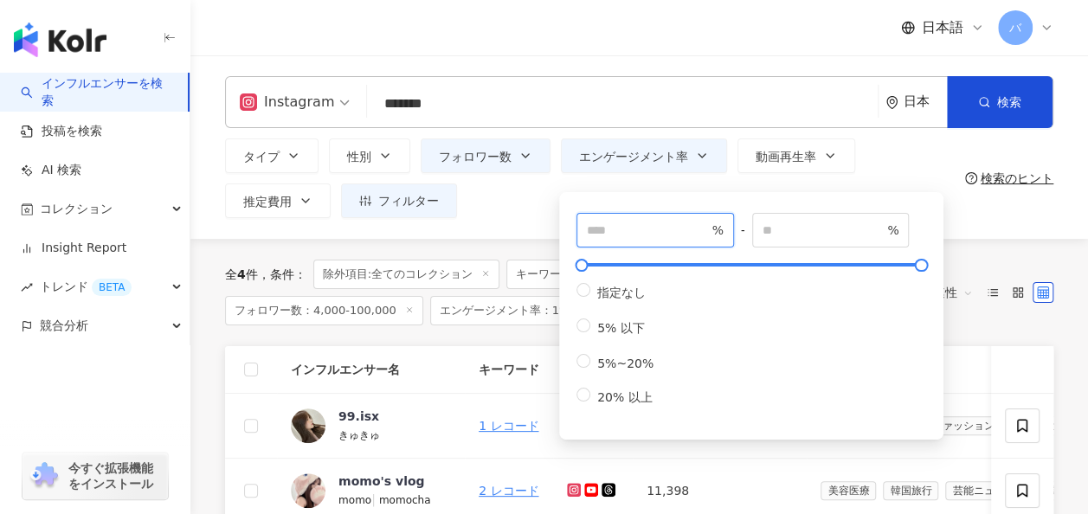
click at [611, 237] on input "*" at bounding box center [647, 230] width 121 height 19
type input "***"
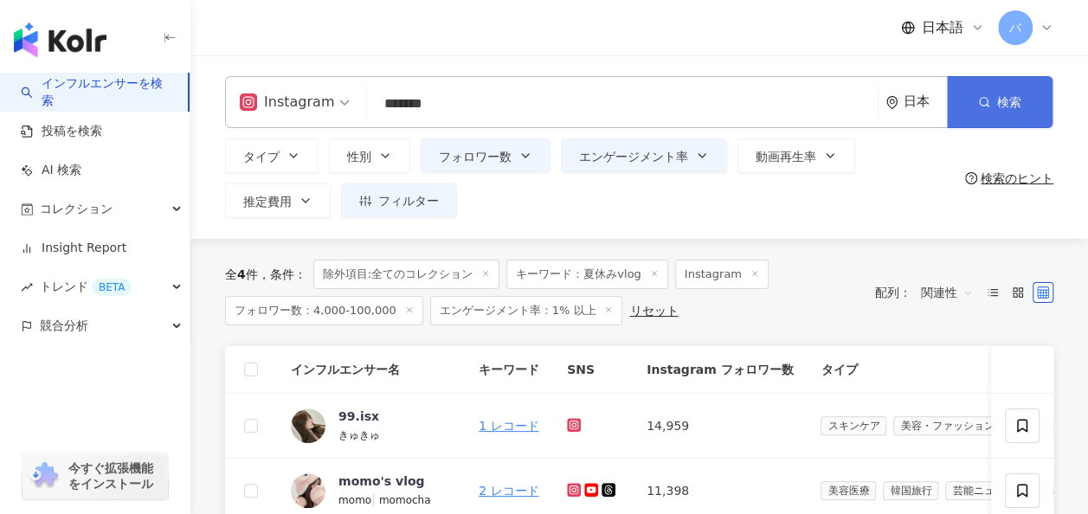
click at [997, 100] on button "検索" at bounding box center [1000, 102] width 106 height 52
drag, startPoint x: 371, startPoint y: 100, endPoint x: 294, endPoint y: 99, distance: 76.2
click at [294, 100] on div "Instagram ******* 日本 検索 keyword 名称や投稿に “ 夏休みvlog ” のキーワードを含むインフルエンサー" at bounding box center [639, 102] width 829 height 52
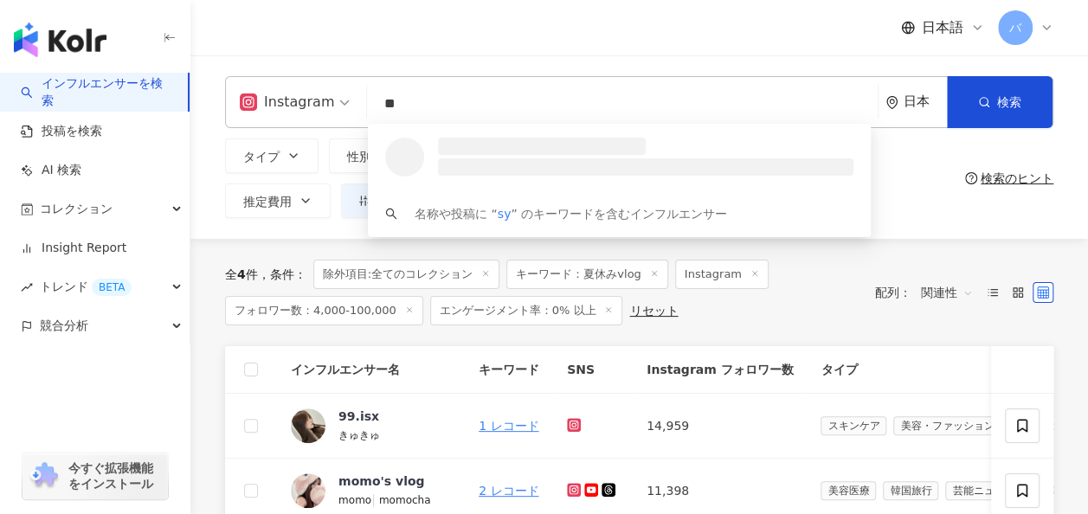
type input "*"
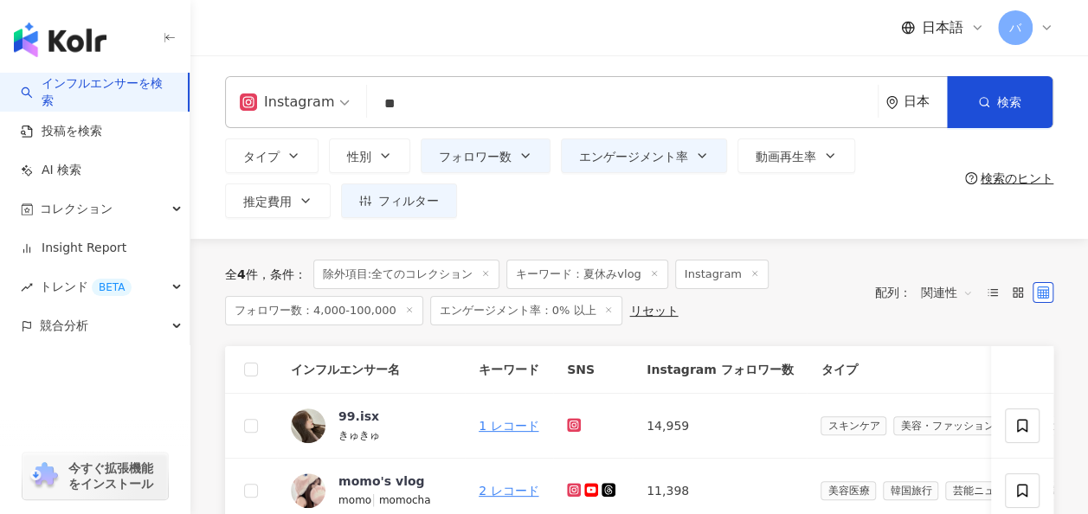
type input "*"
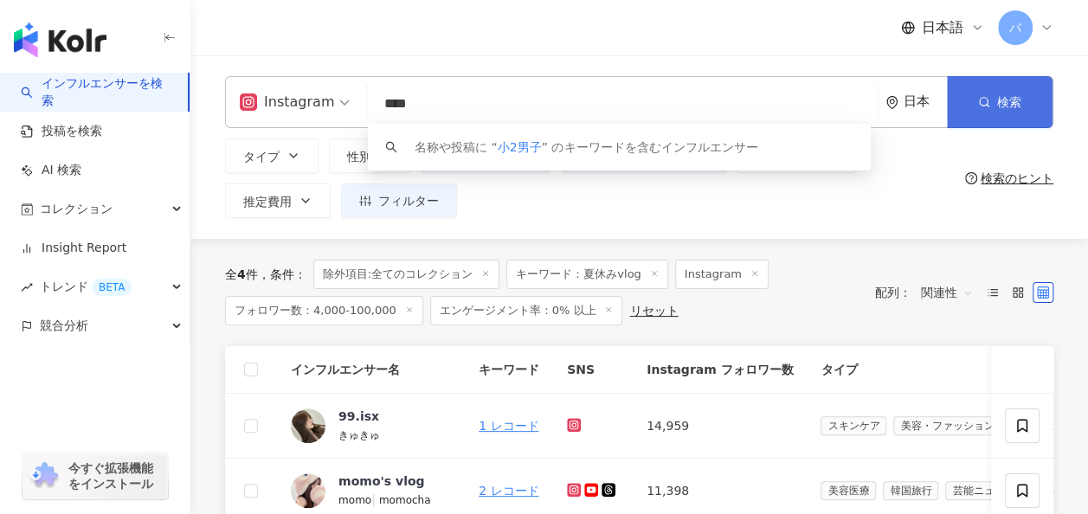
click at [989, 114] on button "検索" at bounding box center [1000, 102] width 106 height 52
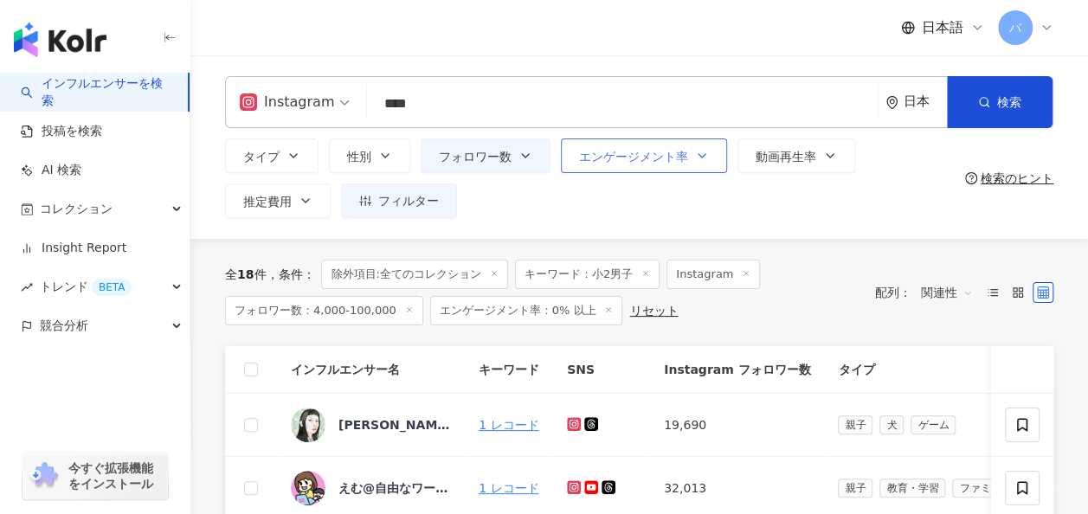
click at [652, 151] on span "エンゲージメント率" at bounding box center [633, 157] width 109 height 14
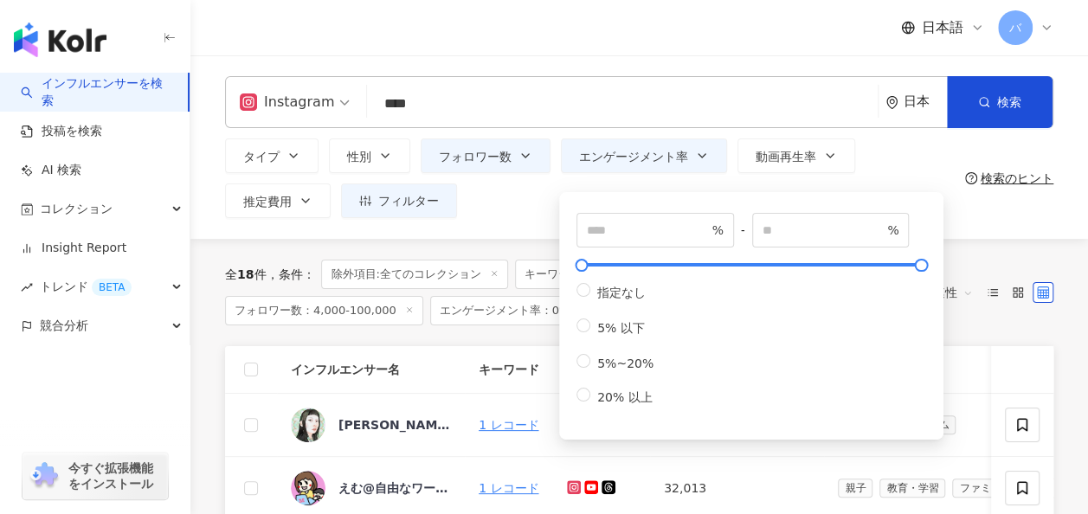
click at [516, 209] on div "タイプ 性別 フォロワー数 エンゲージメント率 動画再生率 推定費用 フィルター フィルター インフルエンサーの詳細 エンゲージメント & ポテンシャル フォ…" at bounding box center [591, 179] width 733 height 80
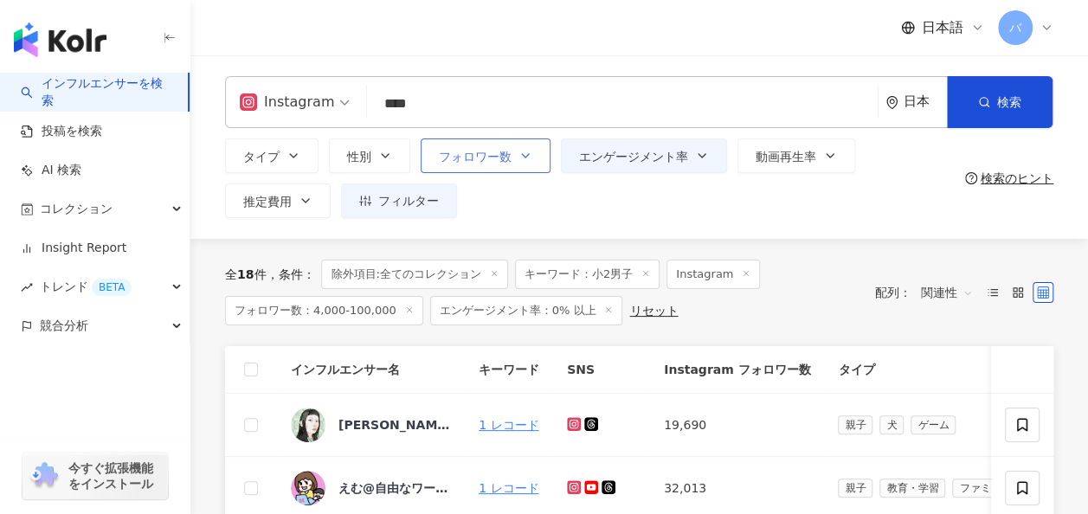
click at [515, 157] on button "フォロワー数" at bounding box center [486, 156] width 130 height 35
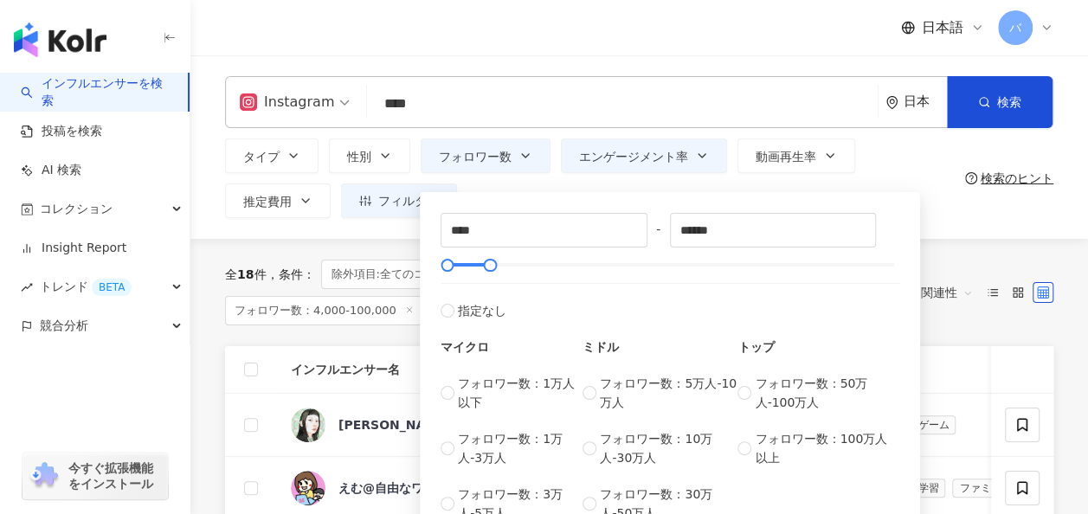
click at [530, 201] on div "**** - ****** 指定なし マイクロ フォロワー数：1万人以下 フォロワー数：1万人-3万人 フォロワー数：3万人-5万人 ミドル フォロワー数：5…" at bounding box center [670, 368] width 500 height 352
click at [508, 187] on div "**** - ****** 指定なし マイクロ フォロワー数：1万人以下 フォロワー数：1万人-3万人 フォロワー数：3万人-5万人 ミドル フォロワー数：5…" at bounding box center [670, 364] width 500 height 360
click at [369, 198] on icon "button" at bounding box center [365, 201] width 12 height 12
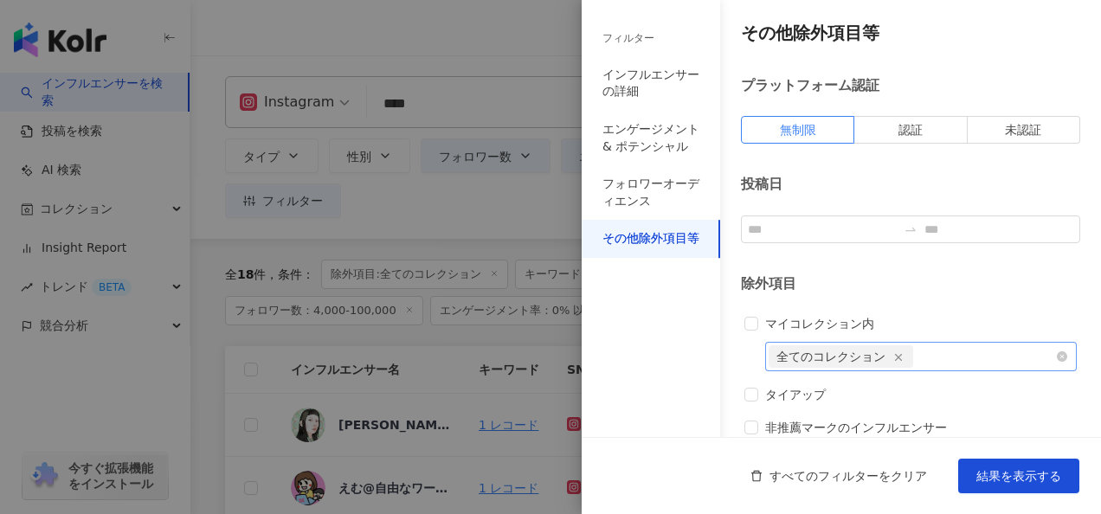
click at [897, 358] on line "button" at bounding box center [899, 358] width 6 height 6
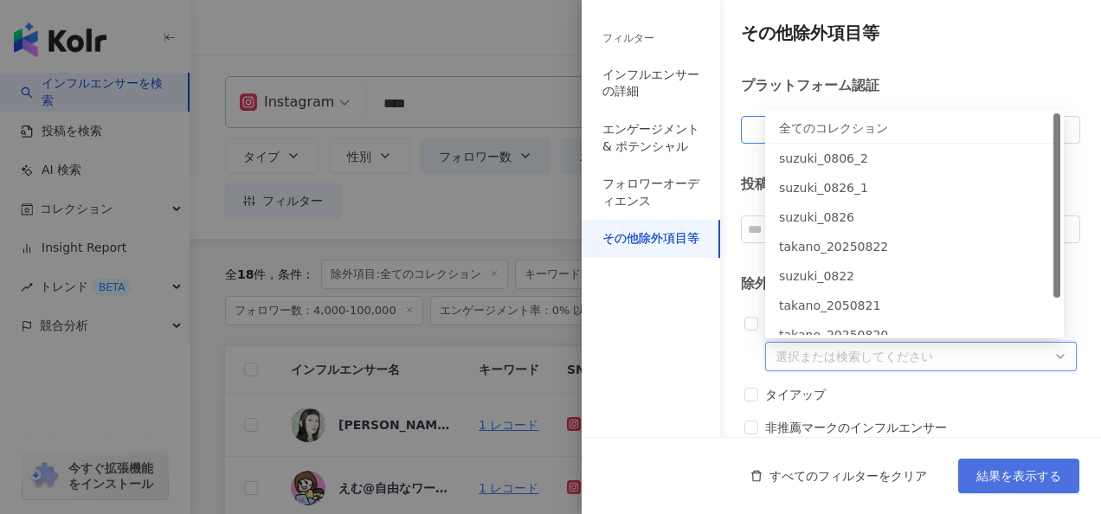
click at [991, 476] on span "結果を表示する" at bounding box center [1019, 476] width 85 height 14
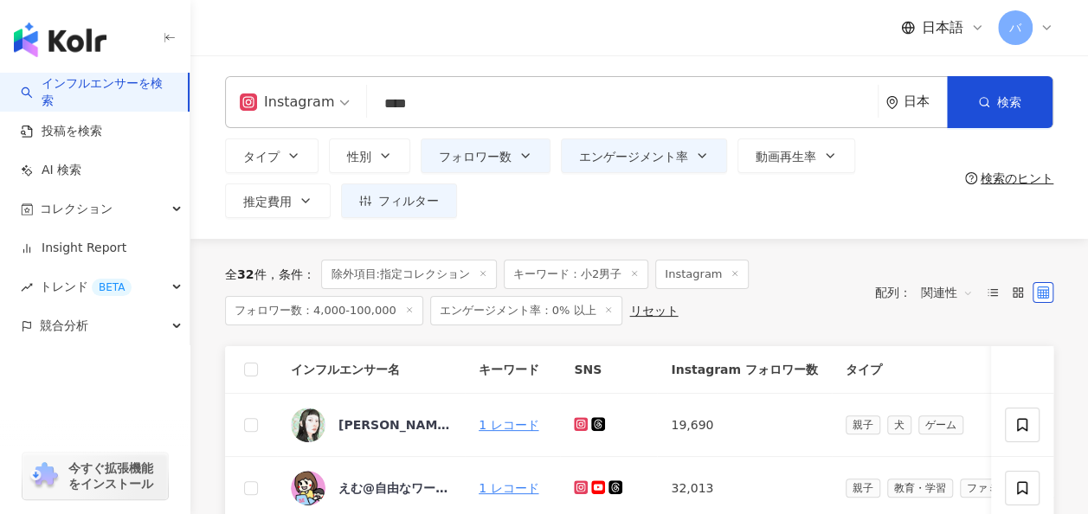
click at [400, 109] on input "****" at bounding box center [622, 103] width 497 height 33
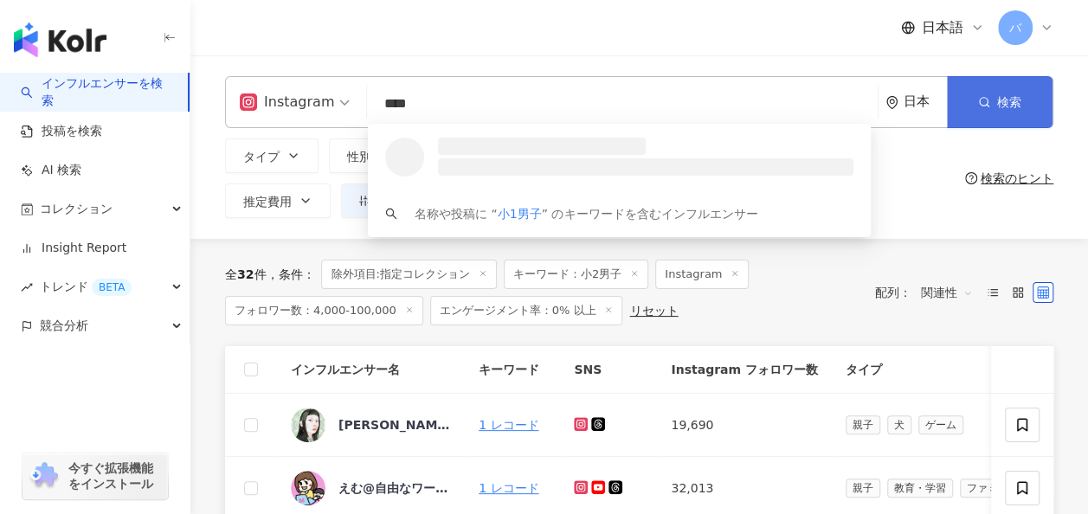
click at [970, 115] on button "検索" at bounding box center [1000, 102] width 106 height 52
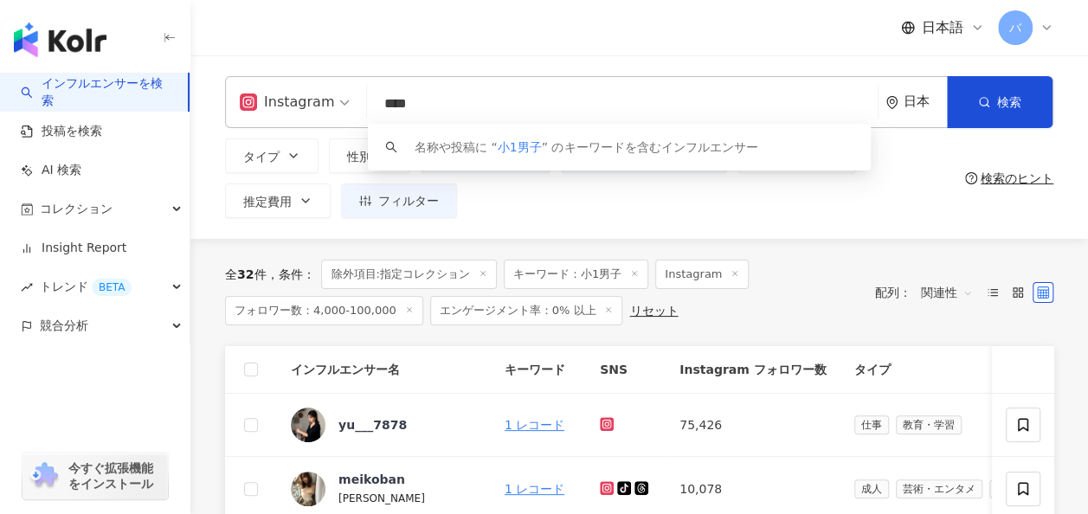
click at [429, 100] on input "****" at bounding box center [622, 103] width 497 height 33
click at [402, 104] on input "****" at bounding box center [622, 103] width 497 height 33
click at [1008, 102] on span "検索" at bounding box center [1009, 102] width 24 height 14
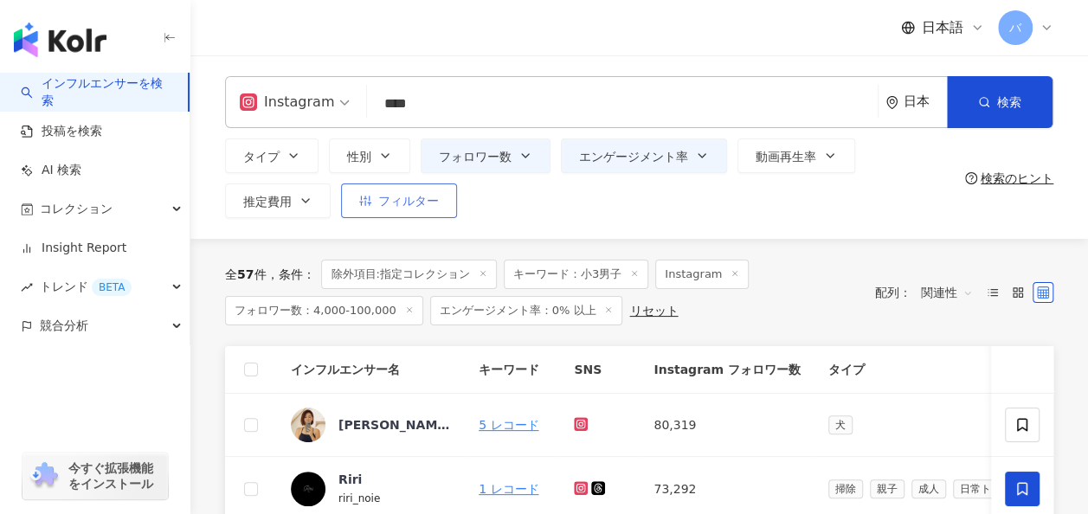
click at [434, 210] on button "フィルター" at bounding box center [399, 201] width 116 height 35
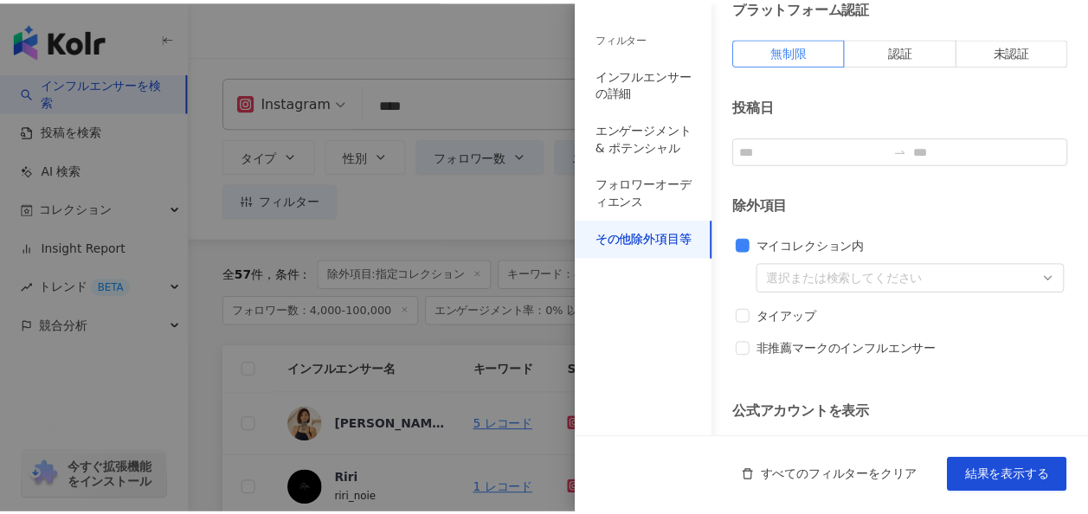
scroll to position [159, 0]
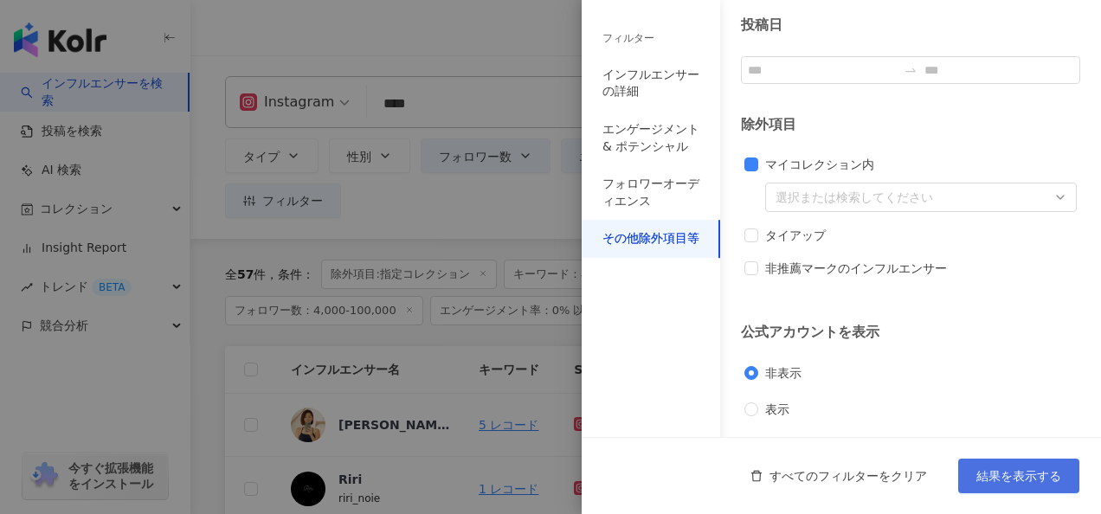
click at [1023, 475] on span "結果を表示する" at bounding box center [1019, 476] width 85 height 14
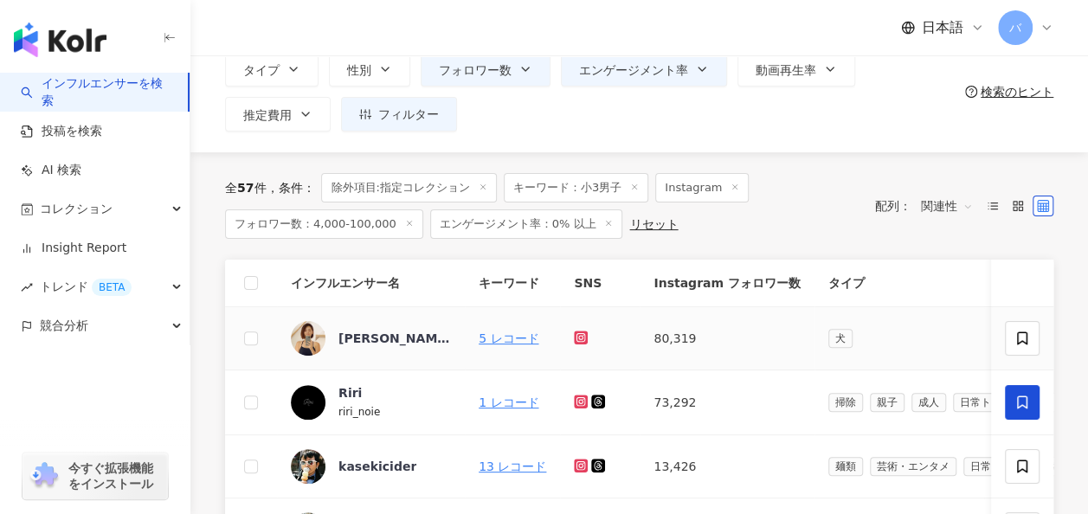
scroll to position [0, 0]
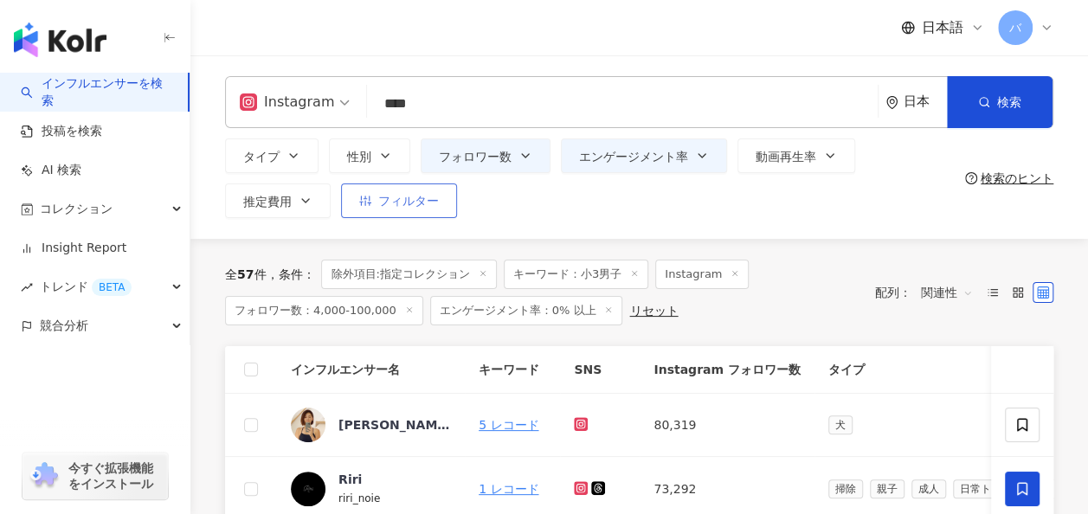
click at [384, 196] on span "フィルター" at bounding box center [408, 201] width 61 height 14
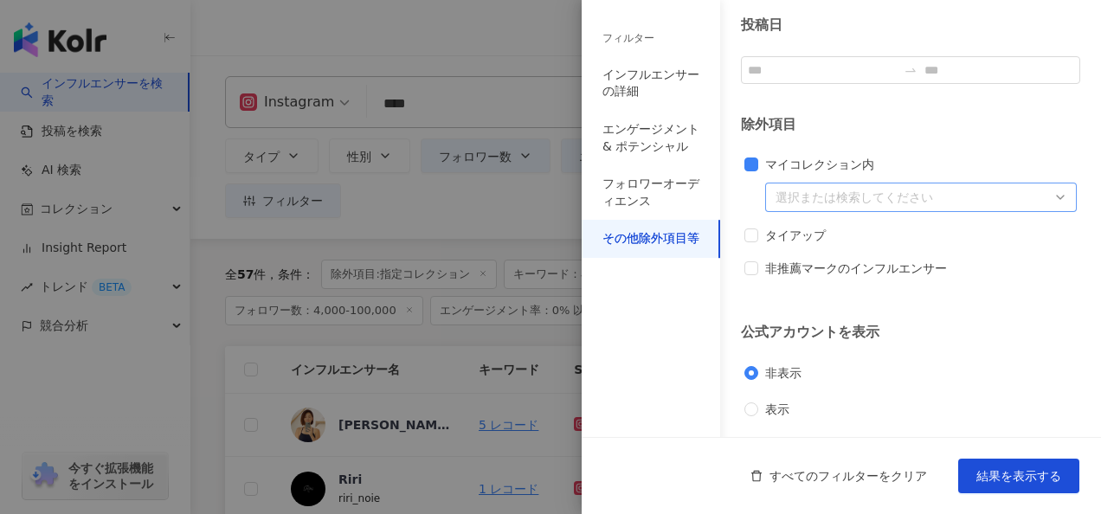
click at [798, 196] on div at bounding box center [912, 197] width 287 height 13
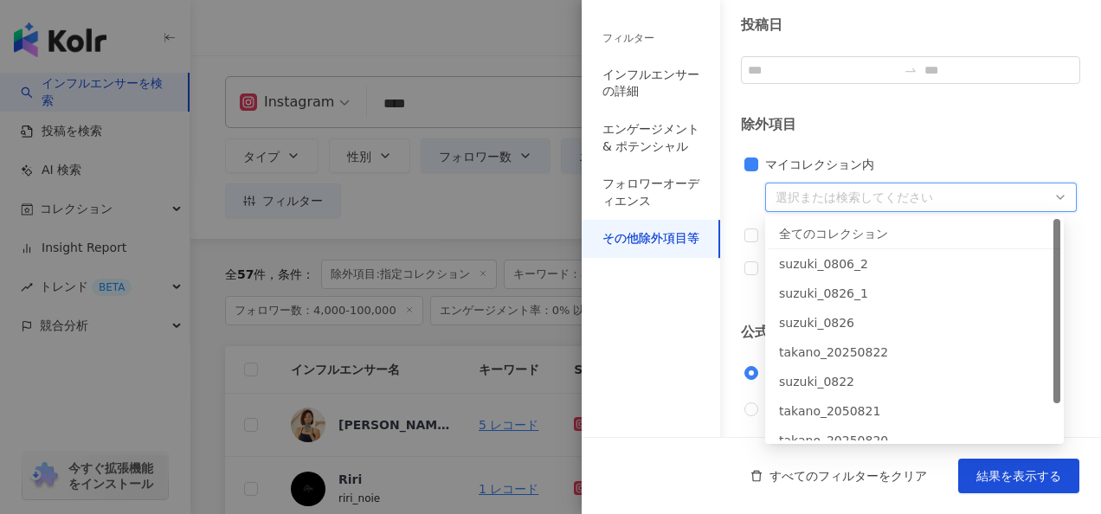
click at [802, 226] on div "全てのコレクション" at bounding box center [914, 233] width 271 height 19
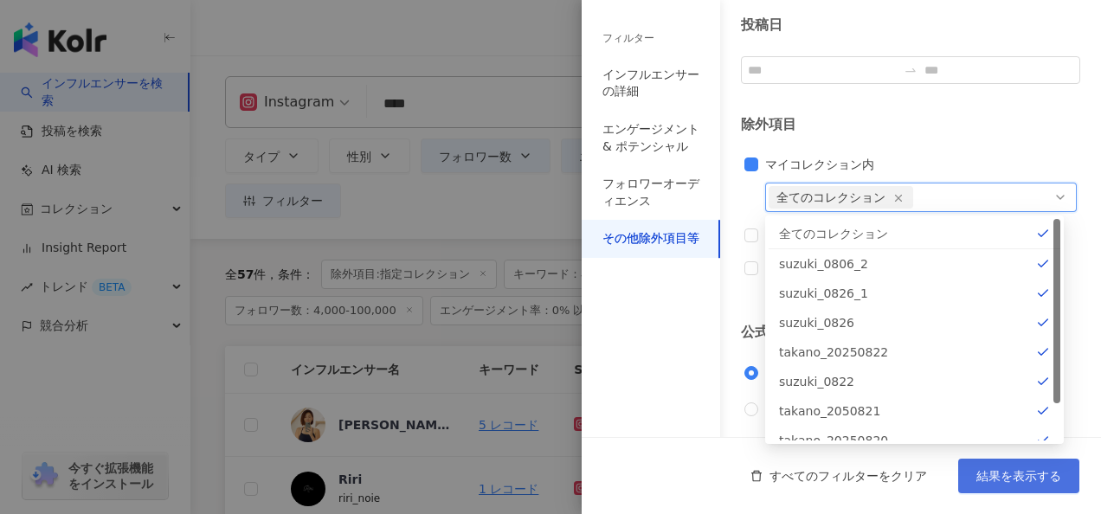
click at [1012, 481] on span "結果を表示する" at bounding box center [1019, 476] width 85 height 14
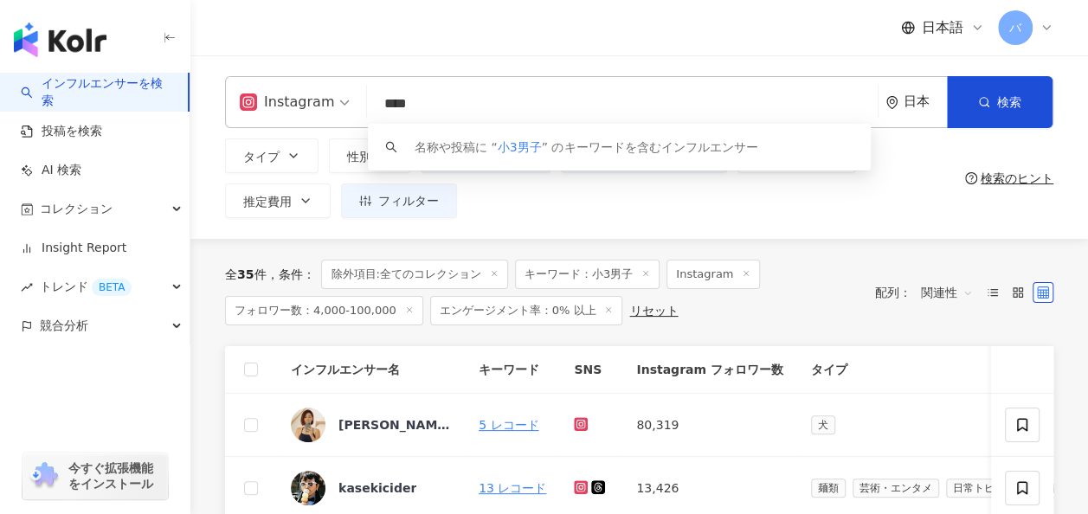
drag, startPoint x: 440, startPoint y: 106, endPoint x: 361, endPoint y: 110, distance: 78.9
click at [361, 110] on div "Instagram **** 日本 検索 keyword 名称や投稿に “ 小3男子 ” のキーワードを含むインフルエンサー" at bounding box center [639, 102] width 829 height 52
type input "*"
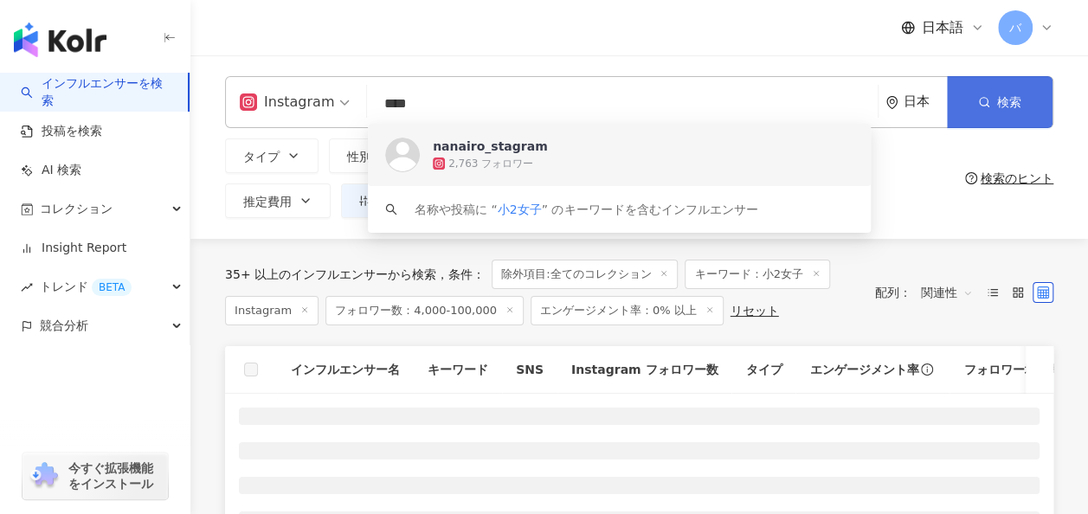
click at [995, 104] on button "検索" at bounding box center [1000, 102] width 106 height 52
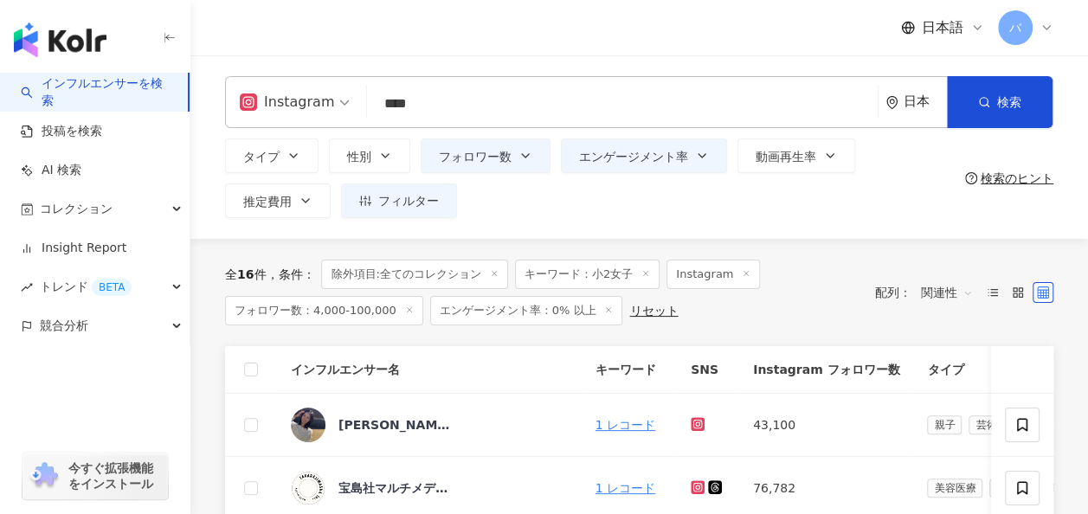
click at [520, 113] on input "****" at bounding box center [622, 103] width 497 height 33
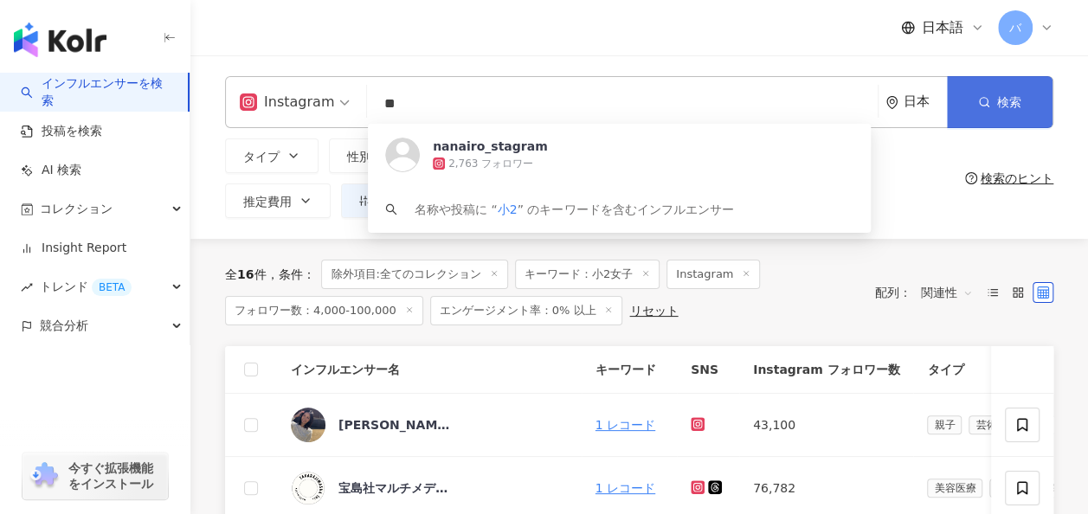
type input "**"
click at [979, 100] on icon "button" at bounding box center [984, 102] width 12 height 12
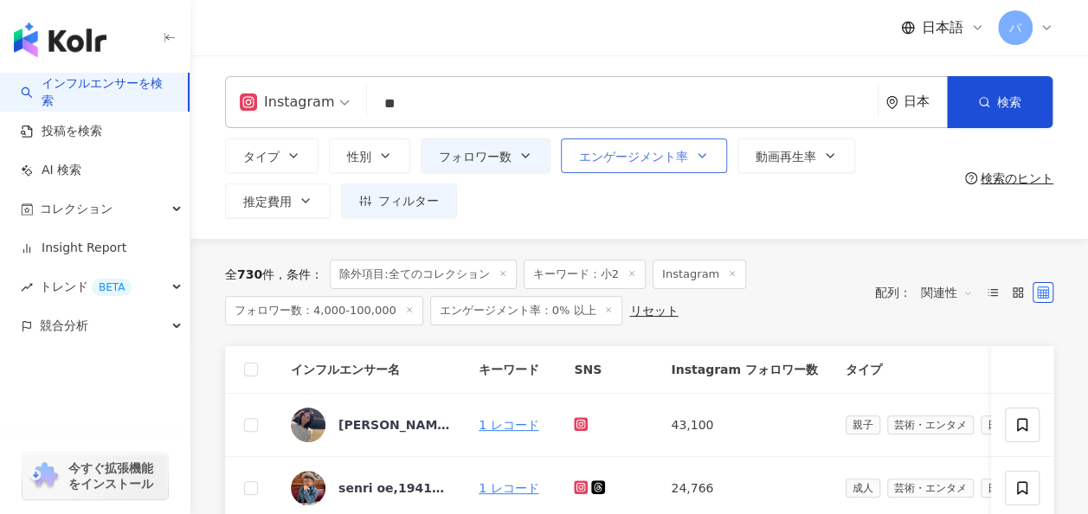
click at [625, 157] on span "エンゲージメント率" at bounding box center [633, 157] width 109 height 14
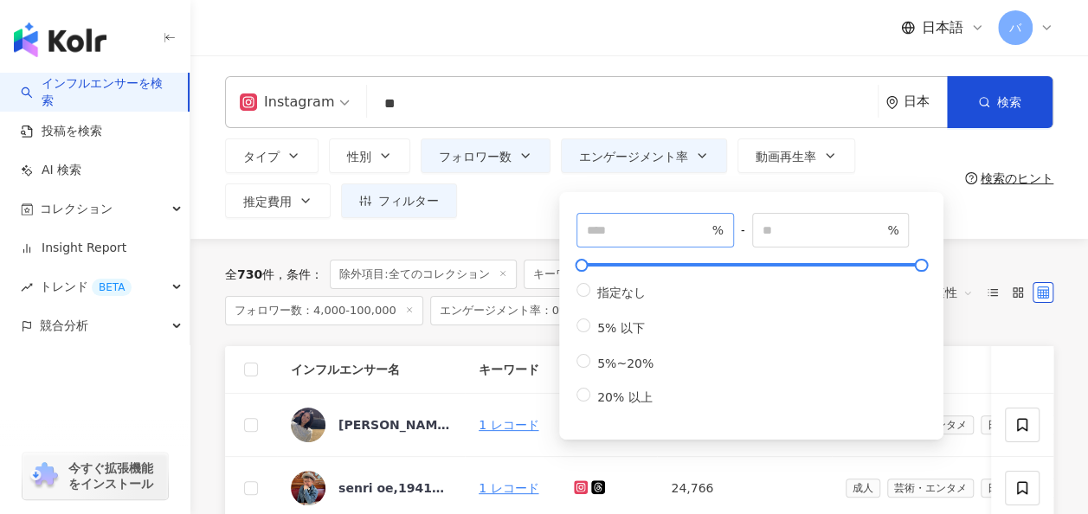
click at [628, 215] on span "*** %" at bounding box center [656, 230] width 158 height 35
drag, startPoint x: 627, startPoint y: 225, endPoint x: 536, endPoint y: 227, distance: 90.9
click at [536, 227] on div "Instagram ** 日本 検索 loading 名称や投稿に “ 小2 ” のキーワードを含むインフルエンサー タイプ 性別 フォロワー数 エンゲージメ…" at bounding box center [639, 147] width 898 height 184
type input "*"
click at [517, 237] on div "Instagram ** 日本 検索 loading 名称や投稿に “ 小2 ” のキーワードを含むインフルエンサー タイプ 性別 フォロワー数 エンゲージメ…" at bounding box center [639, 147] width 898 height 184
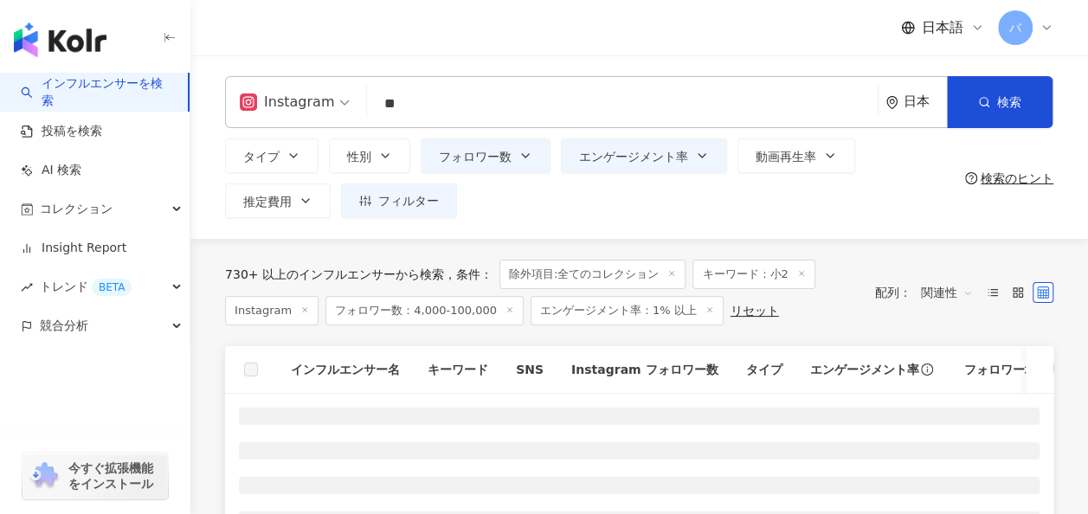
click at [513, 177] on div "タイプ 性別 フォロワー数 エンゲージメント率 動画再生率 推定費用 フィルター フィルター インフルエンサーの詳細 エンゲージメント & ポテンシャル フォ…" at bounding box center [591, 179] width 733 height 80
click at [516, 170] on button "フォロワー数" at bounding box center [486, 156] width 130 height 35
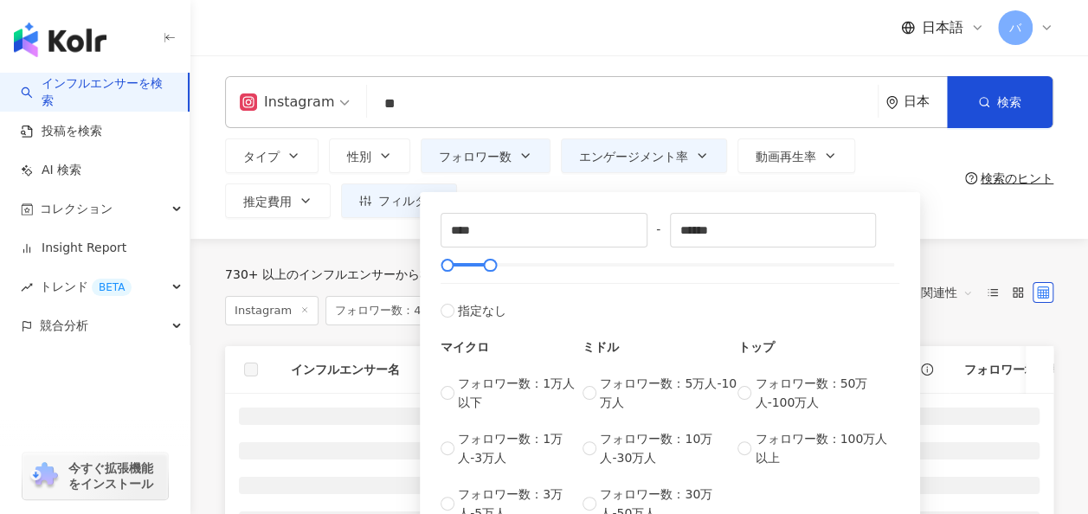
click at [524, 191] on div "**** - ****** 指定なし マイクロ フォロワー数：1万人以下 フォロワー数：1万人-3万人 フォロワー数：3万人-5万人 ミドル フォロワー数：5…" at bounding box center [670, 364] width 500 height 360
click at [653, 187] on div "**** - ****** 指定なし マイクロ フォロワー数：1万人以下 フォロワー数：1万人-3万人 フォロワー数：3万人-5万人 ミドル フォロワー数：5…" at bounding box center [670, 364] width 500 height 360
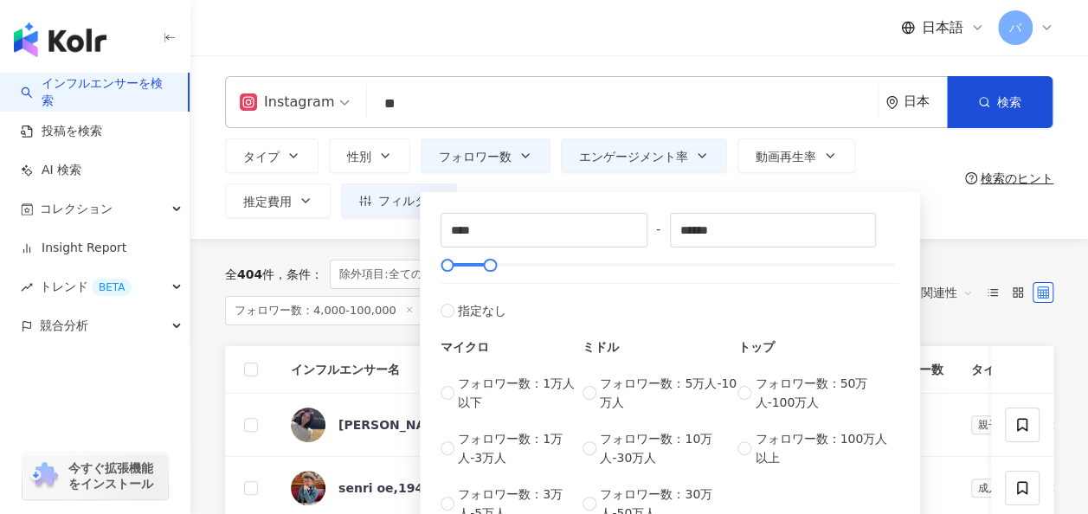
click at [947, 187] on div "タイプ 性別 フォロワー数 エンゲージメント率 動画再生率 推定費用 フィルター フィルター インフルエンサーの詳細 エンゲージメント & ポテンシャル フォ…" at bounding box center [591, 179] width 733 height 80
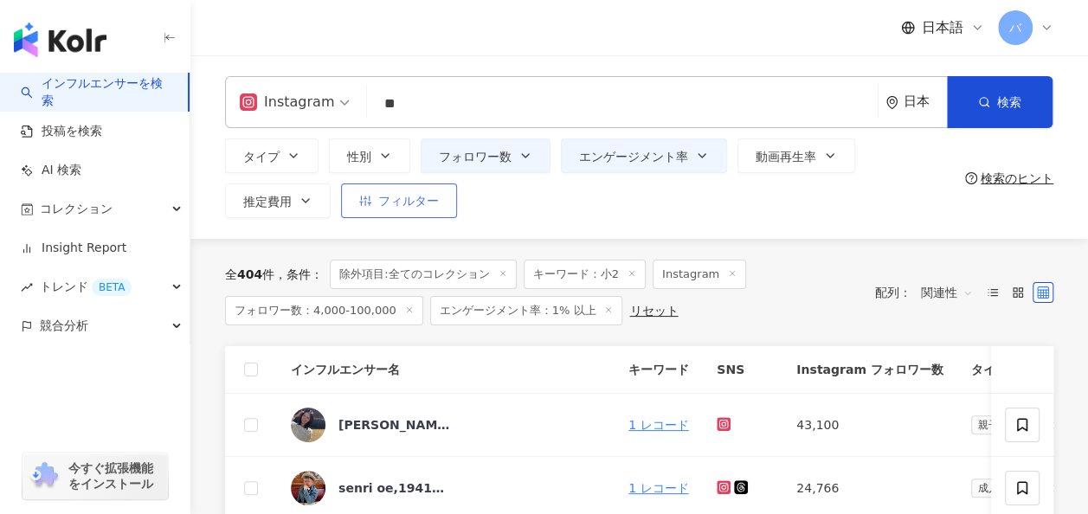
click at [393, 194] on span "フィルター" at bounding box center [408, 201] width 61 height 14
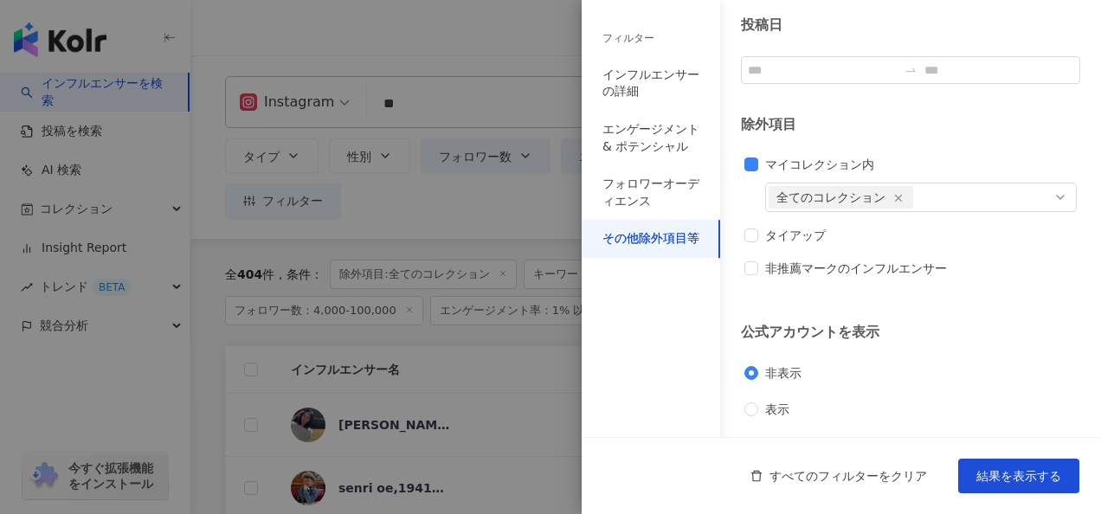
click at [521, 215] on div at bounding box center [550, 257] width 1101 height 514
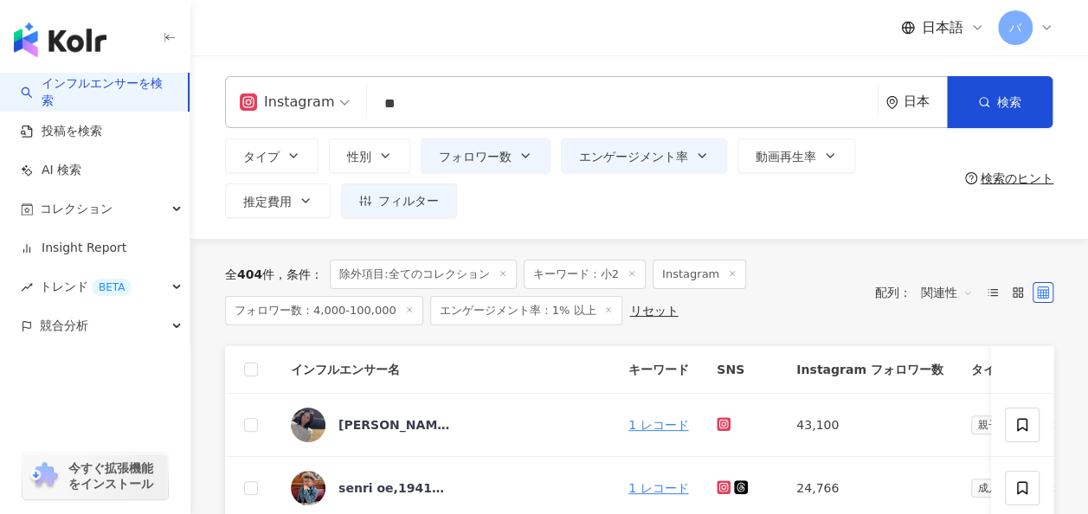
drag, startPoint x: 345, startPoint y: 100, endPoint x: 300, endPoint y: 100, distance: 45.9
click at [300, 100] on div "Instagram ** 日本 検索 360a404a-db32-4493-80ff-c8b7246430eb たらこ｜小1👧🏻と車なしで行く🚃東京お出かけ …" at bounding box center [639, 102] width 829 height 52
type input "*"
type input "******"
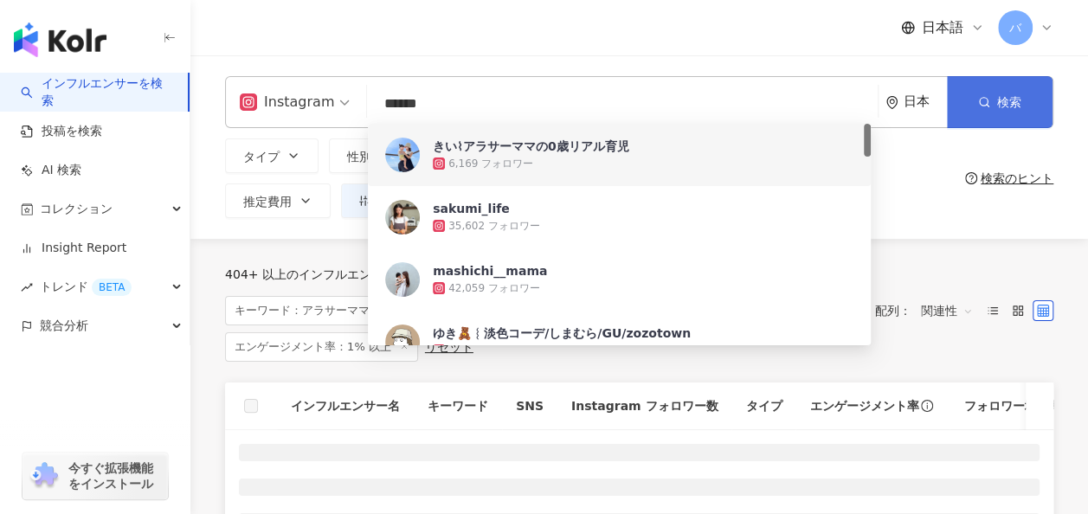
click at [982, 81] on button "検索" at bounding box center [1000, 102] width 106 height 52
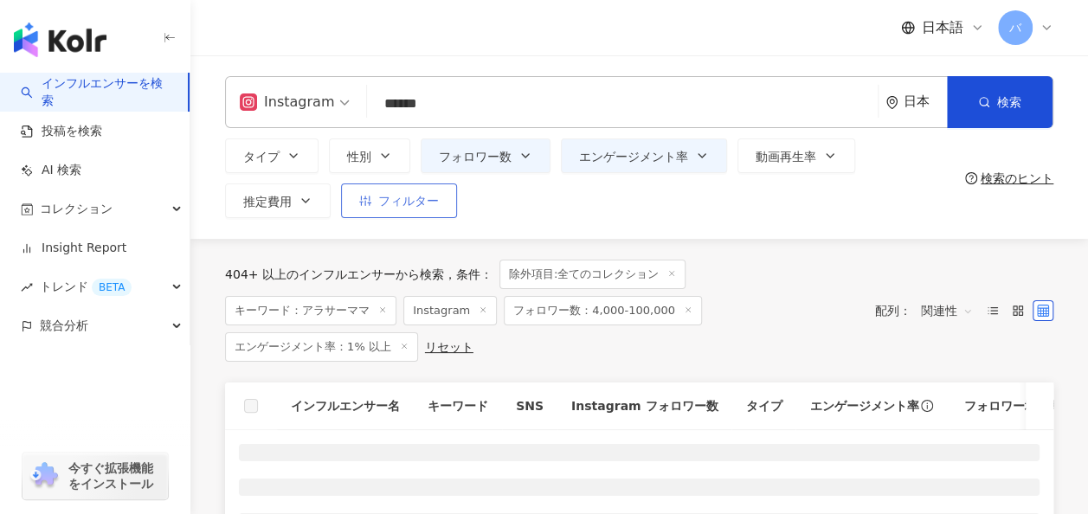
click at [429, 213] on button "フィルター" at bounding box center [399, 201] width 116 height 35
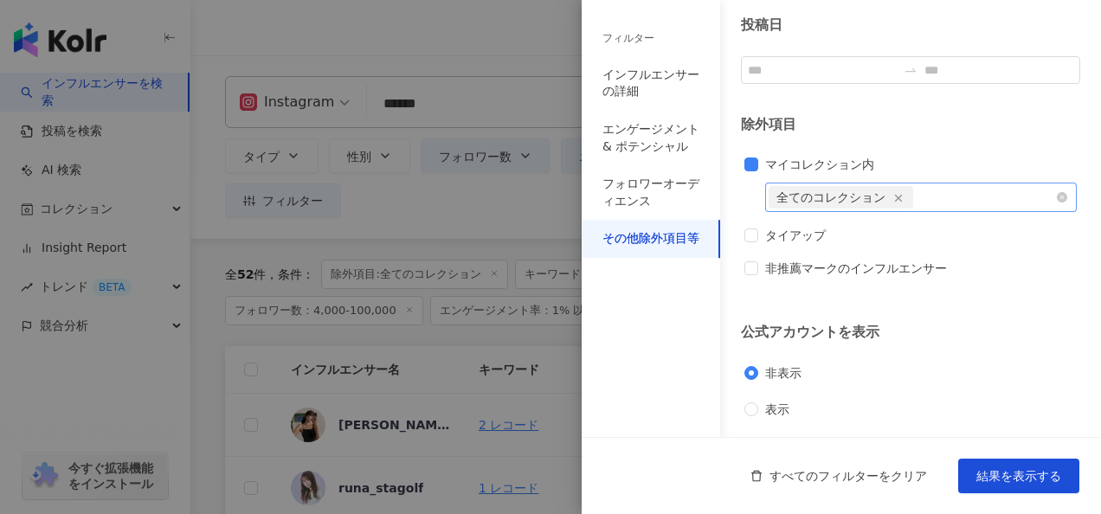
click at [900, 197] on icon "button" at bounding box center [899, 198] width 12 height 12
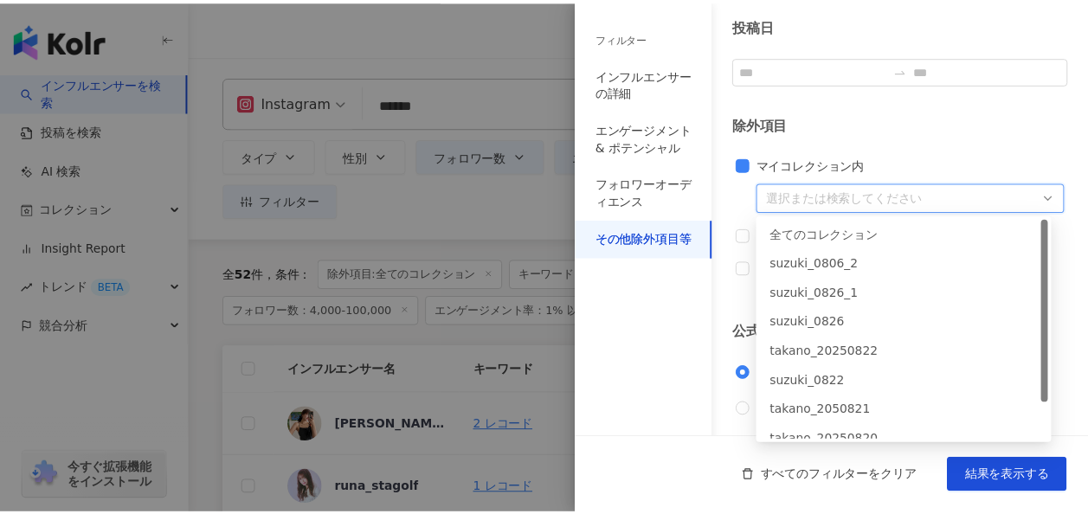
scroll to position [121, 0]
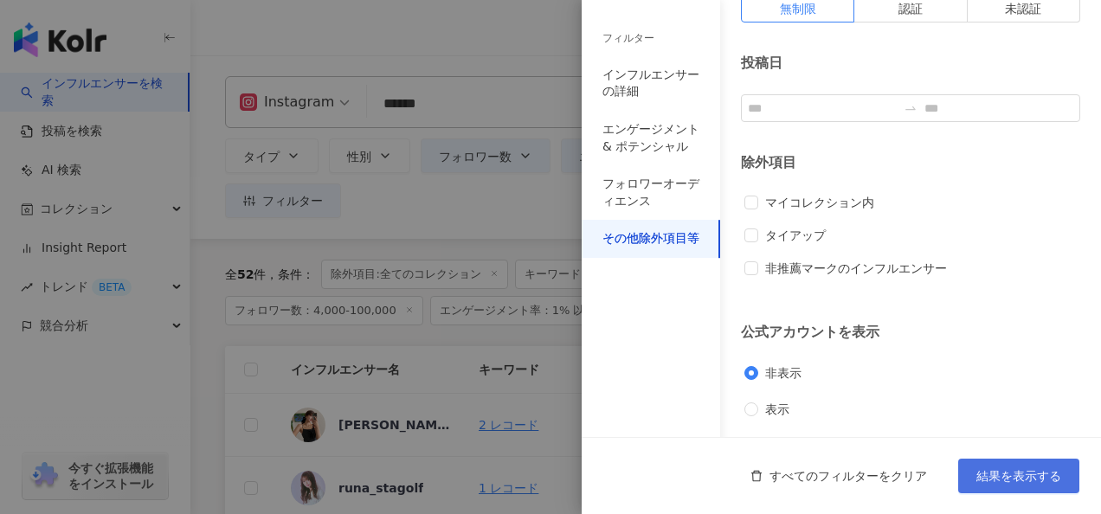
click at [985, 466] on button "結果を表示する" at bounding box center [1019, 476] width 121 height 35
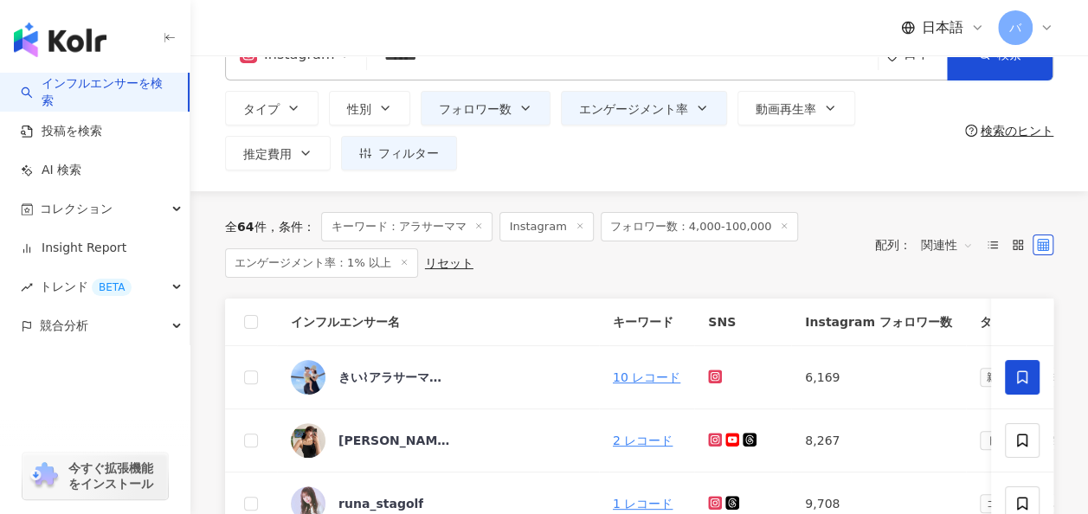
scroll to position [87, 0]
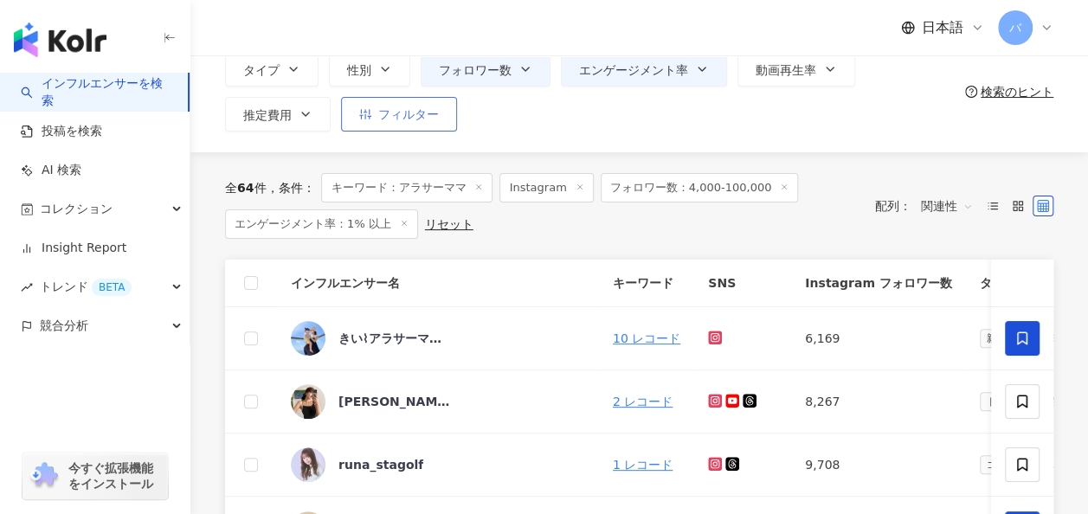
click at [434, 119] on span "フィルター" at bounding box center [408, 114] width 61 height 14
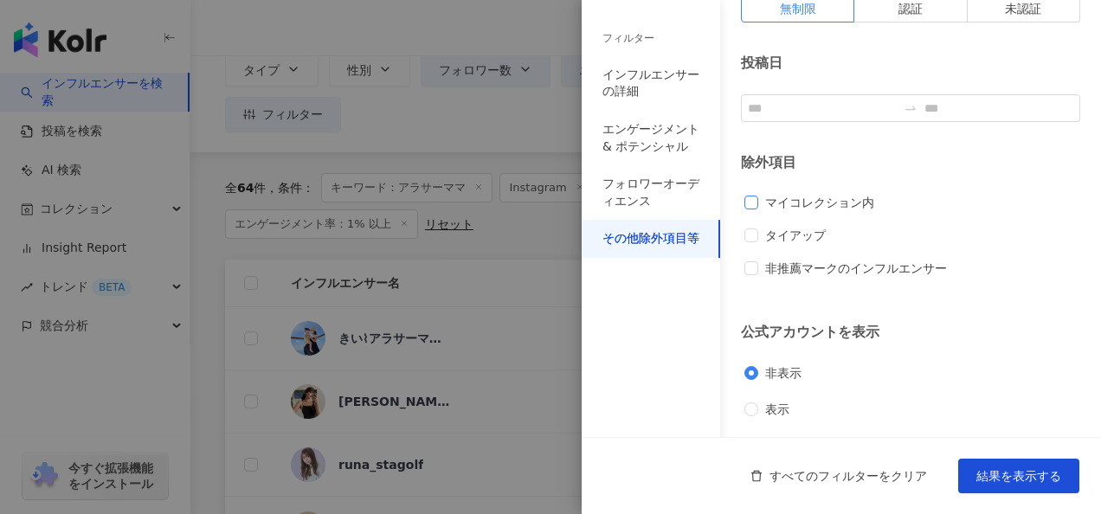
click at [788, 199] on span "マイコレクション内" at bounding box center [819, 202] width 123 height 19
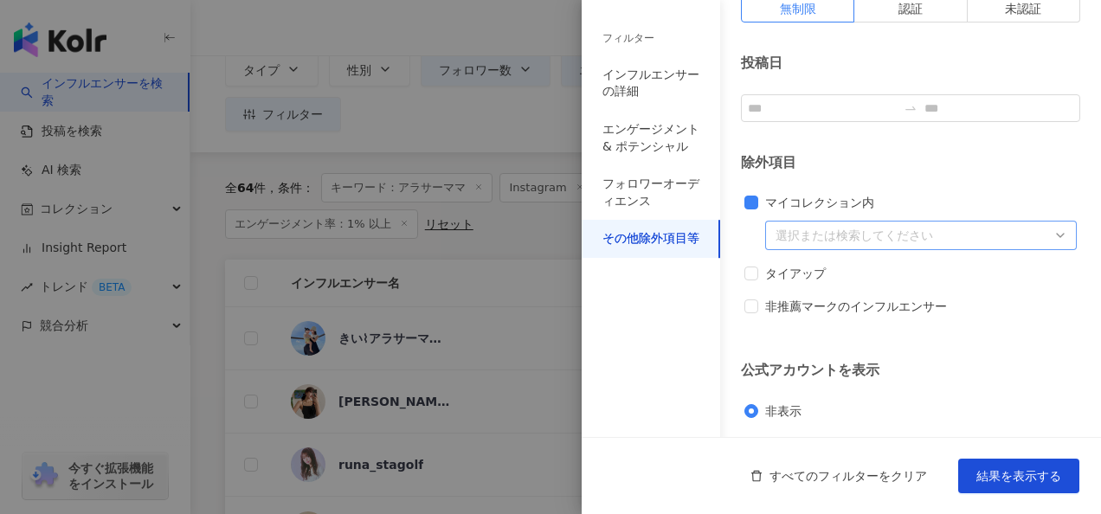
click at [829, 237] on div at bounding box center [912, 235] width 287 height 13
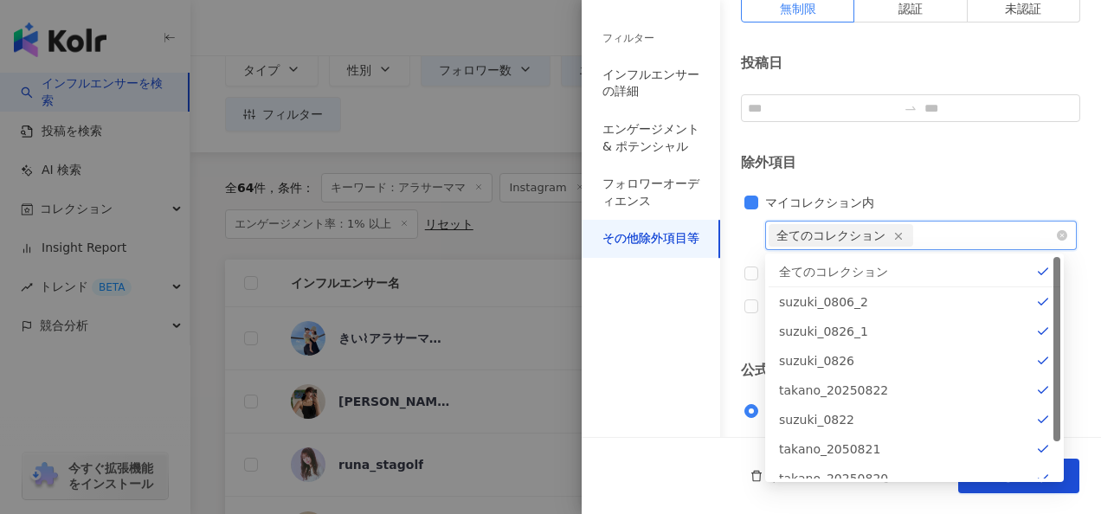
click at [836, 266] on div "全てのコレクション" at bounding box center [914, 271] width 271 height 19
click at [835, 262] on div "全てのコレクション" at bounding box center [914, 271] width 271 height 19
click at [1015, 492] on button "結果を表示する" at bounding box center [1019, 476] width 121 height 35
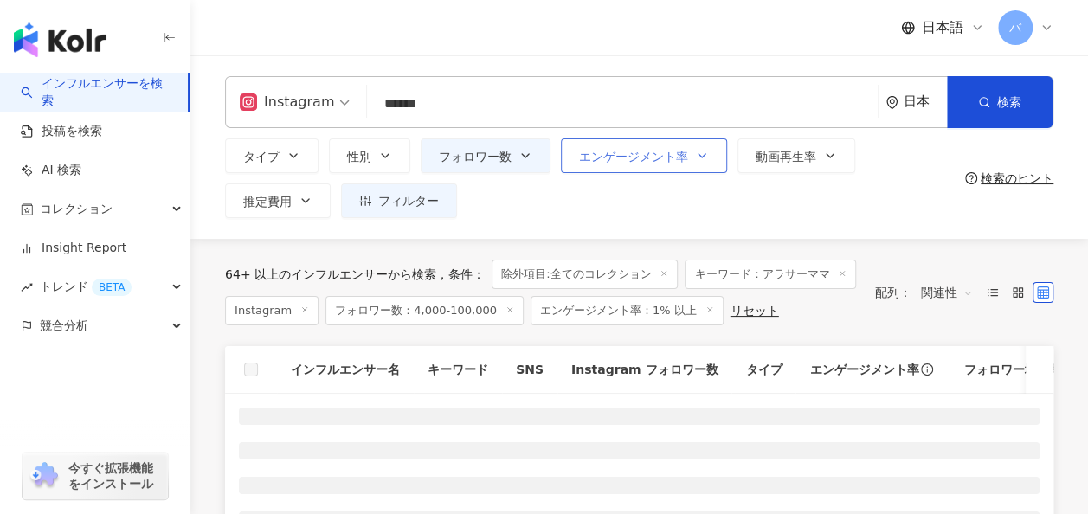
click at [655, 171] on button "エンゲージメント率" at bounding box center [644, 156] width 166 height 35
click at [535, 196] on div "タイプ 性別 フォロワー数 エンゲージメント率 動画再生率 推定費用 フィルター フィルター インフルエンサーの詳細 エンゲージメント & ポテンシャル フォ…" at bounding box center [591, 179] width 733 height 80
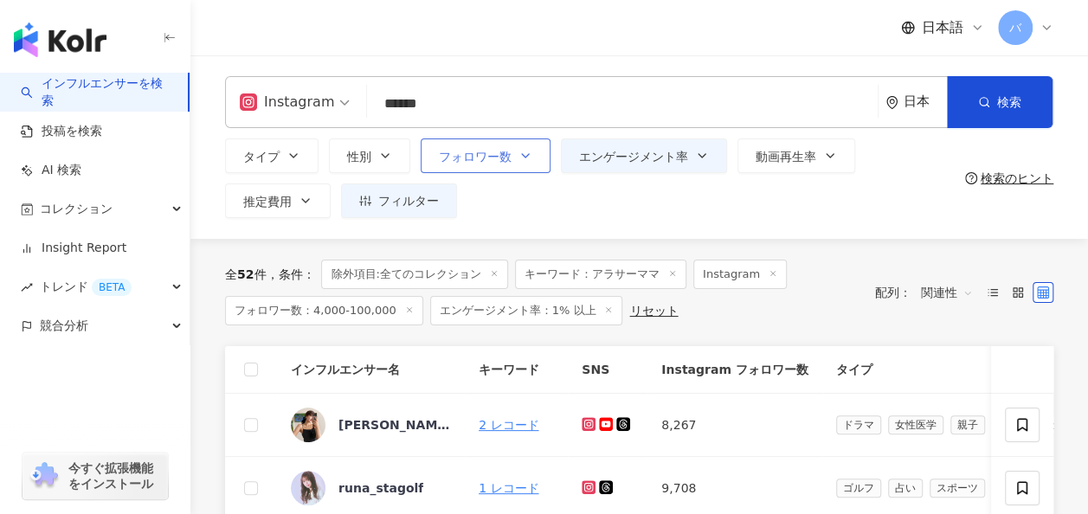
click at [517, 166] on button "フォロワー数" at bounding box center [486, 156] width 130 height 35
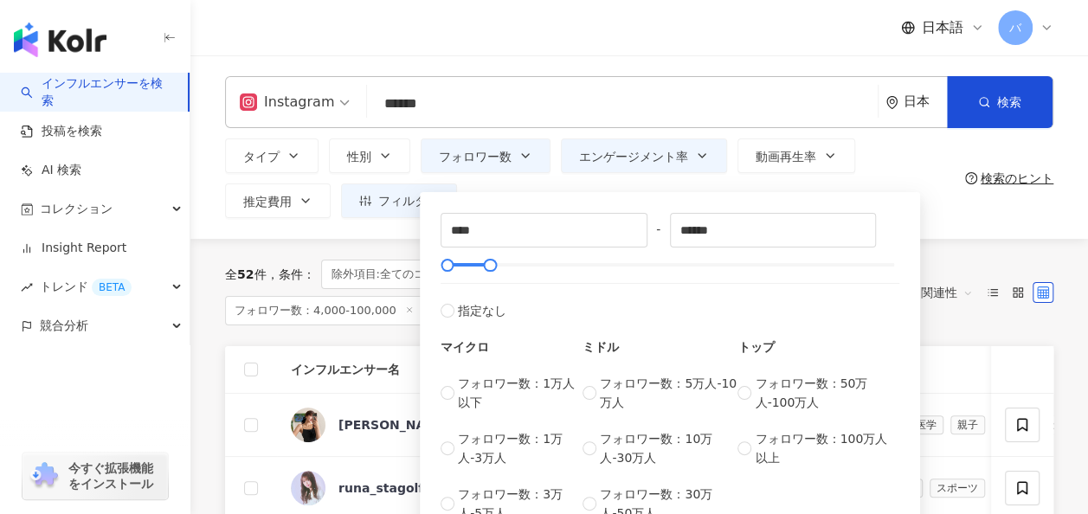
click at [513, 189] on div "**** - ****** 指定なし マイクロ フォロワー数：1万人以下 フォロワー数：1万人-3万人 フォロワー数：3万人-5万人 ミドル フォロワー数：5…" at bounding box center [670, 364] width 500 height 360
click at [951, 208] on div "タイプ 性別 フォロワー数 エンゲージメント率 動画再生率 推定費用 フィルター フィルター インフルエンサーの詳細 エンゲージメント & ポテンシャル フォ…" at bounding box center [591, 179] width 733 height 80
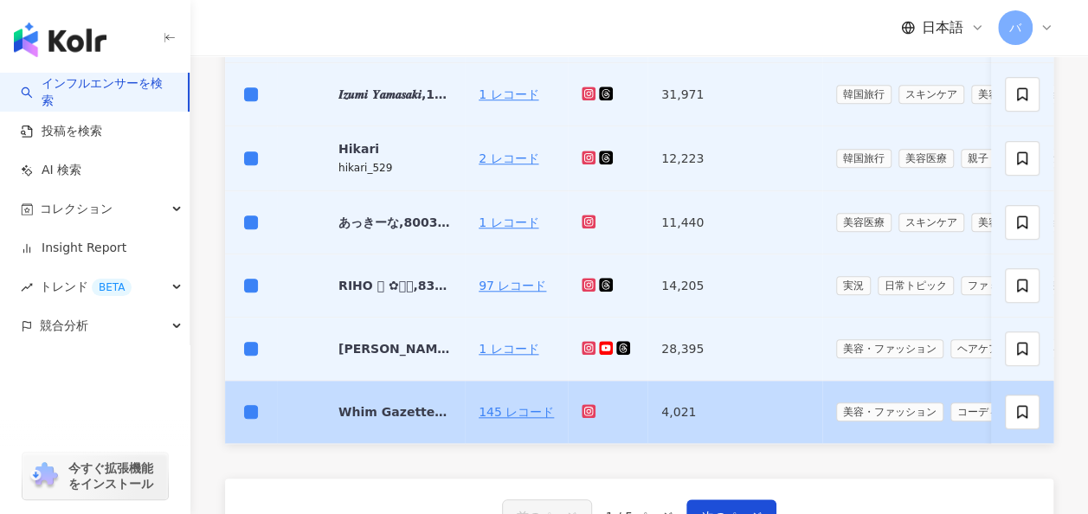
scroll to position [779, 0]
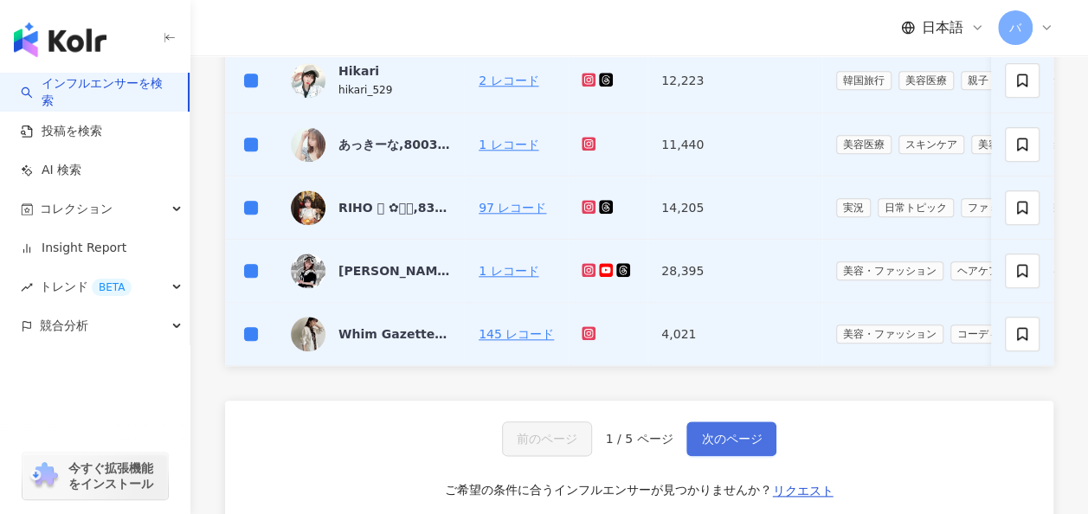
click at [719, 446] on span "次のページ" at bounding box center [731, 439] width 61 height 14
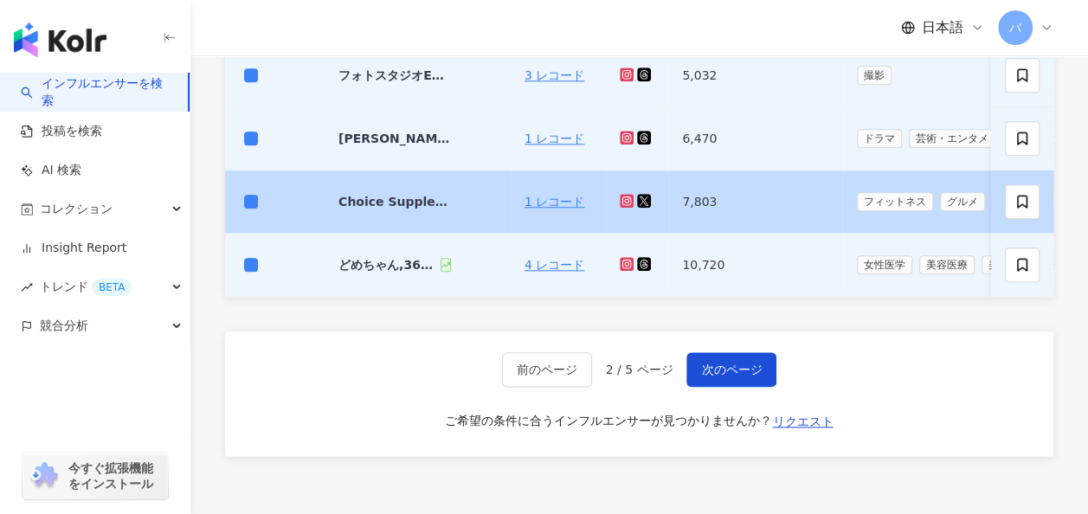
scroll to position [929, 0]
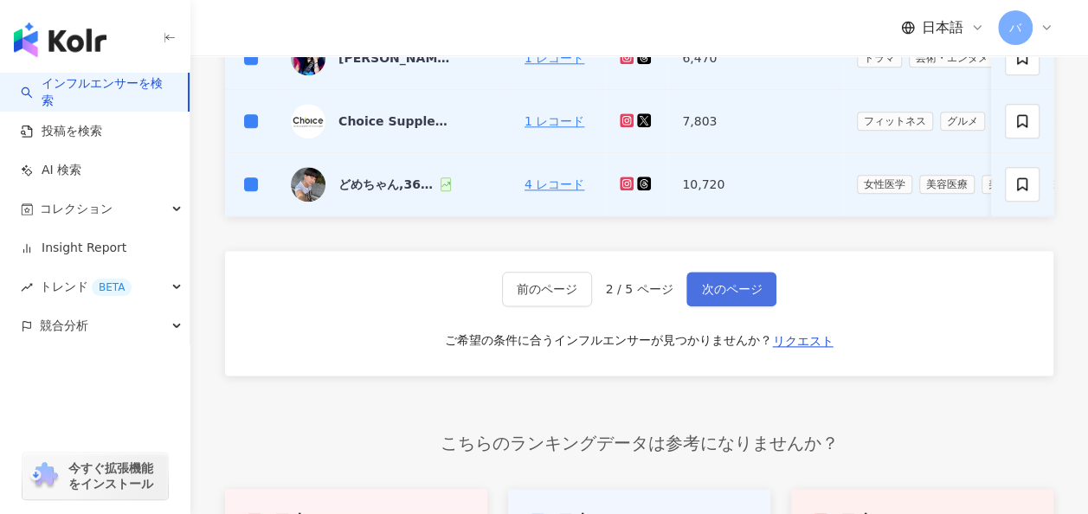
click at [710, 296] on span "次のページ" at bounding box center [731, 289] width 61 height 14
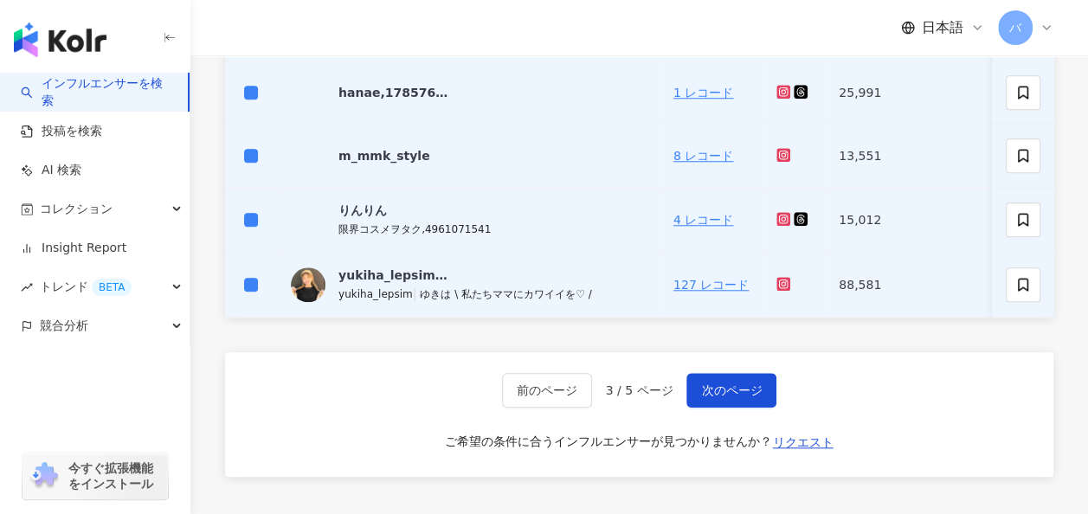
scroll to position [669, 0]
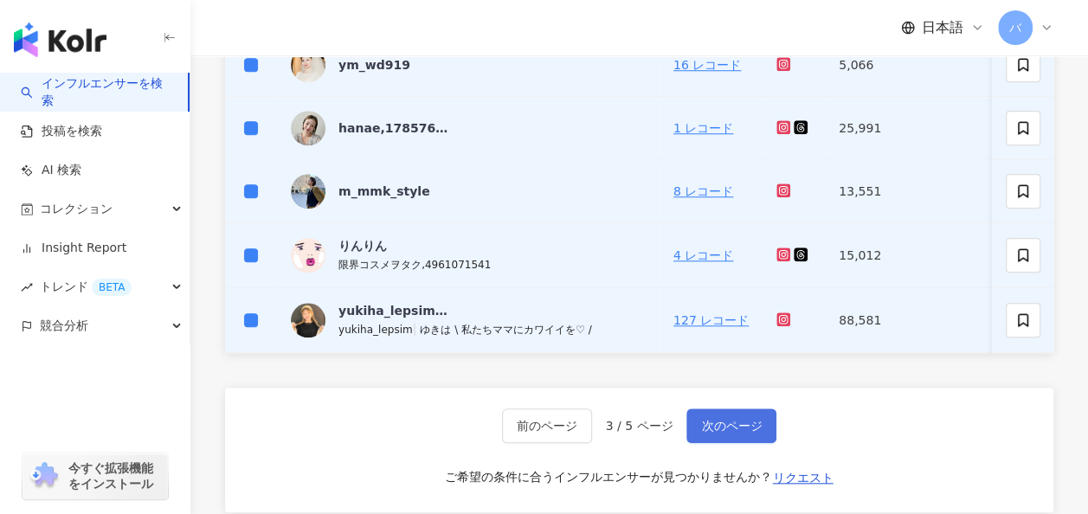
click at [731, 433] on span "次のページ" at bounding box center [731, 426] width 61 height 14
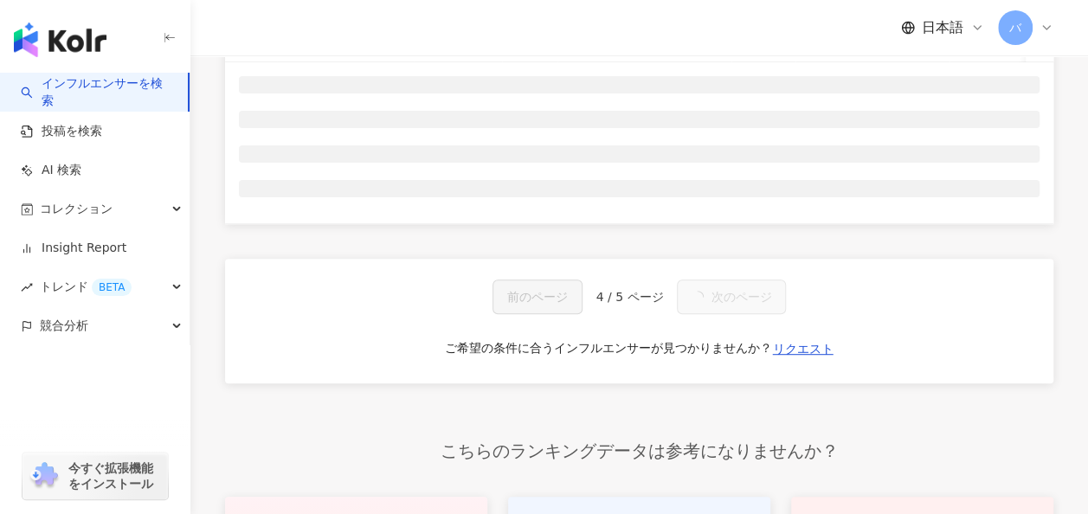
scroll to position [236, 0]
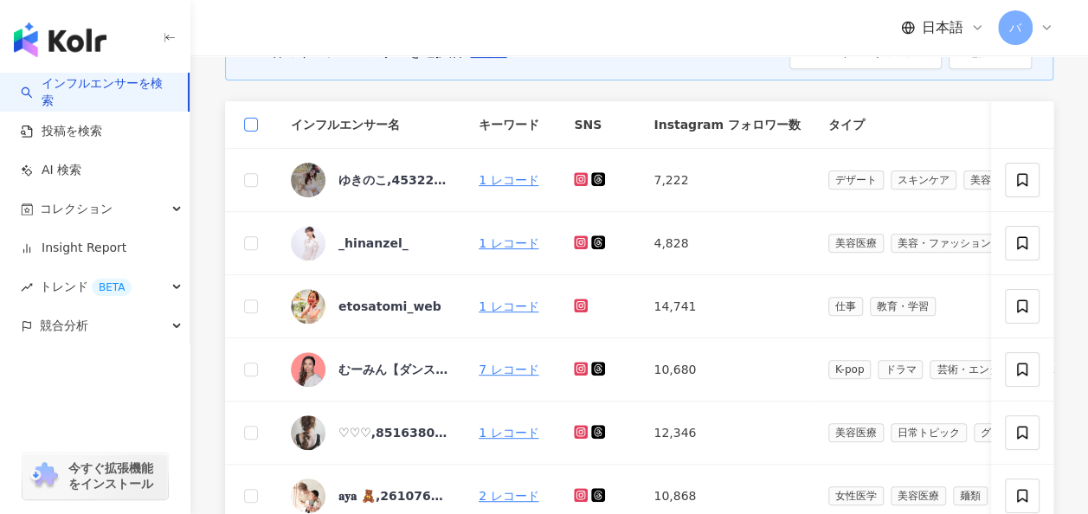
click at [251, 116] on label at bounding box center [251, 124] width 14 height 19
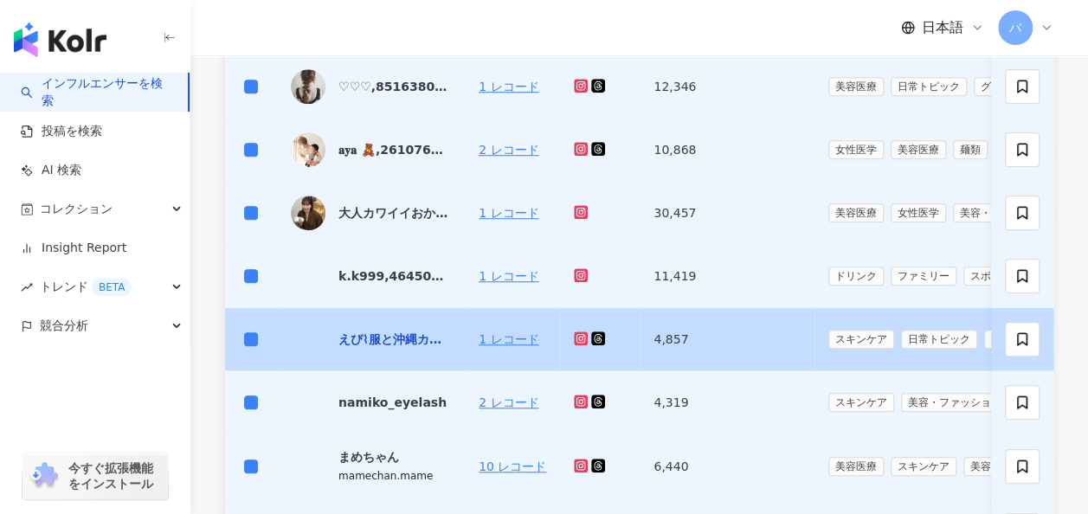
scroll to position [842, 0]
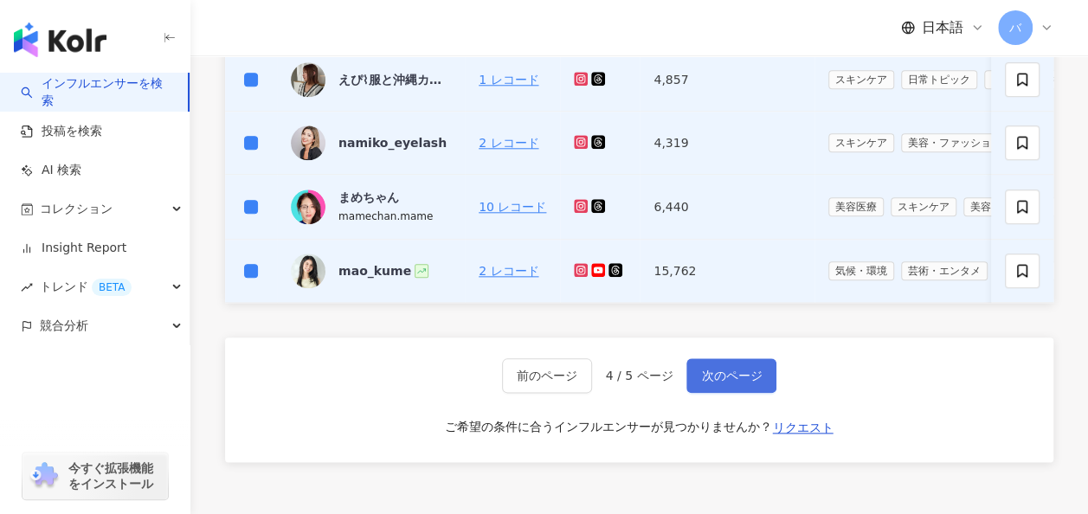
click at [736, 382] on span "次のページ" at bounding box center [731, 376] width 61 height 14
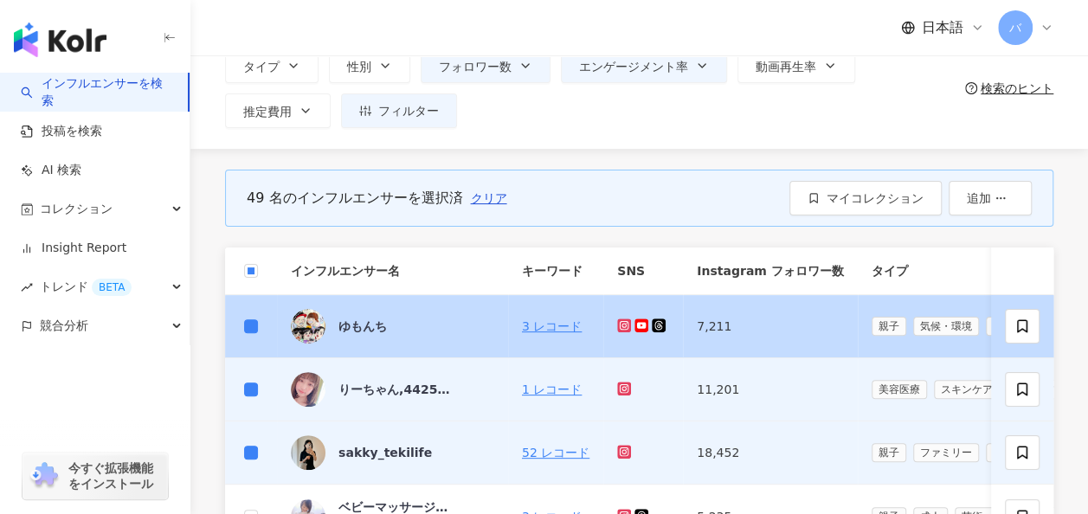
scroll to position [63, 0]
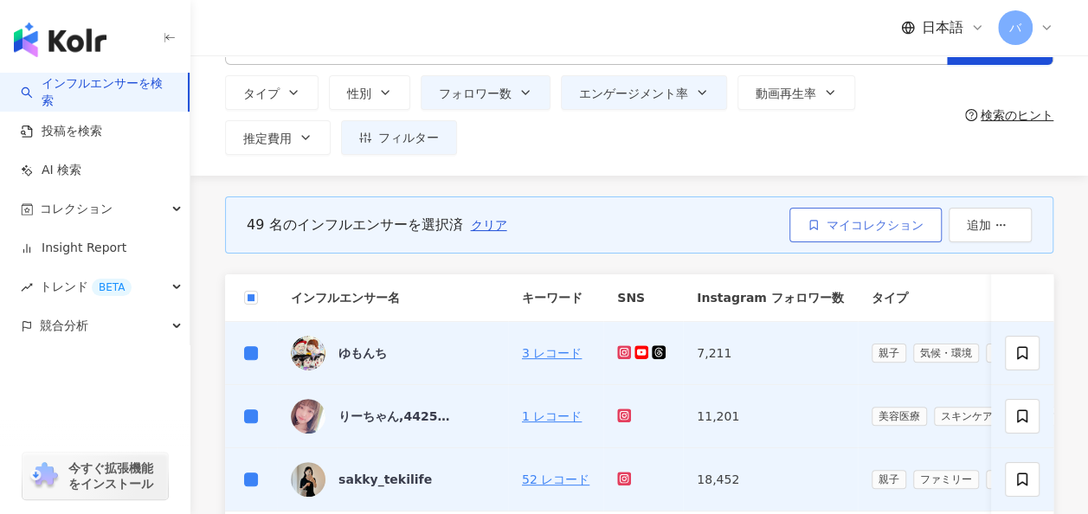
click at [849, 224] on span "マイコレクション" at bounding box center [875, 225] width 97 height 14
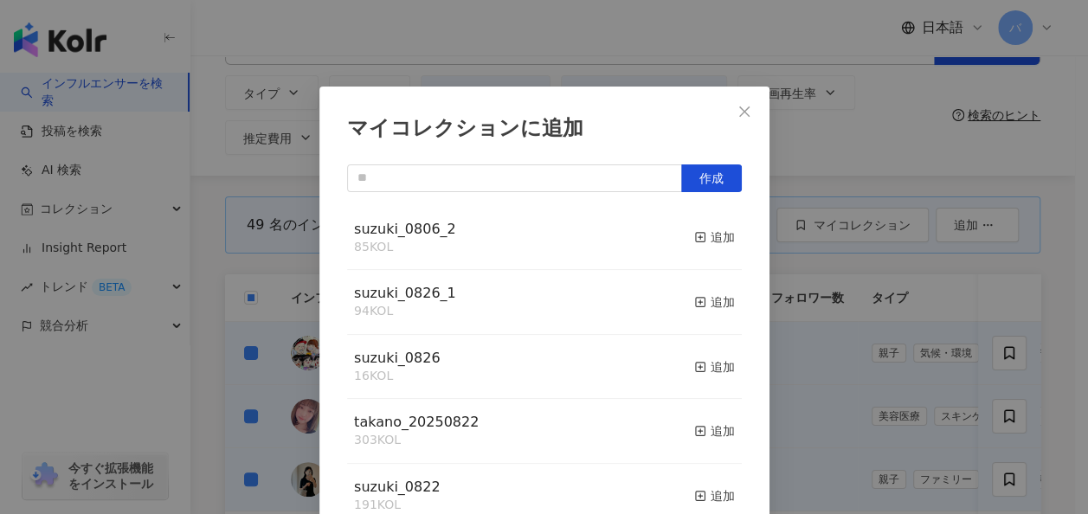
scroll to position [23, 0]
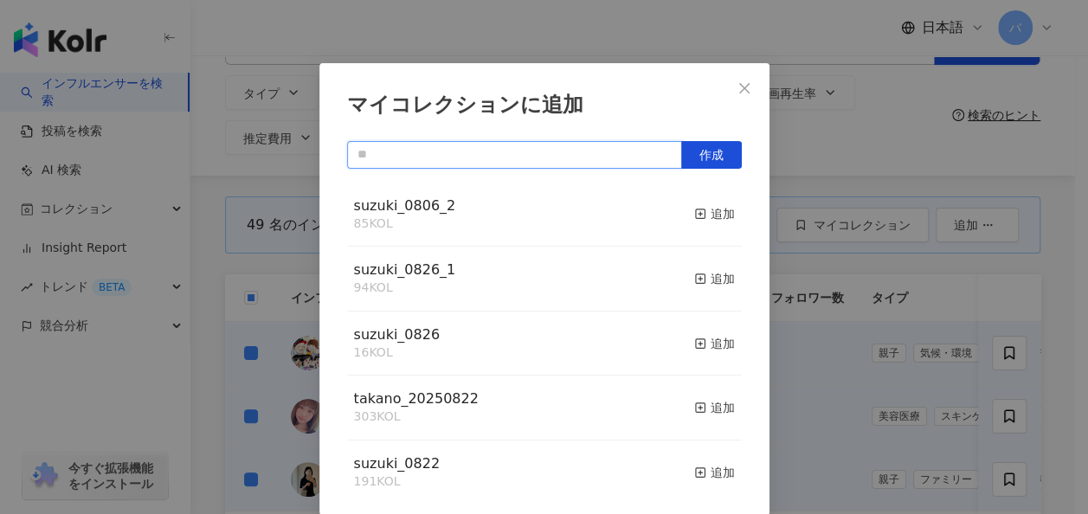
click at [448, 158] on input "text" at bounding box center [514, 155] width 335 height 28
type input "*"
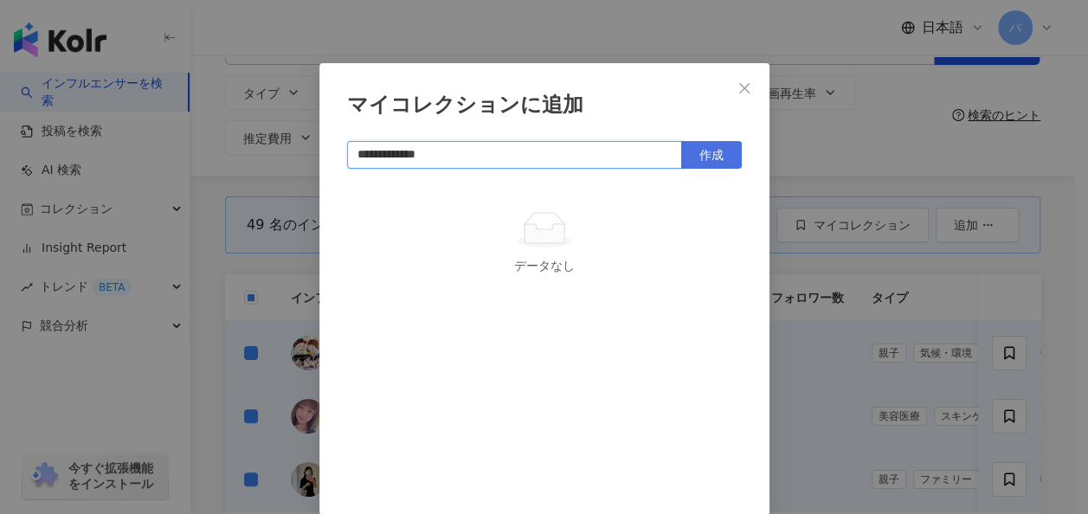
click at [707, 156] on span "作成" at bounding box center [712, 155] width 24 height 14
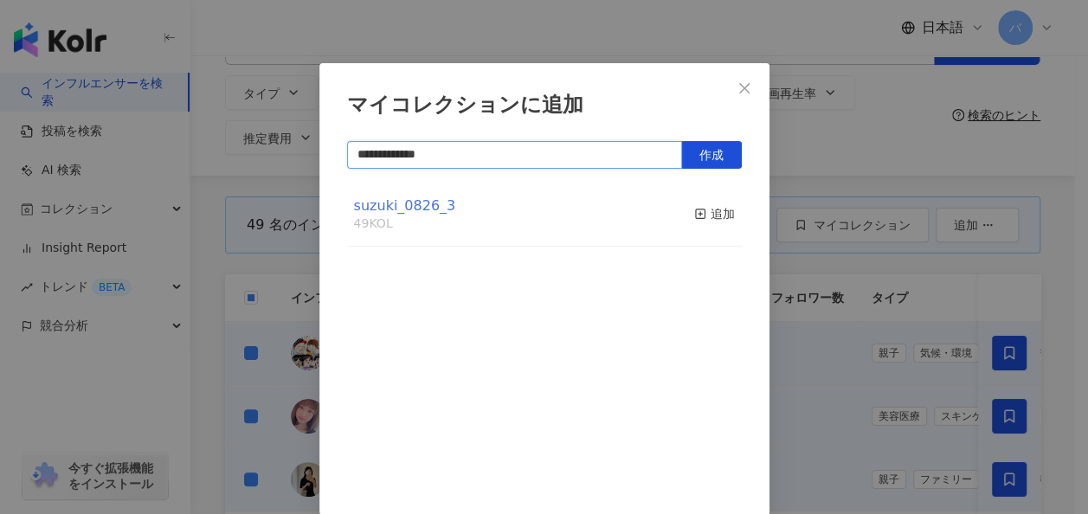
type input "**********"
click at [409, 206] on span "suzuki_0826_3" at bounding box center [405, 205] width 102 height 16
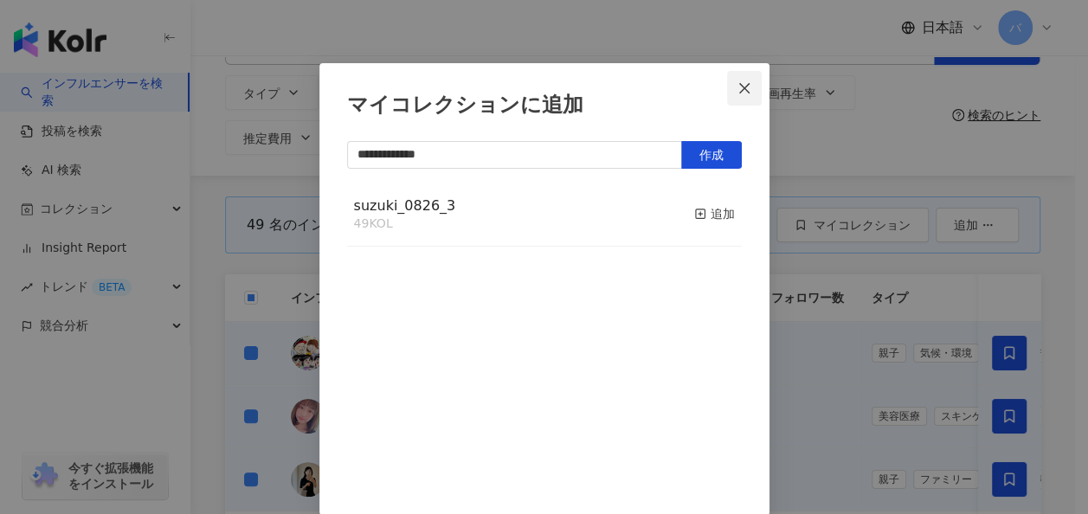
click at [742, 90] on icon "close" at bounding box center [745, 88] width 14 height 14
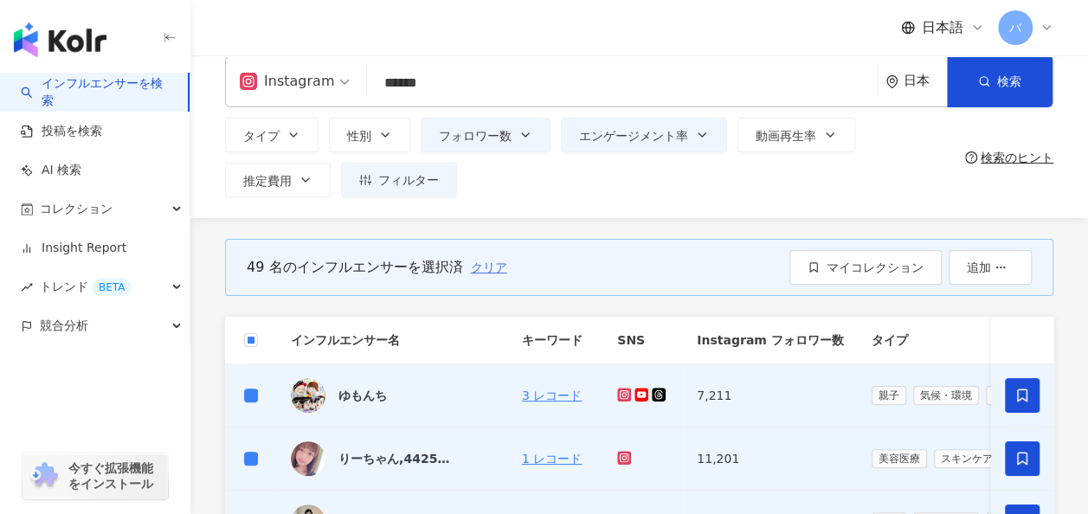
scroll to position [0, 0]
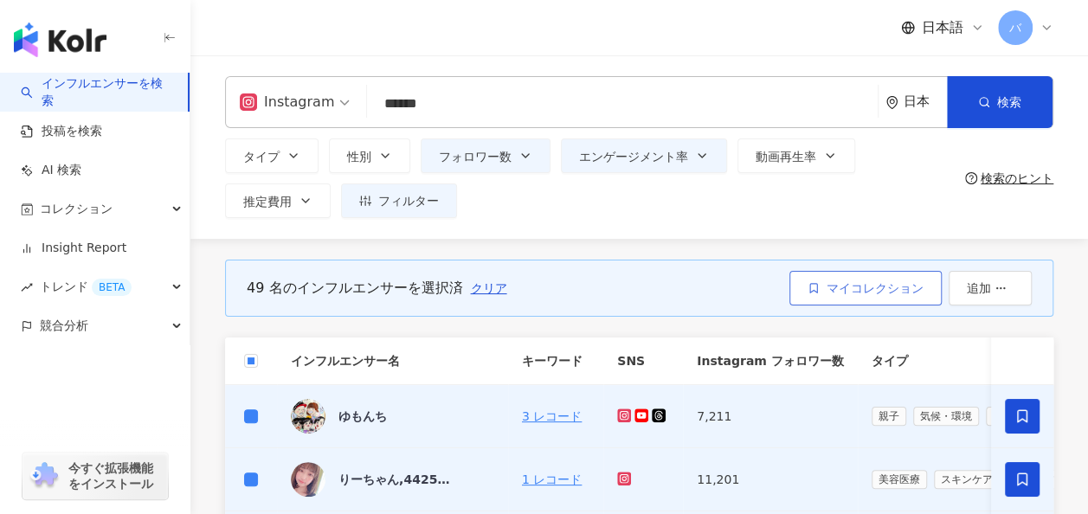
click at [860, 281] on span "マイコレクション" at bounding box center [875, 288] width 97 height 14
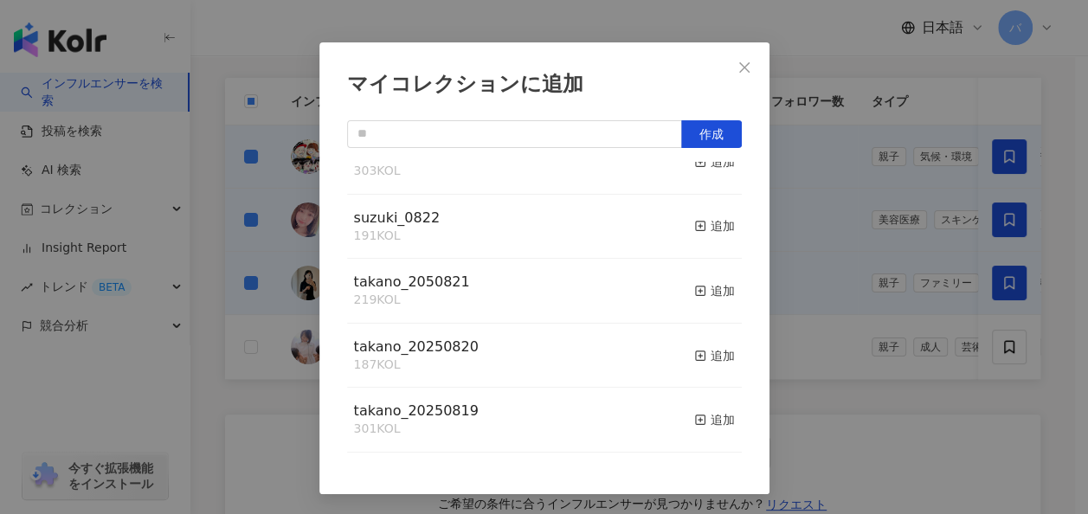
scroll to position [346, 0]
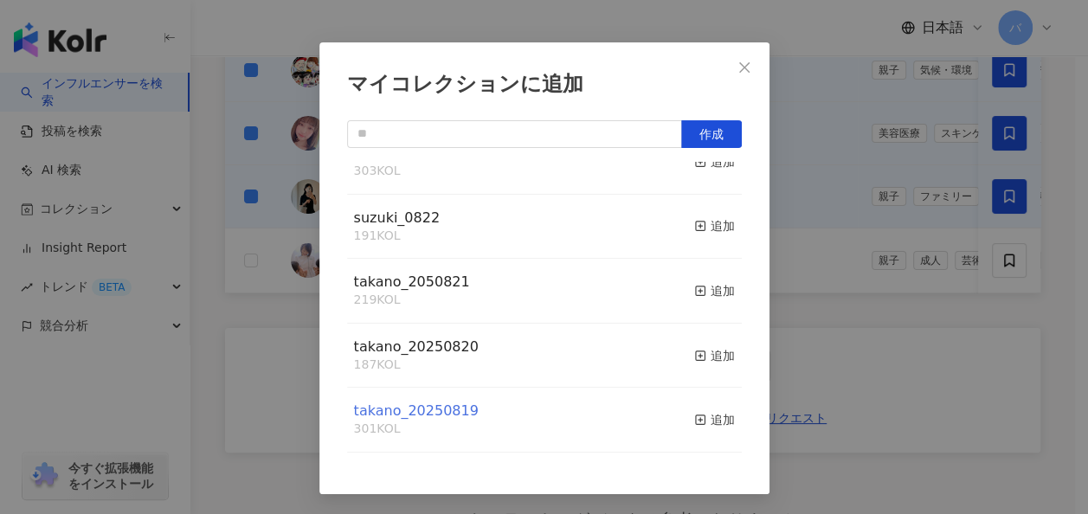
click at [435, 409] on span "takano_20250819" at bounding box center [416, 411] width 125 height 16
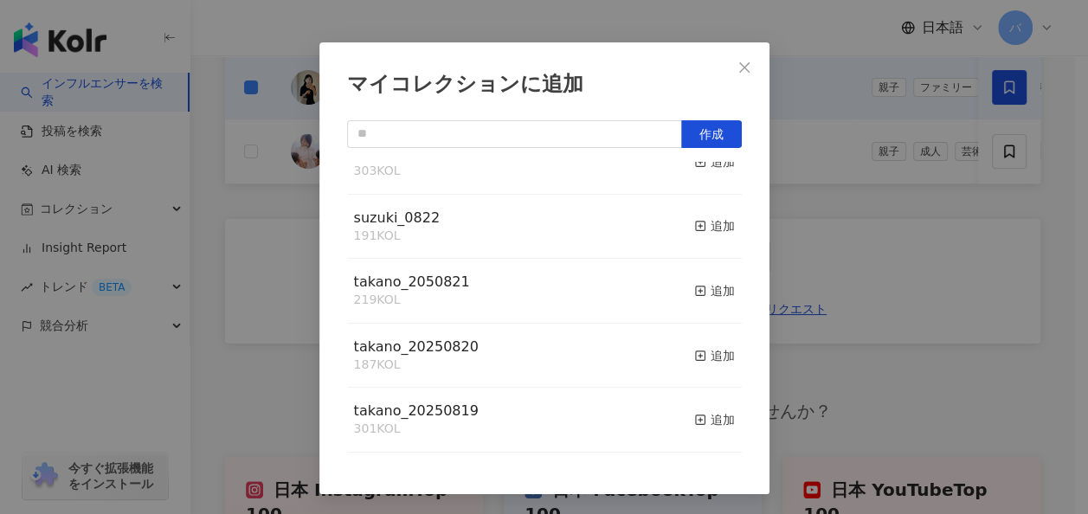
scroll to position [520, 0]
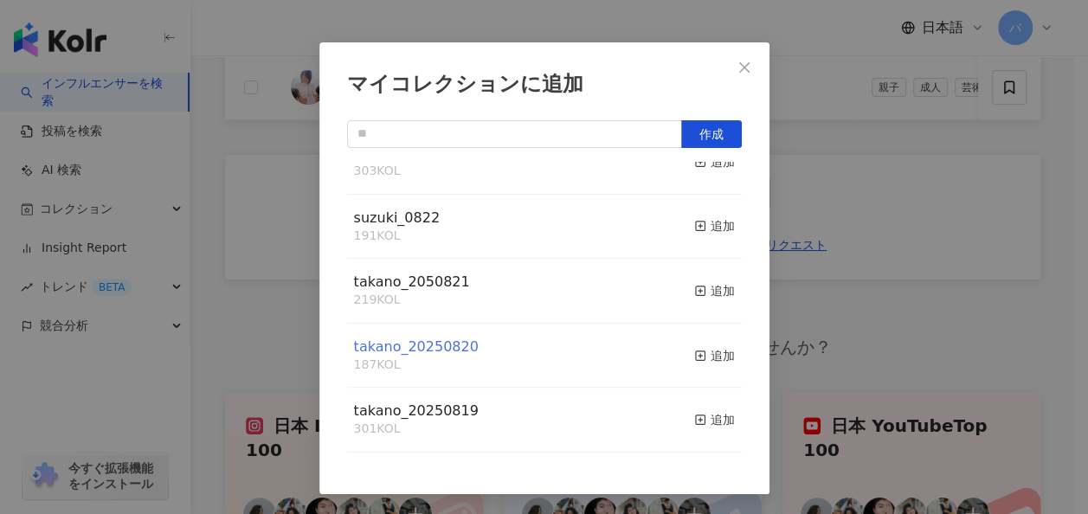
click at [426, 348] on span "takano_20250820" at bounding box center [416, 347] width 125 height 16
click at [738, 63] on icon "close" at bounding box center [745, 68] width 14 height 14
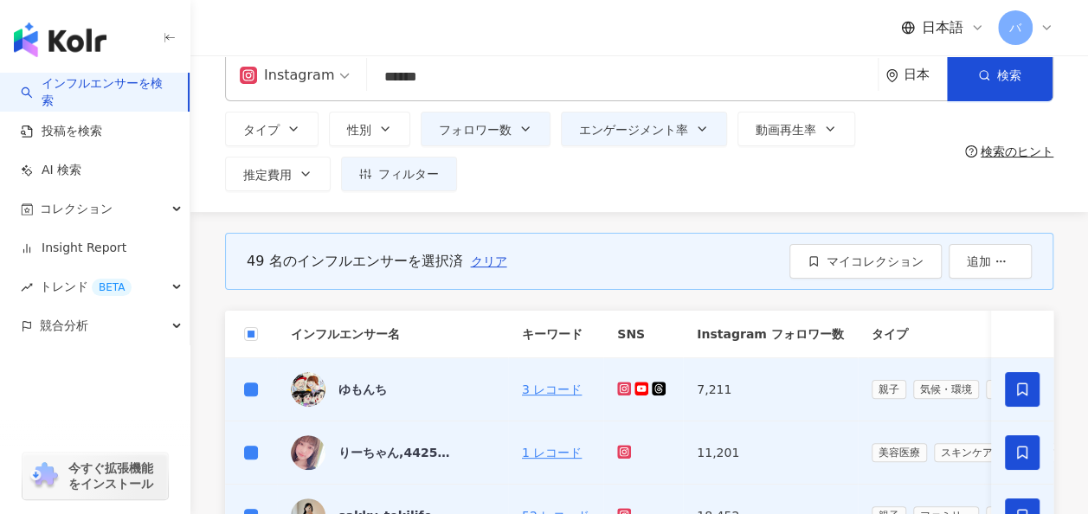
scroll to position [0, 0]
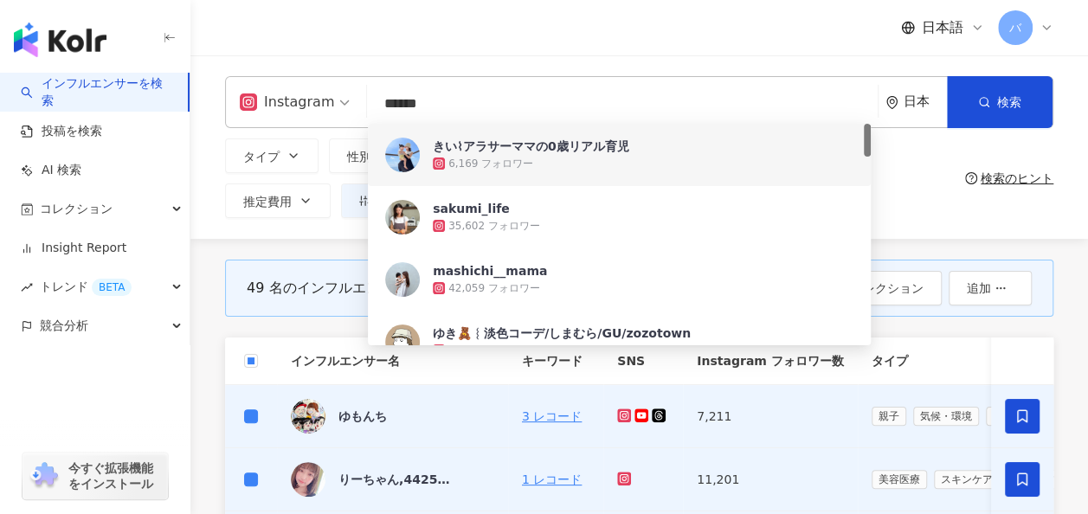
drag, startPoint x: 473, startPoint y: 113, endPoint x: 332, endPoint y: 105, distance: 140.5
click at [331, 110] on div "Instagram ****** 日本 検索 ce42246b-f863-4679-8ef8-038779cd4fb7 8e5cc9db-11a5-44ba-…" at bounding box center [639, 102] width 829 height 52
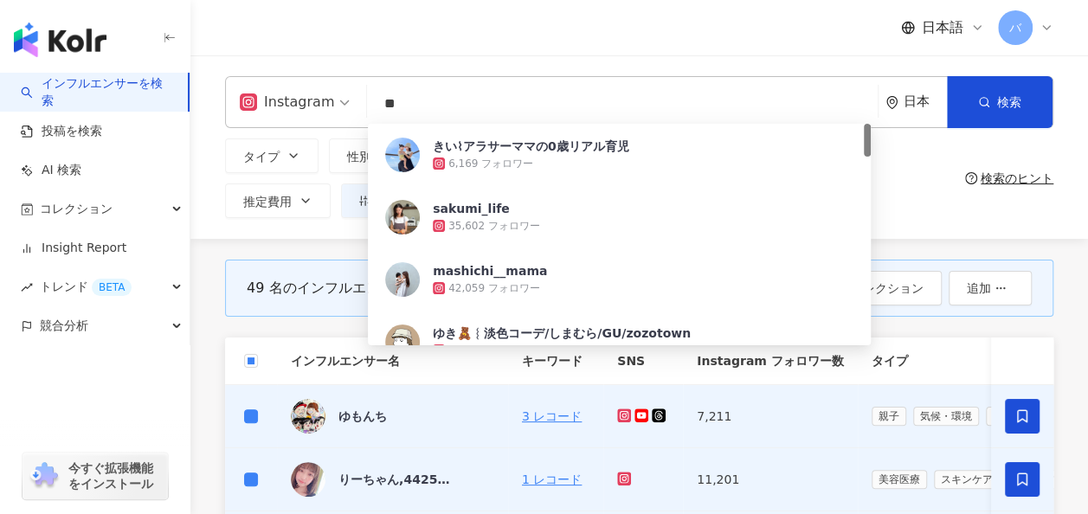
type input "*"
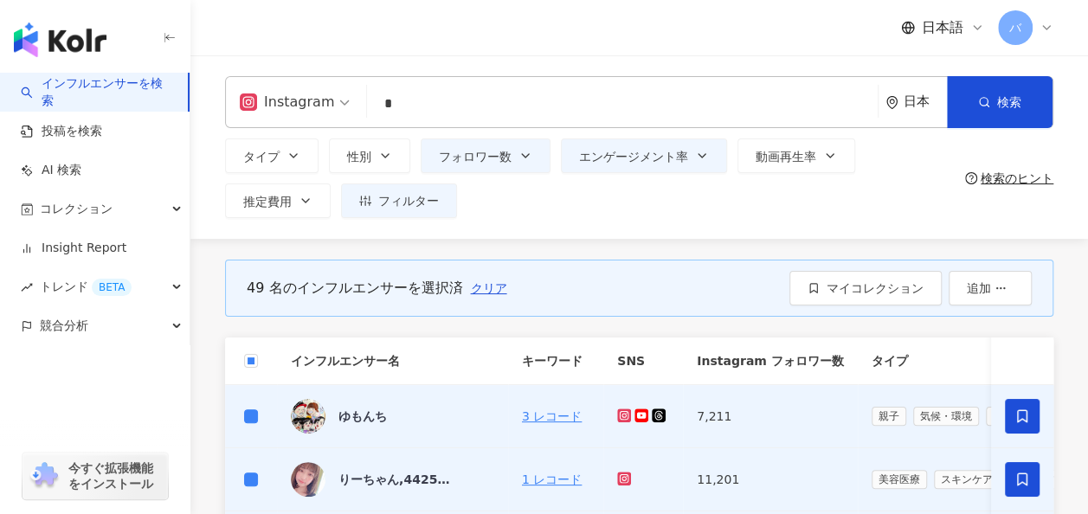
type input "*"
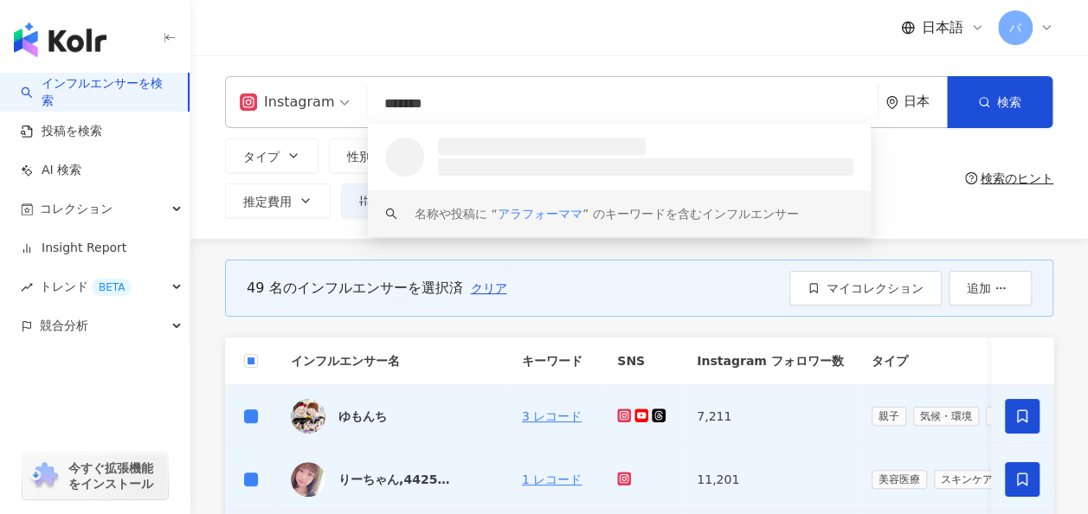
type input "*******"
click at [476, 267] on div "49 名のインフルエンサーを選択済 クリア マイコレクション 追加" at bounding box center [639, 288] width 829 height 57
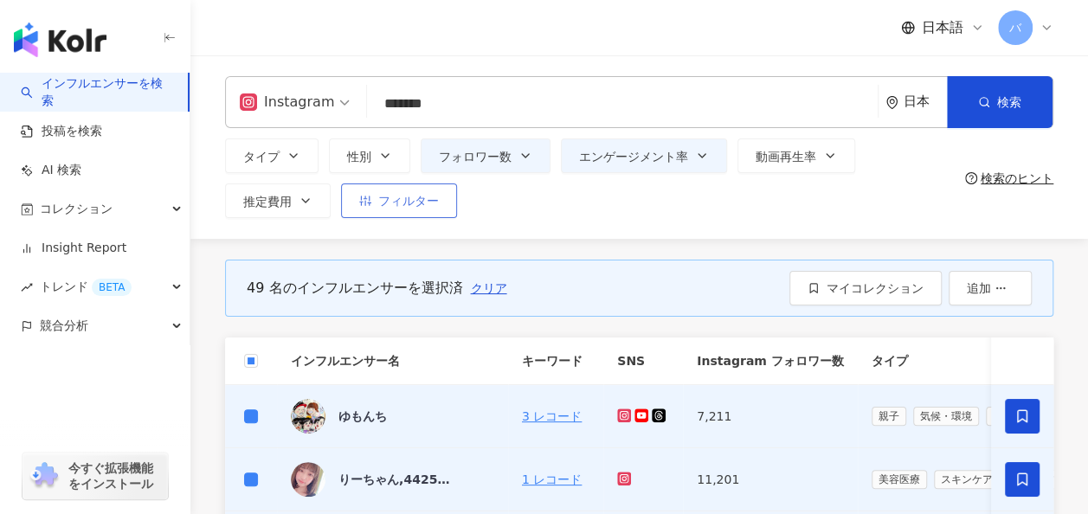
click at [394, 215] on button "フィルター" at bounding box center [399, 201] width 116 height 35
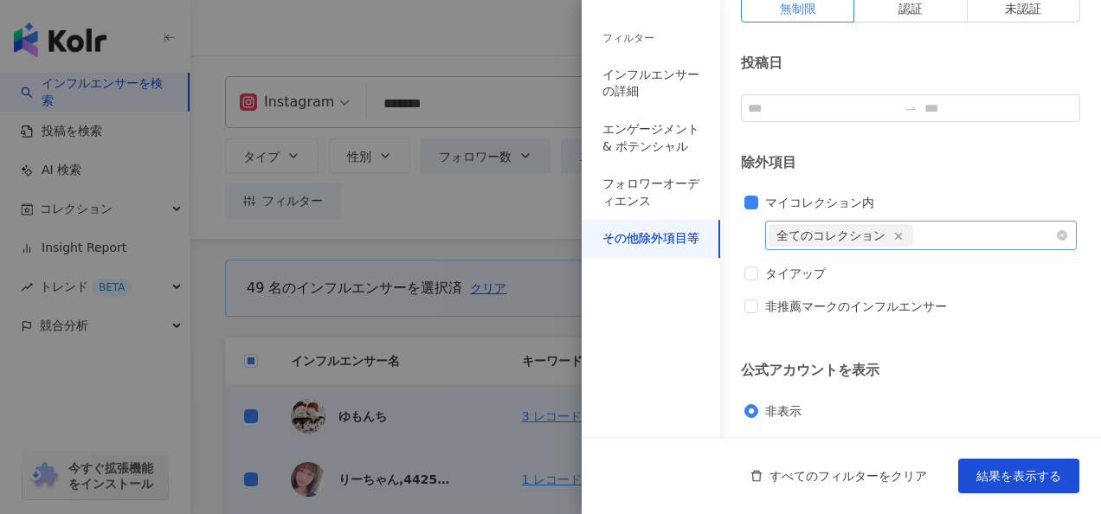
click at [898, 236] on icon "button" at bounding box center [899, 236] width 12 height 12
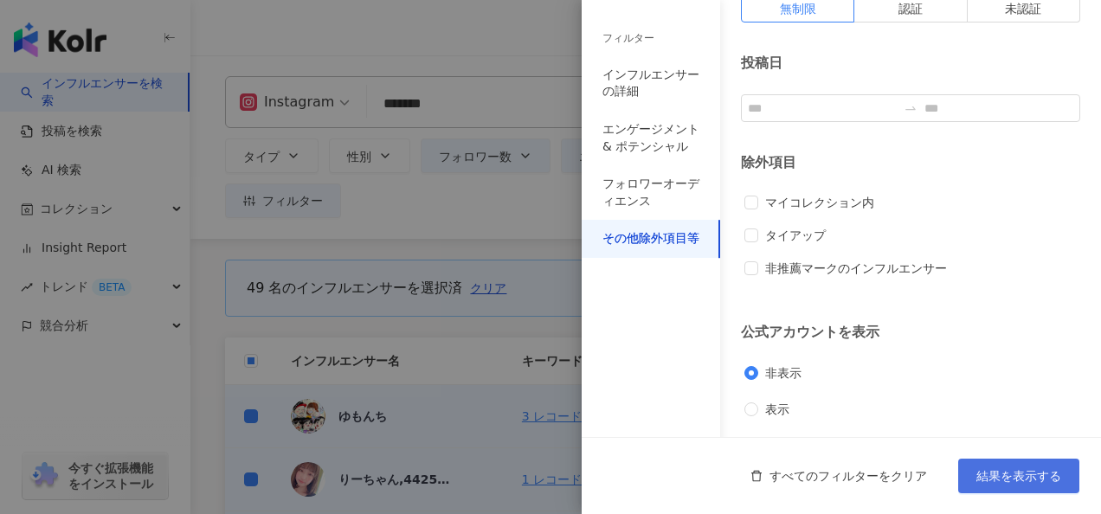
click at [1004, 471] on span "結果を表示する" at bounding box center [1019, 476] width 85 height 14
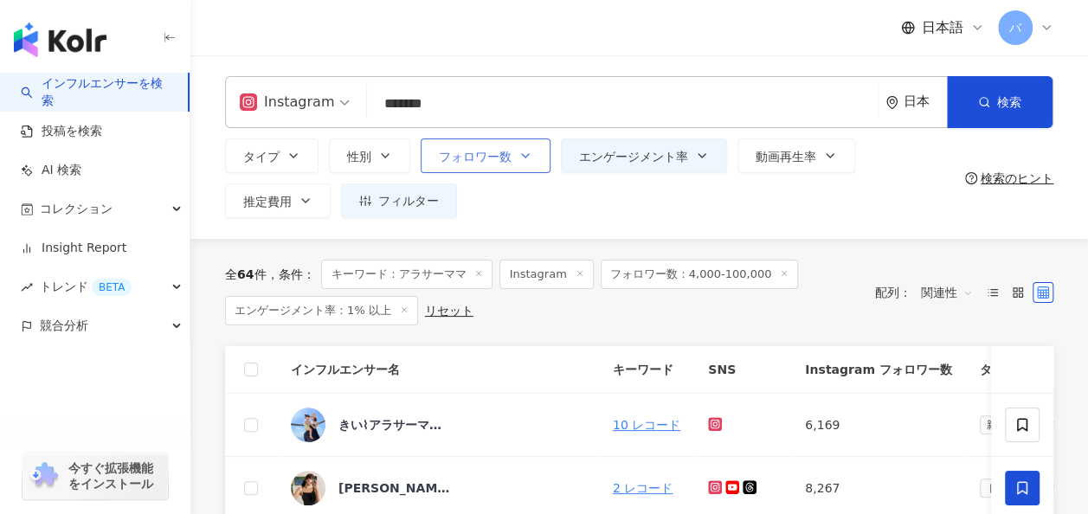
click at [481, 158] on span "フォロワー数" at bounding box center [475, 157] width 73 height 14
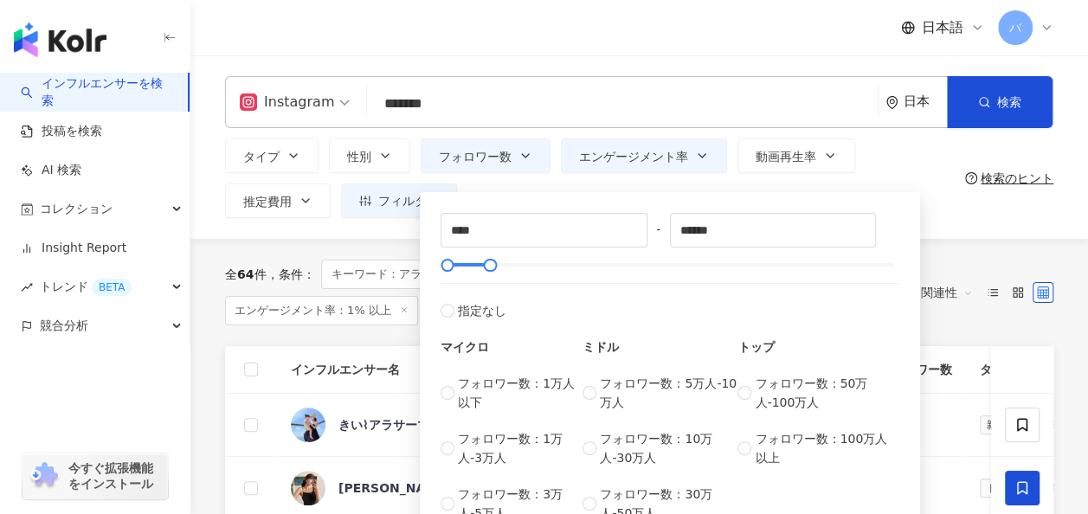
click at [537, 189] on div "**** - ****** 指定なし マイクロ フォロワー数：1万人以下 フォロワー数：1万人-3万人 フォロワー数：3万人-5万人 ミドル フォロワー数：5…" at bounding box center [670, 364] width 500 height 360
click at [677, 190] on div "**** - ****** 指定なし マイクロ フォロワー数：1万人以下 フォロワー数：1万人-3万人 フォロワー数：3万人-5万人 ミドル フォロワー数：5…" at bounding box center [670, 364] width 500 height 360
click at [865, 210] on div "**** - ****** 指定なし マイクロ フォロワー数：1万人以下 フォロワー数：1万人-3万人 フォロワー数：3万人-5万人 ミドル フォロワー数：5…" at bounding box center [670, 368] width 480 height 331
click at [904, 184] on div "**** - ****** 指定なし マイクロ フォロワー数：1万人以下 フォロワー数：1万人-3万人 フォロワー数：3万人-5万人 ミドル フォロワー数：5…" at bounding box center [670, 364] width 500 height 360
click at [936, 254] on div "全 64 件 条件 ： キーワード：アラサーママ Instagram フォロワー数：4,000-100,000 エンゲージメント率：1% 以上 リセット 配列…" at bounding box center [639, 292] width 829 height 107
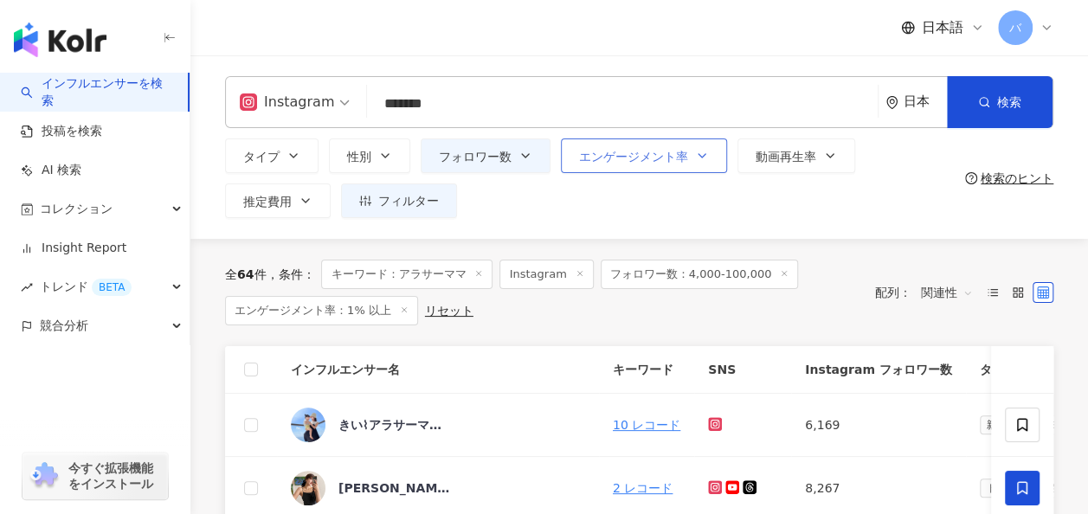
click at [686, 172] on button "エンゲージメント率" at bounding box center [644, 156] width 166 height 35
click at [908, 178] on div "タイプ 性別 フォロワー数 エンゲージメント率 動画再生率 推定費用 フィルター フィルター インフルエンサーの詳細 エンゲージメント & ポテンシャル フォ…" at bounding box center [591, 179] width 733 height 80
click at [391, 210] on button "フィルター" at bounding box center [399, 201] width 116 height 35
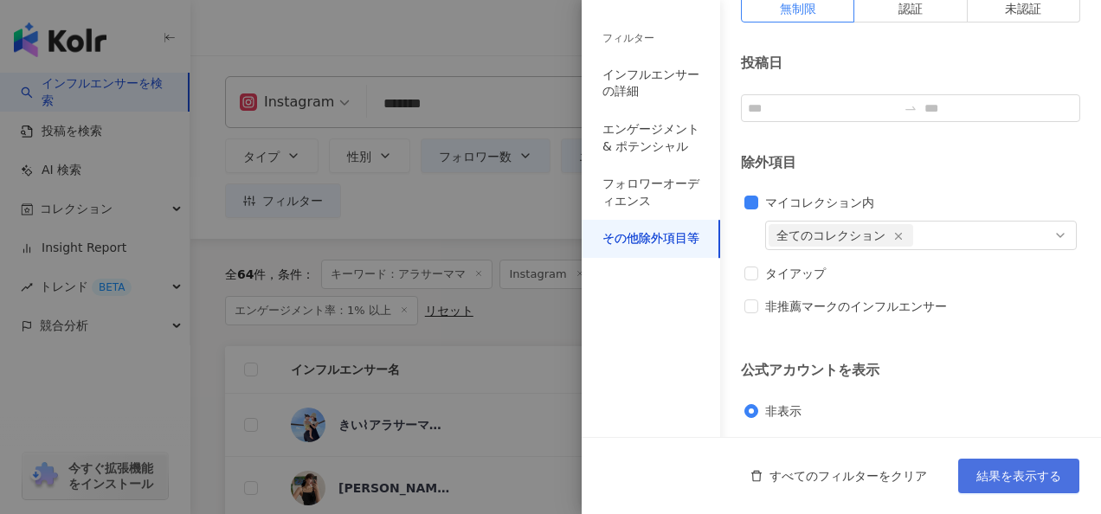
click at [1001, 473] on span "結果を表示する" at bounding box center [1019, 476] width 85 height 14
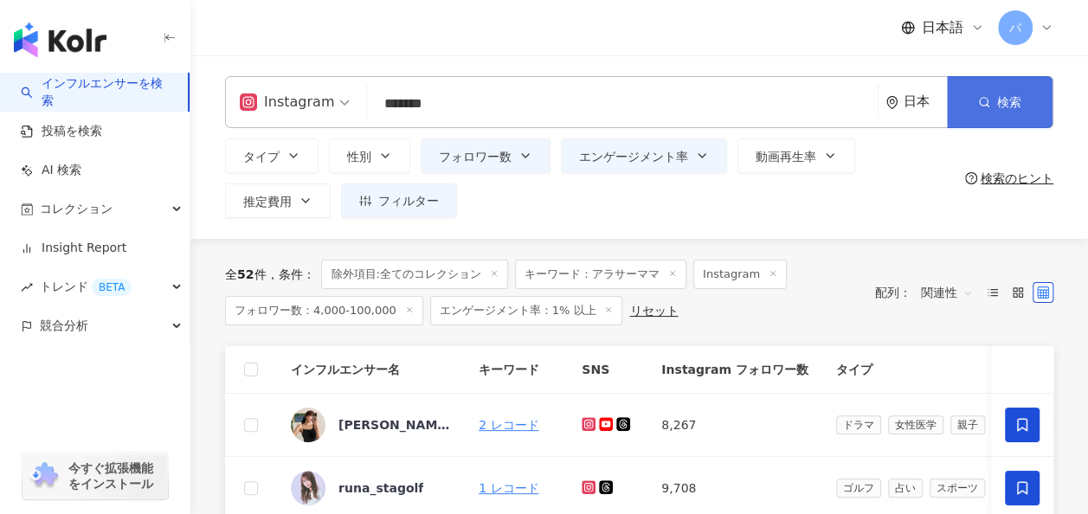
click at [975, 97] on button "検索" at bounding box center [1000, 102] width 106 height 52
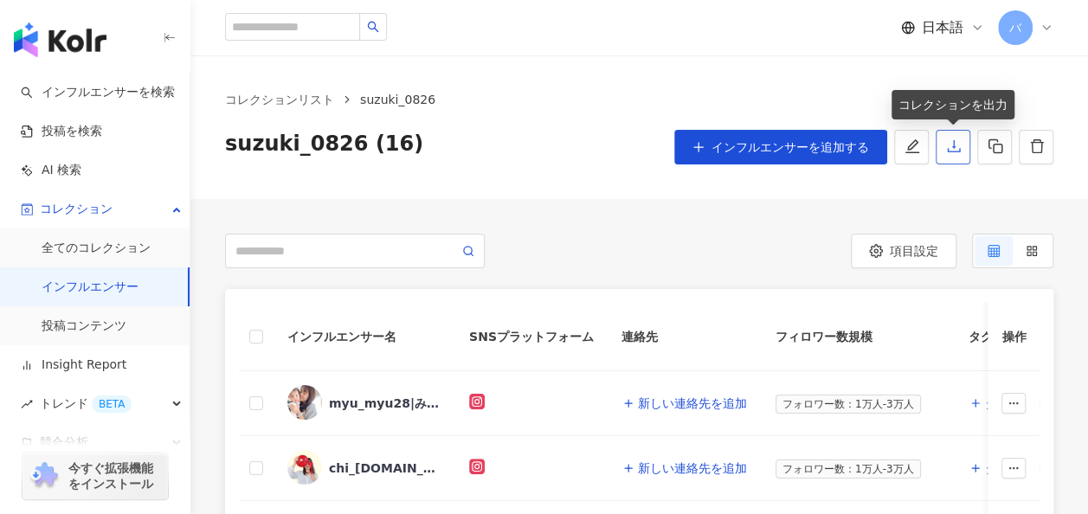
click at [949, 146] on icon "download" at bounding box center [954, 147] width 16 height 16
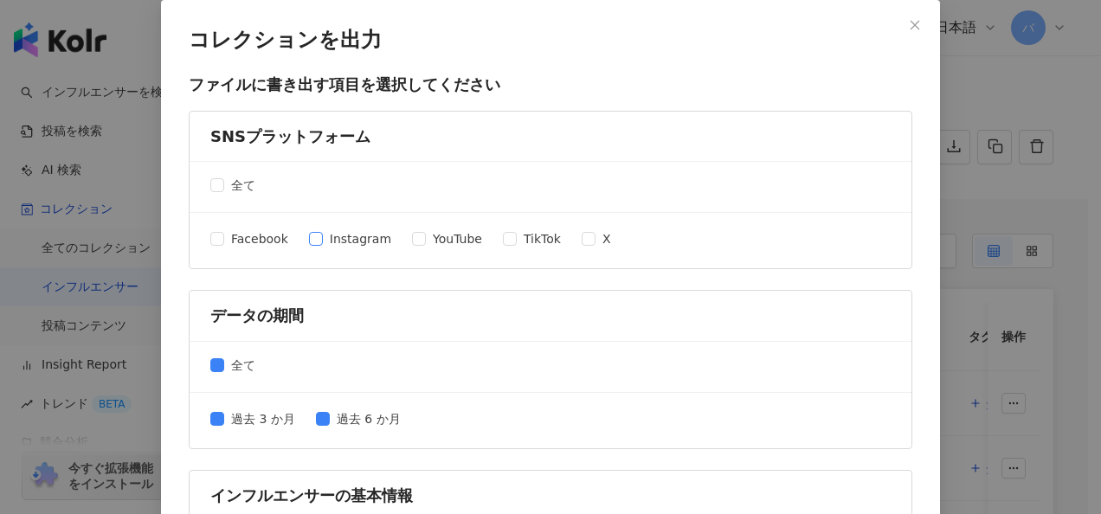
click at [326, 237] on span "Instagram" at bounding box center [360, 238] width 75 height 19
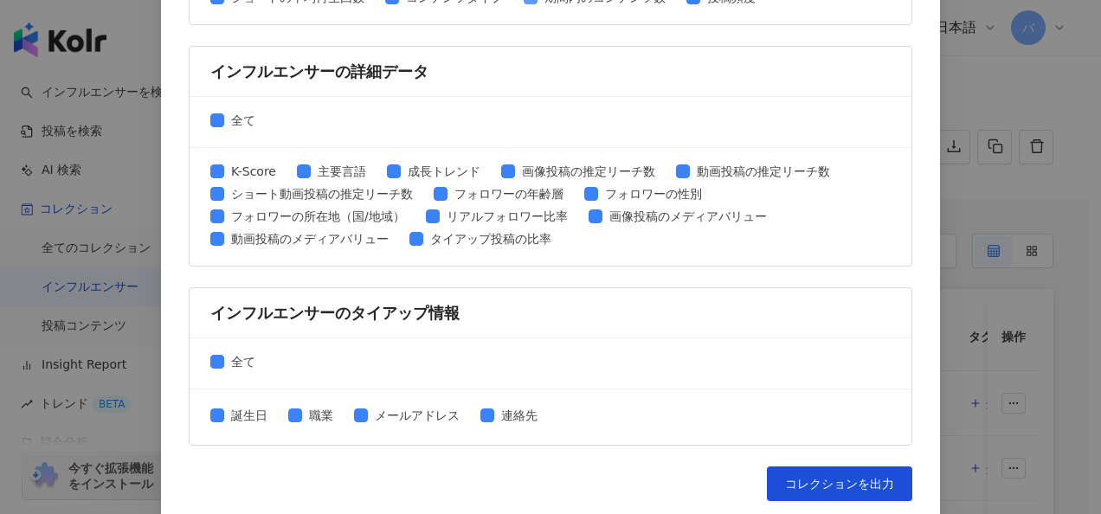
scroll to position [891, 0]
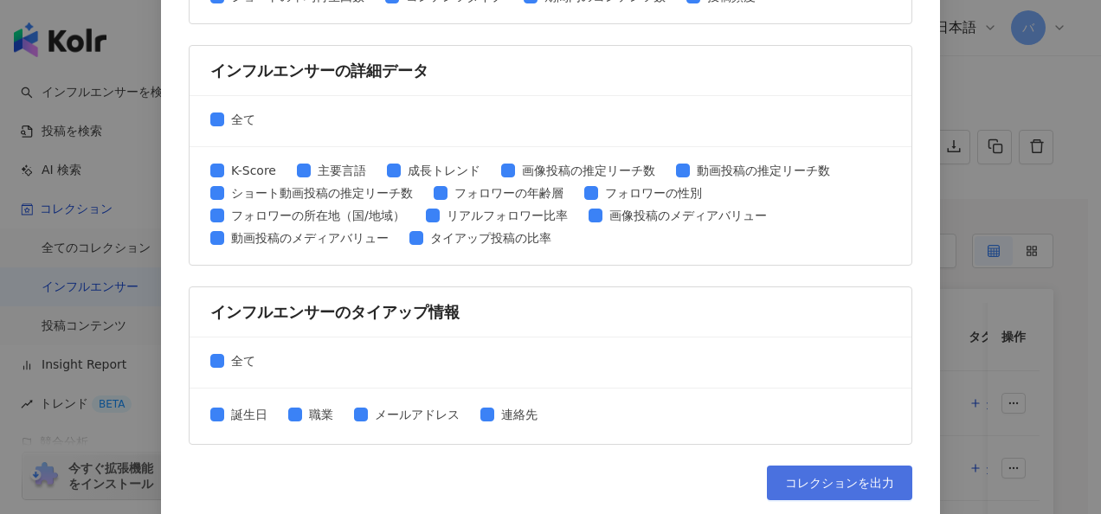
click at [797, 476] on span "コレクションを出力" at bounding box center [839, 483] width 109 height 14
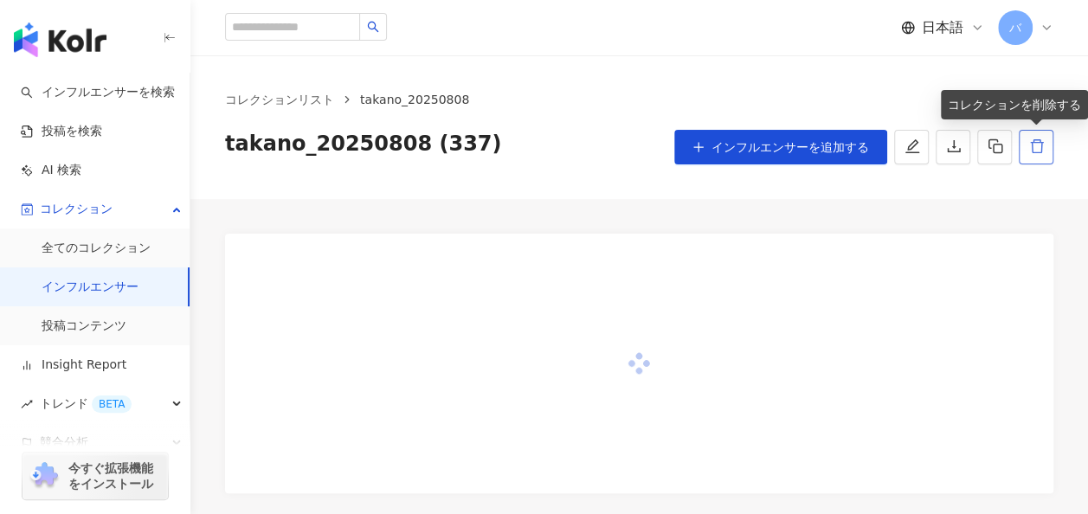
click at [1048, 145] on button "button" at bounding box center [1036, 147] width 35 height 35
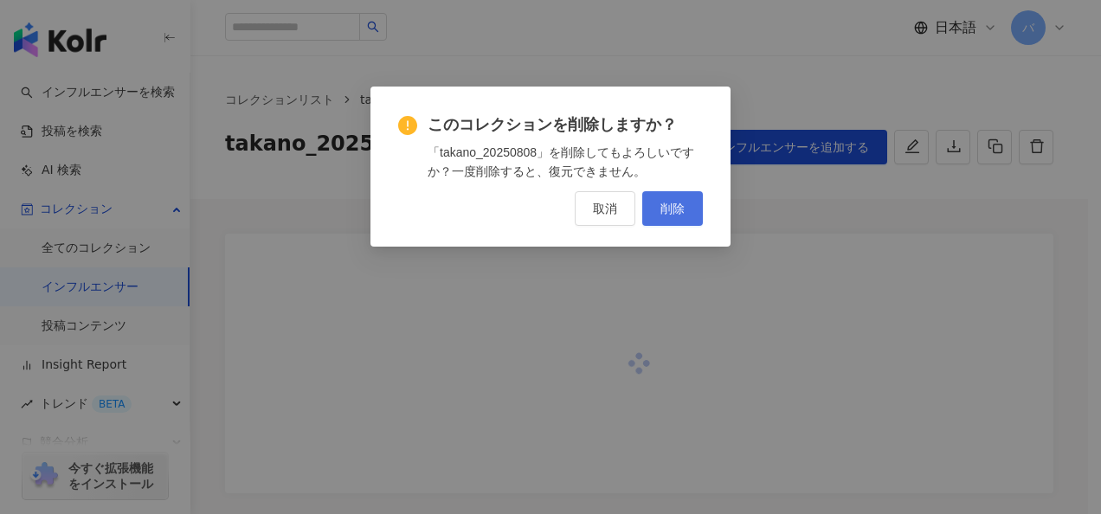
click at [676, 208] on span "削除" at bounding box center [673, 209] width 24 height 14
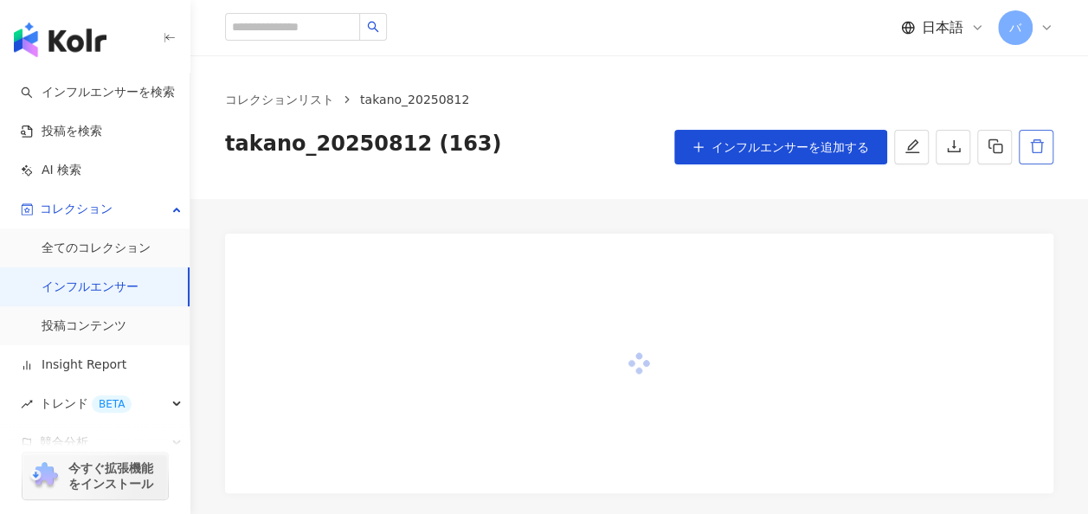
click at [1037, 147] on icon "delete" at bounding box center [1038, 147] width 16 height 16
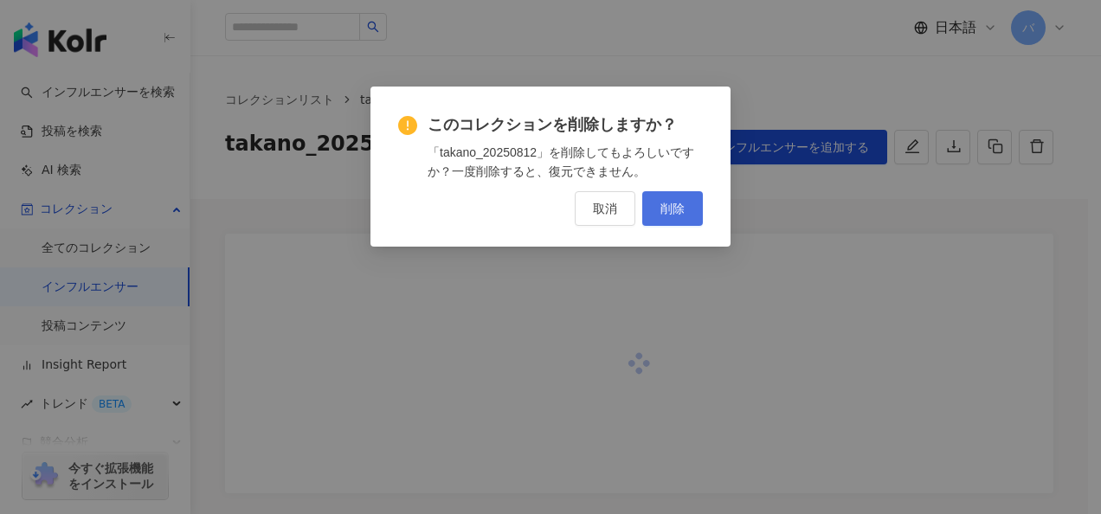
click at [680, 195] on button "削除" at bounding box center [672, 208] width 61 height 35
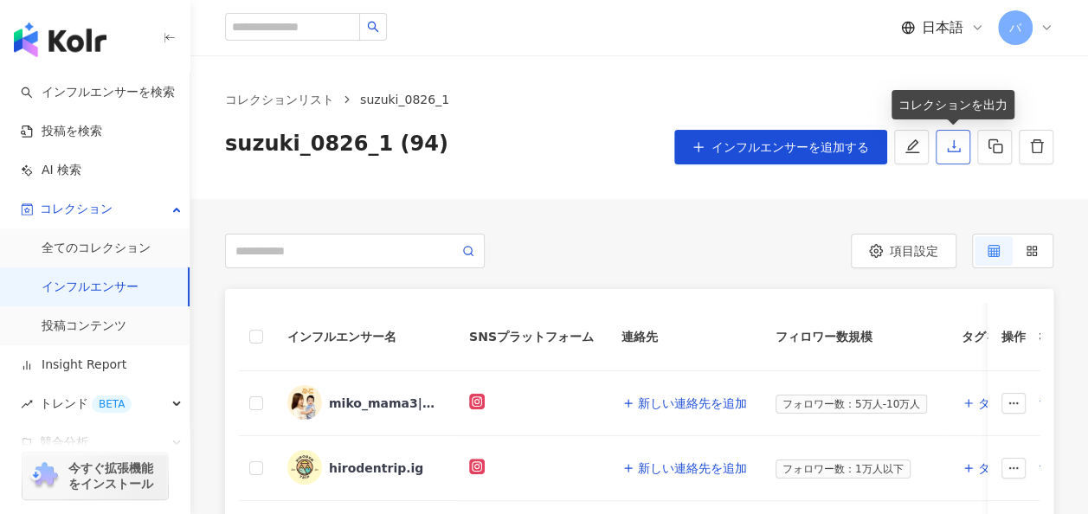
click at [958, 145] on icon "download" at bounding box center [954, 147] width 16 height 16
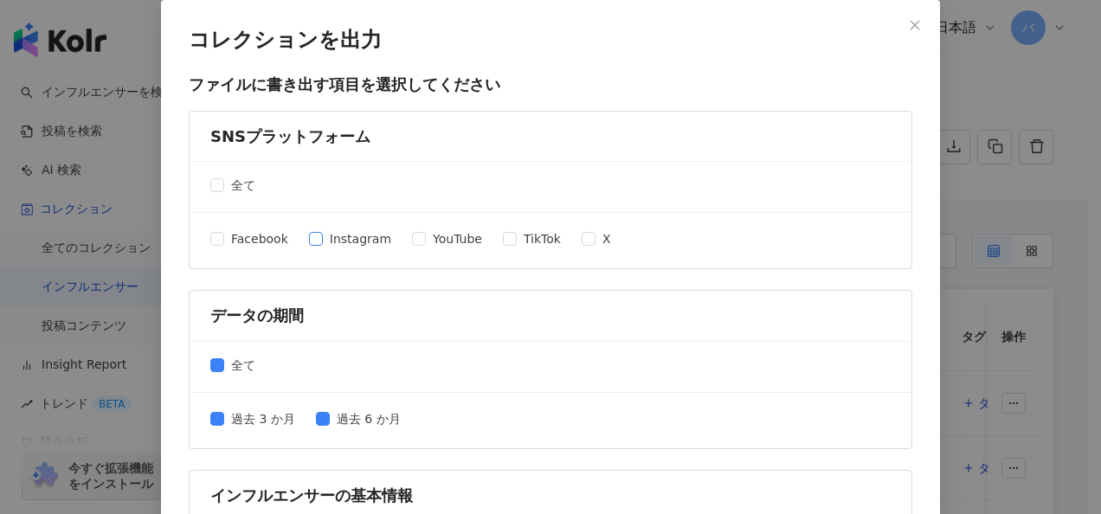
click at [323, 235] on span "Instagram" at bounding box center [360, 238] width 75 height 19
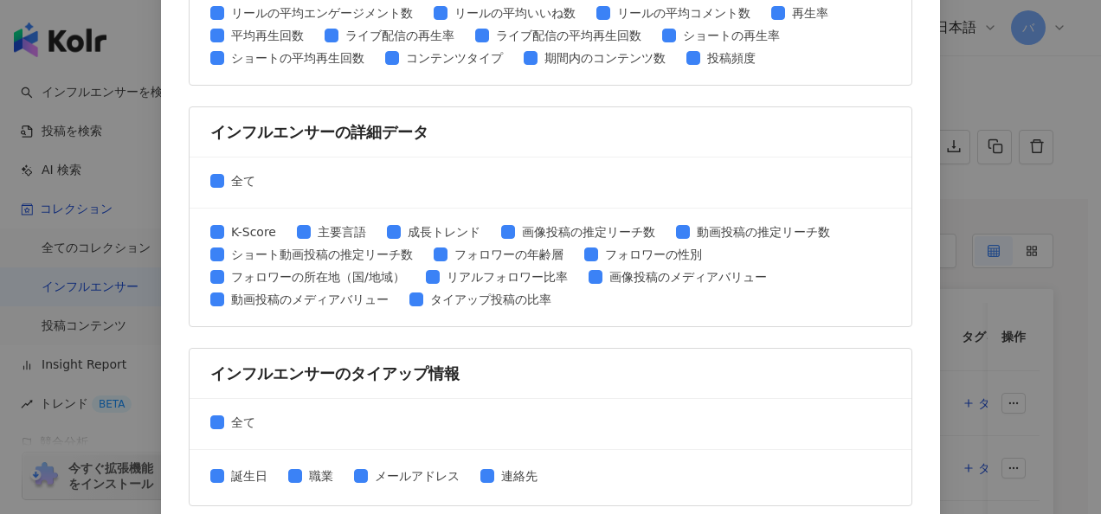
scroll to position [891, 0]
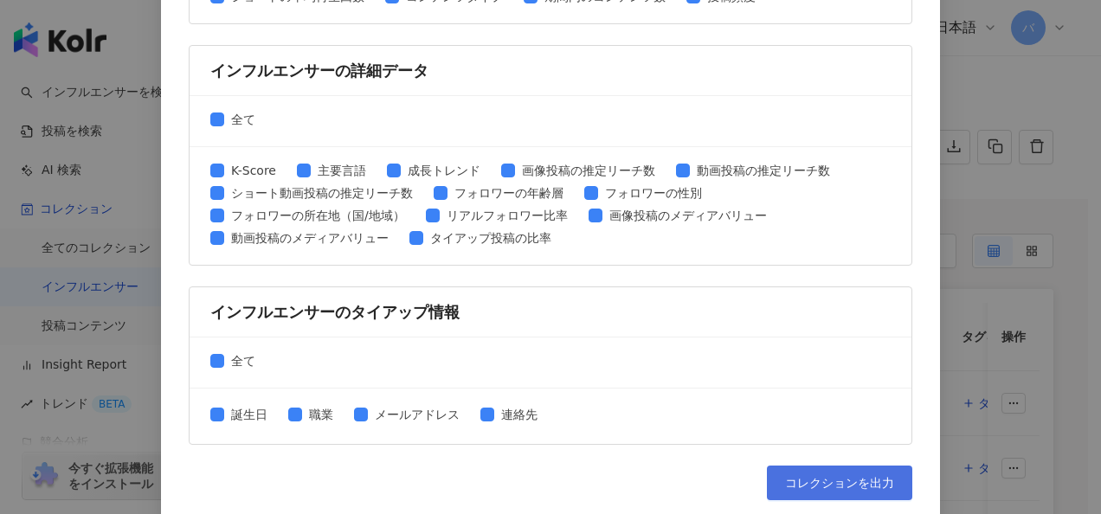
click at [804, 476] on span "コレクションを出力" at bounding box center [839, 483] width 109 height 14
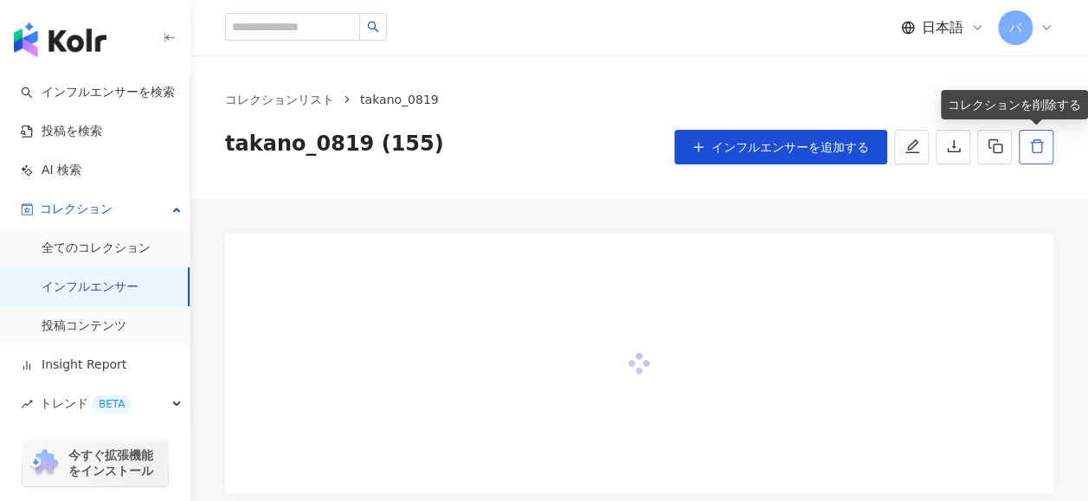
click at [1034, 145] on icon "delete" at bounding box center [1038, 147] width 16 height 16
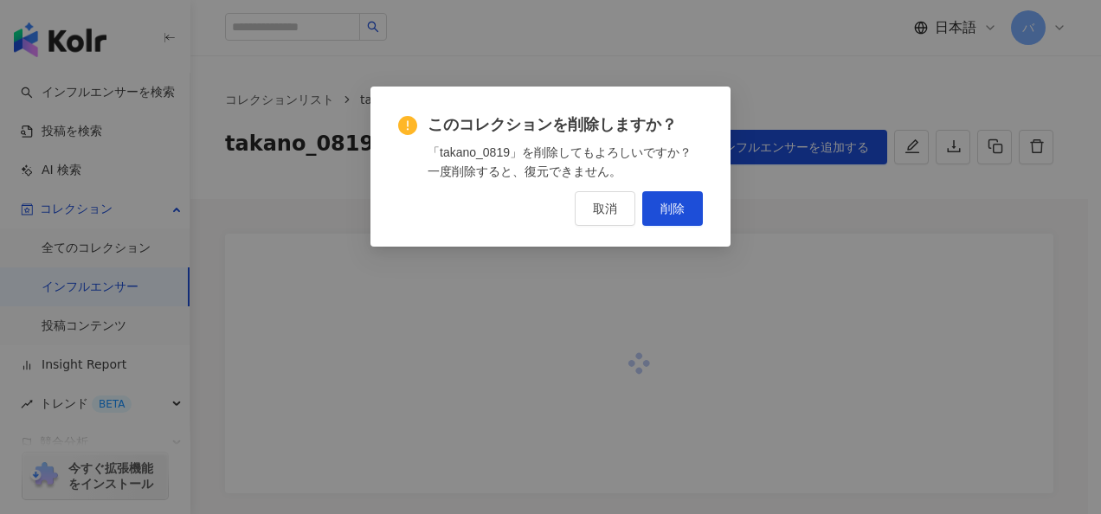
click at [669, 214] on span "削除" at bounding box center [673, 209] width 24 height 14
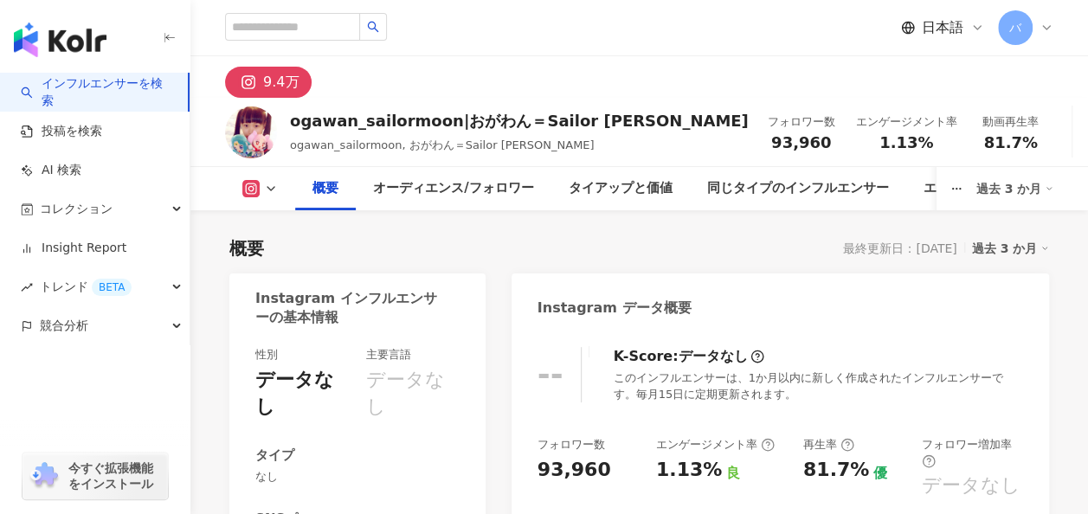
scroll to position [258, 0]
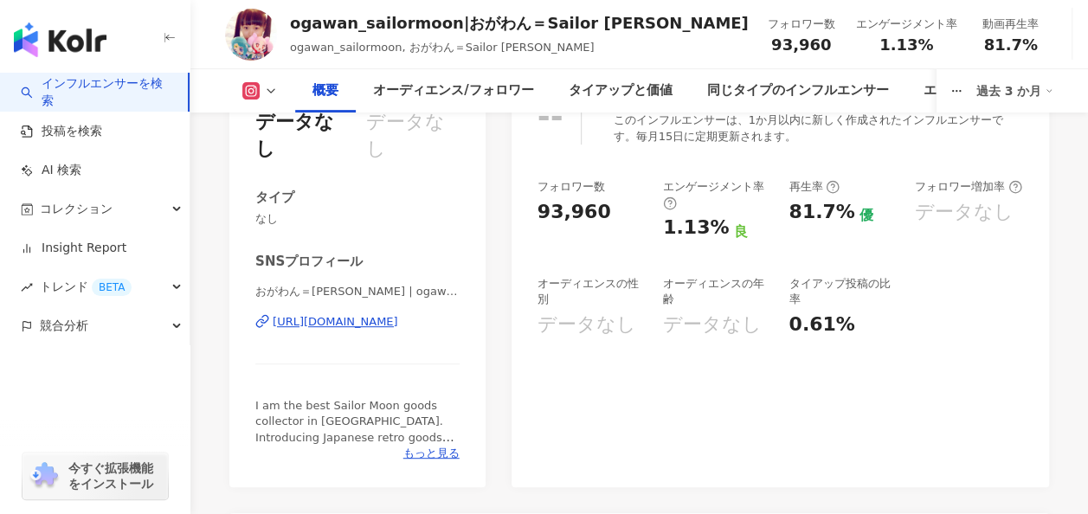
click at [398, 314] on div "https://www.instagram.com/ogawan_sailormoon" at bounding box center [336, 322] width 126 height 16
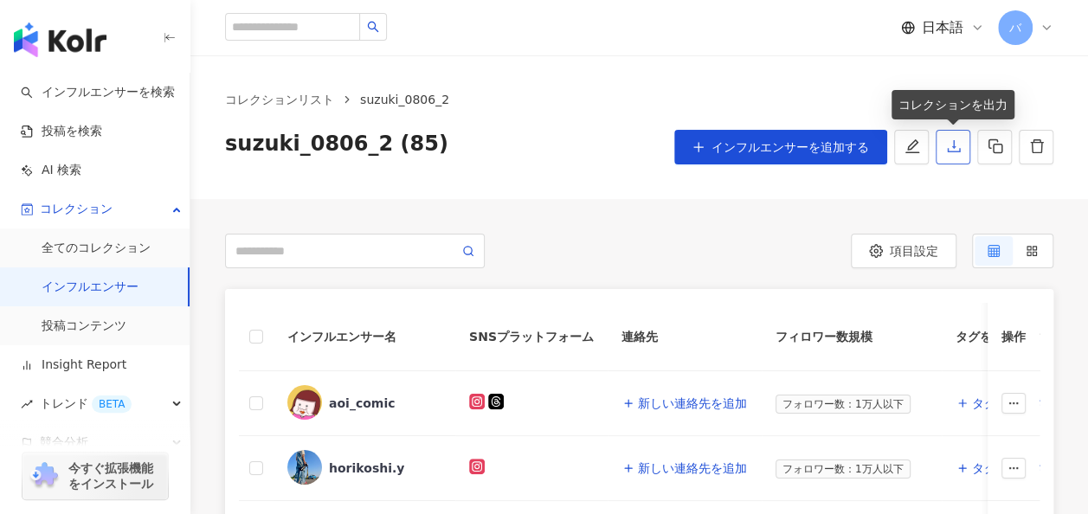
click at [959, 147] on icon "download" at bounding box center [954, 147] width 16 height 16
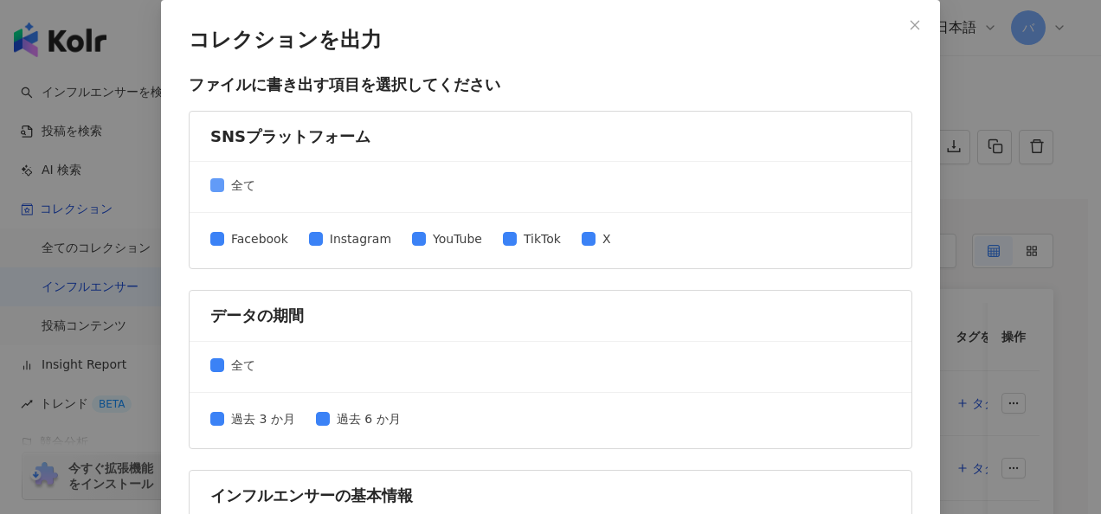
click at [224, 184] on span "全て" at bounding box center [243, 185] width 38 height 19
click at [323, 240] on span "Instagram" at bounding box center [360, 238] width 75 height 19
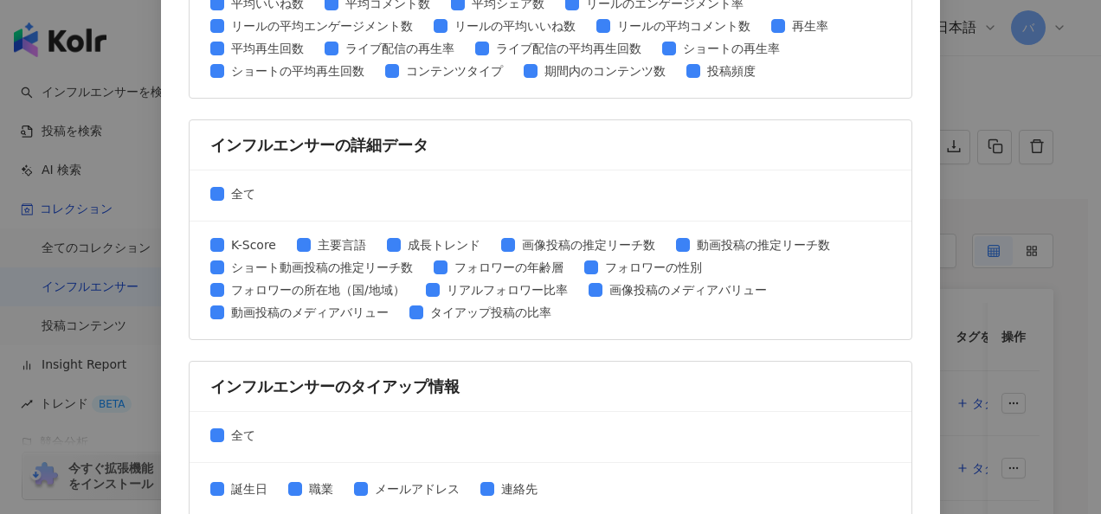
scroll to position [891, 0]
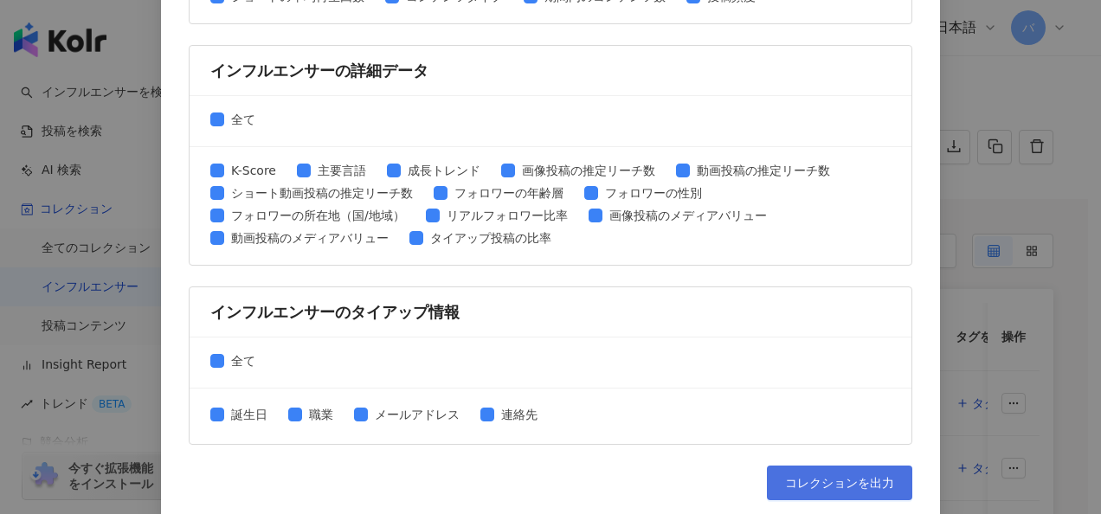
click at [807, 476] on span "コレクションを出力" at bounding box center [839, 483] width 109 height 14
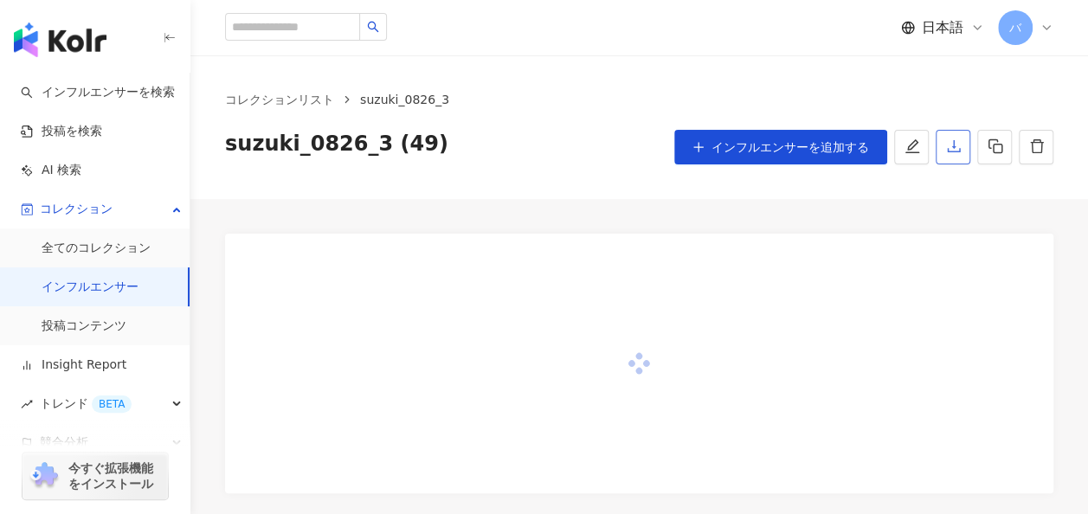
click at [951, 147] on icon "download" at bounding box center [954, 147] width 16 height 16
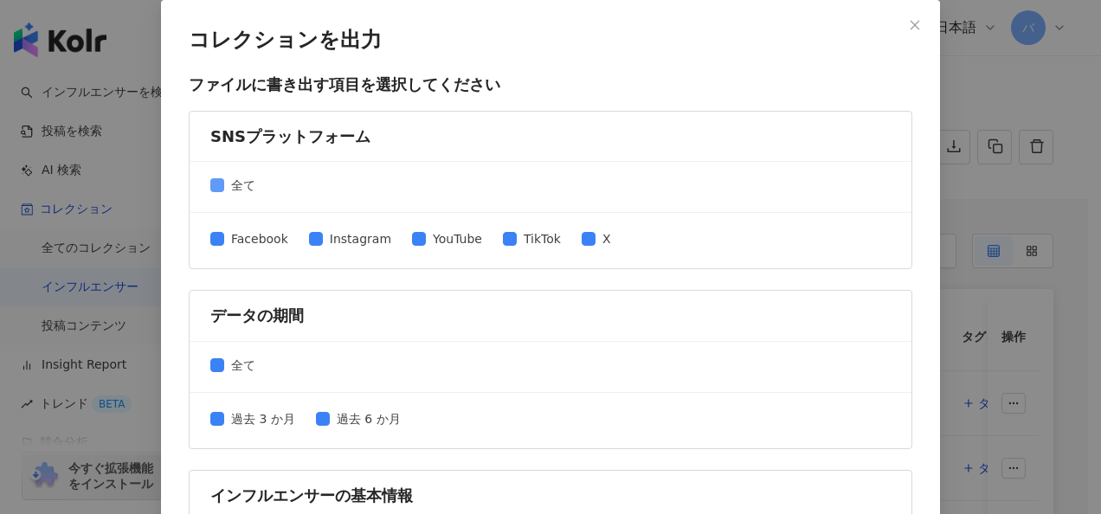
click at [224, 180] on span "全て" at bounding box center [243, 185] width 38 height 19
click at [347, 240] on span "Instagram" at bounding box center [360, 238] width 75 height 19
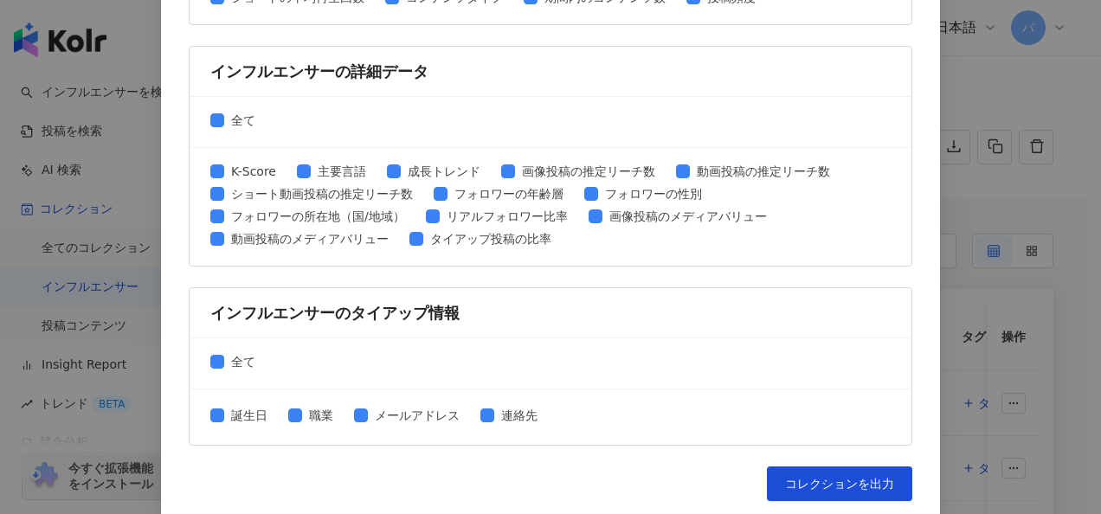
scroll to position [891, 0]
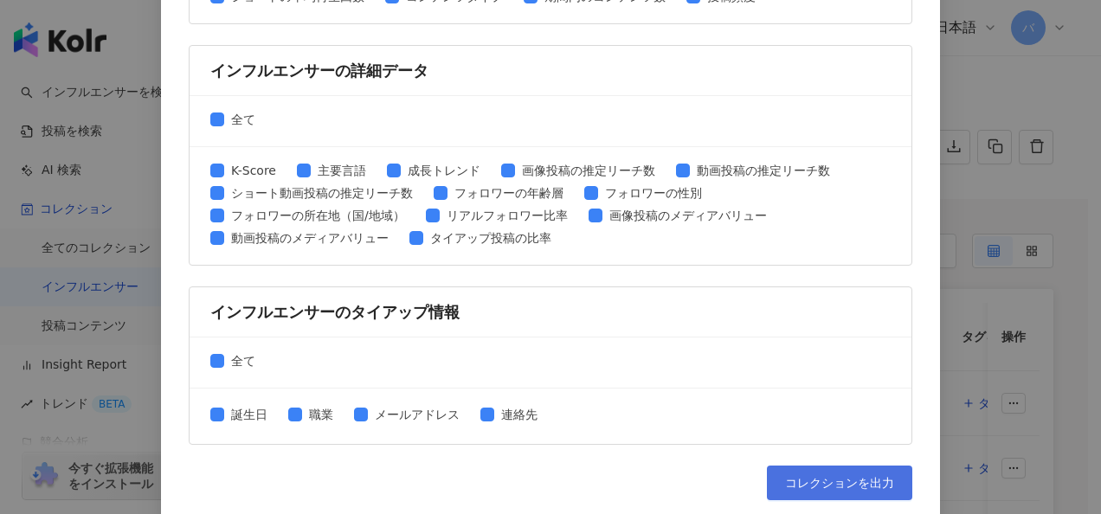
click at [805, 476] on span "コレクションを出力" at bounding box center [839, 483] width 109 height 14
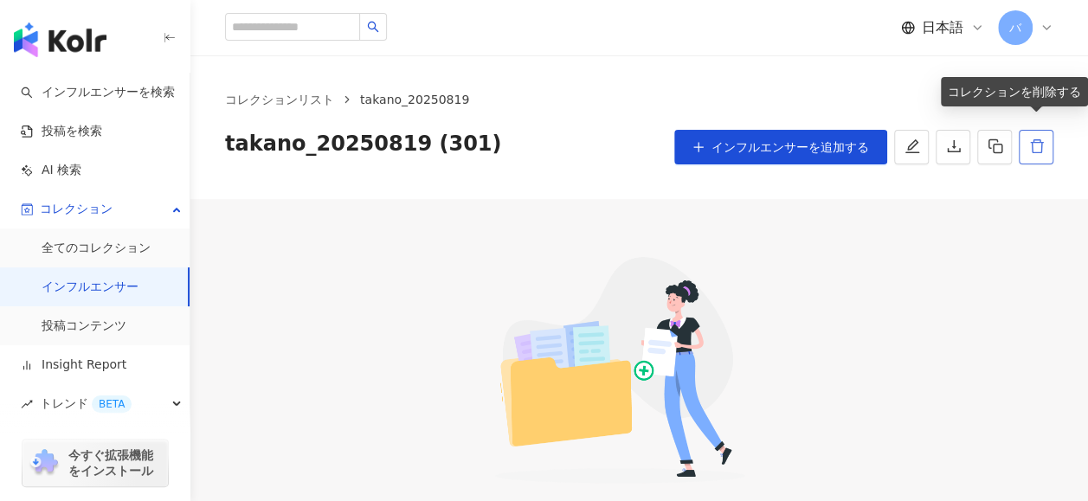
click at [1030, 155] on button "button" at bounding box center [1036, 147] width 35 height 35
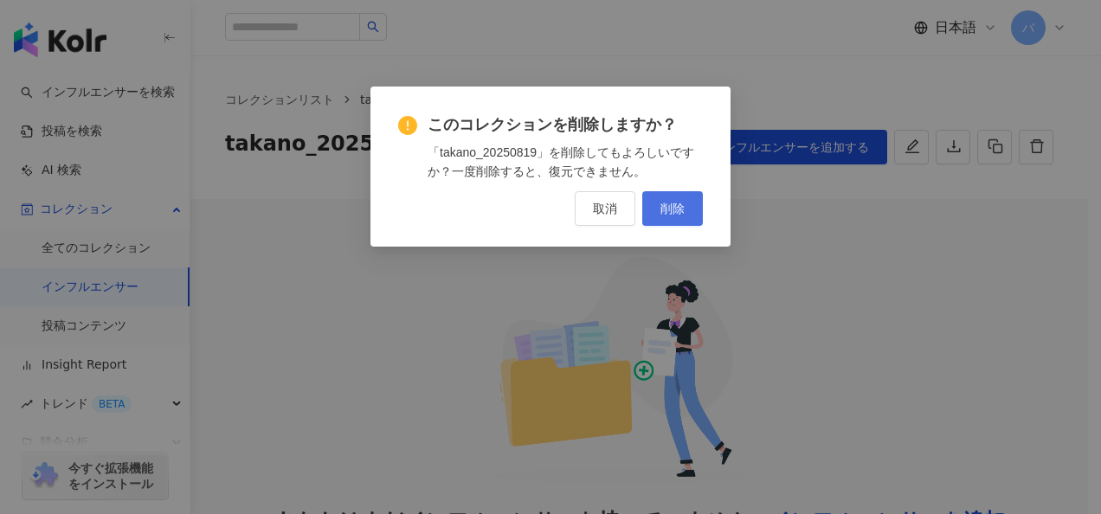
click at [671, 212] on span "削除" at bounding box center [673, 209] width 24 height 14
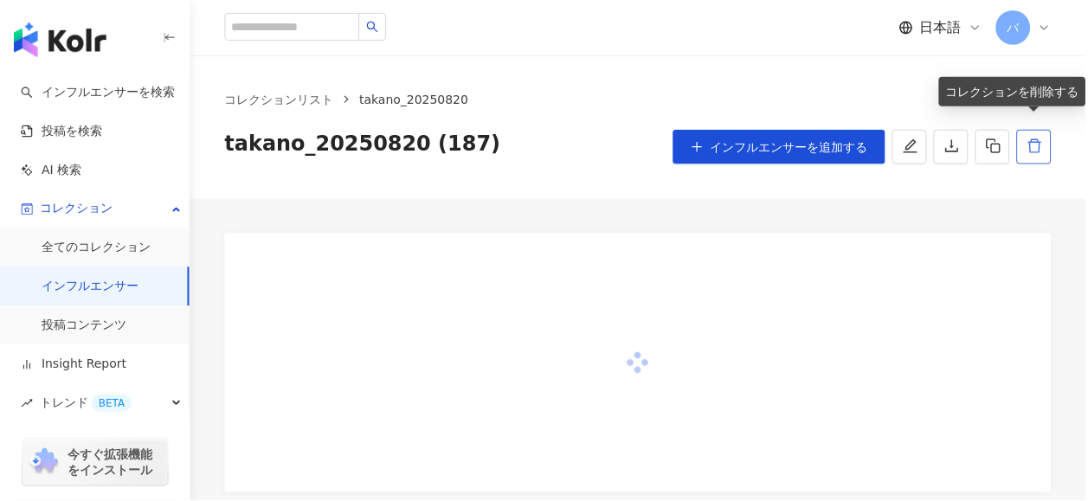
click at [1030, 140] on icon "delete" at bounding box center [1038, 147] width 16 height 16
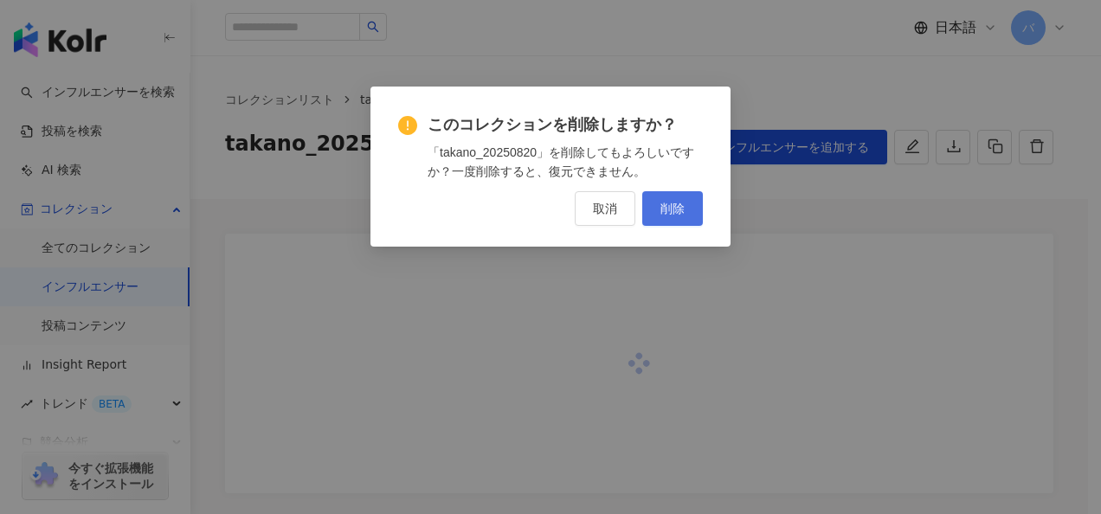
click at [663, 215] on span "削除" at bounding box center [673, 209] width 24 height 14
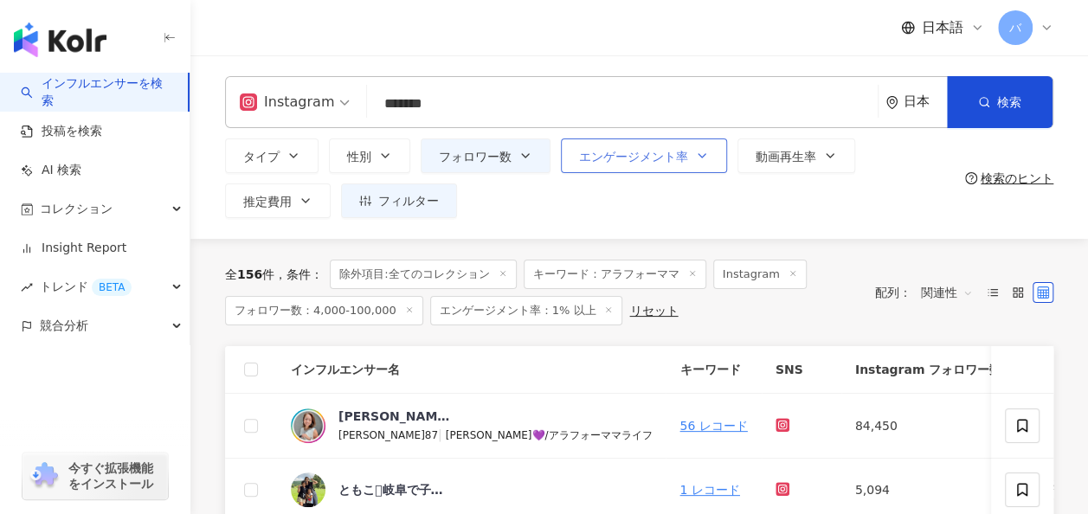
click at [688, 171] on button "エンゲージメント率" at bounding box center [644, 156] width 166 height 35
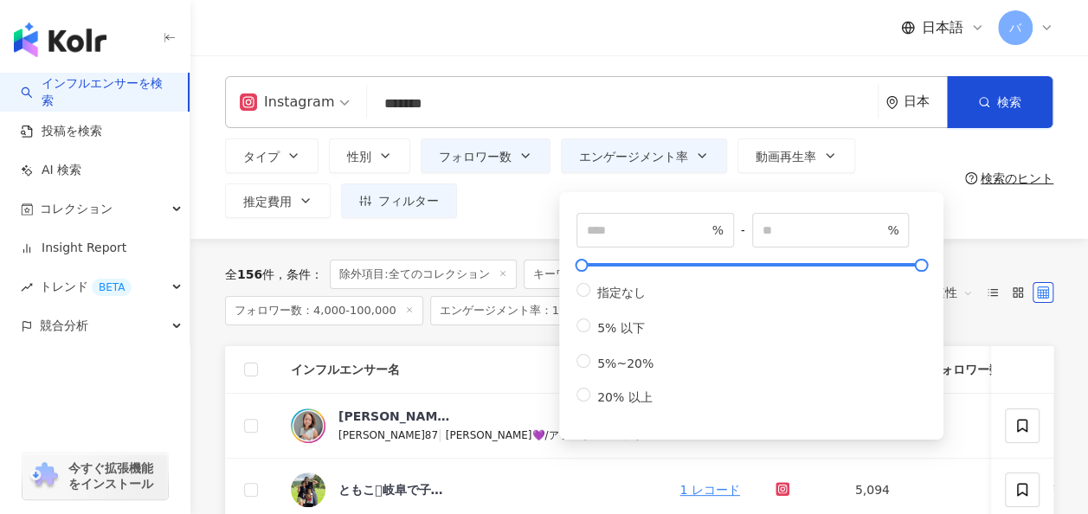
click at [519, 193] on div "タイプ 性別 フォロワー数 エンゲージメント率 動画再生率 推定費用 フィルター フィルター インフルエンサーの詳細 エンゲージメント & ポテンシャル フォ…" at bounding box center [591, 179] width 733 height 80
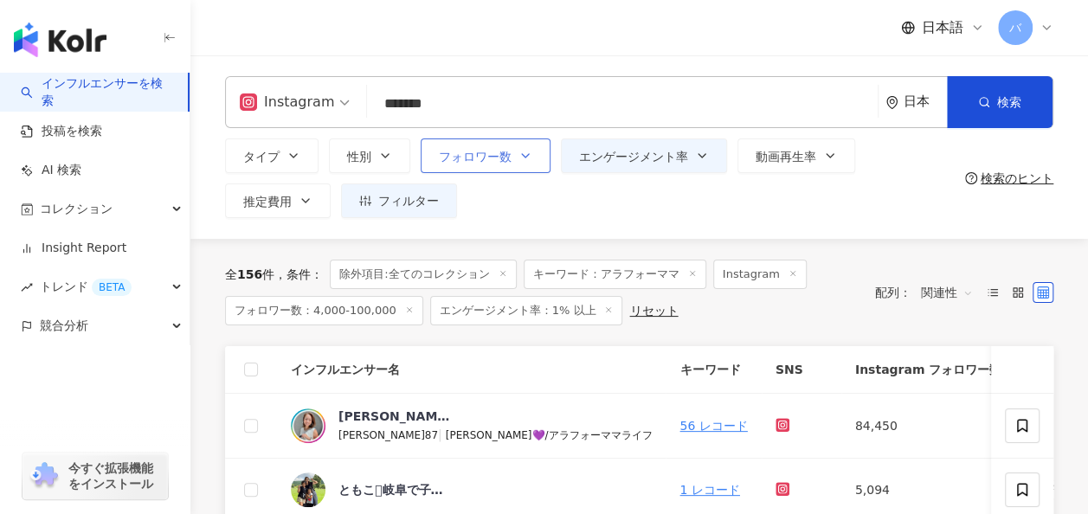
click at [514, 157] on button "フォロワー数" at bounding box center [486, 156] width 130 height 35
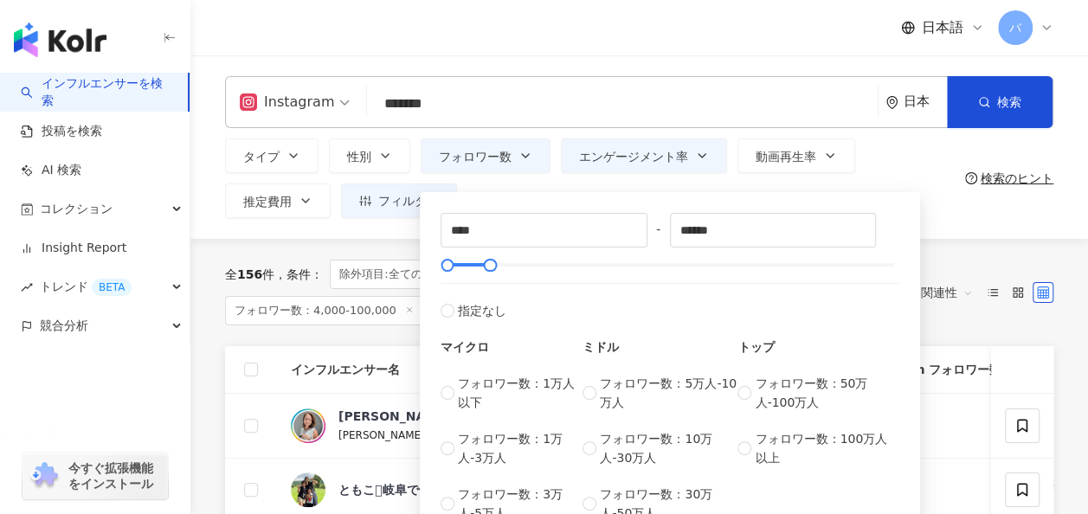
click at [537, 189] on div "**** - ****** 指定なし マイクロ フォロワー数：1万人以下 フォロワー数：1万人-3万人 フォロワー数：3万人-5万人 ミドル フォロワー数：5…" at bounding box center [670, 364] width 500 height 360
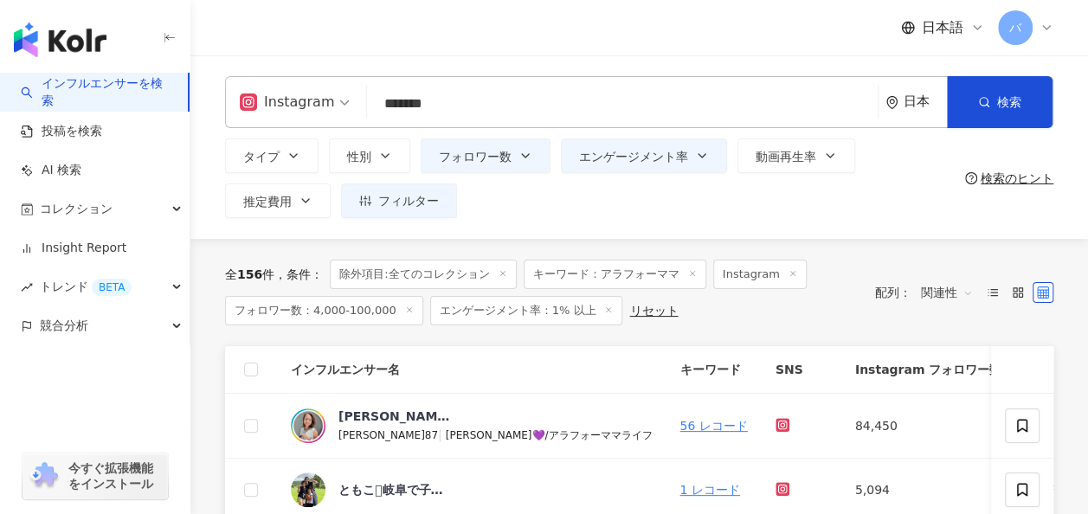
click at [348, 236] on div "Instagram ******* 日本 検索 loading keyword 名称や投稿に “ アラフォーママ ” のキーワードを含むインフルエンサー タイ…" at bounding box center [639, 147] width 898 height 184
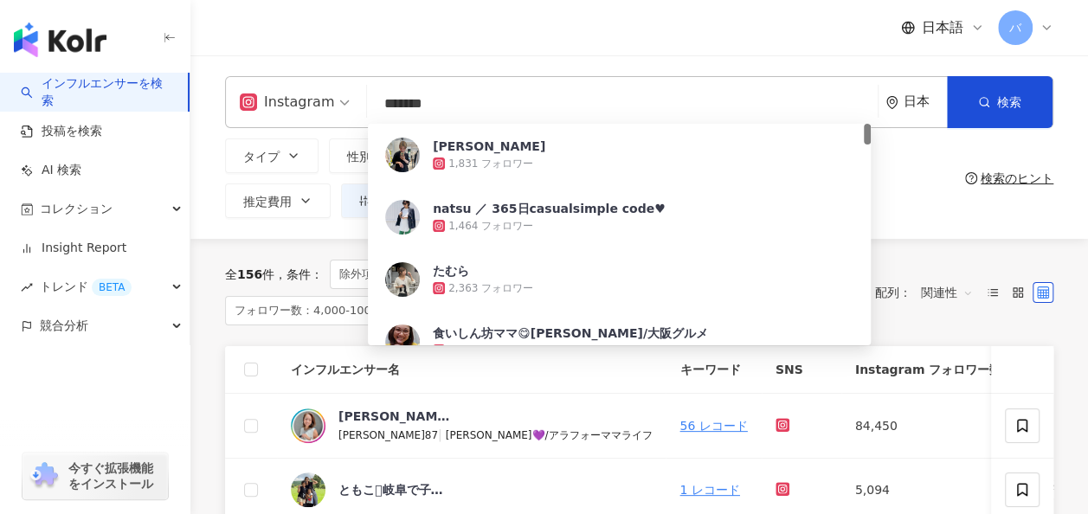
drag, startPoint x: 445, startPoint y: 105, endPoint x: 313, endPoint y: 105, distance: 132.5
click at [313, 105] on div "Instagram ******* 日本 検索 e8bfdc17-eb93-4523-a835-e872f445dba7 rana ito 1,831 フォロ…" at bounding box center [639, 102] width 829 height 52
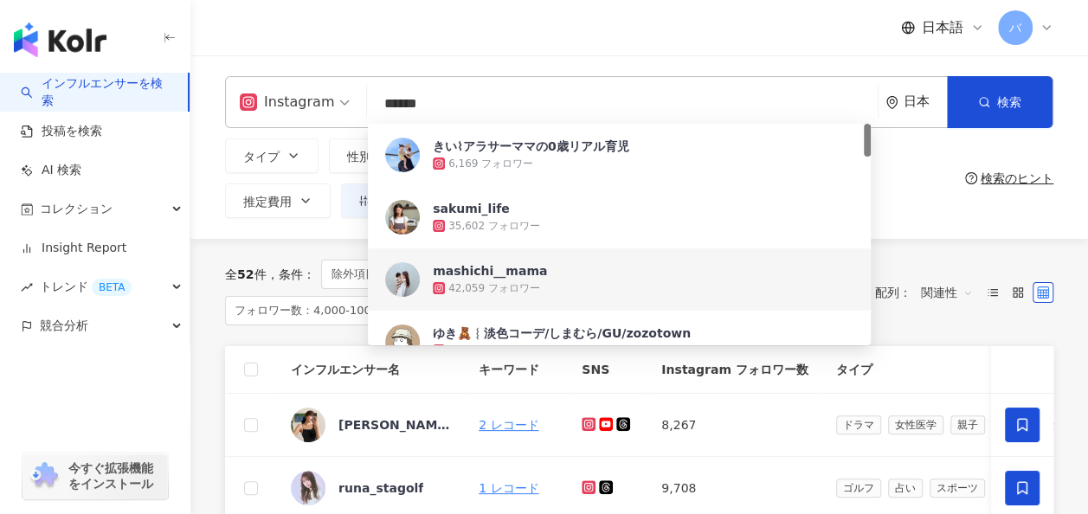
click at [912, 222] on div "Instagram ****** 日本 検索 8e5cc9db-11a5-44ba-b6ef-2e69df1a95db 29cb1b32-7a50-467c-…" at bounding box center [639, 147] width 898 height 184
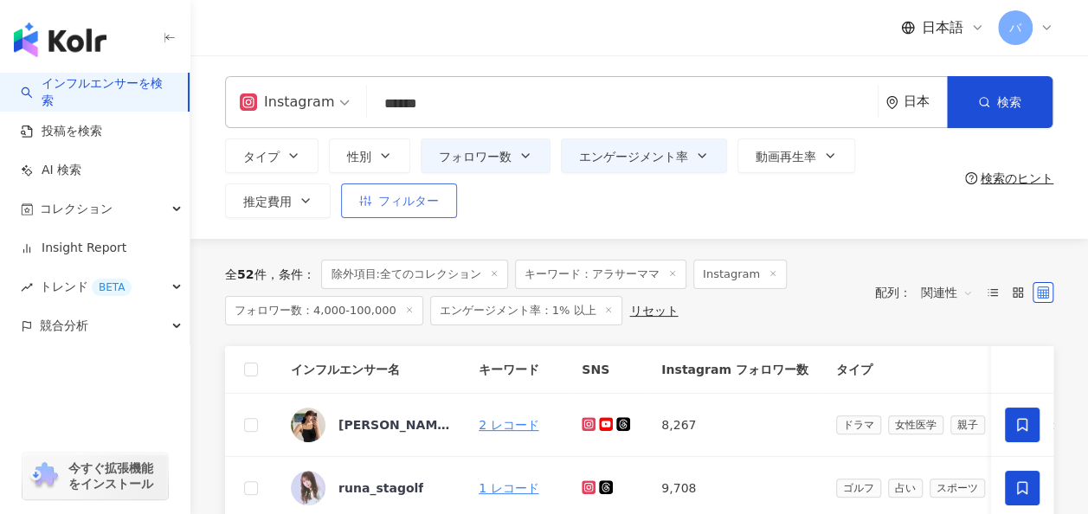
click at [424, 211] on button "フィルター" at bounding box center [399, 201] width 116 height 35
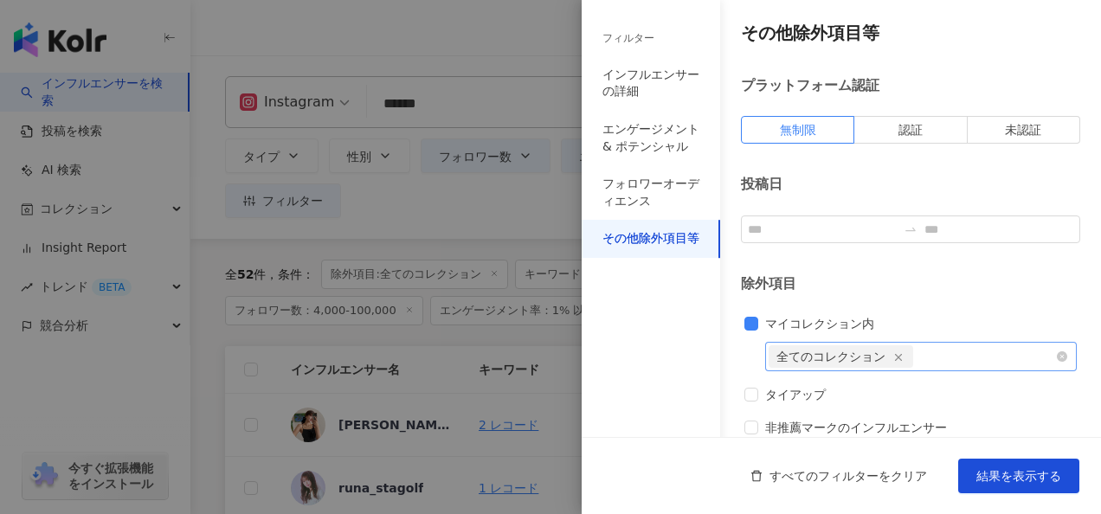
click at [894, 352] on icon "button" at bounding box center [899, 358] width 12 height 12
click at [751, 314] on label "マイコレクション内" at bounding box center [813, 323] width 137 height 19
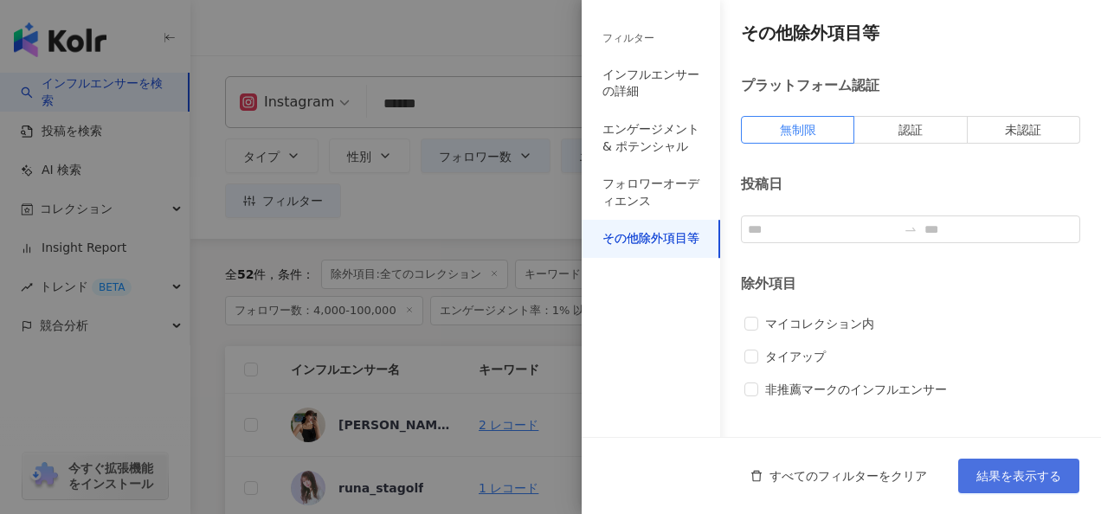
click at [1017, 476] on span "結果を表示する" at bounding box center [1019, 476] width 85 height 14
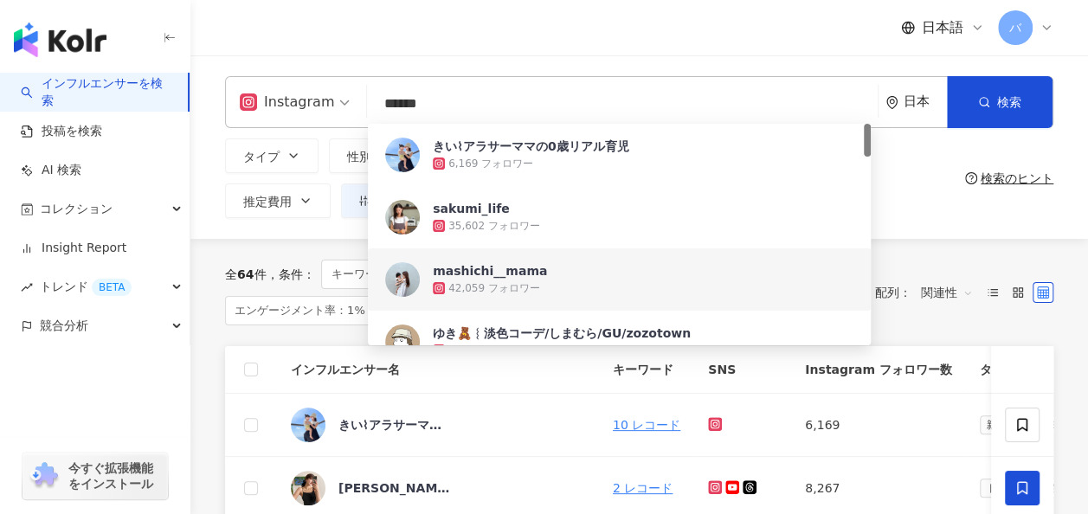
drag, startPoint x: 432, startPoint y: 106, endPoint x: 357, endPoint y: 106, distance: 75.3
click at [357, 106] on div "Instagram ****** 日本 検索 8e5cc9db-11a5-44ba-b6ef-2e69df1a95db 29cb1b32-7a50-467c-…" at bounding box center [639, 102] width 829 height 52
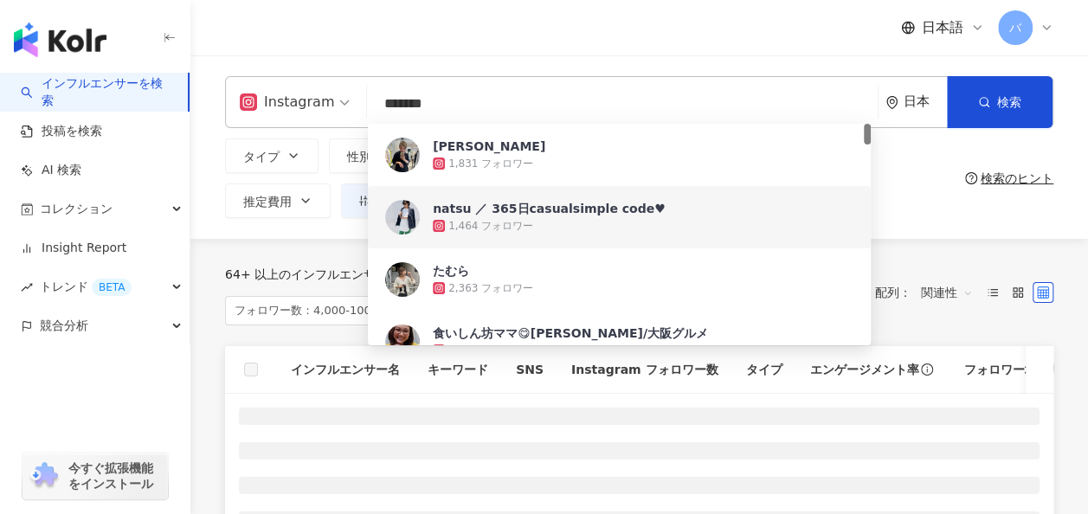
type input "*******"
click at [896, 228] on div "Instagram ******* 日本 検索 e8bfdc17-eb93-4523-a835-e872f445dba7 e570c2e8-8b83-480d…" at bounding box center [639, 147] width 898 height 184
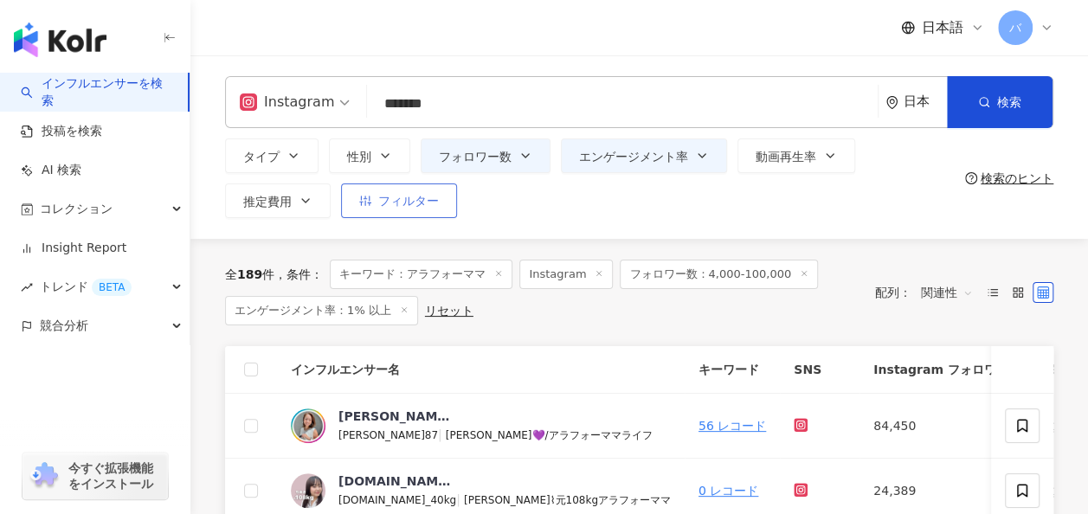
click at [421, 194] on span "フィルター" at bounding box center [408, 201] width 61 height 14
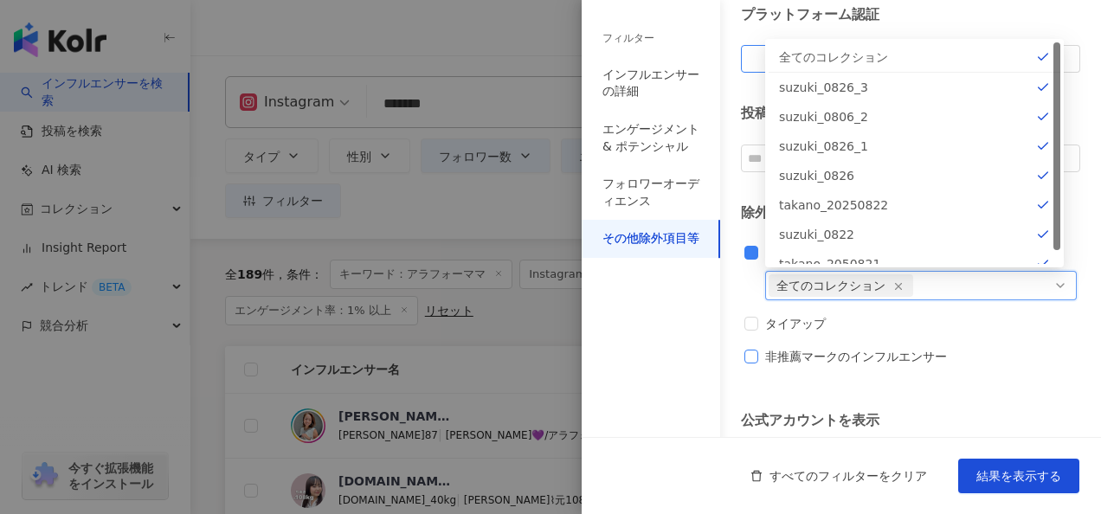
scroll to position [87, 0]
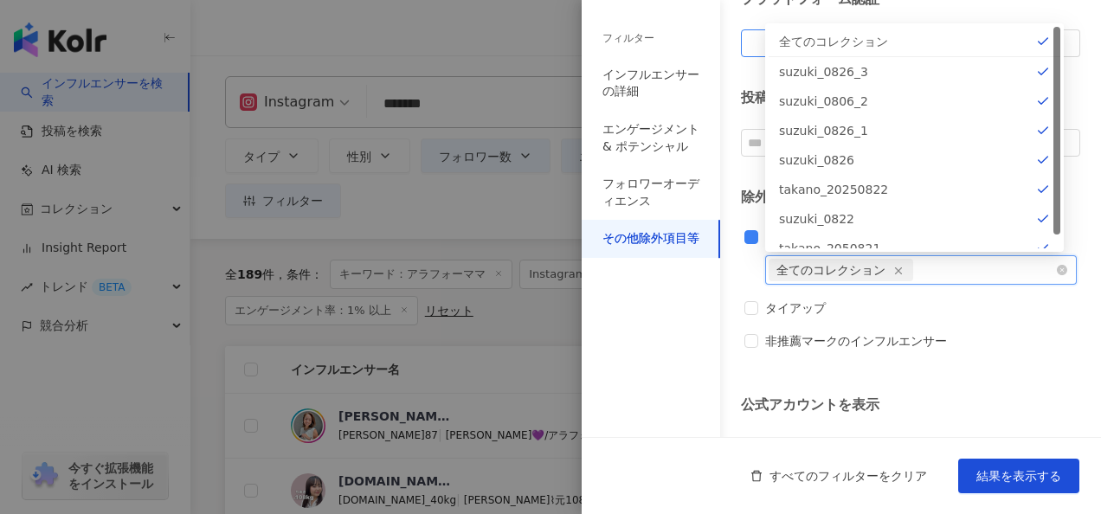
click at [861, 268] on div "全てのコレクション" at bounding box center [841, 270] width 129 height 21
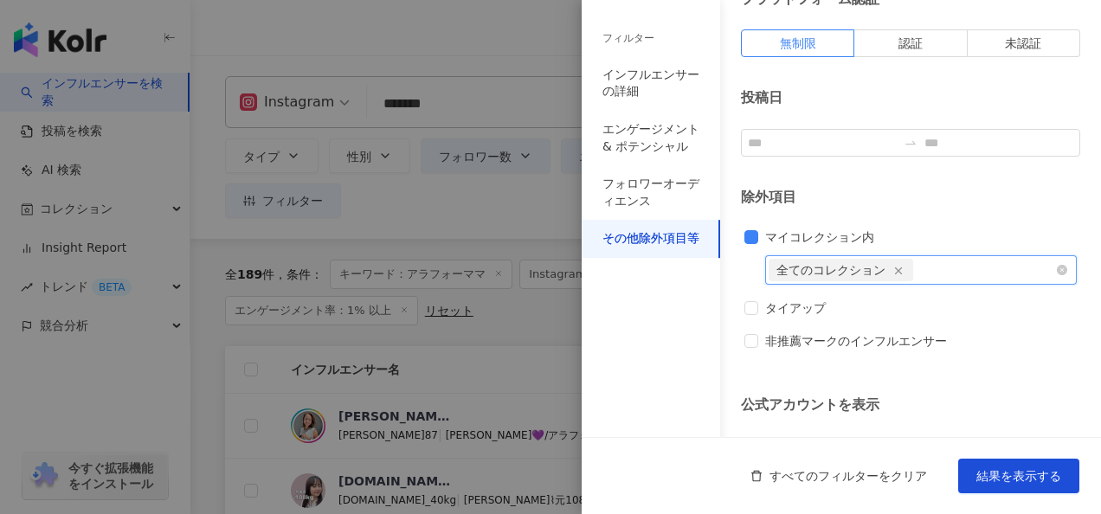
click at [861, 268] on div "全てのコレクション" at bounding box center [841, 270] width 129 height 21
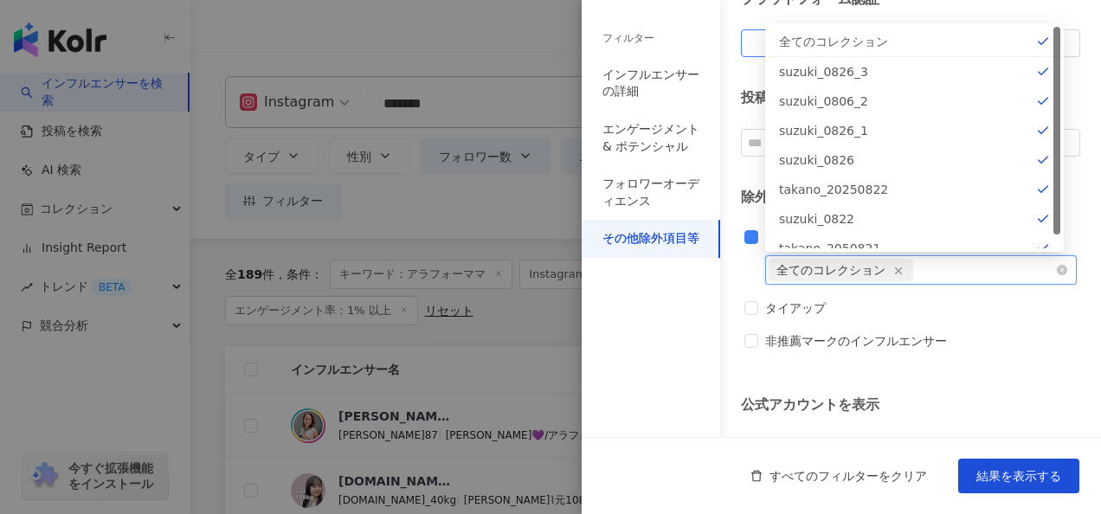
click at [850, 40] on div "全てのコレクション" at bounding box center [914, 41] width 271 height 19
click at [890, 268] on div at bounding box center [912, 270] width 287 height 13
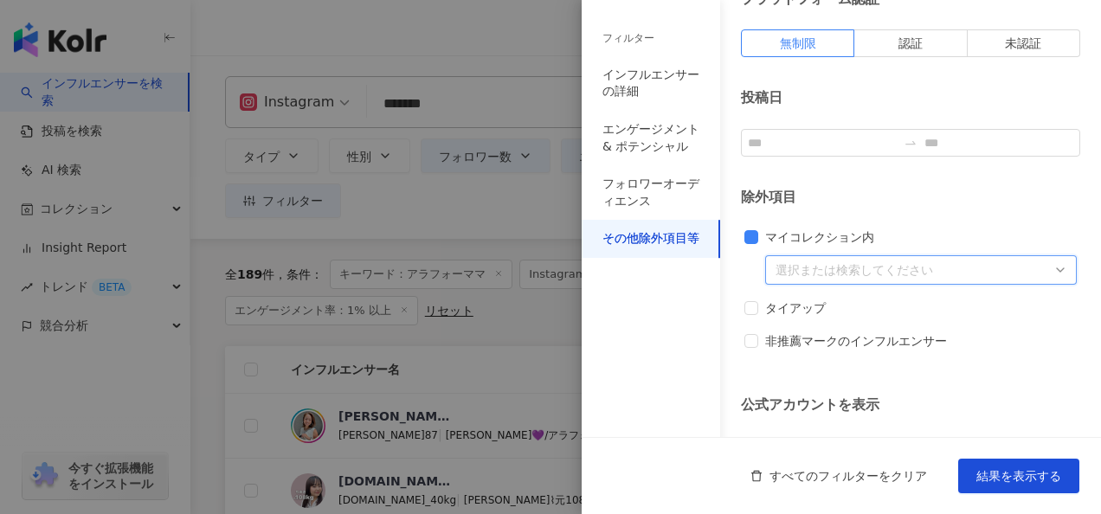
click at [1055, 266] on div "45539 45524 全てのコレクション suzuki_0826_3 suzuki_0806_2 suzuki_0826_1 suzuki_0826 tak…" at bounding box center [921, 269] width 312 height 29
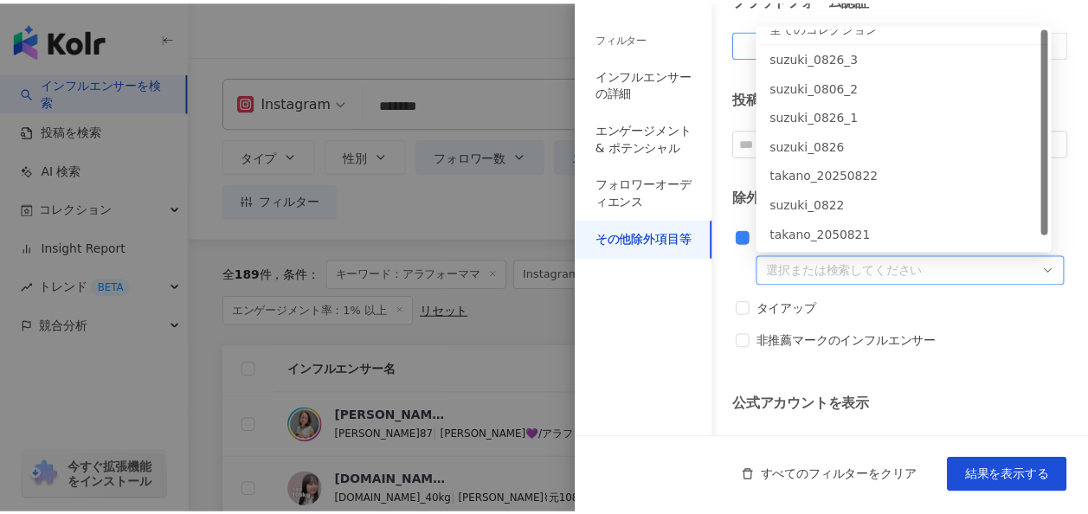
scroll to position [0, 0]
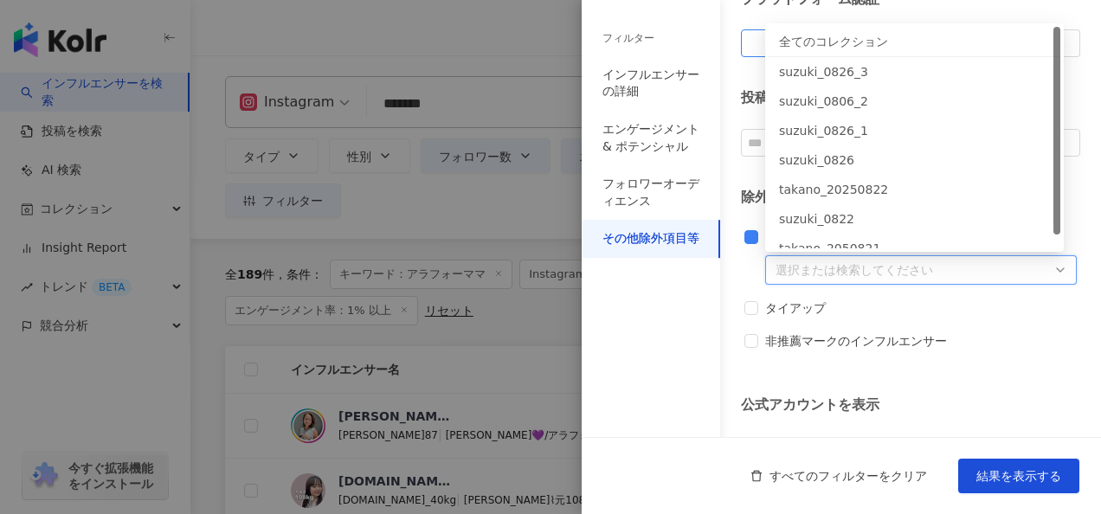
click at [809, 42] on div "全てのコレクション" at bounding box center [914, 41] width 271 height 19
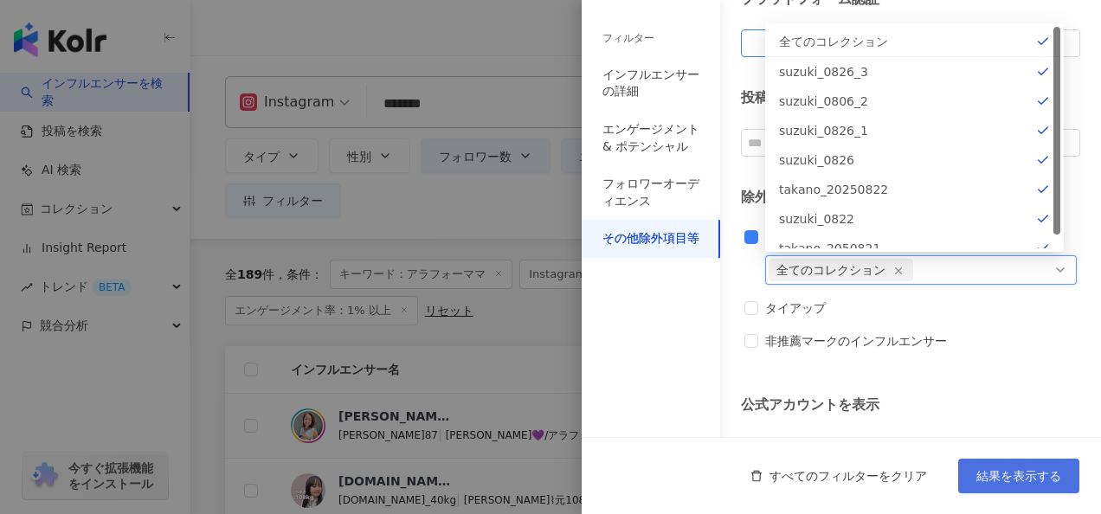
click at [1036, 486] on button "結果を表示する" at bounding box center [1019, 476] width 121 height 35
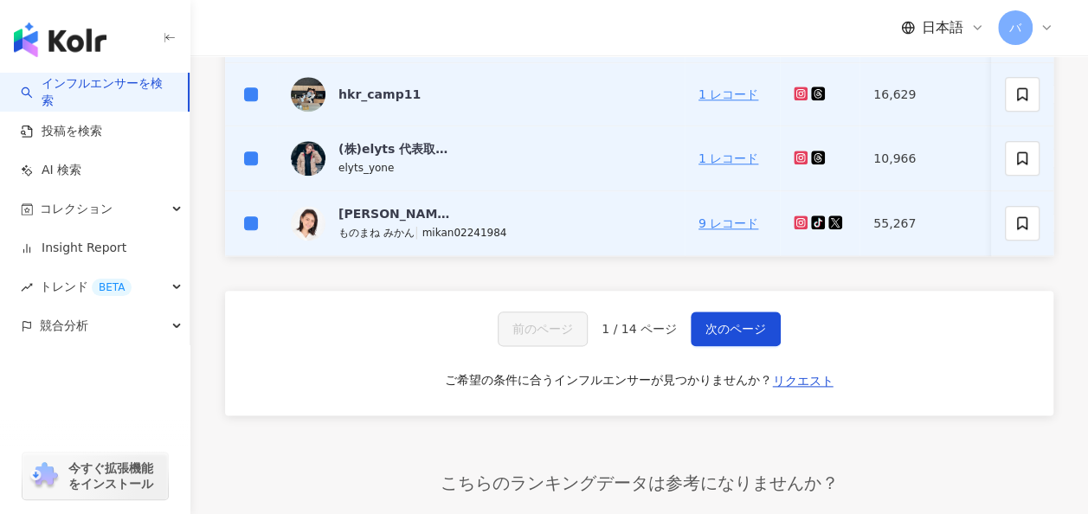
scroll to position [866, 0]
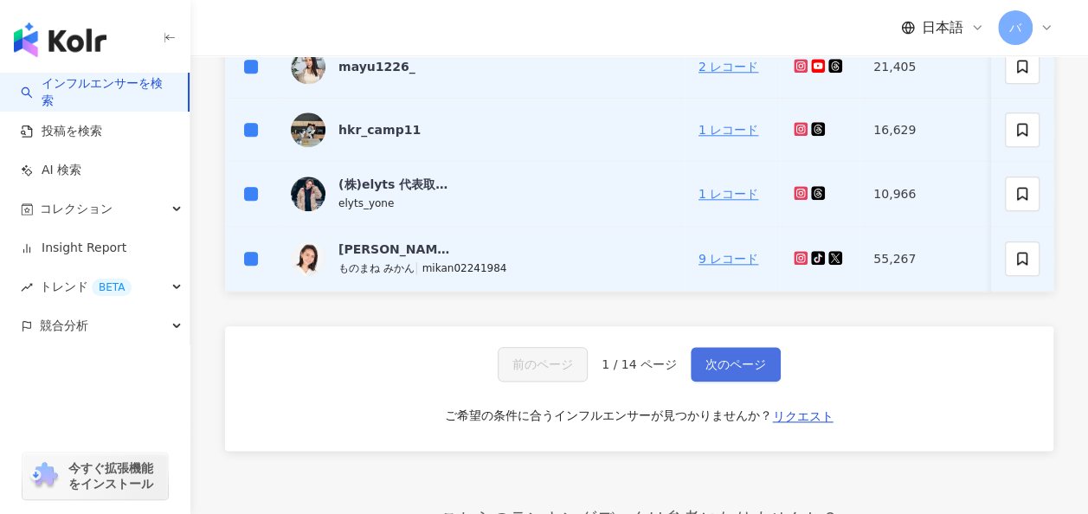
click at [719, 367] on span "次のページ" at bounding box center [736, 365] width 61 height 14
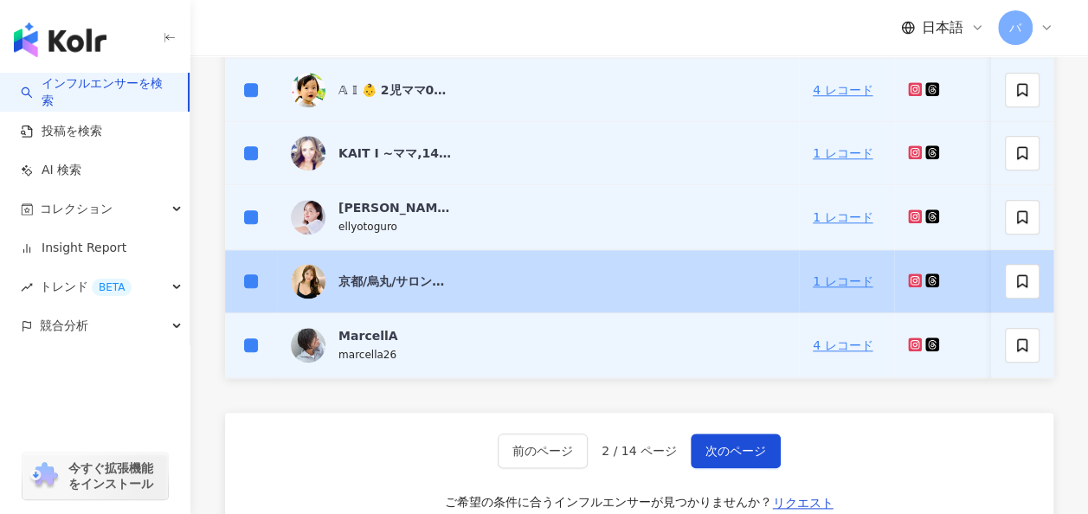
scroll to position [842, 0]
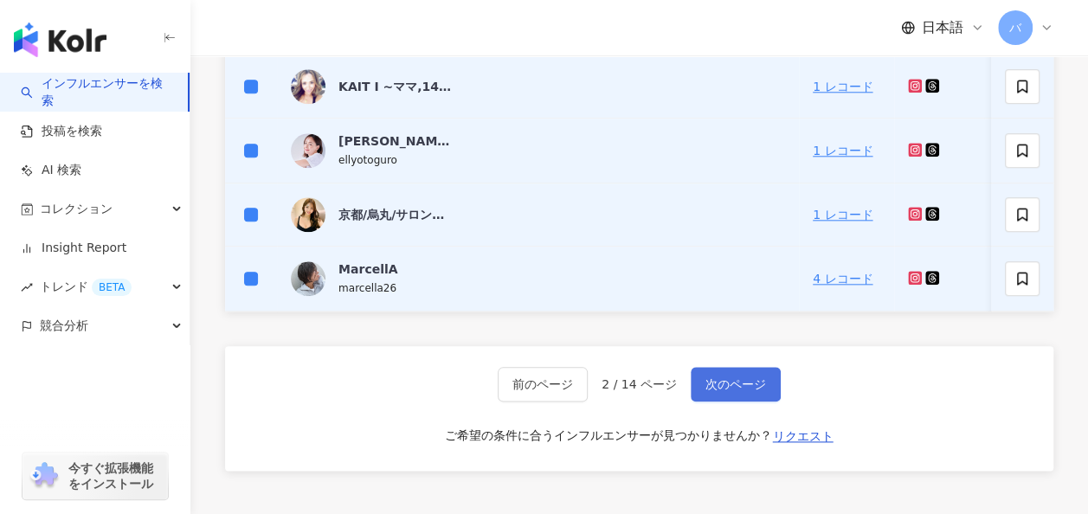
click at [742, 391] on span "次のページ" at bounding box center [736, 385] width 61 height 14
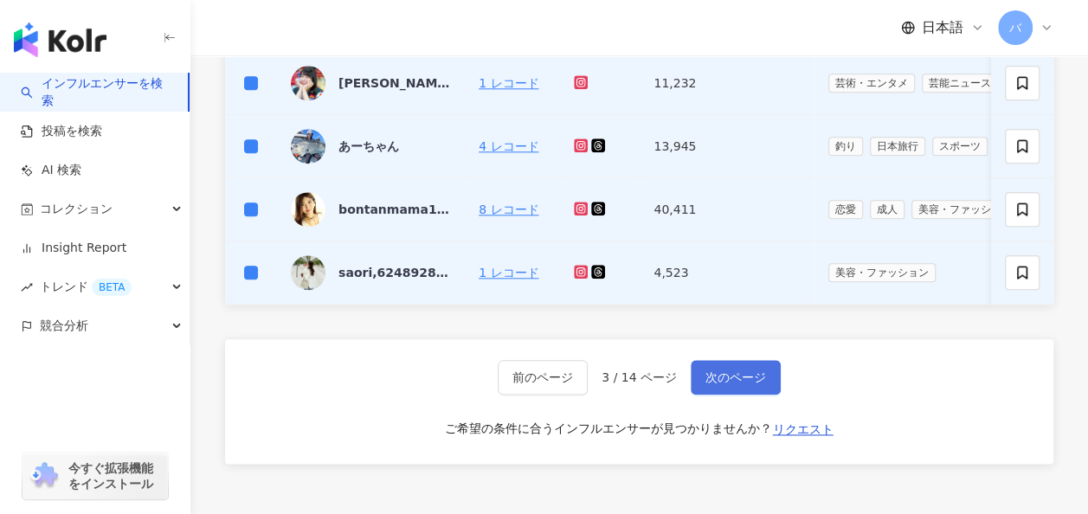
click at [726, 383] on span "次のページ" at bounding box center [736, 378] width 61 height 14
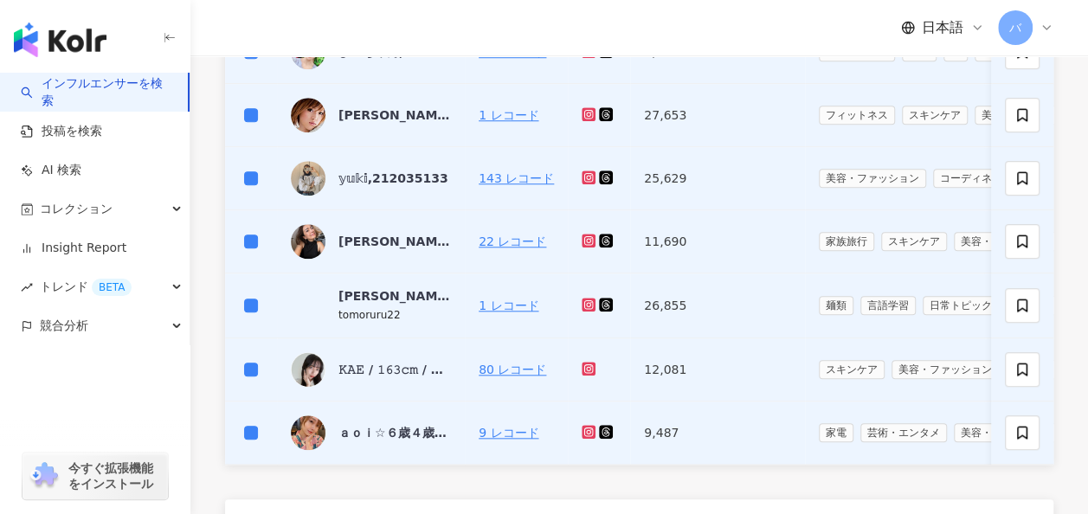
scroll to position [779, 0]
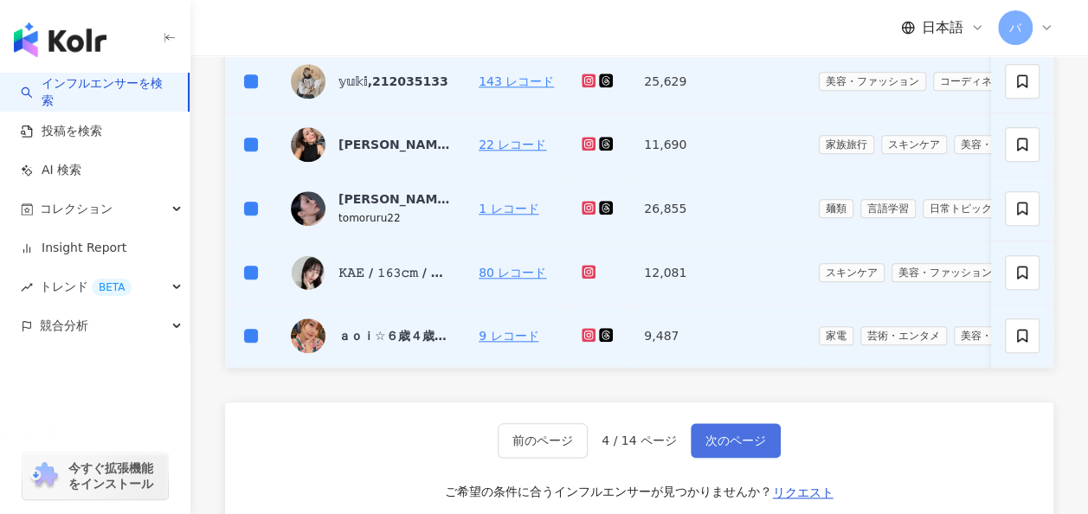
click at [715, 448] on span "次のページ" at bounding box center [736, 441] width 61 height 14
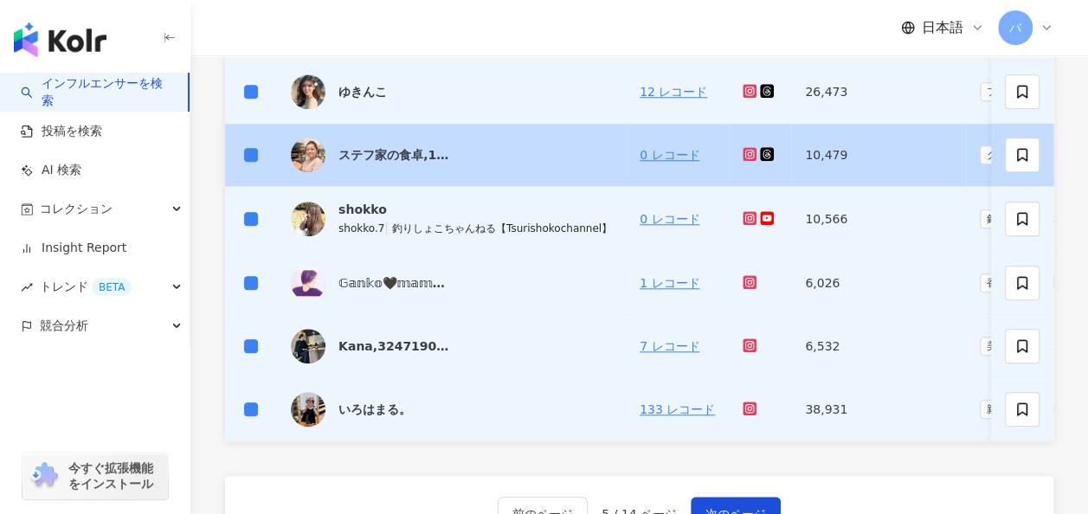
scroll to position [842, 0]
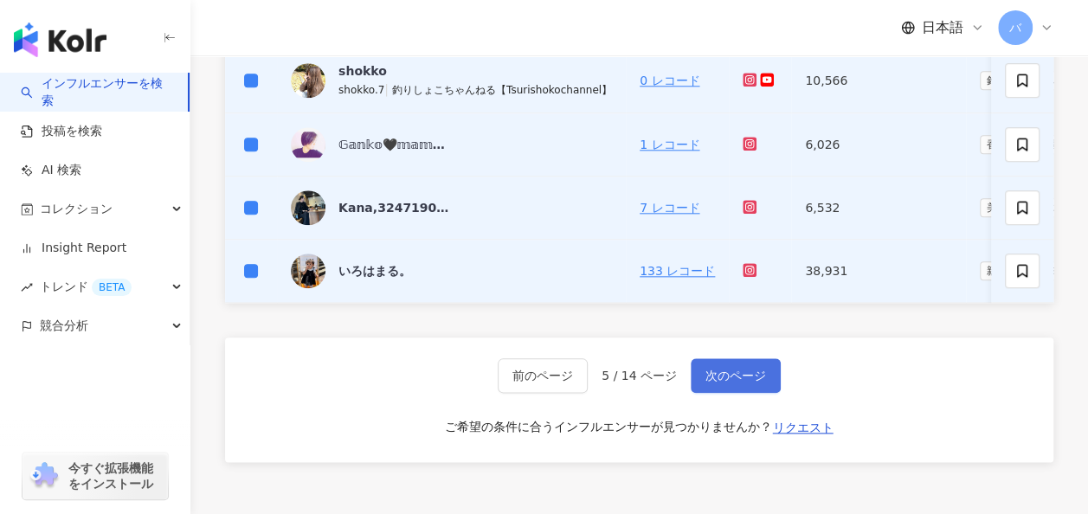
click at [731, 383] on span "次のページ" at bounding box center [736, 376] width 61 height 14
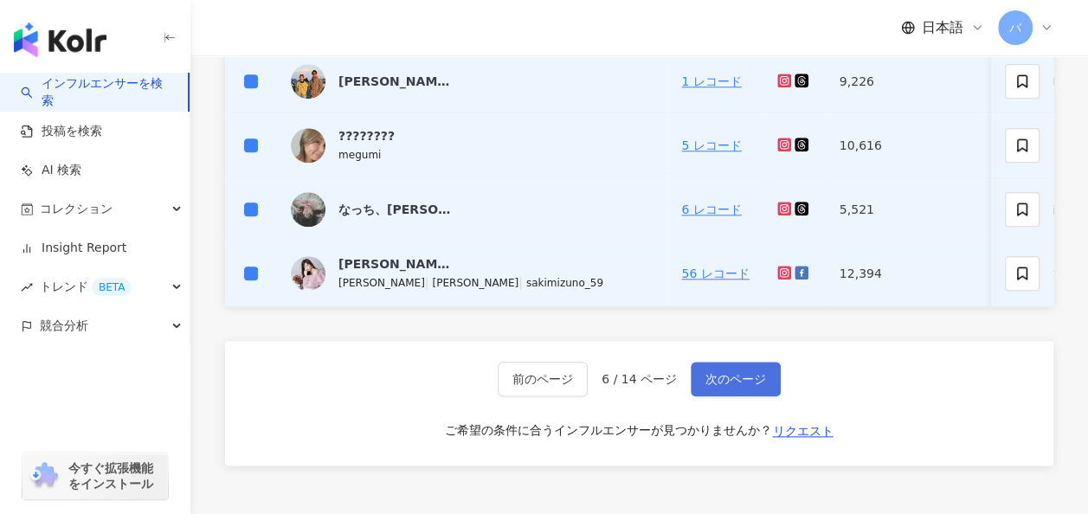
click at [736, 386] on span "次のページ" at bounding box center [736, 379] width 61 height 14
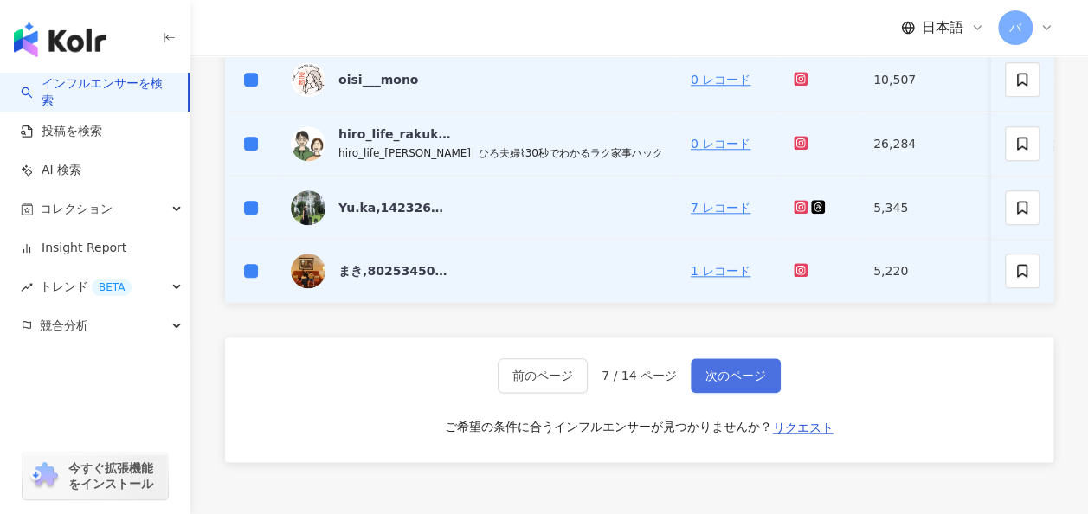
click at [731, 374] on button "次のページ" at bounding box center [736, 375] width 90 height 35
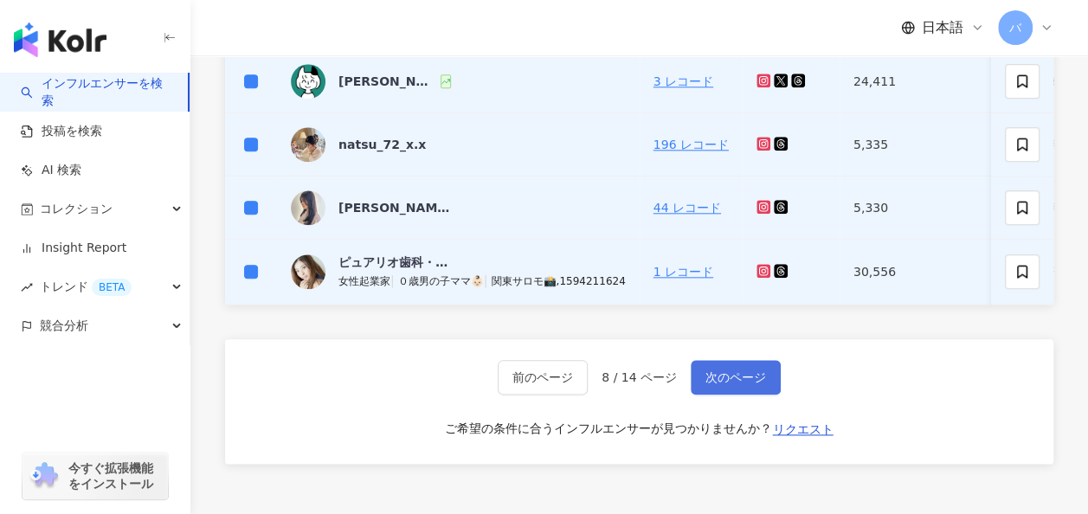
click at [743, 381] on span "次のページ" at bounding box center [736, 378] width 61 height 14
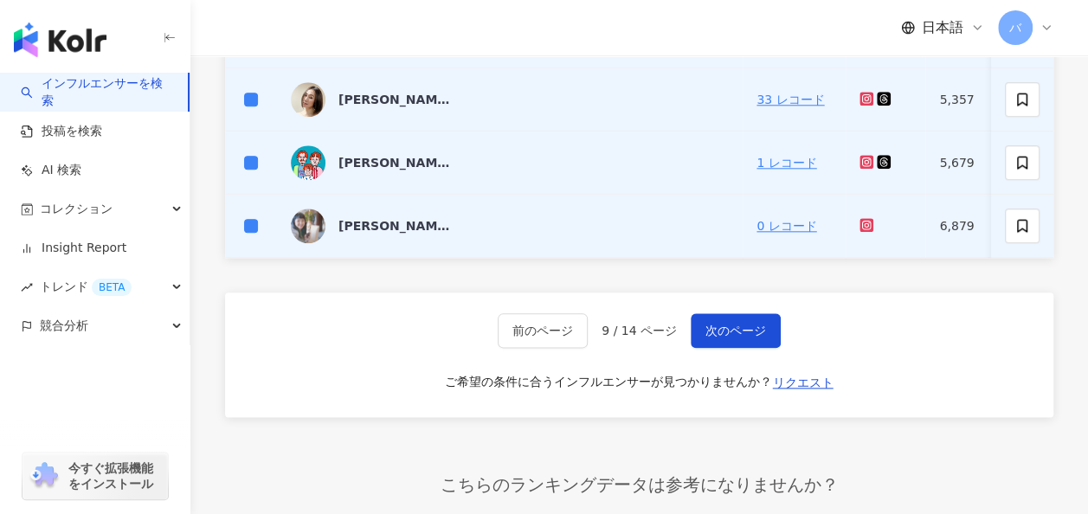
scroll to position [929, 0]
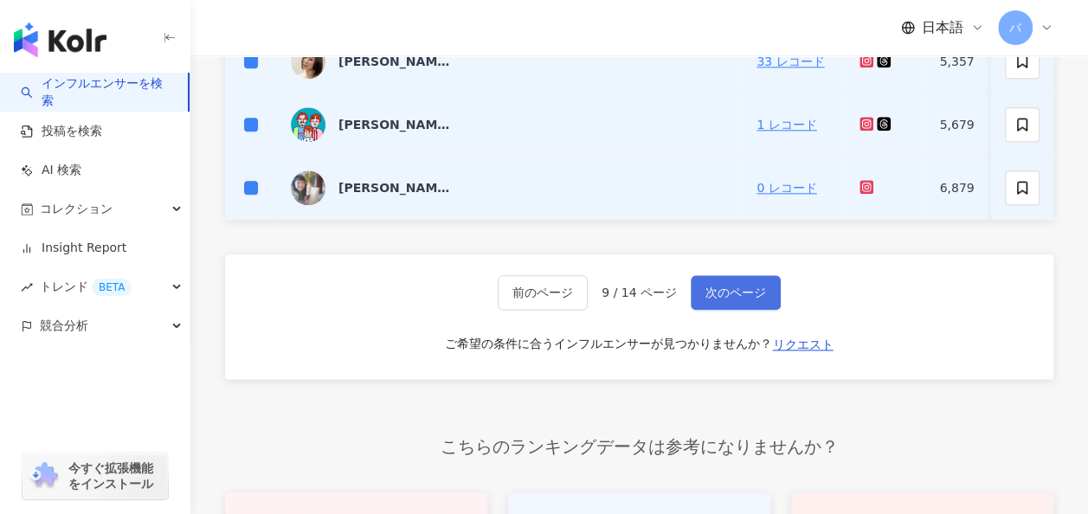
click at [731, 293] on span "次のページ" at bounding box center [736, 293] width 61 height 14
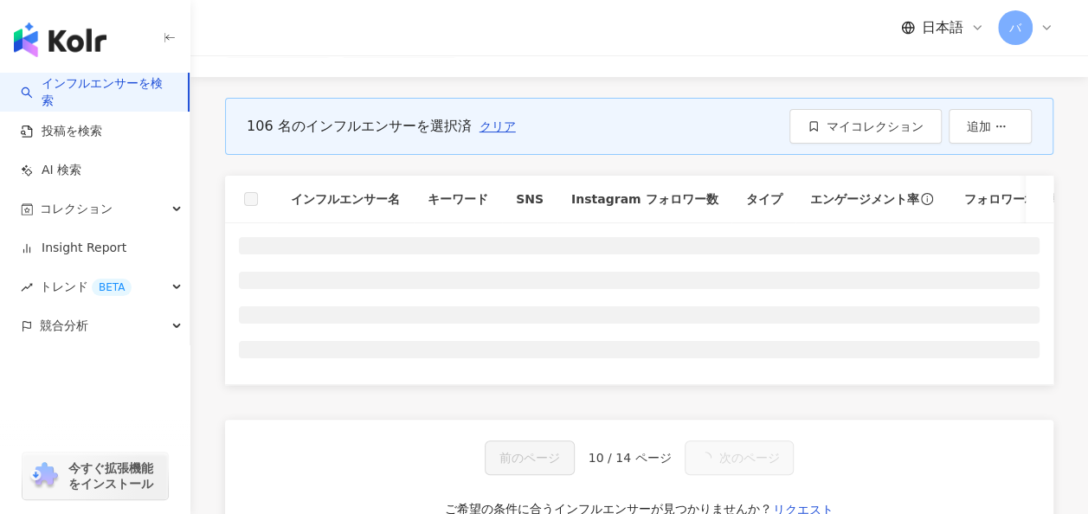
scroll to position [150, 0]
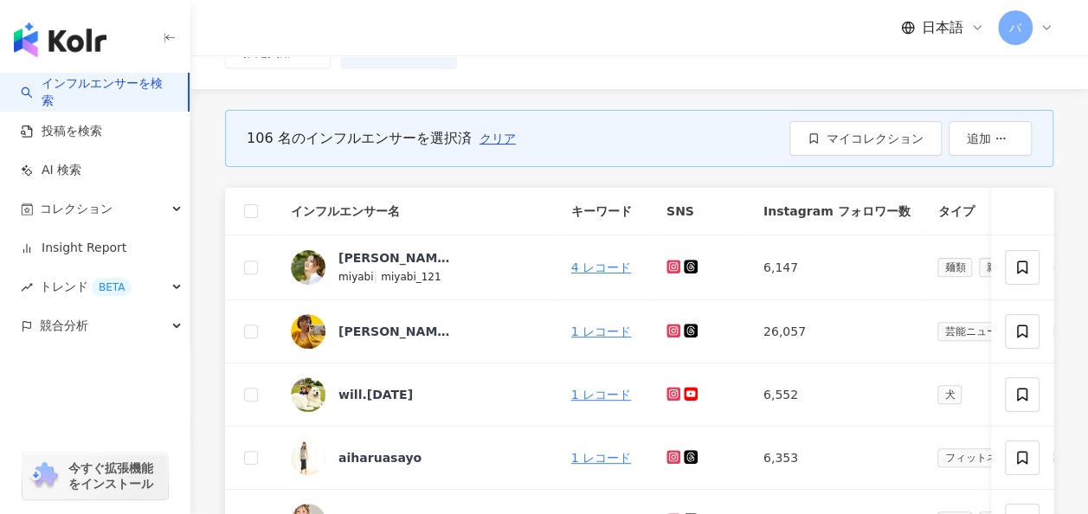
click at [258, 208] on th at bounding box center [251, 212] width 52 height 48
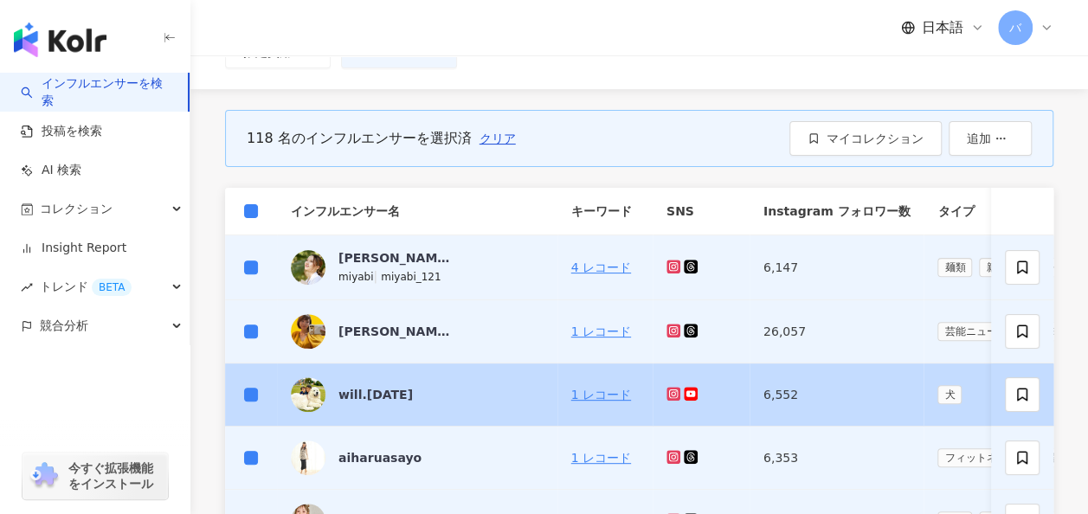
click at [236, 379] on td at bounding box center [251, 395] width 52 height 63
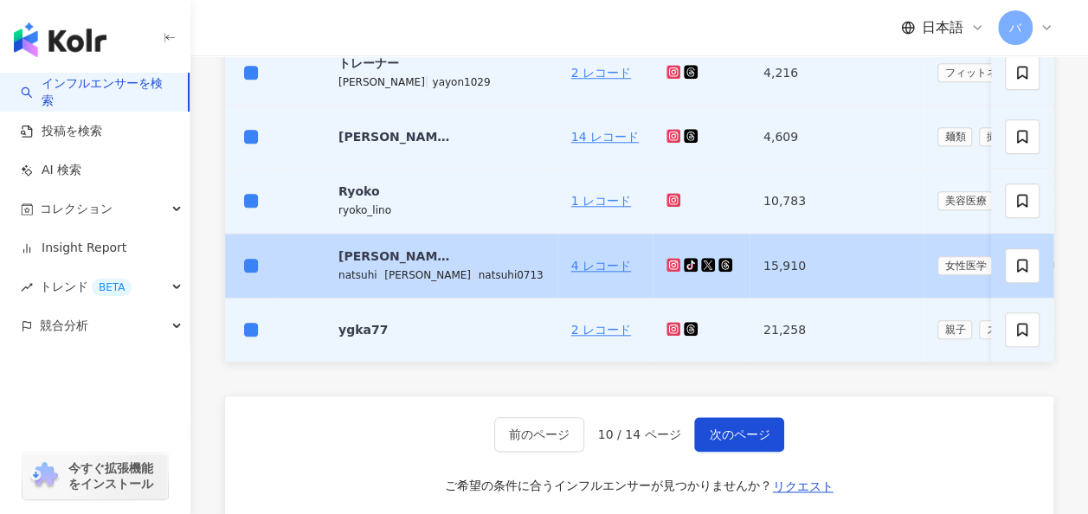
scroll to position [929, 0]
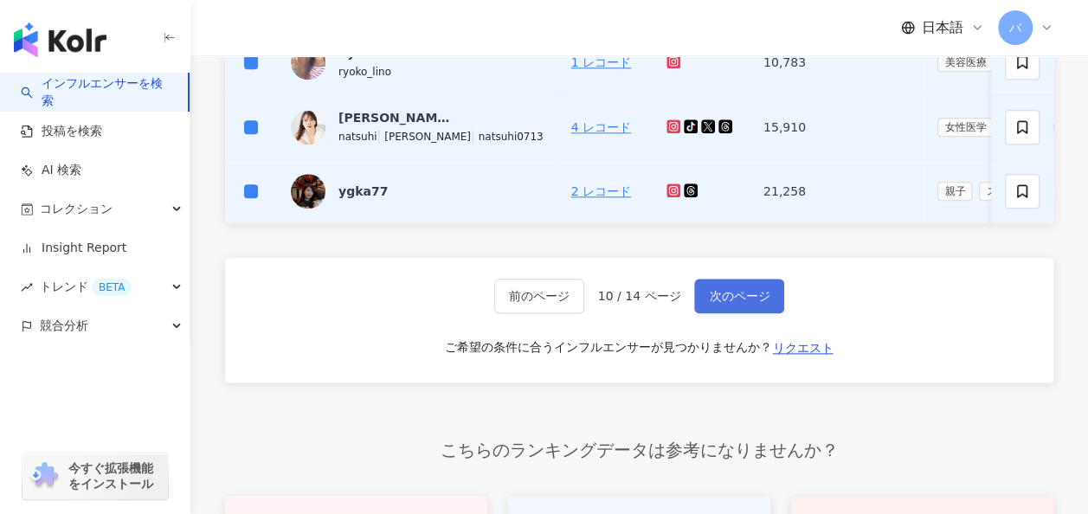
click at [731, 303] on span "次のページ" at bounding box center [739, 296] width 61 height 14
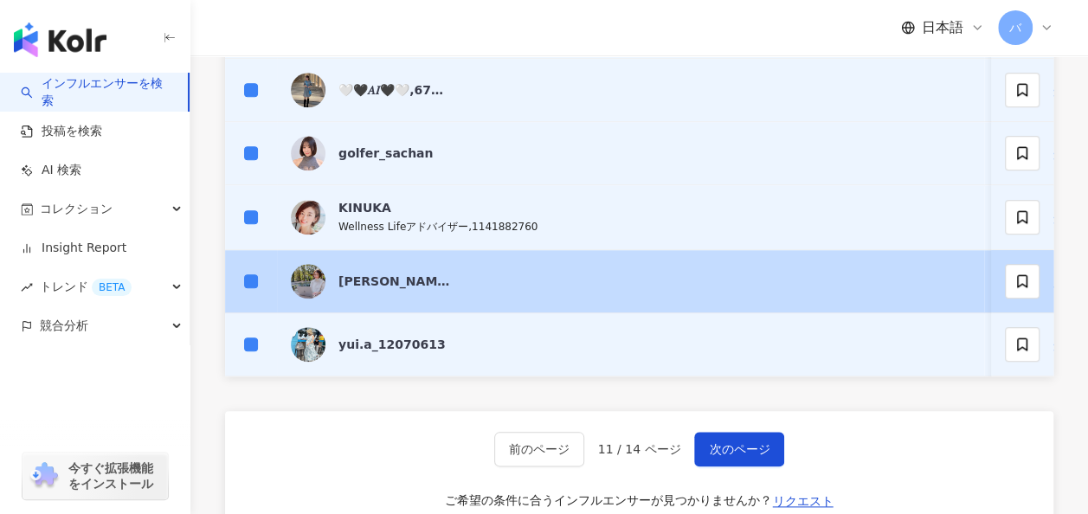
scroll to position [866, 0]
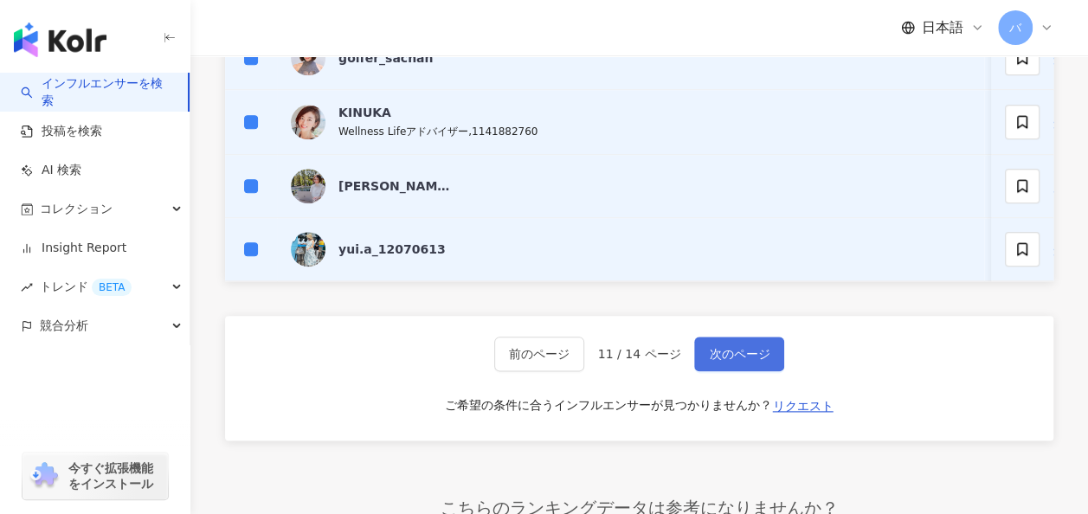
click at [733, 361] on span "次のページ" at bounding box center [739, 354] width 61 height 14
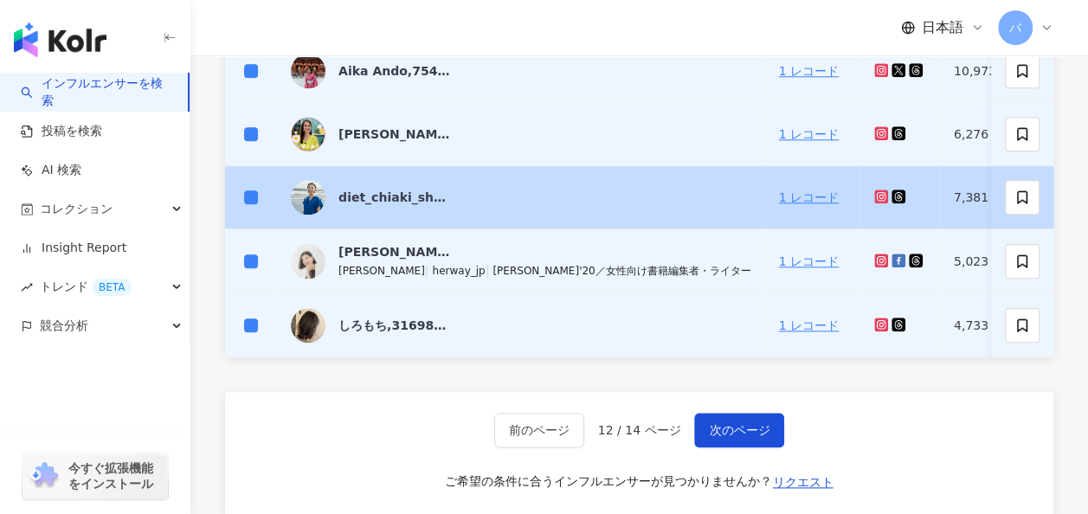
scroll to position [952, 0]
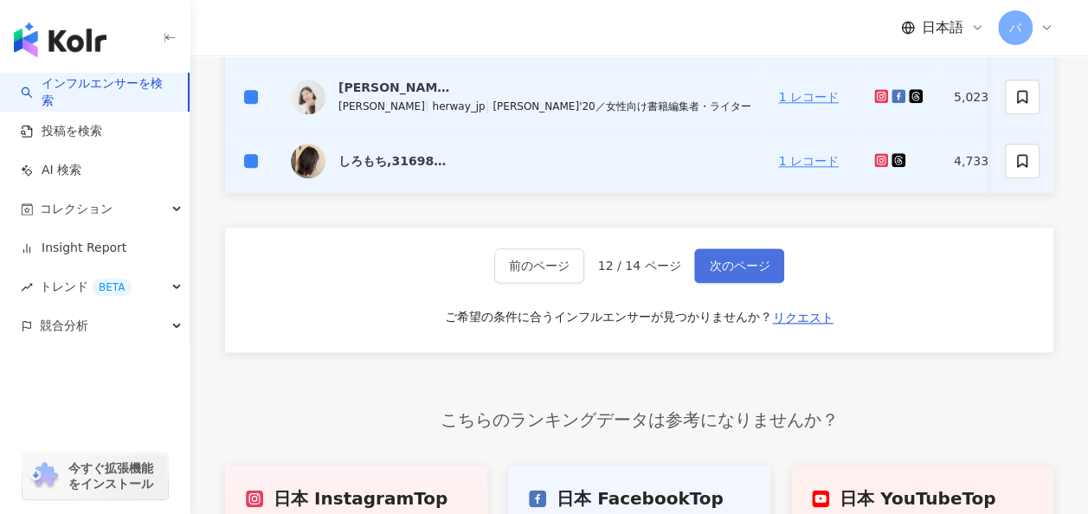
click at [730, 273] on span "次のページ" at bounding box center [739, 266] width 61 height 14
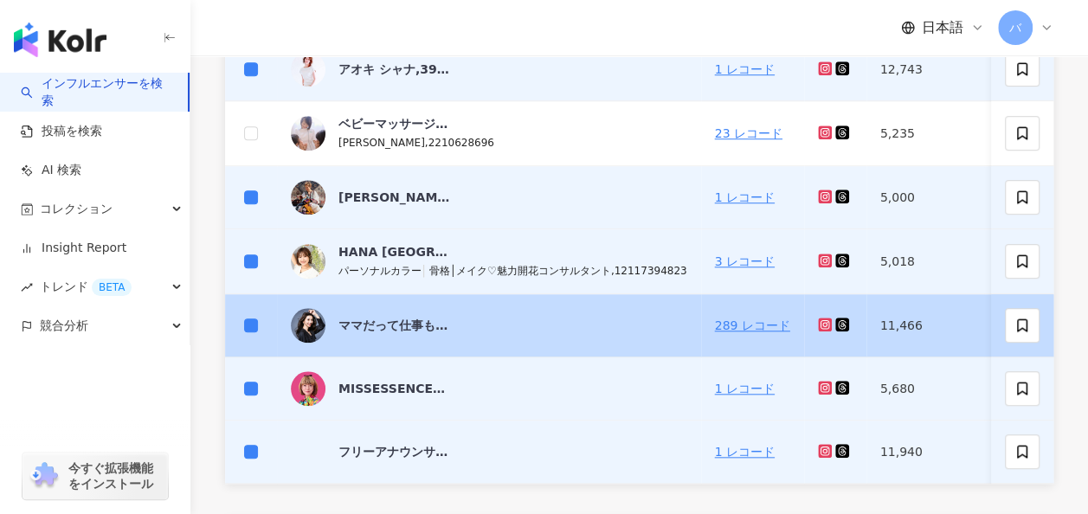
scroll to position [756, 0]
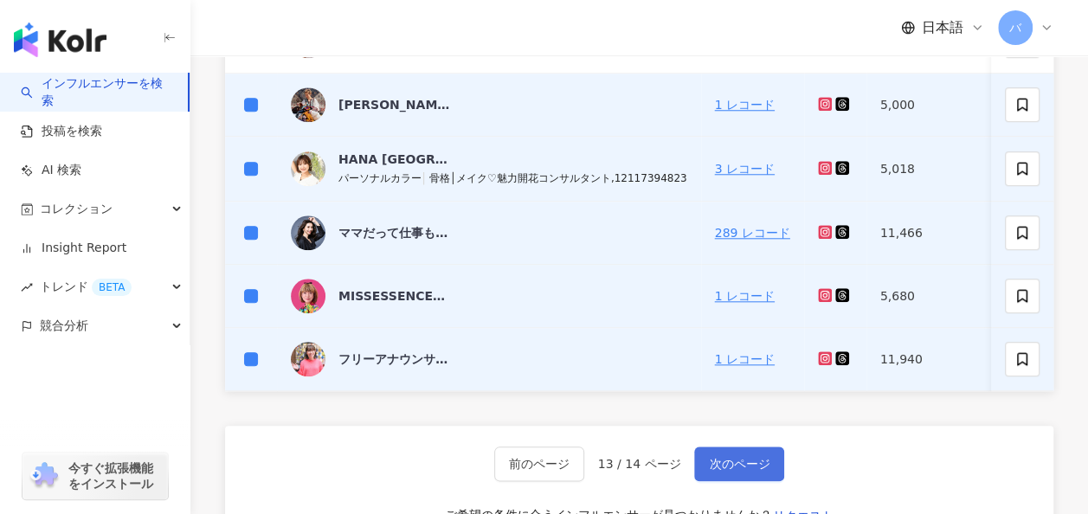
click at [723, 466] on span "次のページ" at bounding box center [739, 464] width 61 height 14
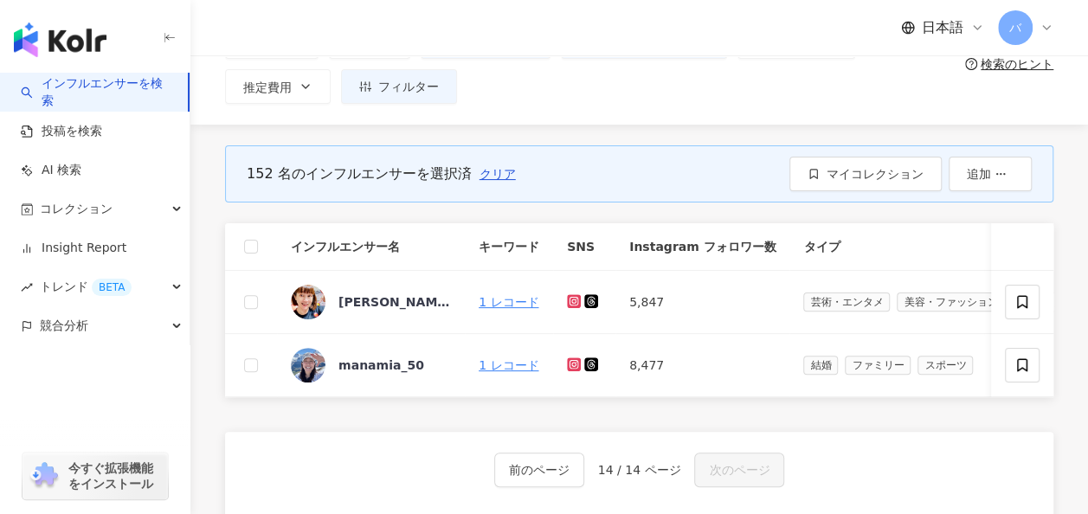
scroll to position [150, 0]
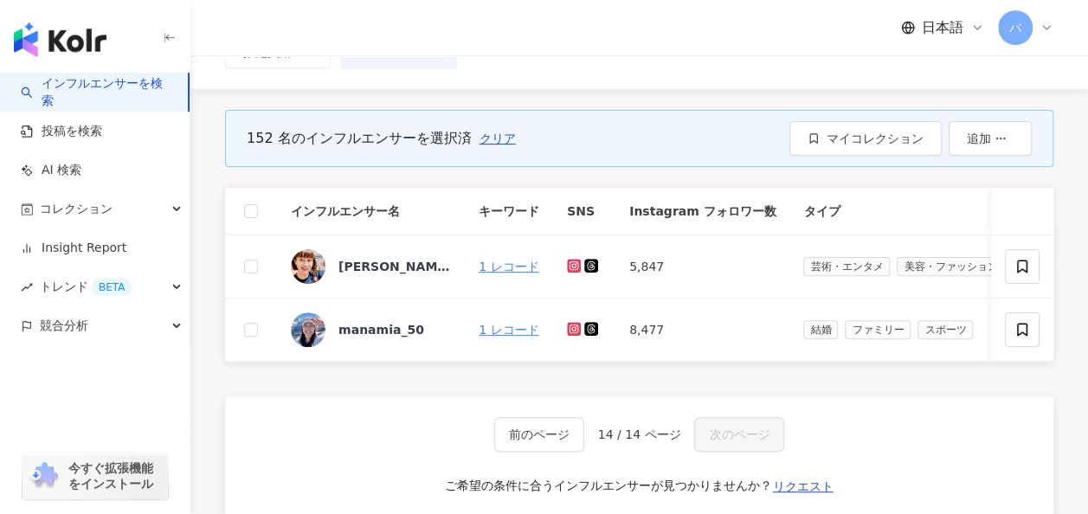
click at [242, 208] on th at bounding box center [251, 212] width 52 height 48
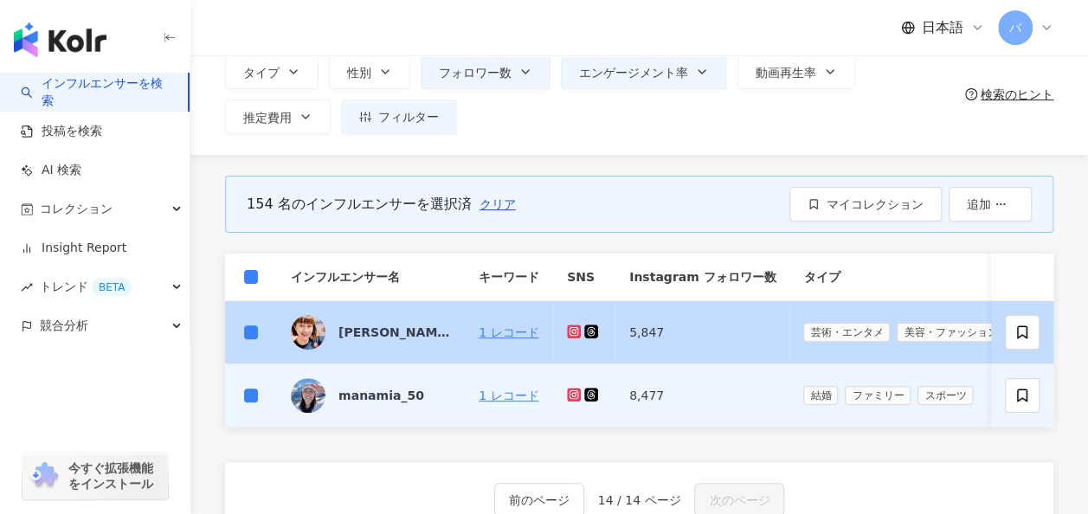
scroll to position [0, 0]
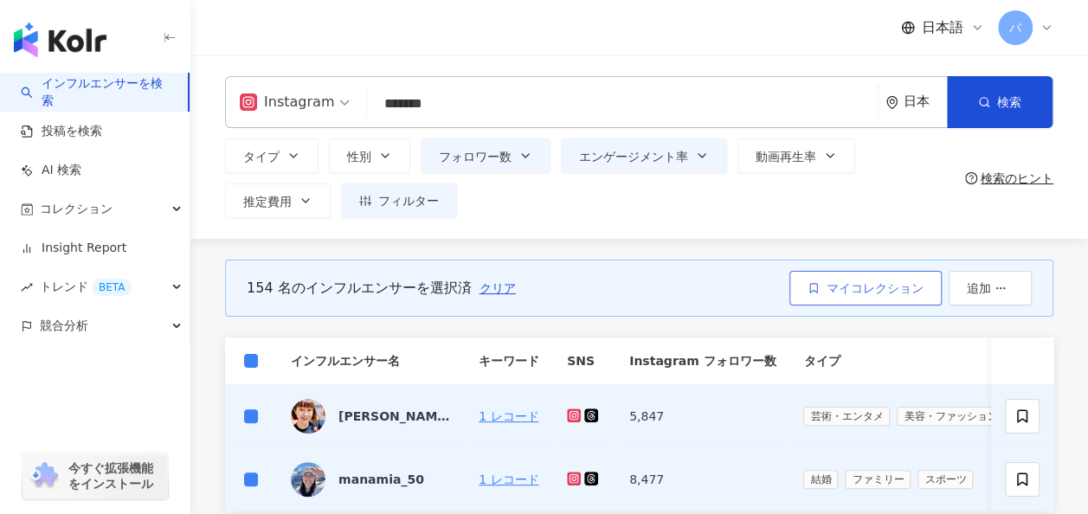
click at [869, 299] on button "マイコレクション" at bounding box center [866, 288] width 152 height 35
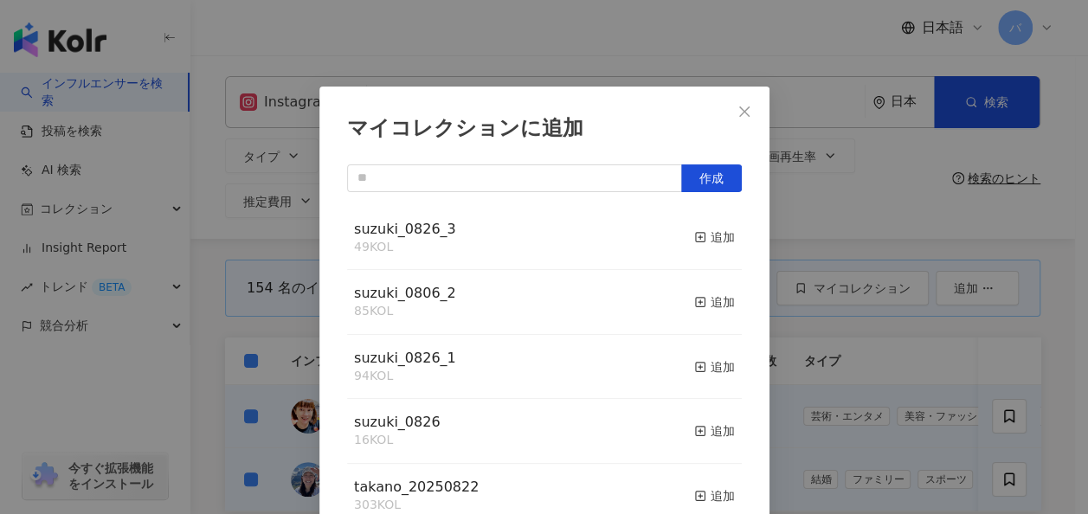
scroll to position [23, 0]
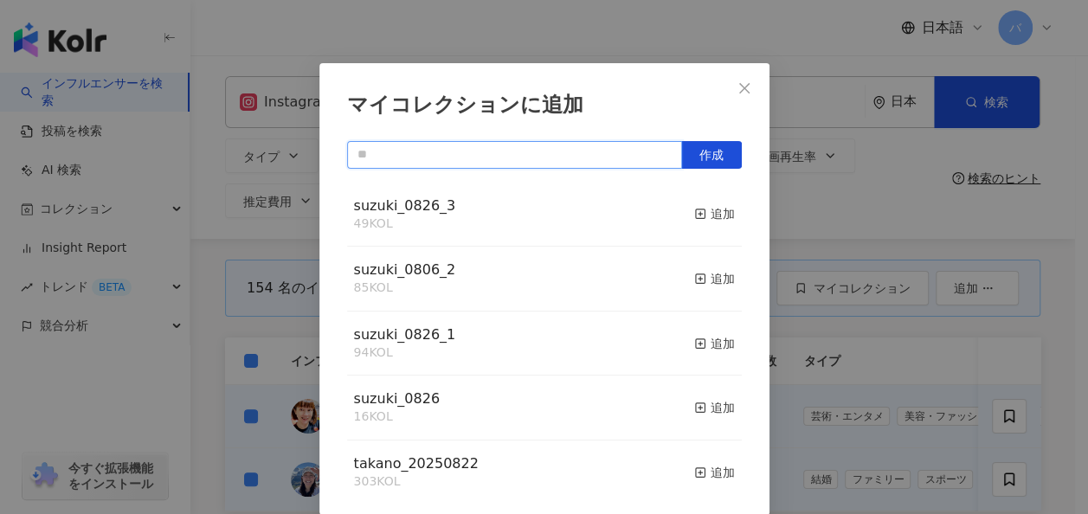
click at [514, 168] on input "text" at bounding box center [514, 155] width 335 height 28
type input "*"
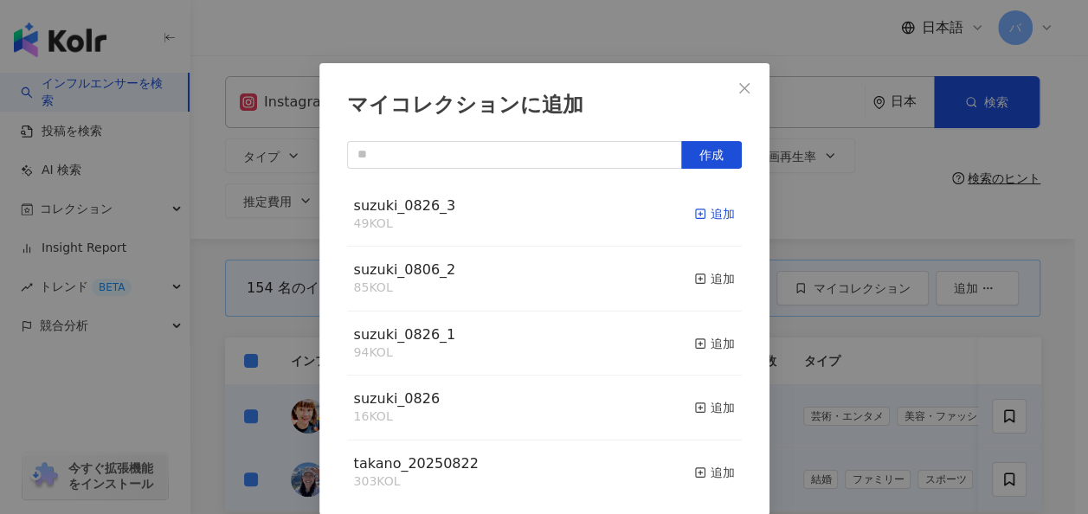
click at [698, 211] on div "追加" at bounding box center [714, 213] width 41 height 19
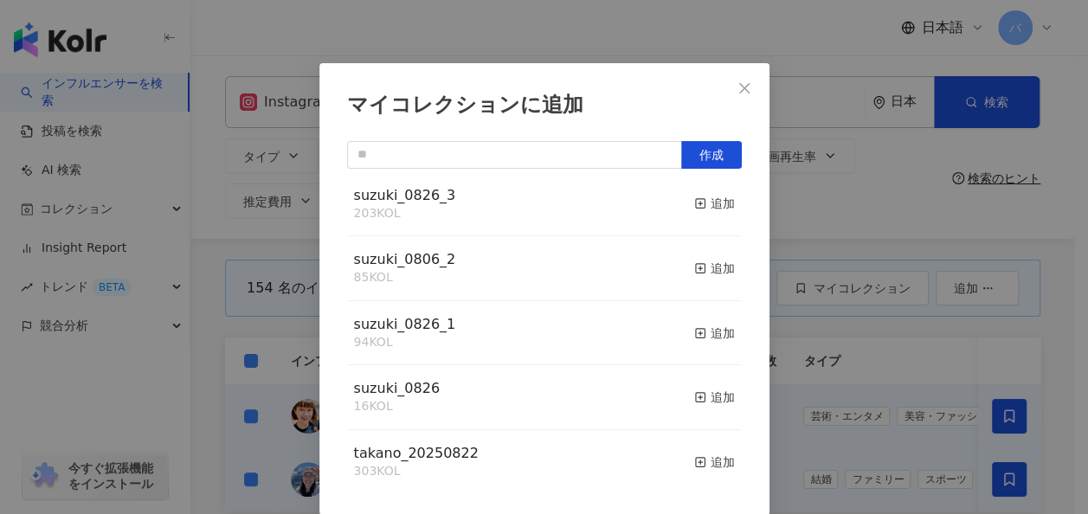
scroll to position [0, 0]
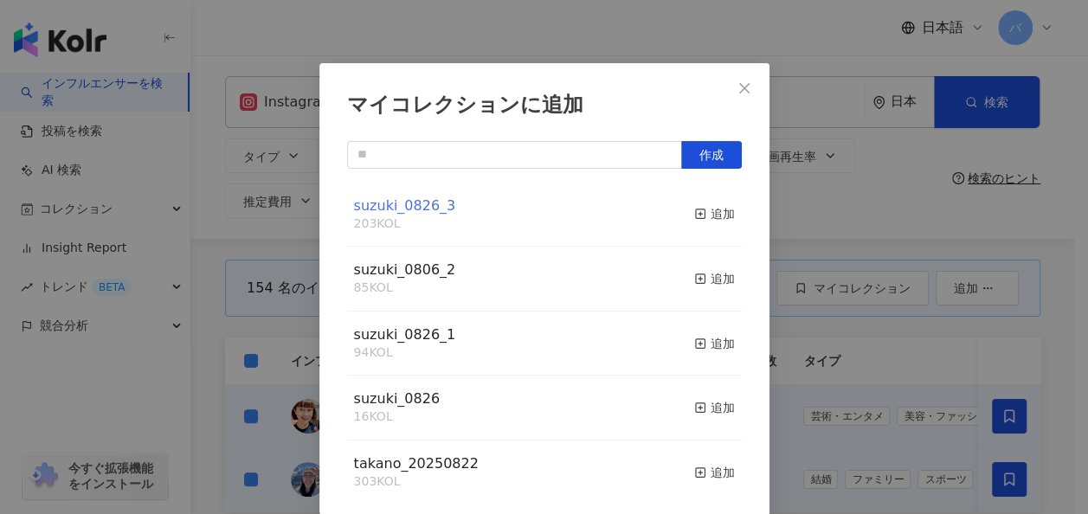
click at [409, 201] on span "suzuki_0826_3" at bounding box center [405, 205] width 102 height 16
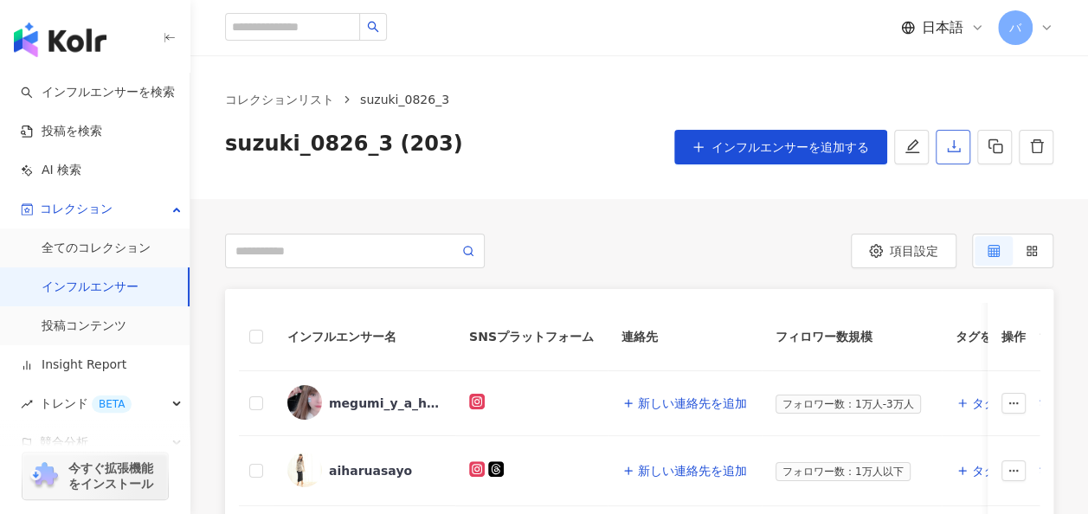
click at [959, 149] on icon "download" at bounding box center [953, 146] width 13 height 12
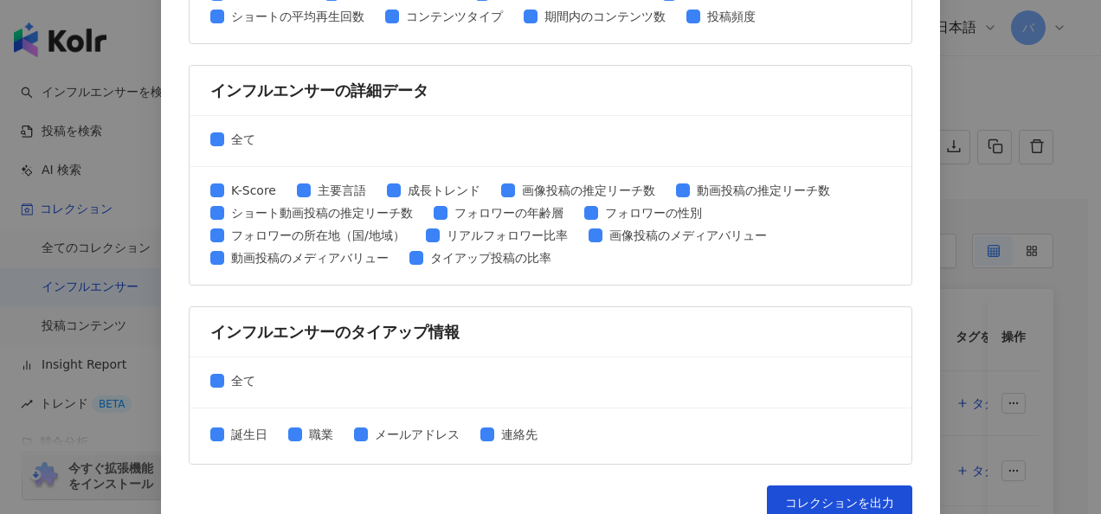
scroll to position [891, 0]
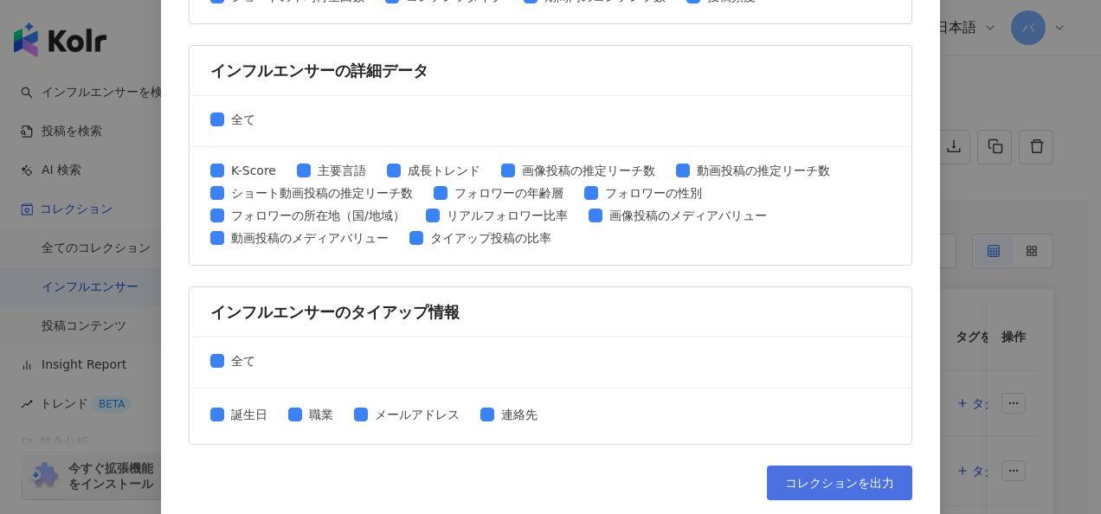
click at [797, 466] on button "コレクションを出力" at bounding box center [839, 483] width 145 height 35
